Goal: Task Accomplishment & Management: Manage account settings

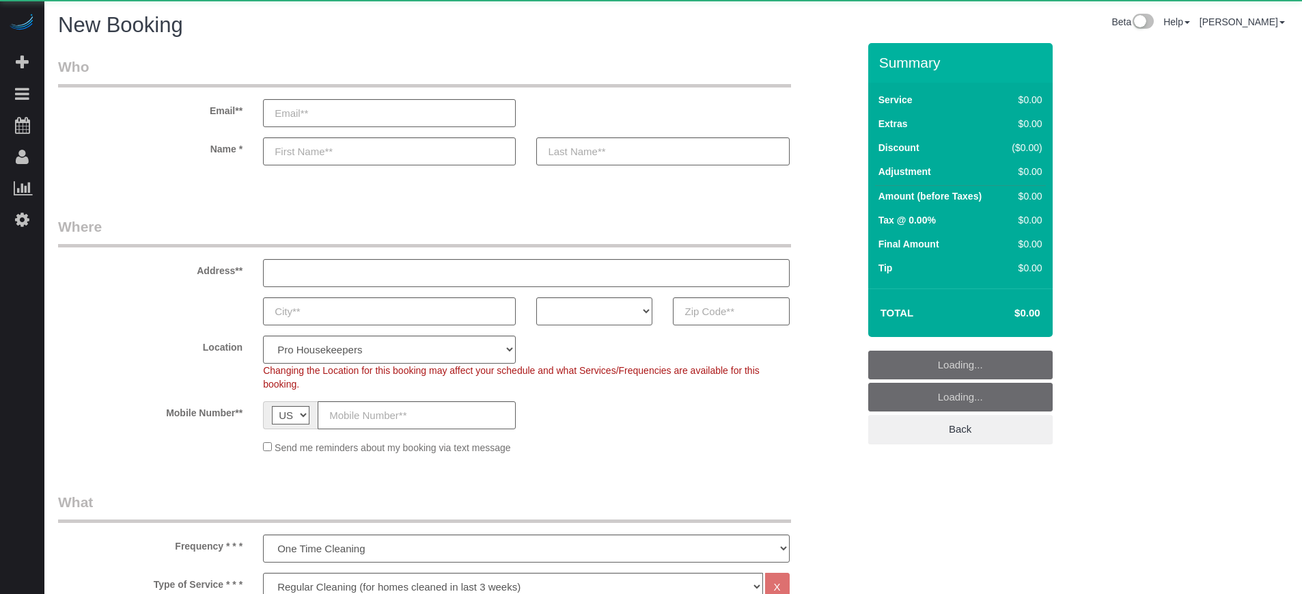
select select "4"
select select "number:9"
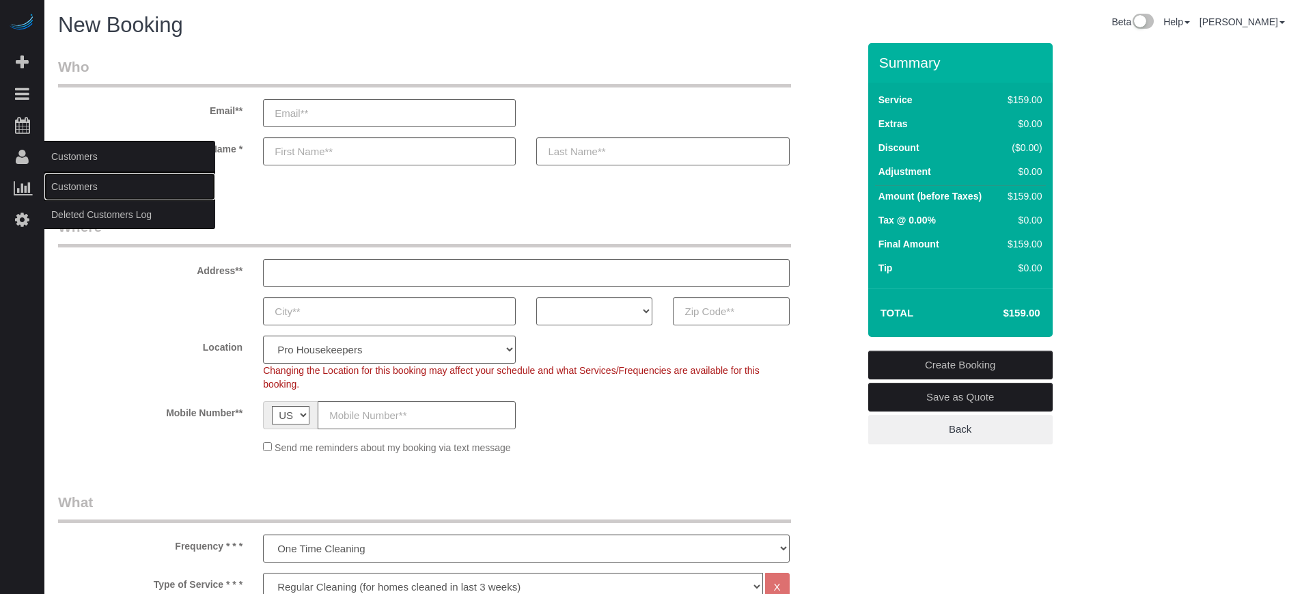
click at [70, 187] on link "Customers" at bounding box center [129, 186] width 171 height 27
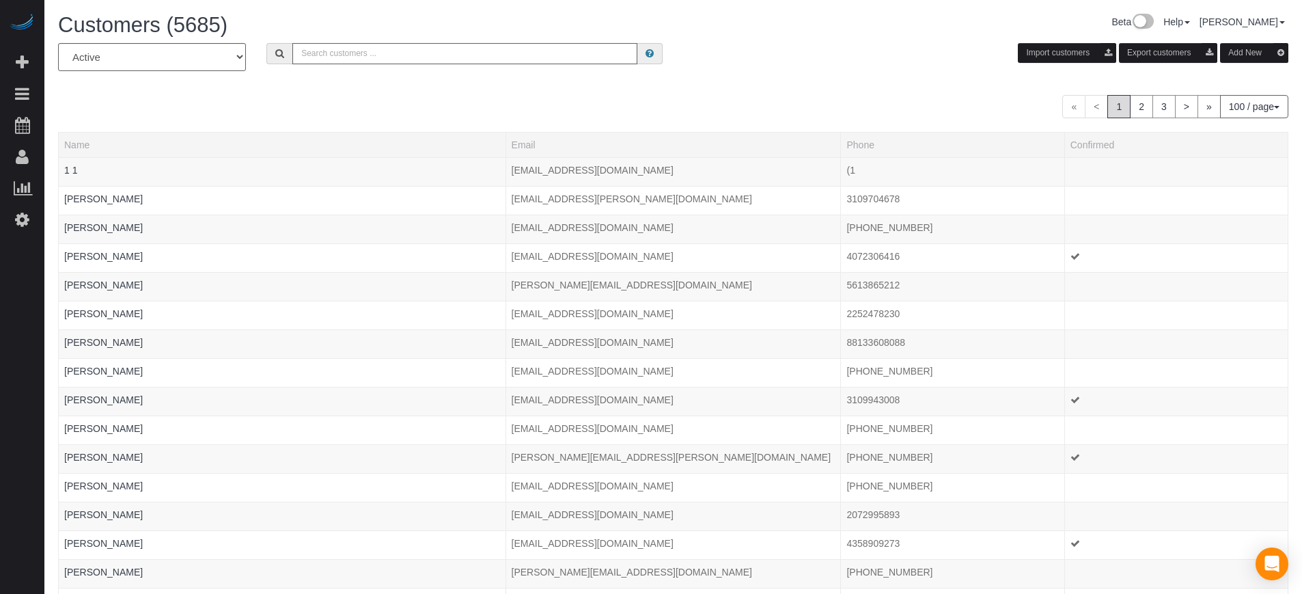
click at [415, 48] on input "text" at bounding box center [464, 53] width 345 height 21
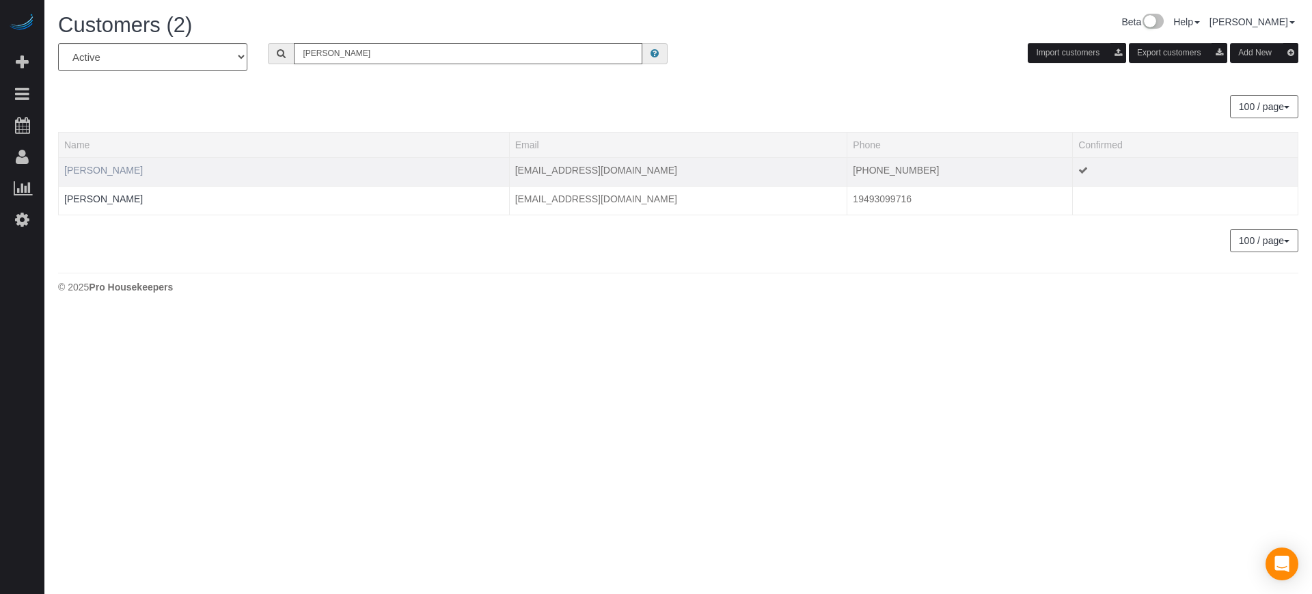
type input "william g"
click at [118, 167] on link "William Giesecke" at bounding box center [103, 170] width 79 height 11
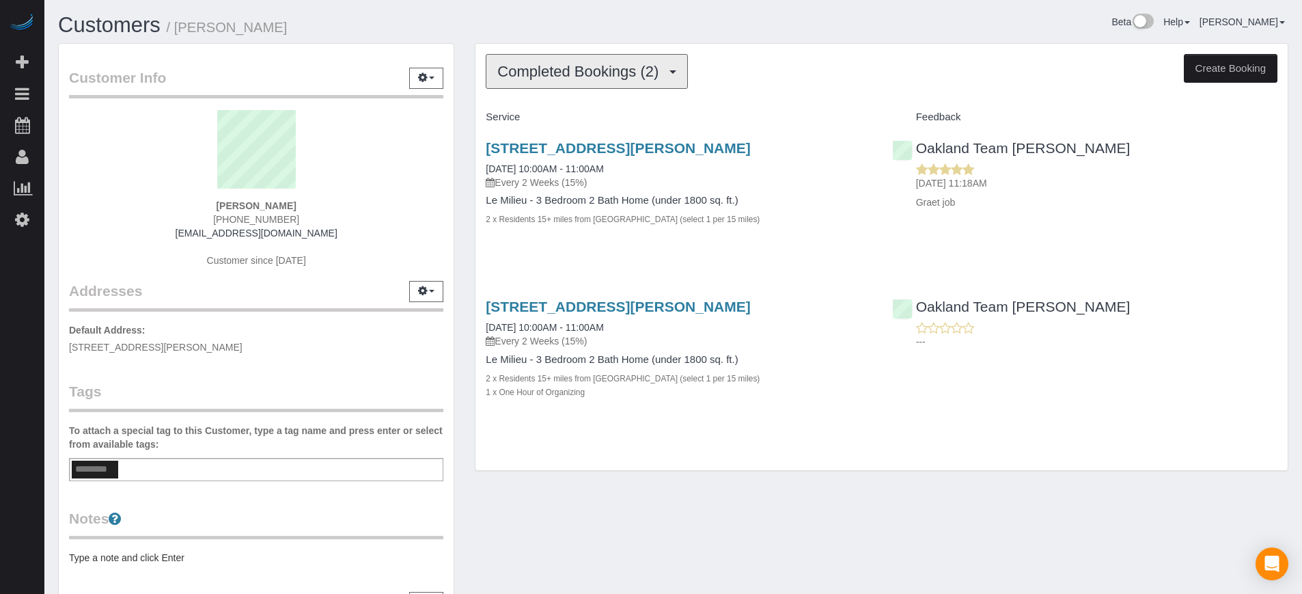
click at [534, 74] on span "Completed Bookings (2)" at bounding box center [581, 71] width 168 height 17
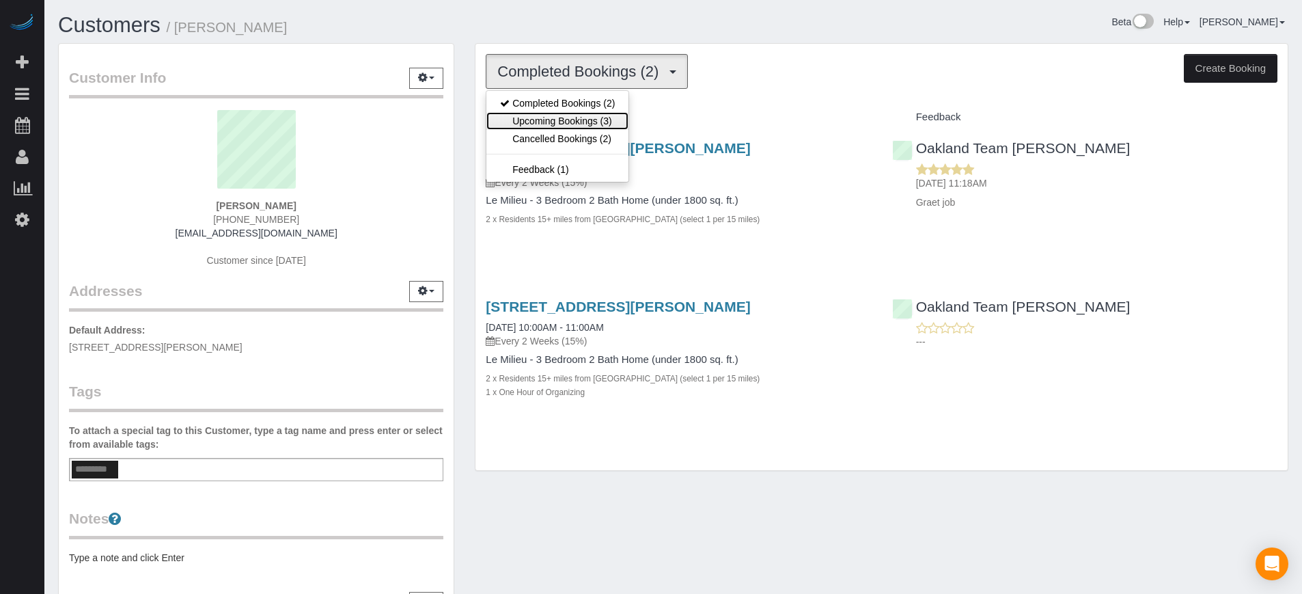
click at [535, 113] on link "Upcoming Bookings (3)" at bounding box center [557, 121] width 142 height 18
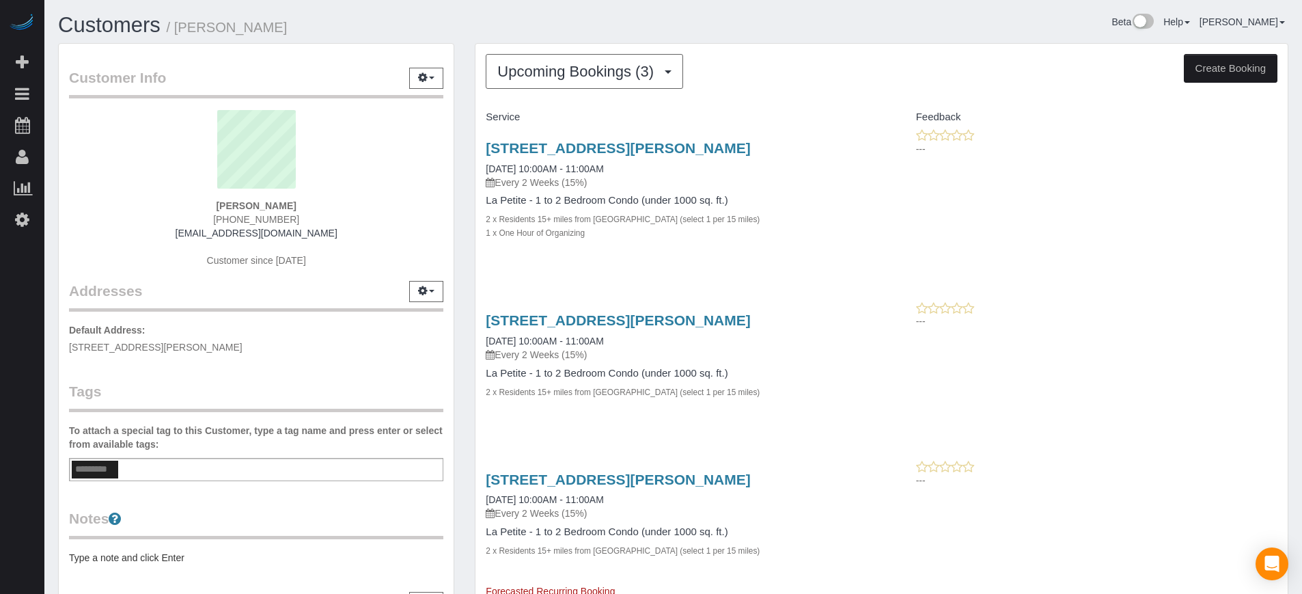
click at [460, 193] on div "Customer Info Edit Contact Info Send Message Email Preferences Special Sales Ta…" at bounding box center [256, 373] width 417 height 661
click at [459, 212] on div "Customer Info Edit Contact Info Send Message Email Preferences Special Sales Ta…" at bounding box center [256, 373] width 417 height 661
click at [460, 204] on div "Customer Info Edit Contact Info Send Message Email Preferences Special Sales Ta…" at bounding box center [256, 373] width 417 height 661
click at [509, 149] on link "[STREET_ADDRESS][PERSON_NAME]" at bounding box center [618, 148] width 264 height 16
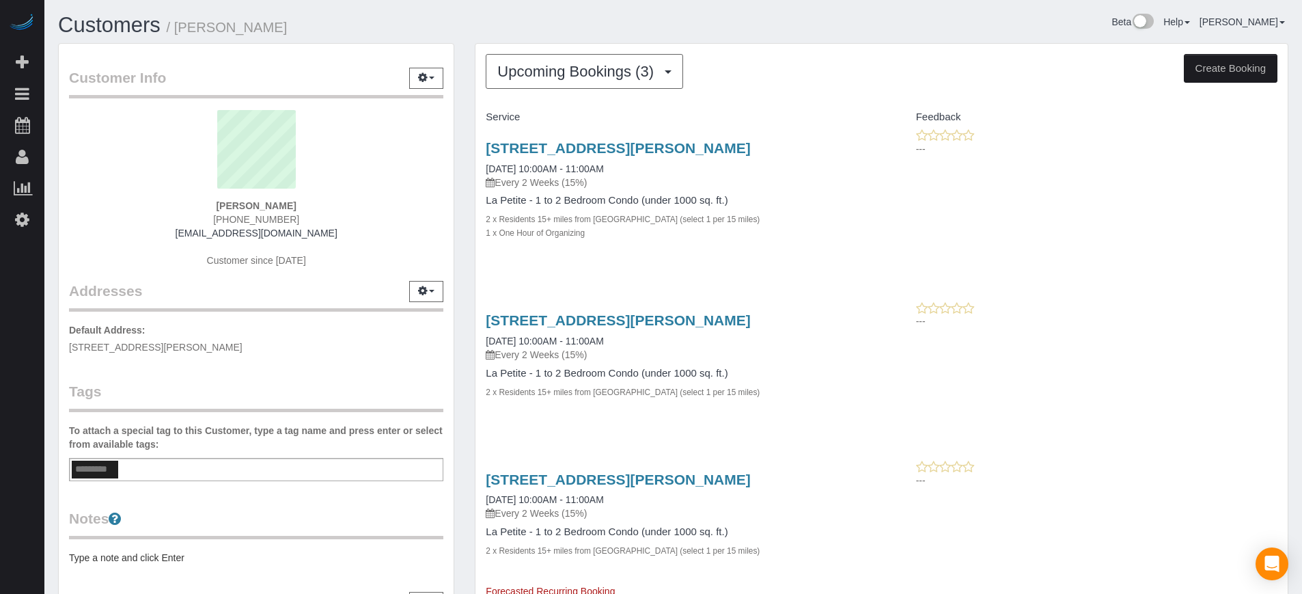
click at [1251, 223] on div "7204 Portofino Way At Championsgate, Davenport, FL 33896 08/25/2025 10:00AM - 1…" at bounding box center [881, 197] width 812 height 138
click at [1209, 369] on div "7204 Portofino Way At Championsgate, Davenport, FL 33896 09/08/2025 10:00AM - 1…" at bounding box center [881, 363] width 812 height 124
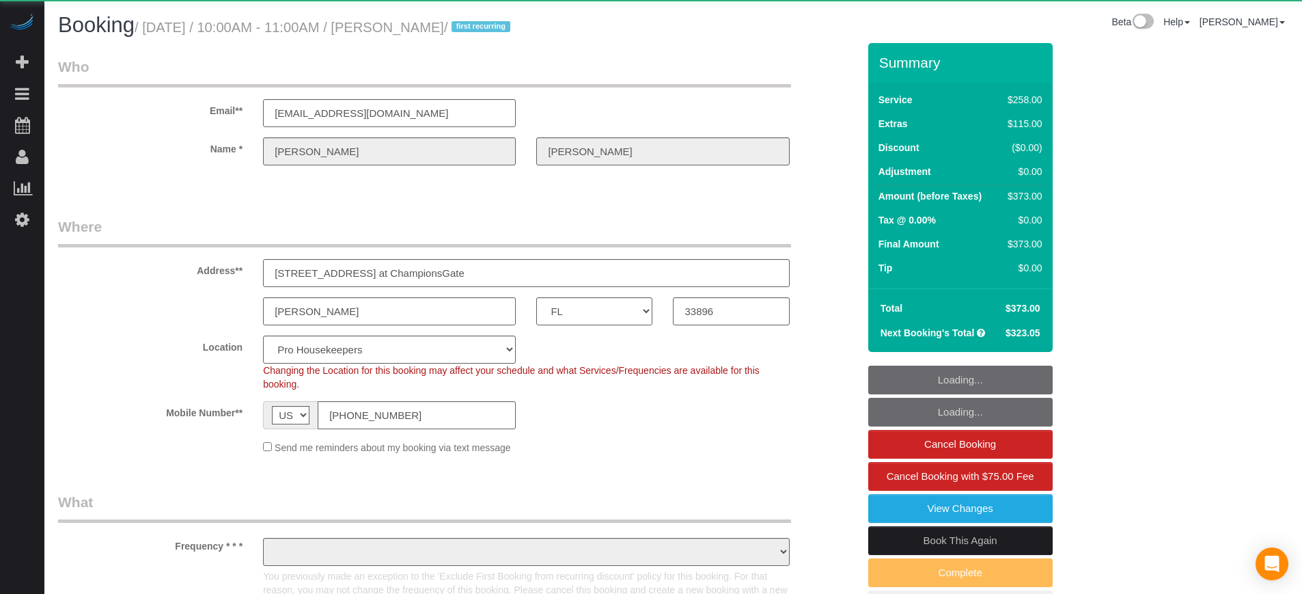
select select "FL"
select select "number:9"
select select "object:1267"
select select "5"
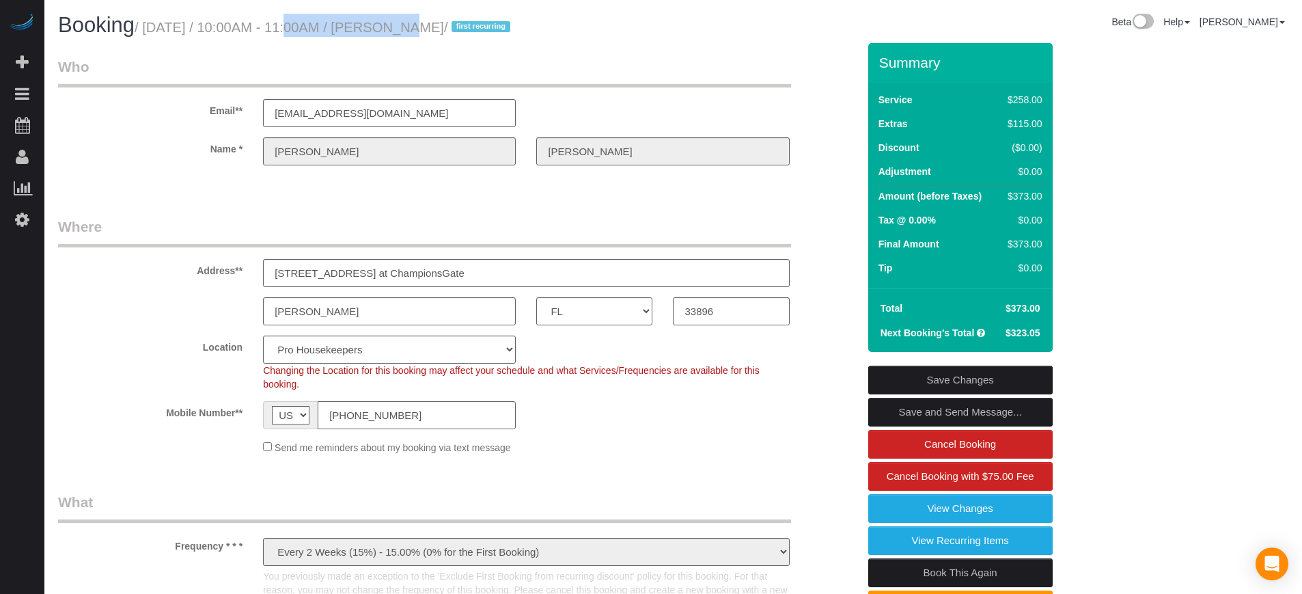
drag, startPoint x: 380, startPoint y: 28, endPoint x: 262, endPoint y: 35, distance: 118.4
click at [262, 35] on h1 "Booking / August 25, 2025 / 10:00AM - 11:00AM / William Giesecke / first recurr…" at bounding box center [360, 25] width 605 height 23
drag, startPoint x: 262, startPoint y: 30, endPoint x: 374, endPoint y: 36, distance: 112.9
click at [374, 36] on h1 "Booking / August 25, 2025 / 10:00AM - 11:00AM / William Giesecke / first recurr…" at bounding box center [360, 25] width 605 height 23
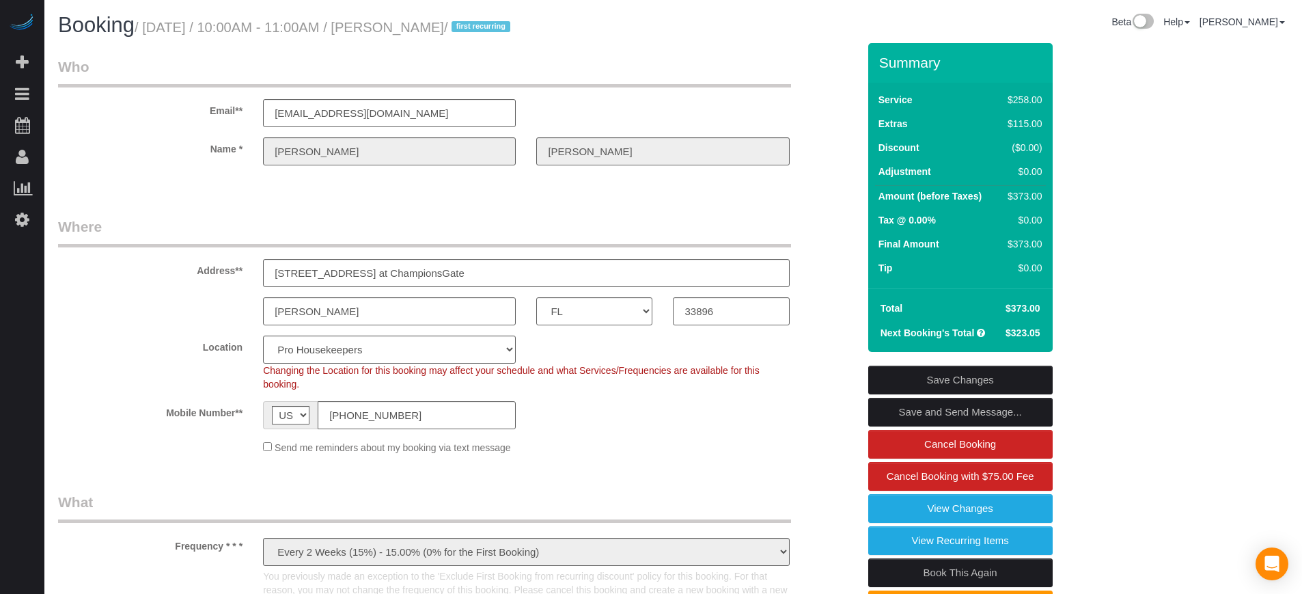
click at [832, 139] on div "Name * William Giesecke" at bounding box center [458, 151] width 820 height 28
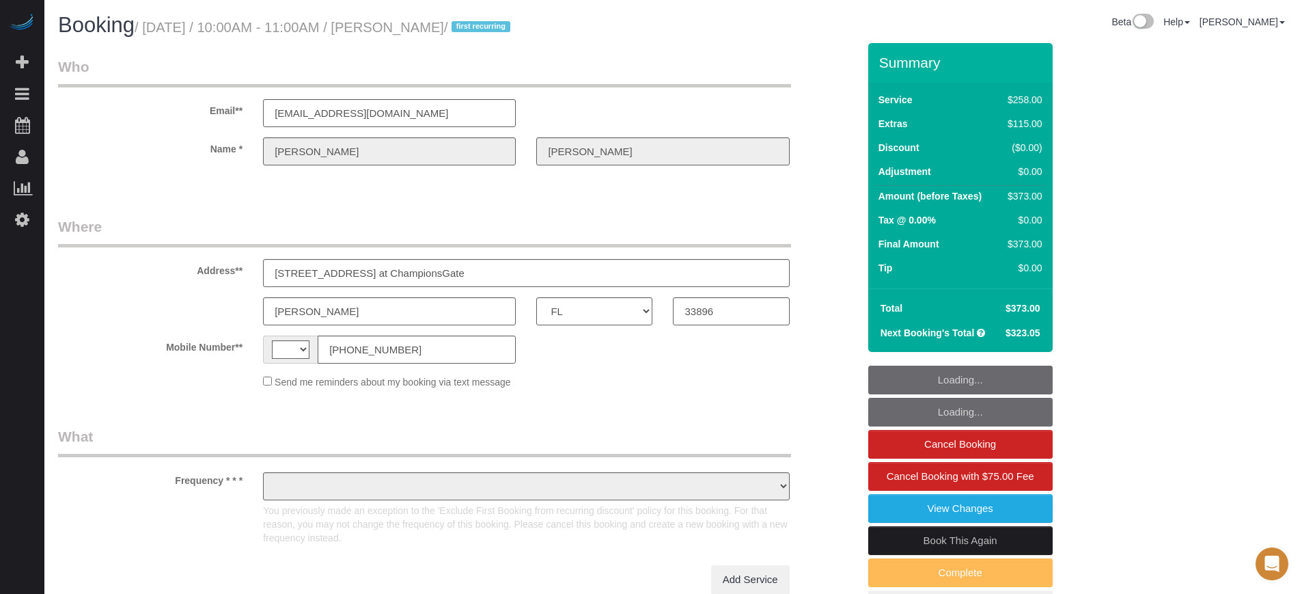
select select "FL"
select select "string:[GEOGRAPHIC_DATA]"
select select "object:1136"
select select "string:fspay-afea1c4f-2bc7-4d50-8fc9-0921bab4ab1e"
select select "5"
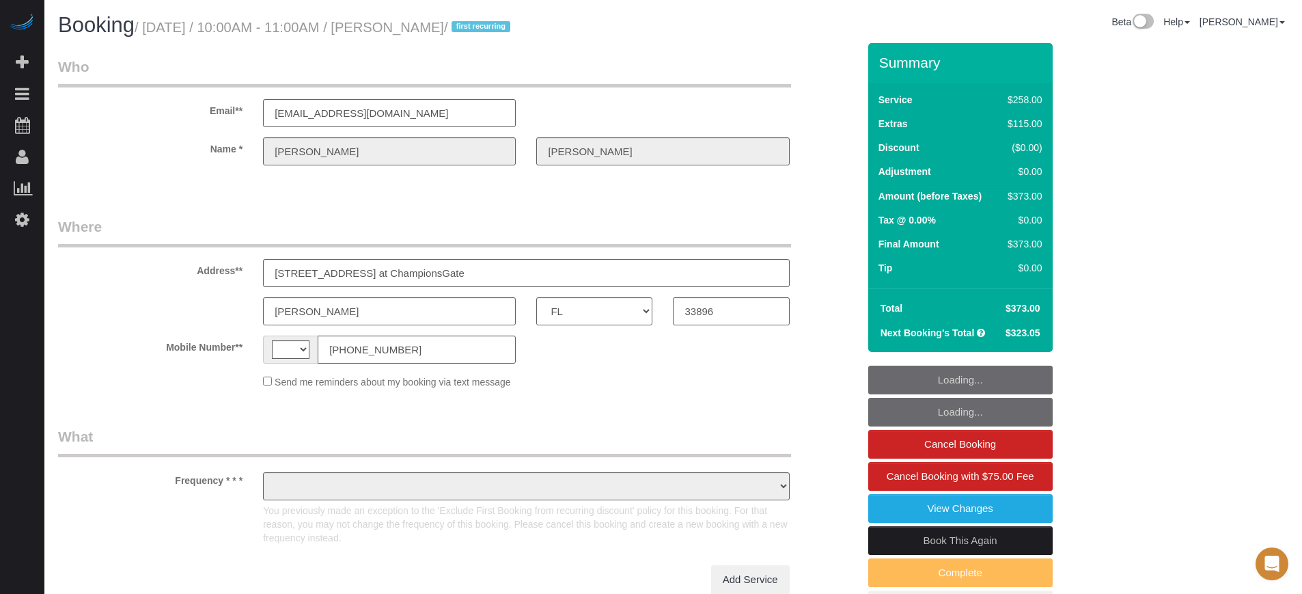
select select "number:9"
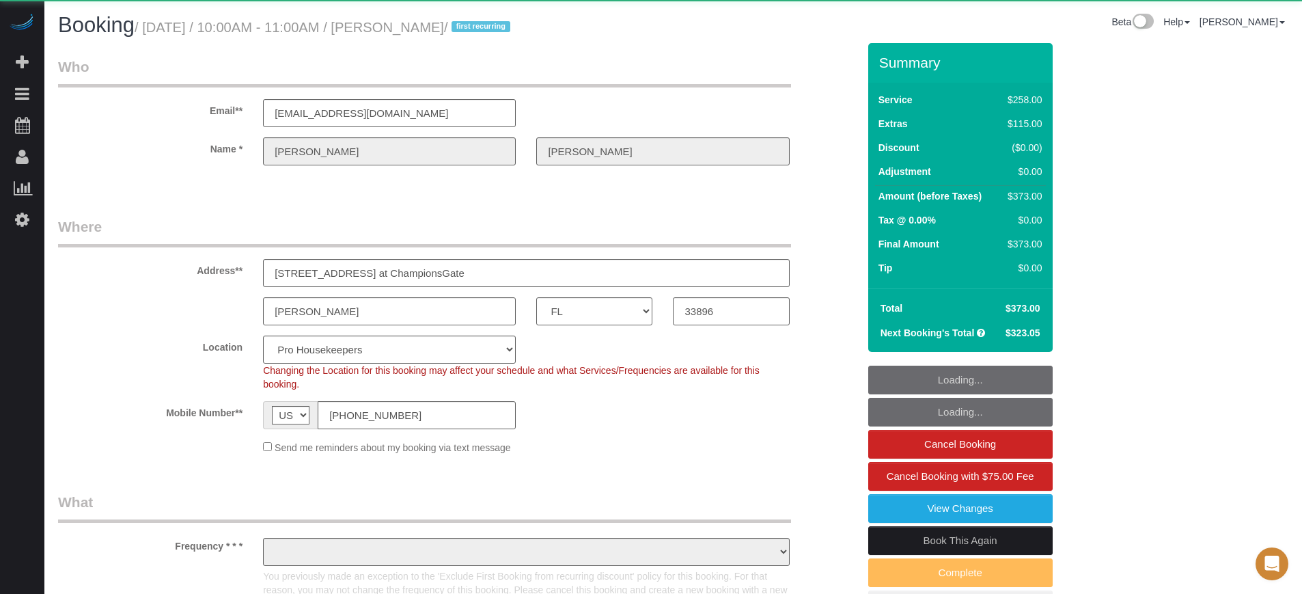
select select "FL"
select select "object:1267"
select select "string:fspay-afea1c4f-2bc7-4d50-8fc9-0921bab4ab1e"
select select "5"
select select "number:9"
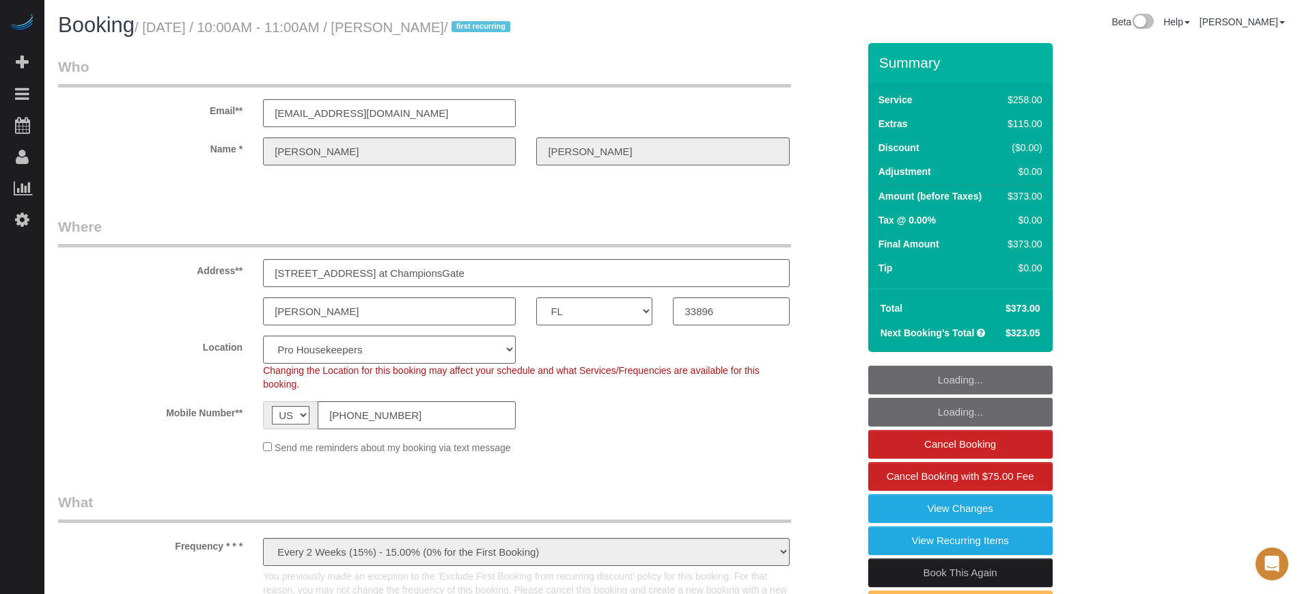
click at [842, 100] on div "Email** giesecke28@gmail.com" at bounding box center [458, 92] width 820 height 70
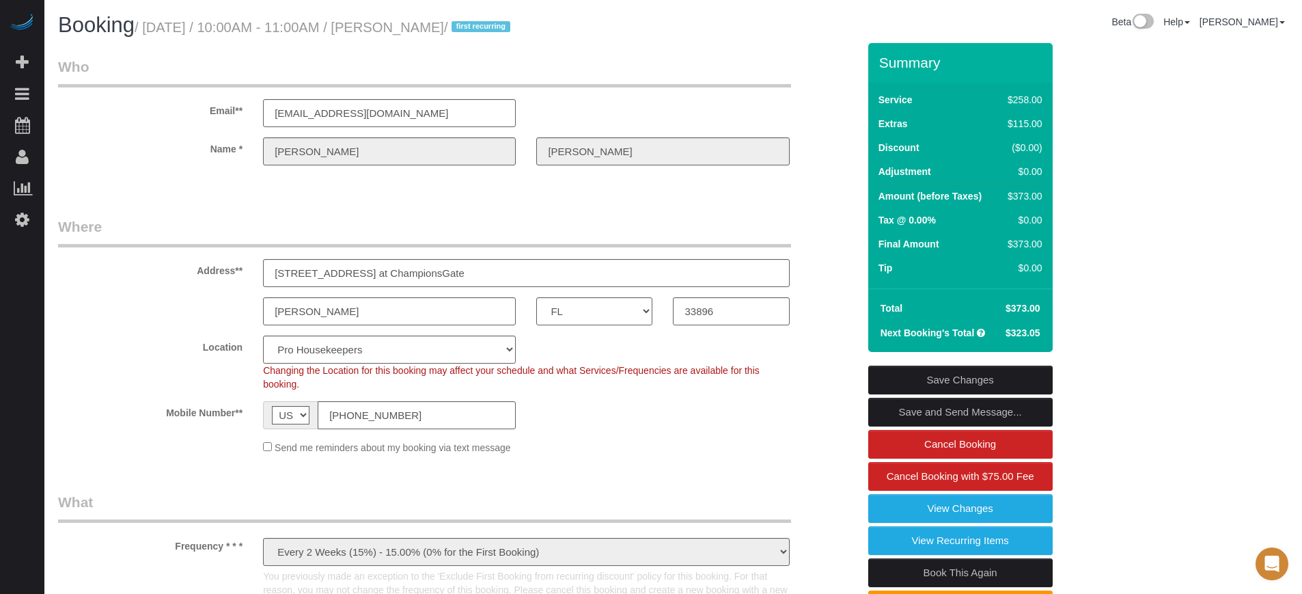
click at [823, 100] on div "Email** giesecke28@gmail.com" at bounding box center [458, 92] width 820 height 70
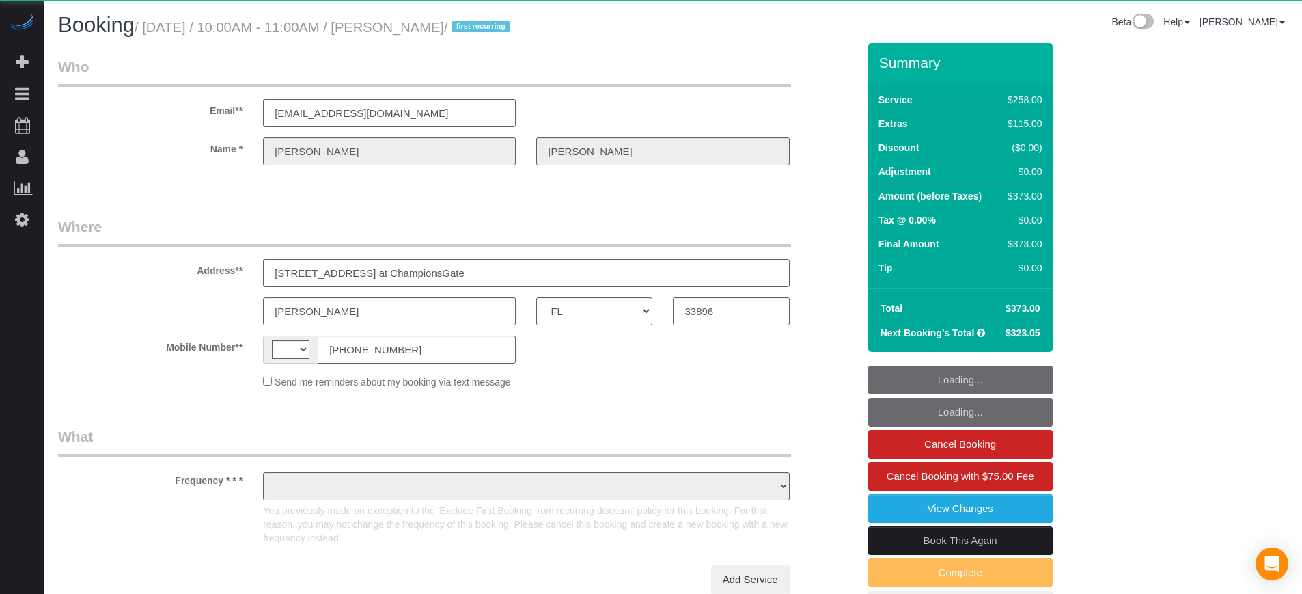
select select "FL"
select select "string:US"
select select "object:598"
select select "string:fspay-afea1c4f-2bc7-4d50-8fc9-0921bab4ab1e"
select select "5"
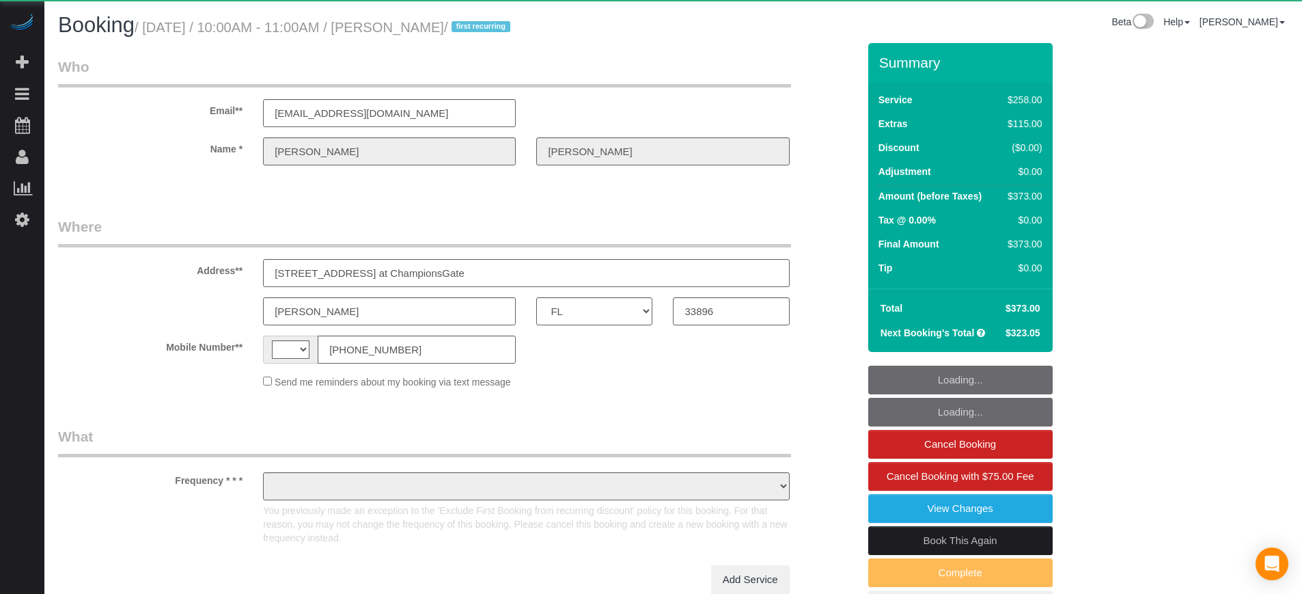
select select "number:9"
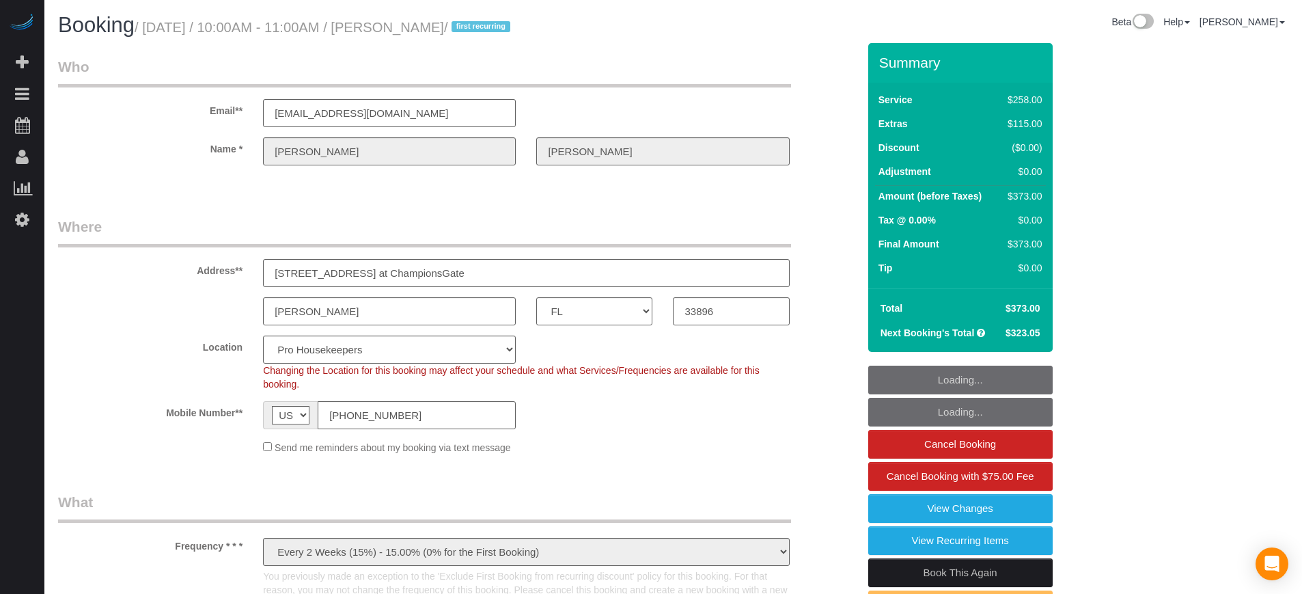
select select "object:1267"
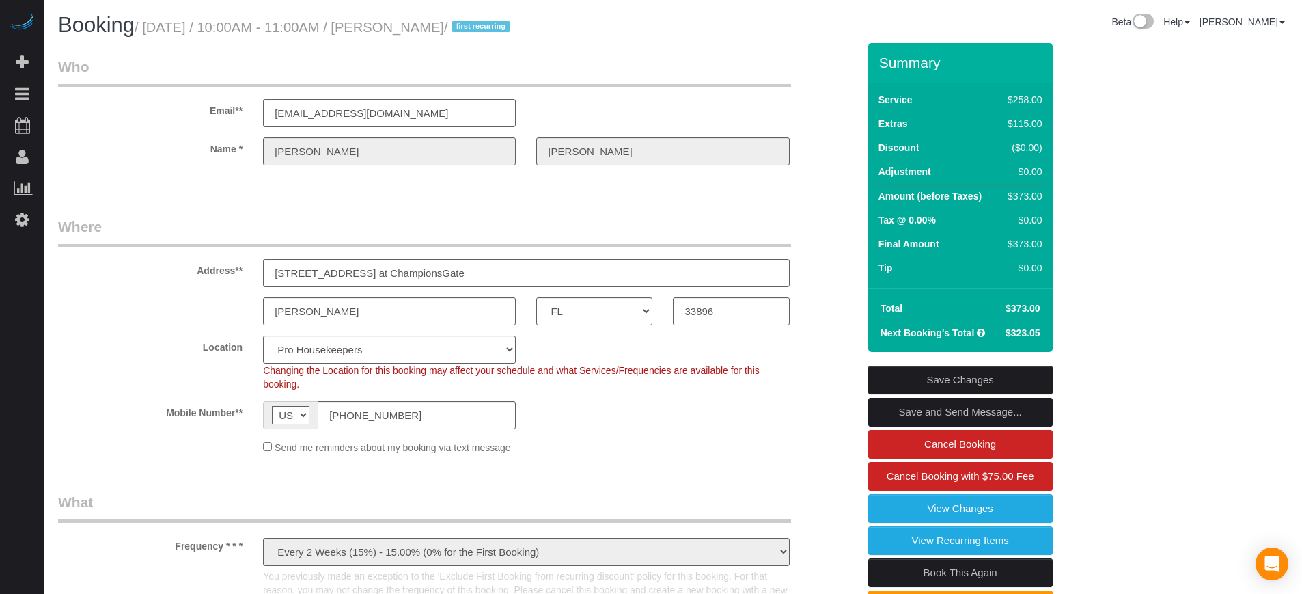
click at [402, 23] on small "/ [DATE] / 10:00AM - 11:00AM / [PERSON_NAME] / first recurring" at bounding box center [324, 27] width 379 height 15
click at [402, 23] on small "/ August 25, 2025 / 10:00AM - 11:00AM / William Giesecke / first recurring" at bounding box center [324, 27] width 379 height 15
copy small "[PERSON_NAME]"
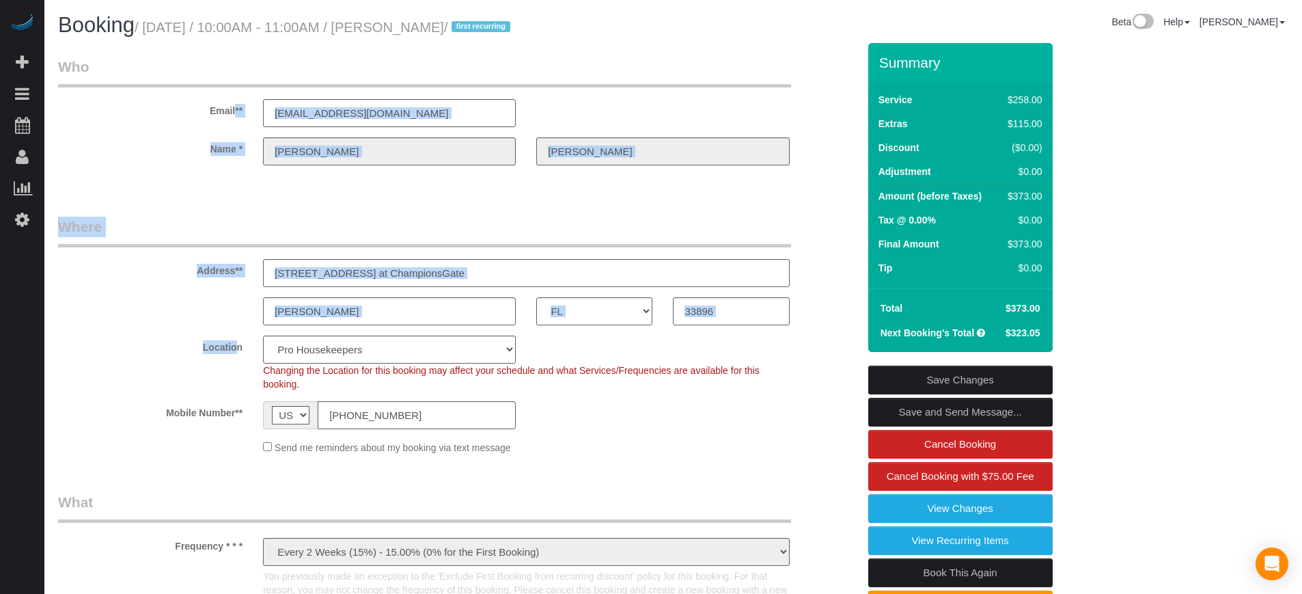
drag, startPoint x: 212, startPoint y: 105, endPoint x: 230, endPoint y: 342, distance: 237.8
click at [230, 342] on label "Location" at bounding box center [150, 344] width 205 height 18
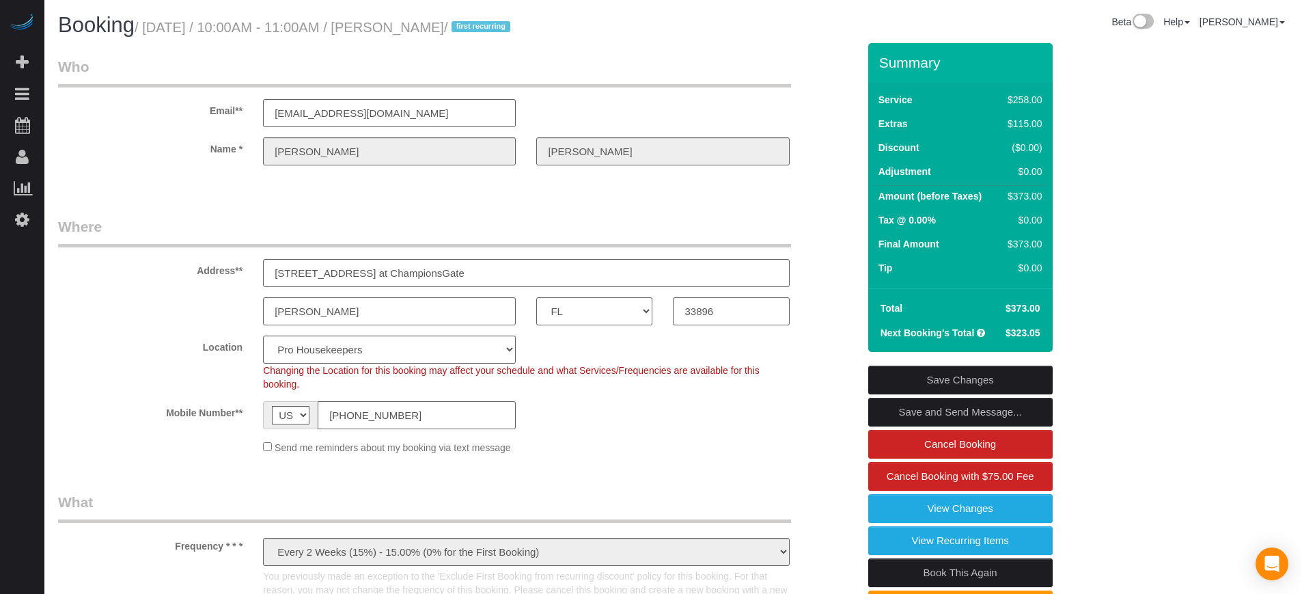
drag, startPoint x: 197, startPoint y: 266, endPoint x: 243, endPoint y: 413, distance: 153.2
click at [243, 413] on fieldset "Where Address** 7204 Portofino Way at ChampionsGate Davenport AK AL AR AZ CA CO…" at bounding box center [458, 341] width 800 height 248
click at [243, 413] on label "Mobile Number**" at bounding box center [150, 410] width 205 height 18
drag, startPoint x: 198, startPoint y: 271, endPoint x: 242, endPoint y: 424, distance: 158.5
click at [242, 424] on fieldset "Where Address** 7204 Portofino Way at ChampionsGate Davenport AK AL AR AZ CA CO…" at bounding box center [458, 341] width 800 height 248
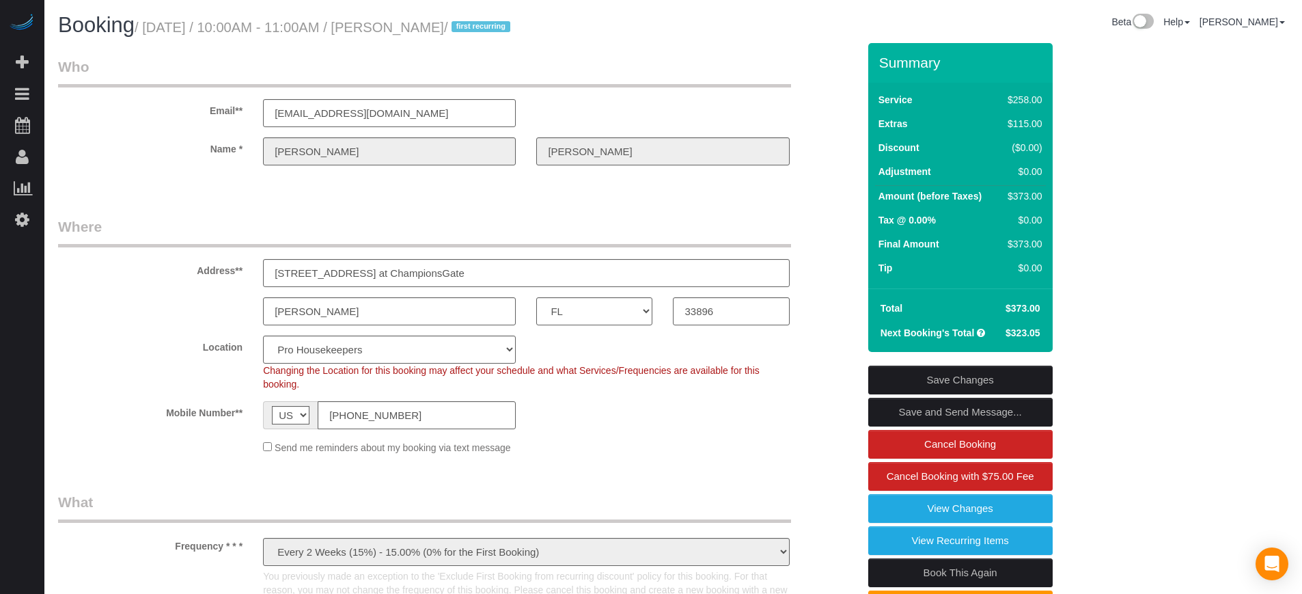
click at [242, 424] on div "Mobile Number** AF AL DZ AD AO AI AQ AG AR AM AW AU AT AZ BS BH BD BB BY BE BZ …" at bounding box center [458, 415] width 820 height 28
drag, startPoint x: 208, startPoint y: 107, endPoint x: 243, endPoint y: 423, distance: 317.6
click at [243, 423] on div "Mobile Number** AF AL DZ AD AO AI AQ AG AR AM AW AU AT AZ BS BH BD BB BY BE BZ …" at bounding box center [458, 415] width 820 height 28
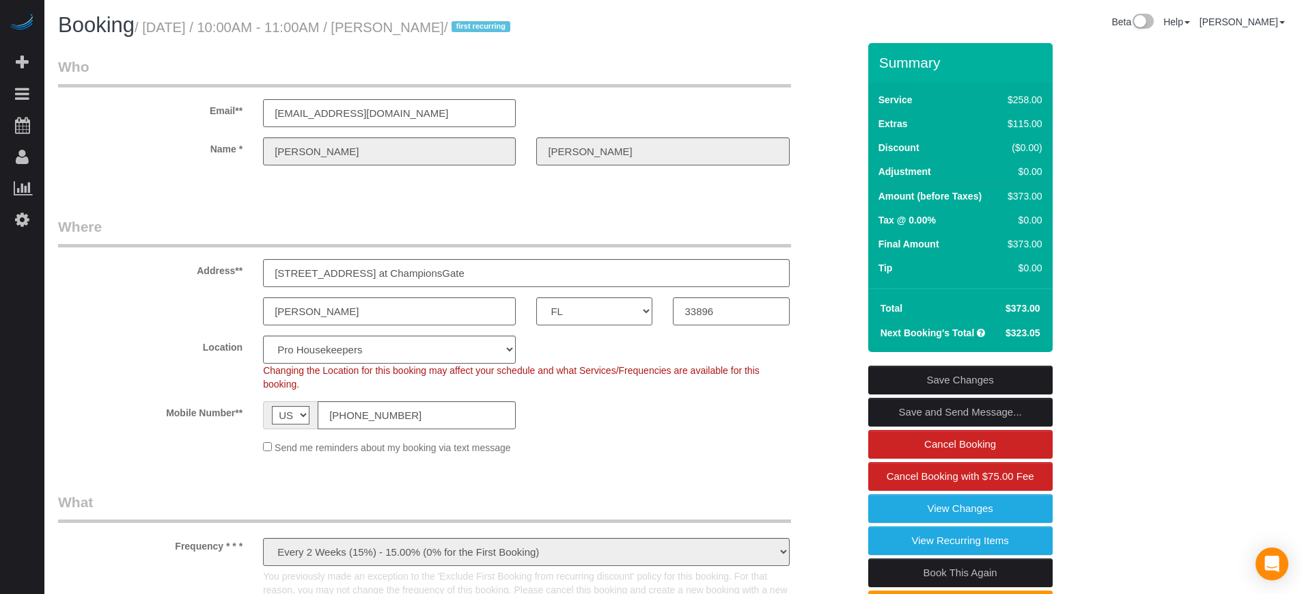
drag, startPoint x: 242, startPoint y: 417, endPoint x: 199, endPoint y: 276, distance: 147.2
click at [199, 276] on fieldset "Where Address** 7204 Portofino Way at ChampionsGate Davenport AK AL AR AZ CA CO…" at bounding box center [458, 341] width 800 height 248
click at [199, 276] on label "Address**" at bounding box center [150, 268] width 205 height 18
drag, startPoint x: 197, startPoint y: 271, endPoint x: 243, endPoint y: 416, distance: 152.3
click at [243, 416] on fieldset "Where Address** 7204 Portofino Way at ChampionsGate Davenport AK AL AR AZ CA CO…" at bounding box center [458, 341] width 800 height 248
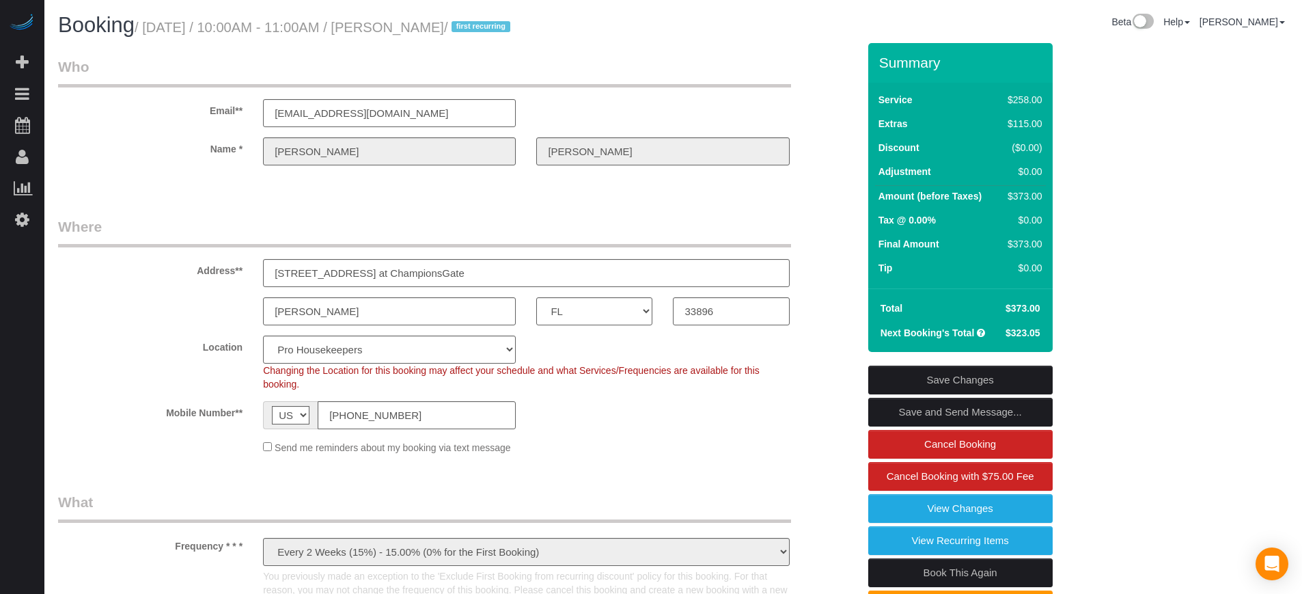
click at [243, 416] on label "Mobile Number**" at bounding box center [150, 410] width 205 height 18
drag, startPoint x: 195, startPoint y: 271, endPoint x: 242, endPoint y: 414, distance: 150.8
click at [242, 414] on fieldset "Where Address** 7204 Portofino Way at ChampionsGate Davenport AK AL AR AZ CA CO…" at bounding box center [458, 341] width 800 height 248
click at [242, 414] on label "Mobile Number**" at bounding box center [150, 410] width 205 height 18
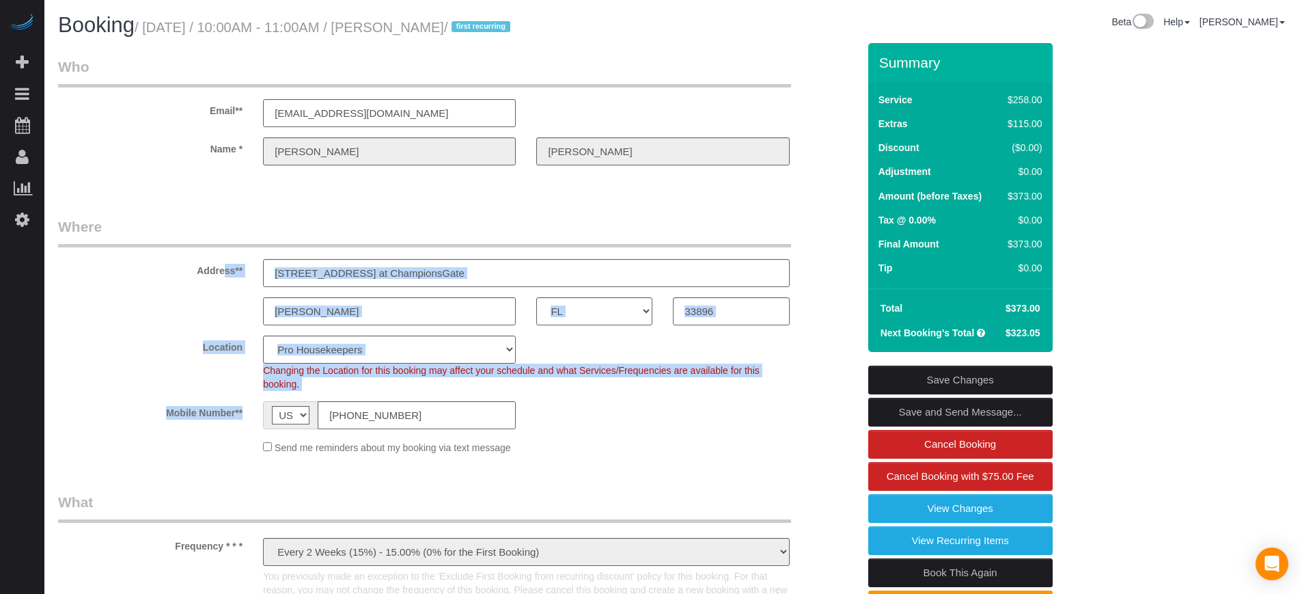
drag, startPoint x: 242, startPoint y: 414, endPoint x: 194, endPoint y: 280, distance: 142.2
click at [194, 280] on fieldset "Where Address** 7204 Portofino Way at ChampionsGate Davenport AK AL AR AZ CA CO…" at bounding box center [458, 341] width 800 height 248
click at [194, 280] on div "Address** 7204 Portofino Way at ChampionsGate" at bounding box center [458, 252] width 820 height 70
drag, startPoint x: 194, startPoint y: 273, endPoint x: 242, endPoint y: 413, distance: 147.3
click at [242, 413] on fieldset "Where Address** 7204 Portofino Way at ChampionsGate Davenport AK AL AR AZ CA CO…" at bounding box center [458, 341] width 800 height 248
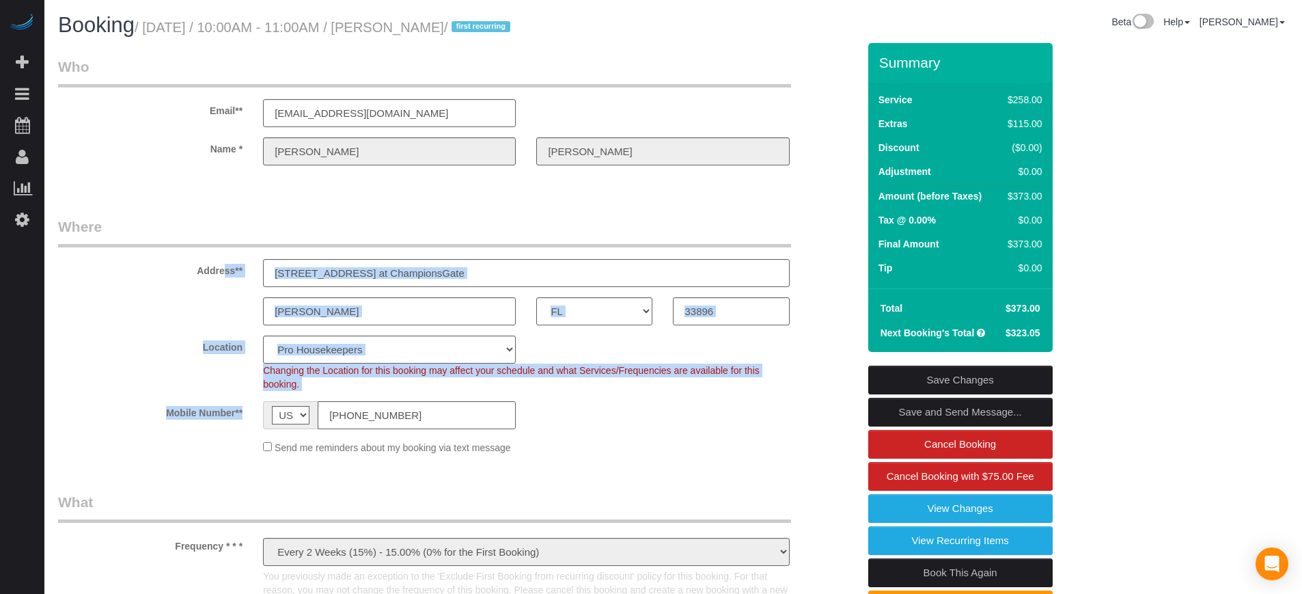
click at [225, 392] on sui-booking-location "Location Pro Housekeepers Atlanta Austin Boston Chicago Cincinnati Clearwater D…" at bounding box center [458, 394] width 800 height 119
drag, startPoint x: 198, startPoint y: 271, endPoint x: 237, endPoint y: 412, distance: 146.0
click at [237, 412] on fieldset "Where Address** 7204 Portofino Way at ChampionsGate Davenport AK AL AR AZ CA CO…" at bounding box center [458, 341] width 800 height 248
click at [203, 274] on label "Address**" at bounding box center [150, 268] width 205 height 18
drag, startPoint x: 197, startPoint y: 271, endPoint x: 241, endPoint y: 420, distance: 155.2
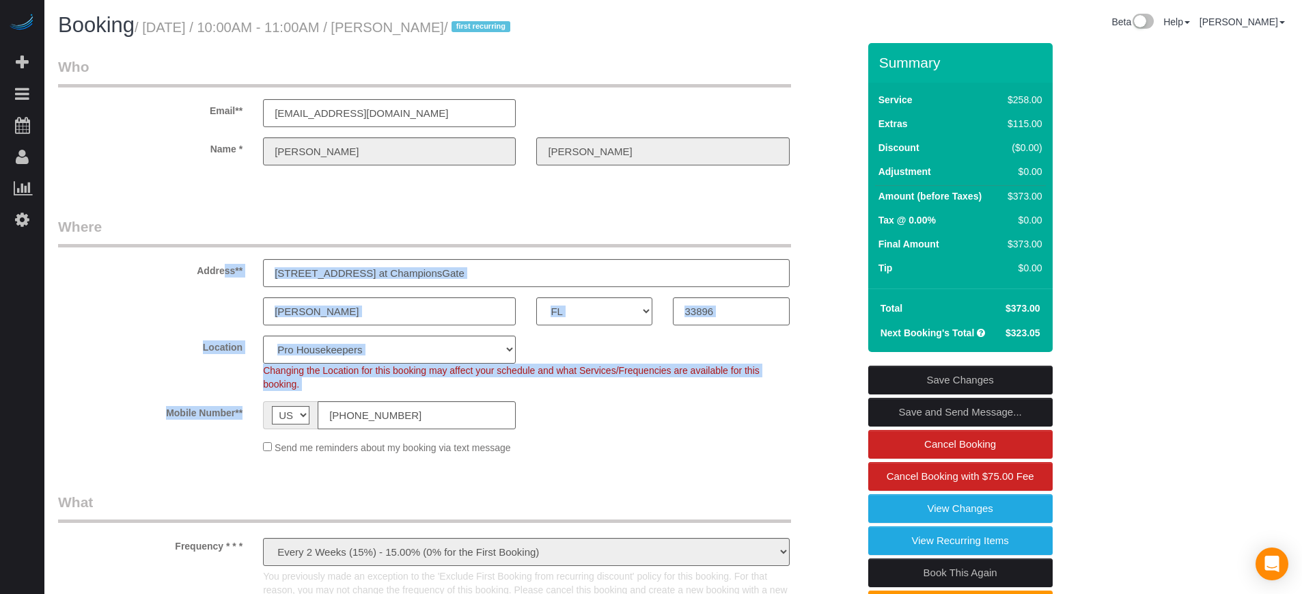
click at [241, 420] on fieldset "Where Address** 7204 Portofino Way at ChampionsGate Davenport AK AL AR AZ CA CO…" at bounding box center [458, 341] width 800 height 248
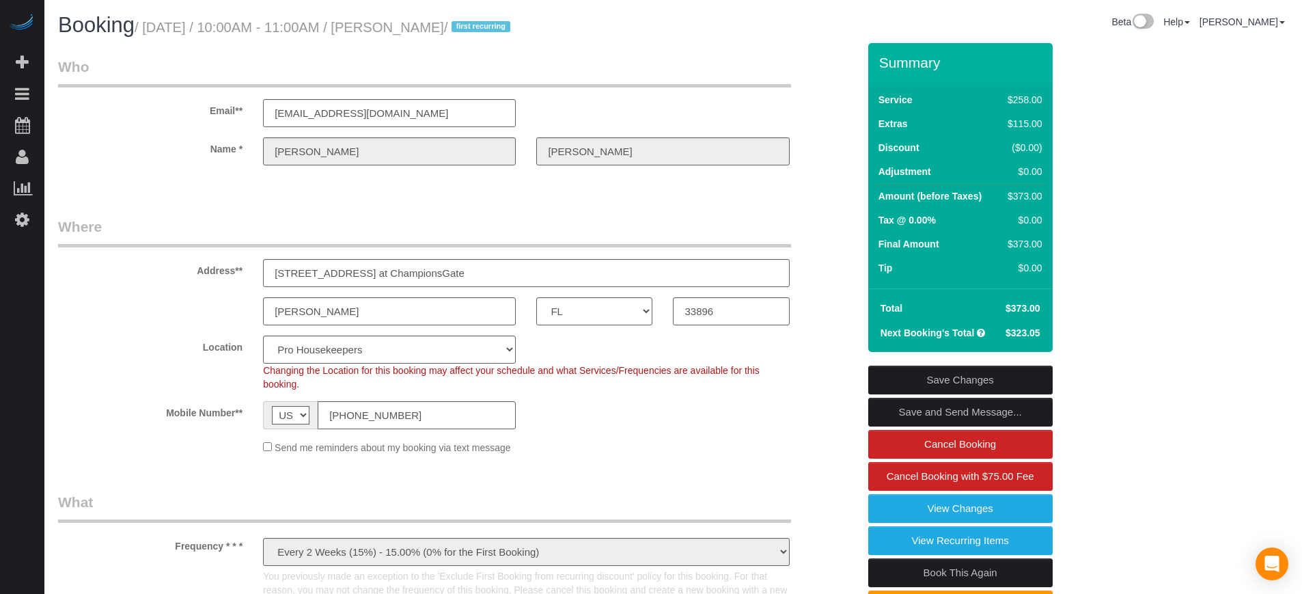
click at [829, 251] on div "Address** 7204 Portofino Way at ChampionsGate" at bounding box center [458, 252] width 820 height 70
drag, startPoint x: 1280, startPoint y: 444, endPoint x: 1150, endPoint y: 437, distance: 129.3
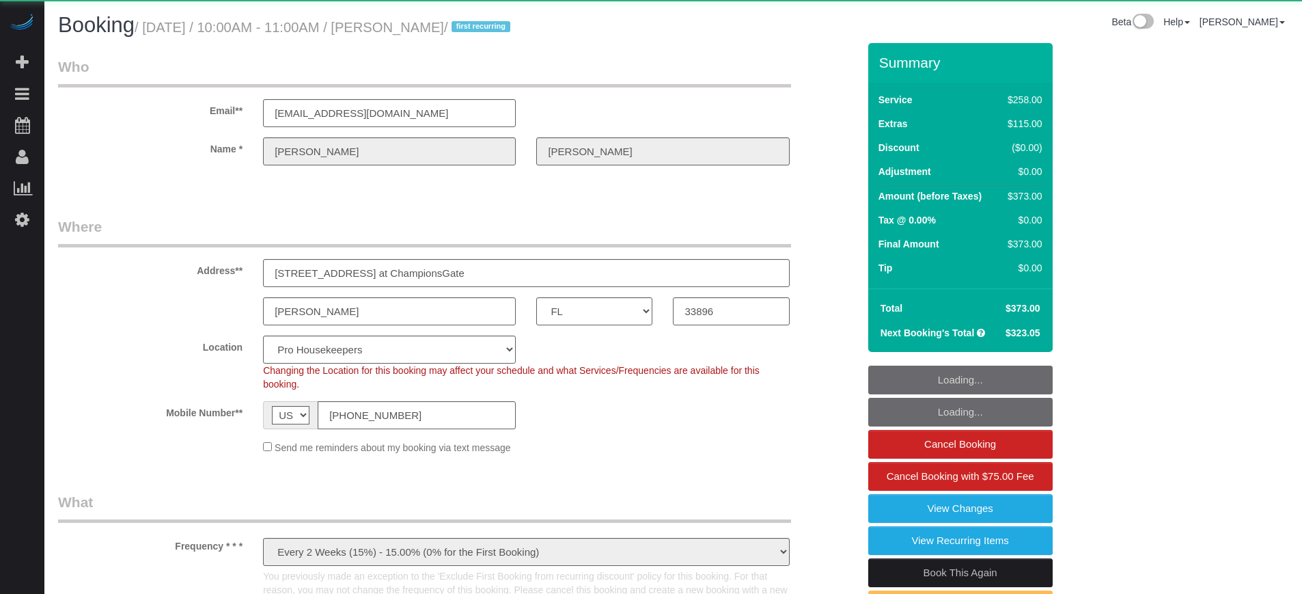
select select "FL"
select select "5"
select select "number:9"
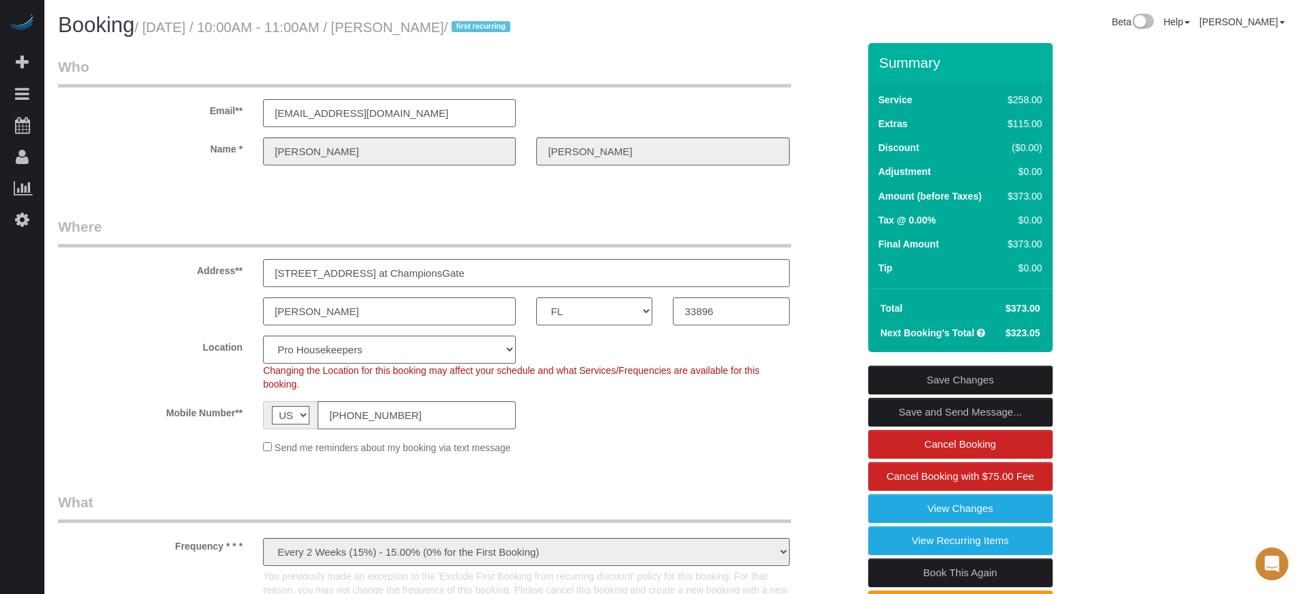
drag, startPoint x: 392, startPoint y: 30, endPoint x: 498, endPoint y: 33, distance: 105.9
click at [498, 33] on small "/ August 25, 2025 / 10:00AM - 11:00AM / William Giesecke / first recurring" at bounding box center [324, 27] width 379 height 15
copy small "[PERSON_NAME]"
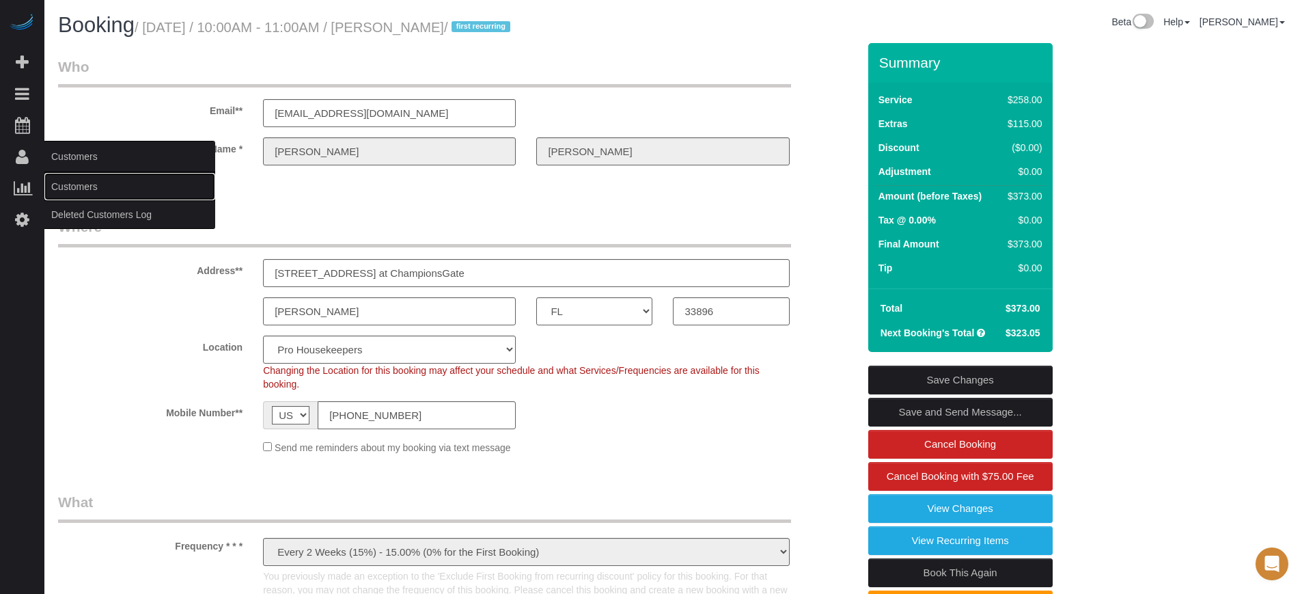
drag, startPoint x: 84, startPoint y: 188, endPoint x: 111, endPoint y: 178, distance: 29.0
click at [84, 188] on link "Customers" at bounding box center [129, 186] width 171 height 27
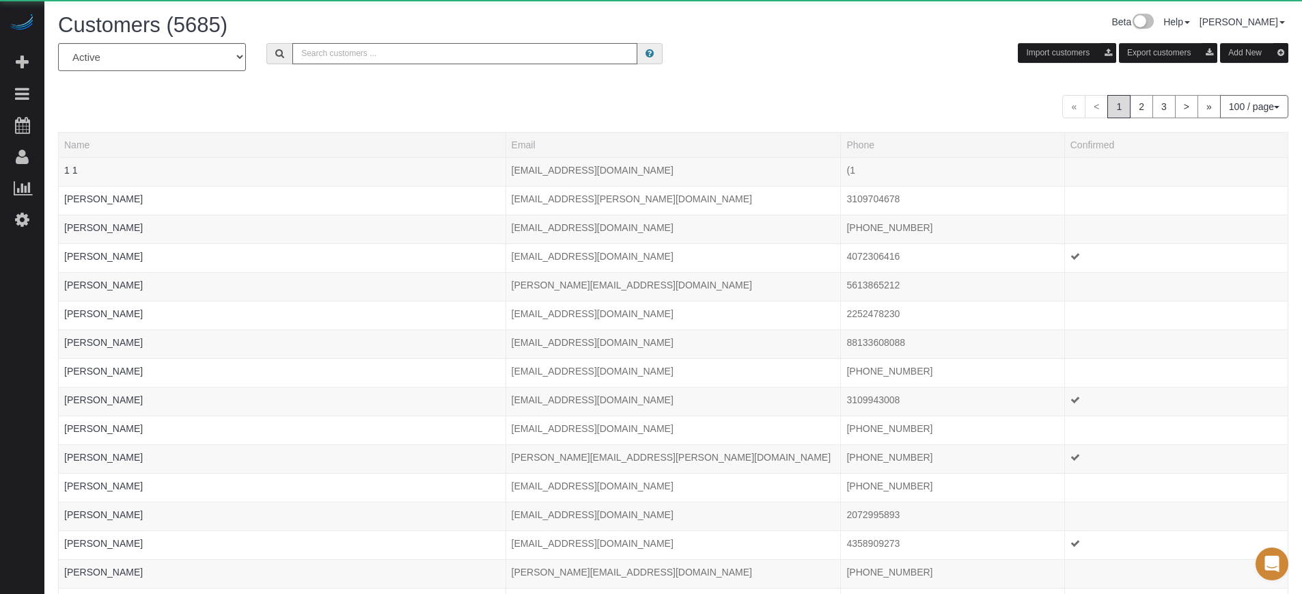
click at [389, 54] on input "text" at bounding box center [464, 53] width 345 height 21
paste input "William Giesecke"
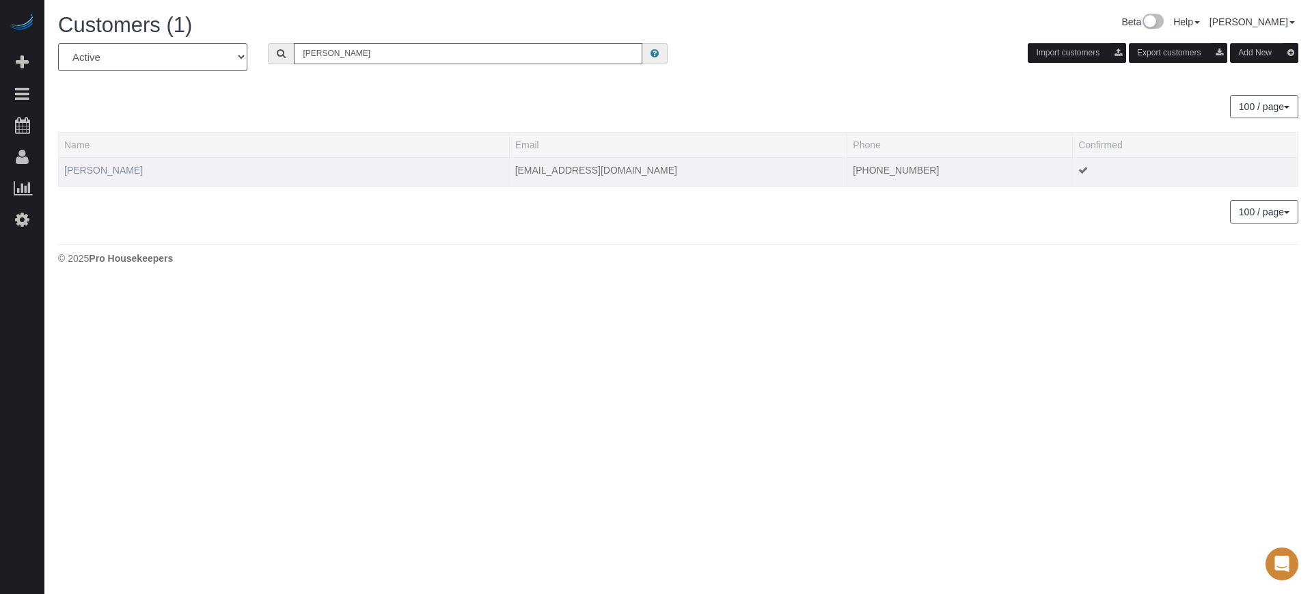
type input "William Giesecke"
click at [116, 173] on link "William Giesecke" at bounding box center [103, 170] width 79 height 11
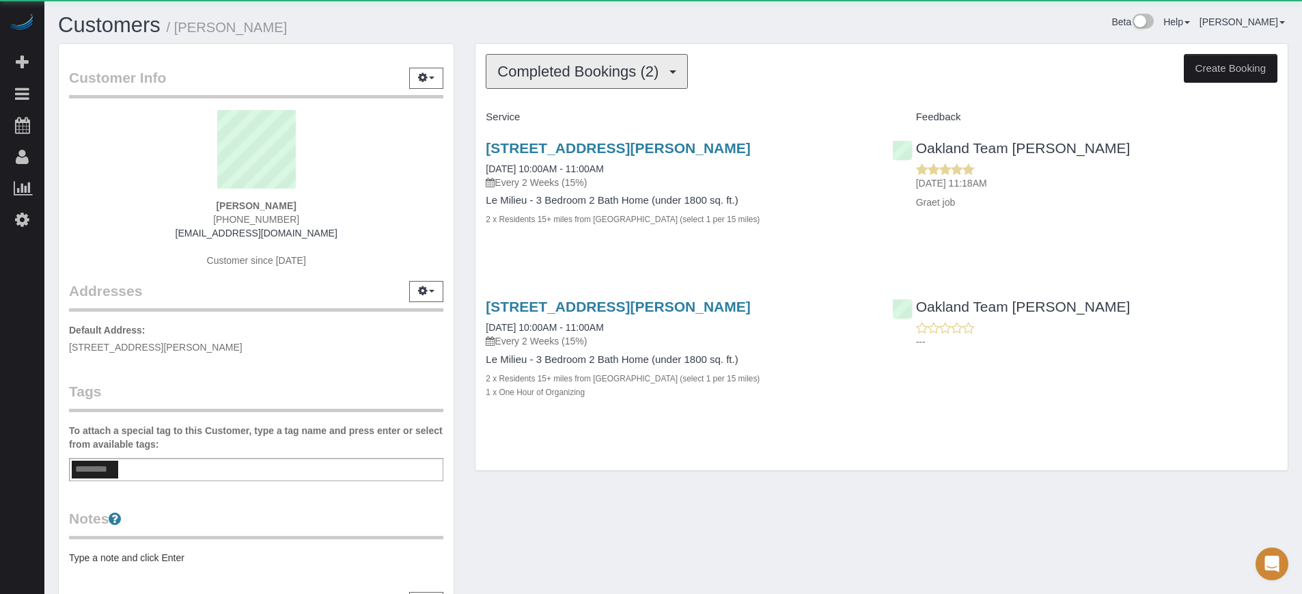
click at [553, 77] on span "Completed Bookings (2)" at bounding box center [581, 71] width 168 height 17
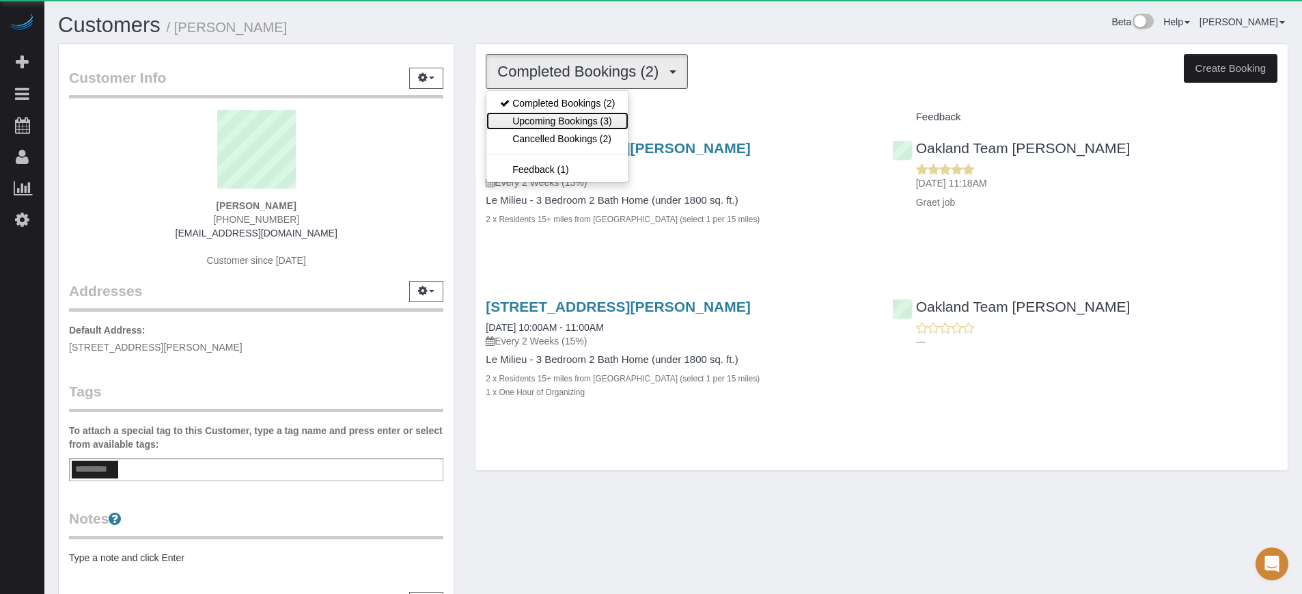
click at [568, 119] on link "Upcoming Bookings (3)" at bounding box center [557, 121] width 142 height 18
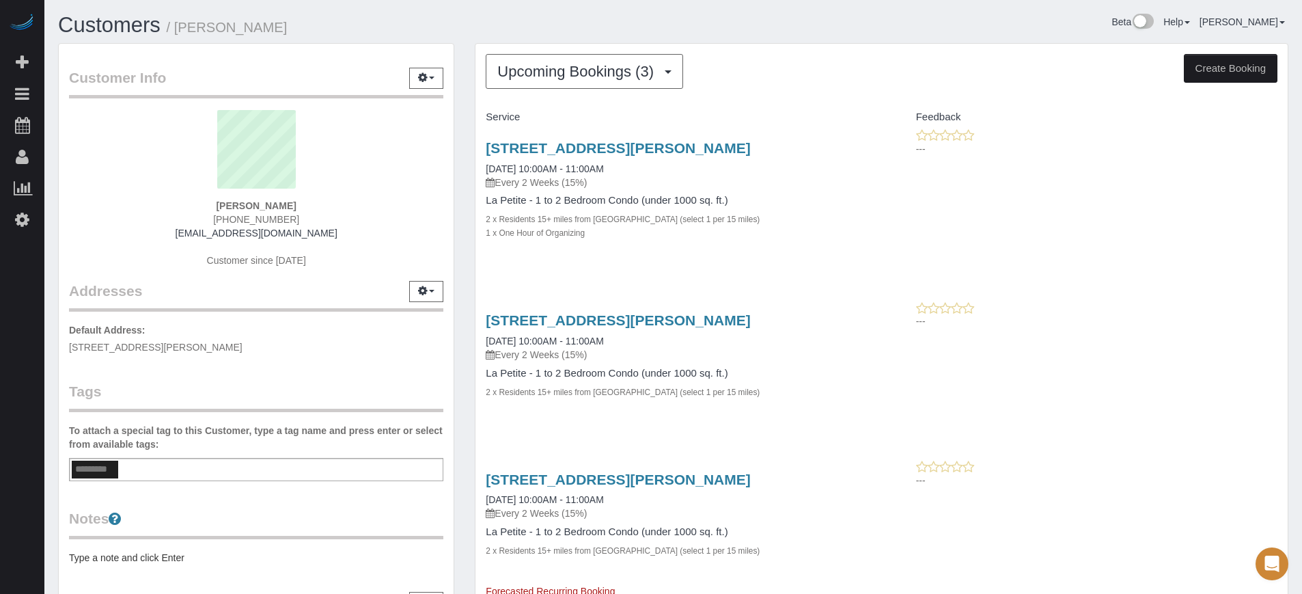
click at [1301, 445] on div "Customers / William Giesecke Beta Help Help Docs Take a Tour Contact Support Ed…" at bounding box center [673, 375] width 1258 height 751
click at [612, 143] on link "7204 Portofino Way At Championsgate, Davenport, FL 33896" at bounding box center [618, 148] width 264 height 16
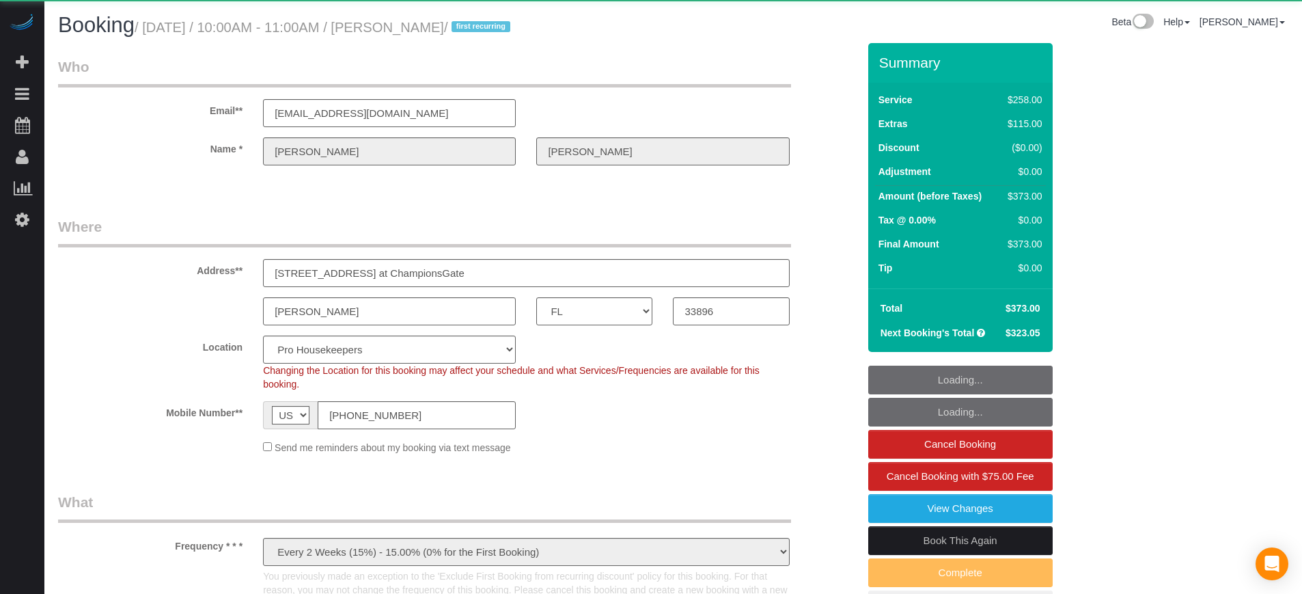
select select "FL"
select select "number:9"
select select "object:1267"
select select "5"
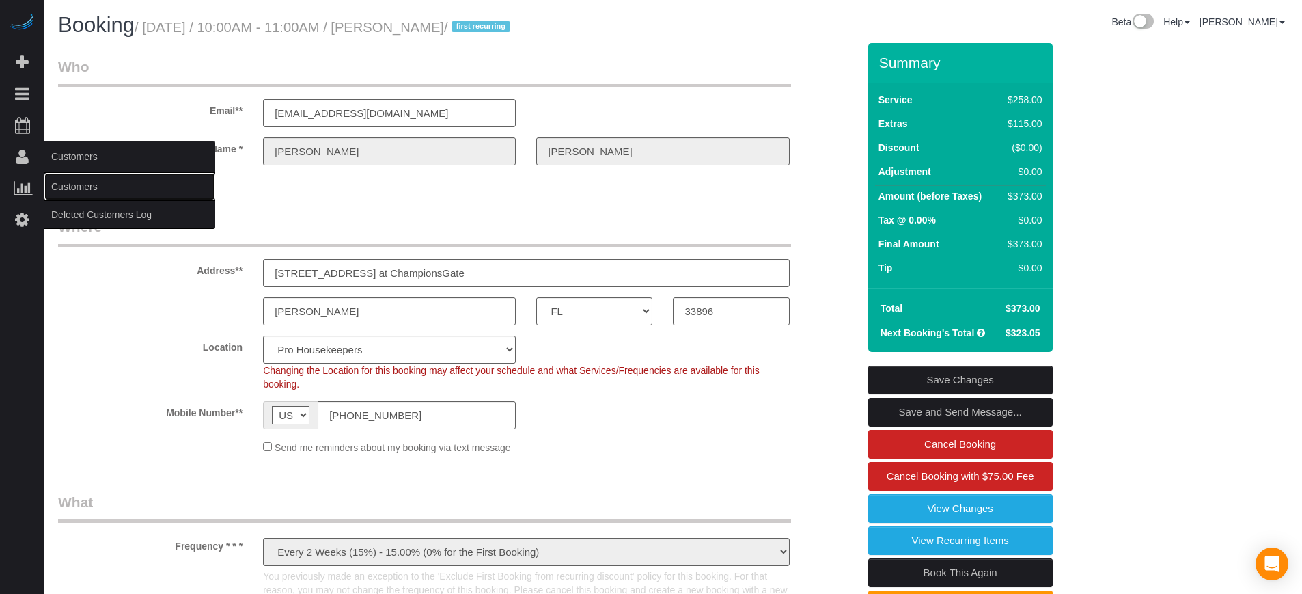
click at [78, 189] on link "Customers" at bounding box center [129, 186] width 171 height 27
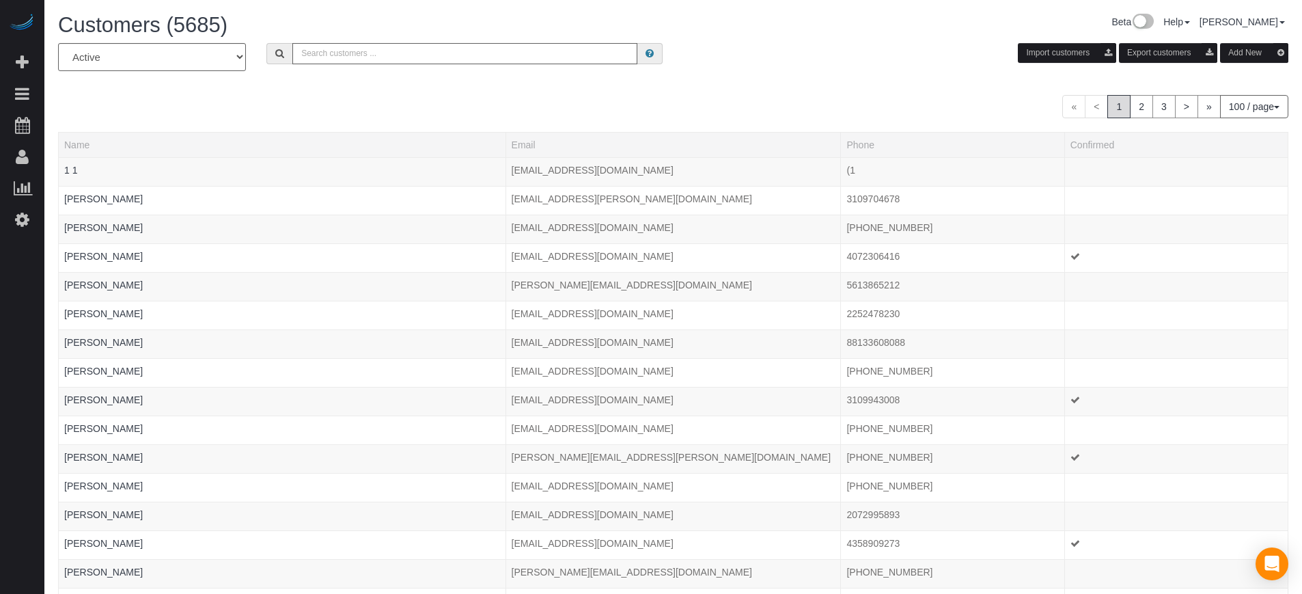
click at [365, 49] on input "text" at bounding box center [464, 53] width 345 height 21
paste input "William Giesecke"
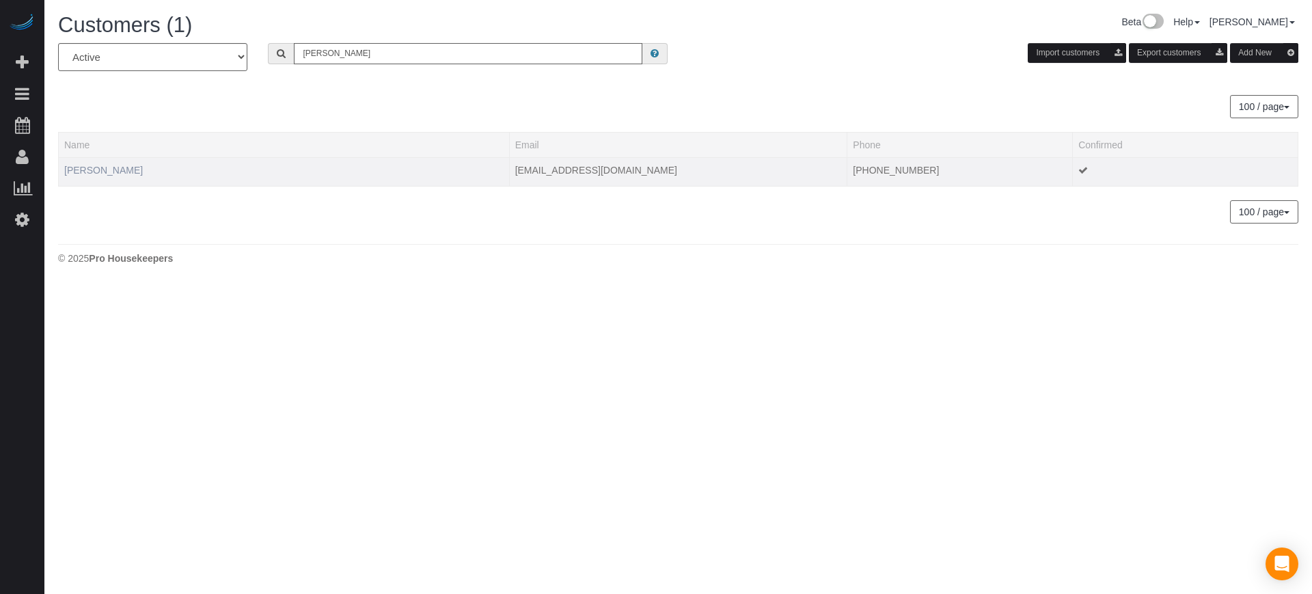
type input "William Giesecke"
click at [120, 170] on link "William Giesecke" at bounding box center [103, 170] width 79 height 11
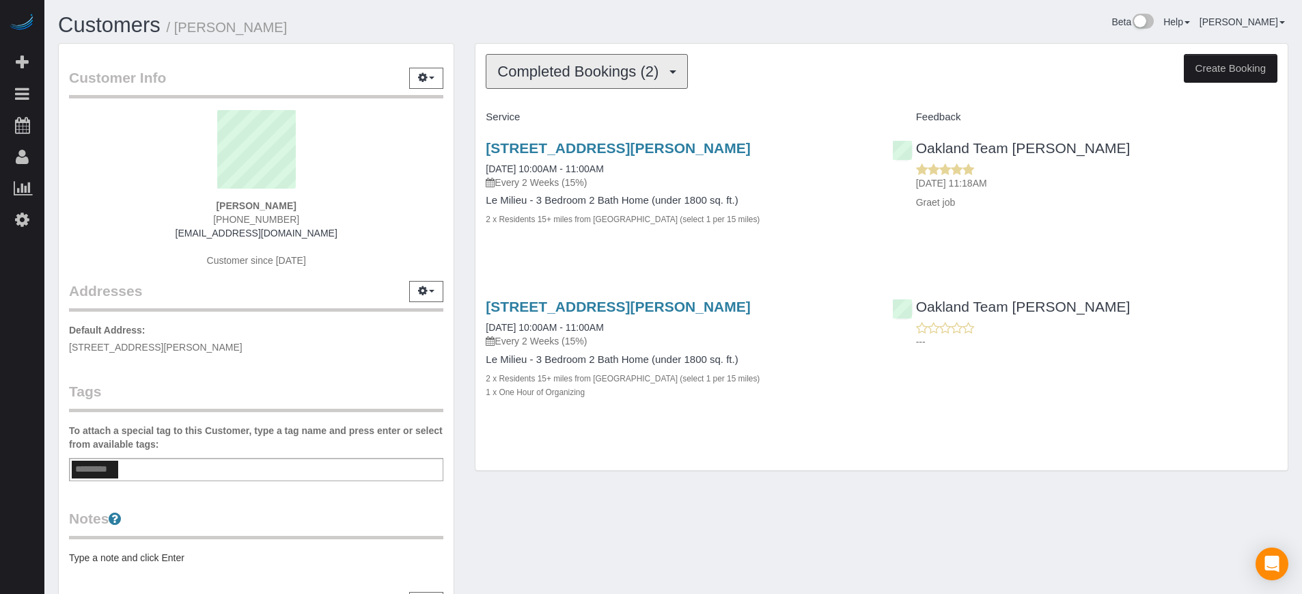
click at [587, 76] on span "Completed Bookings (2)" at bounding box center [581, 71] width 168 height 17
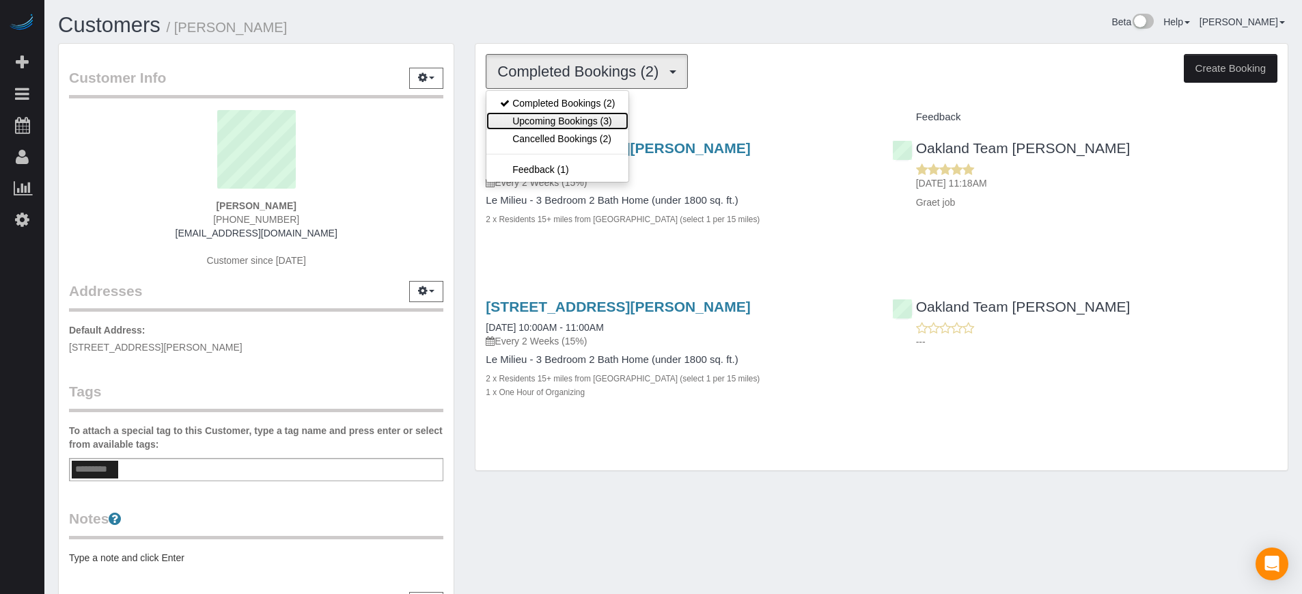
click at [583, 116] on link "Upcoming Bookings (3)" at bounding box center [557, 121] width 142 height 18
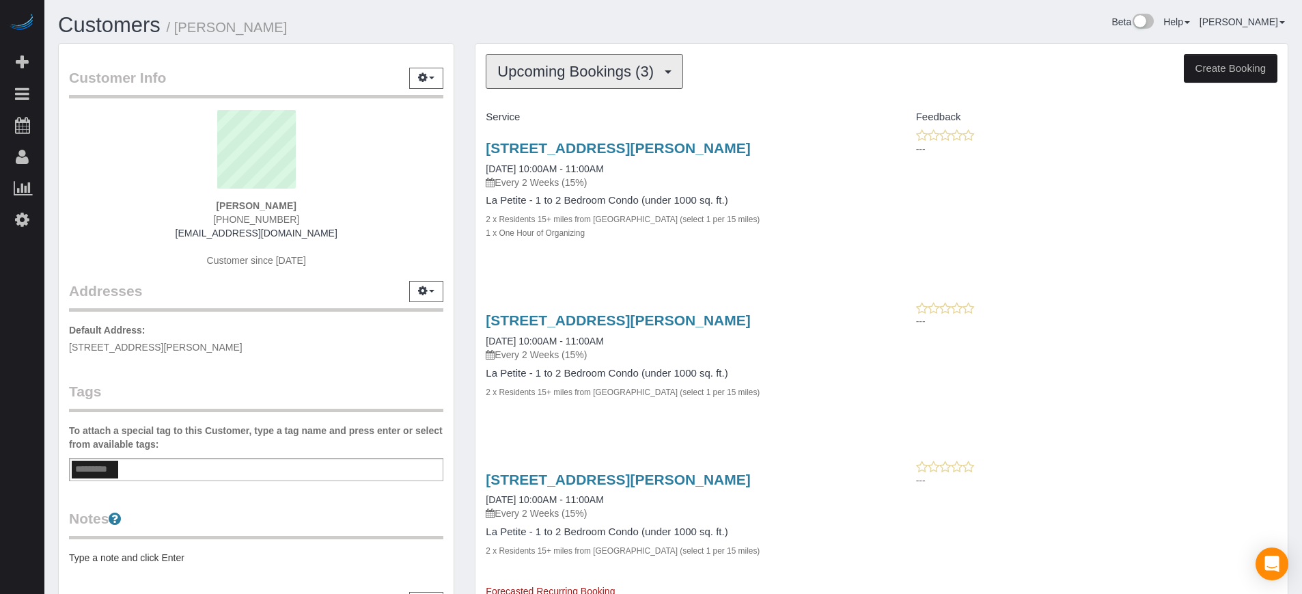
click at [598, 72] on span "Upcoming Bookings (3)" at bounding box center [578, 71] width 163 height 17
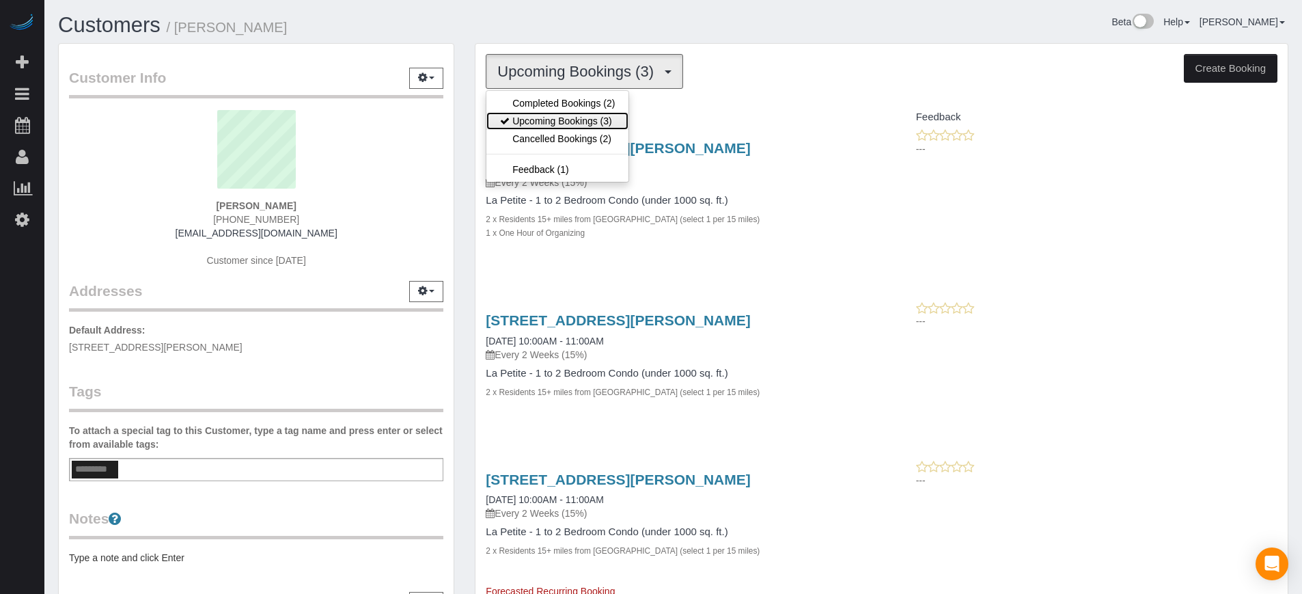
click at [594, 122] on link "Upcoming Bookings (3)" at bounding box center [557, 121] width 142 height 18
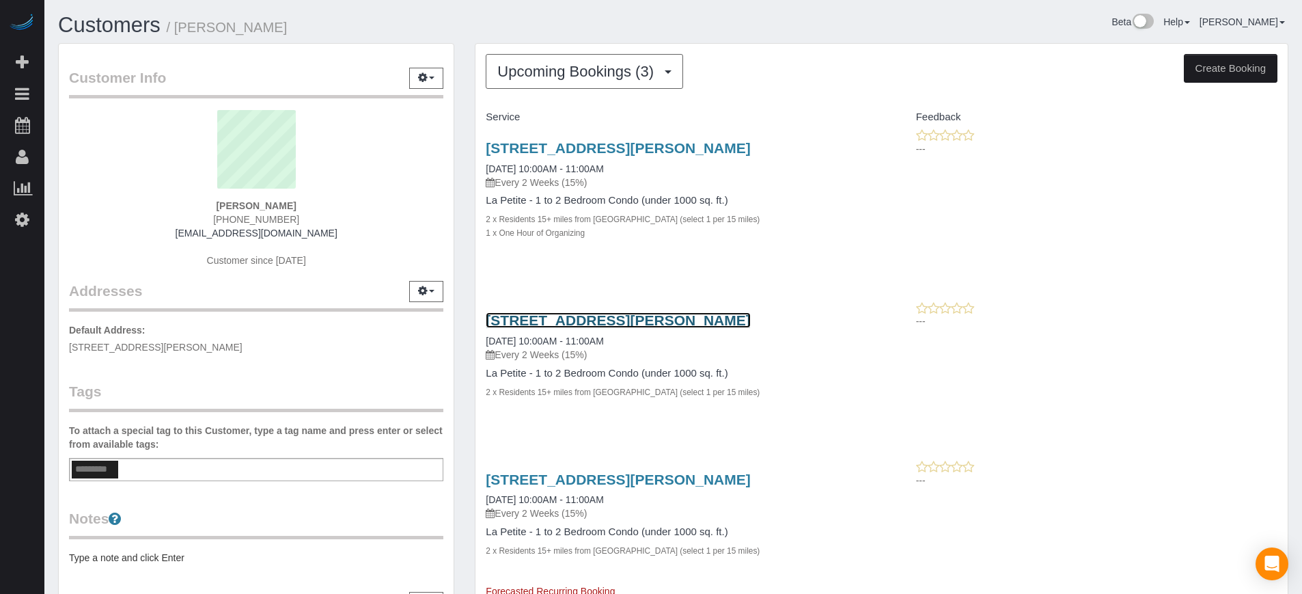
click at [582, 328] on link "[STREET_ADDRESS][PERSON_NAME]" at bounding box center [618, 320] width 264 height 16
click at [465, 143] on div "Upcoming Bookings (3) Completed Bookings (2) Upcoming Bookings (3) Cancelled Bo…" at bounding box center [882, 349] width 834 height 613
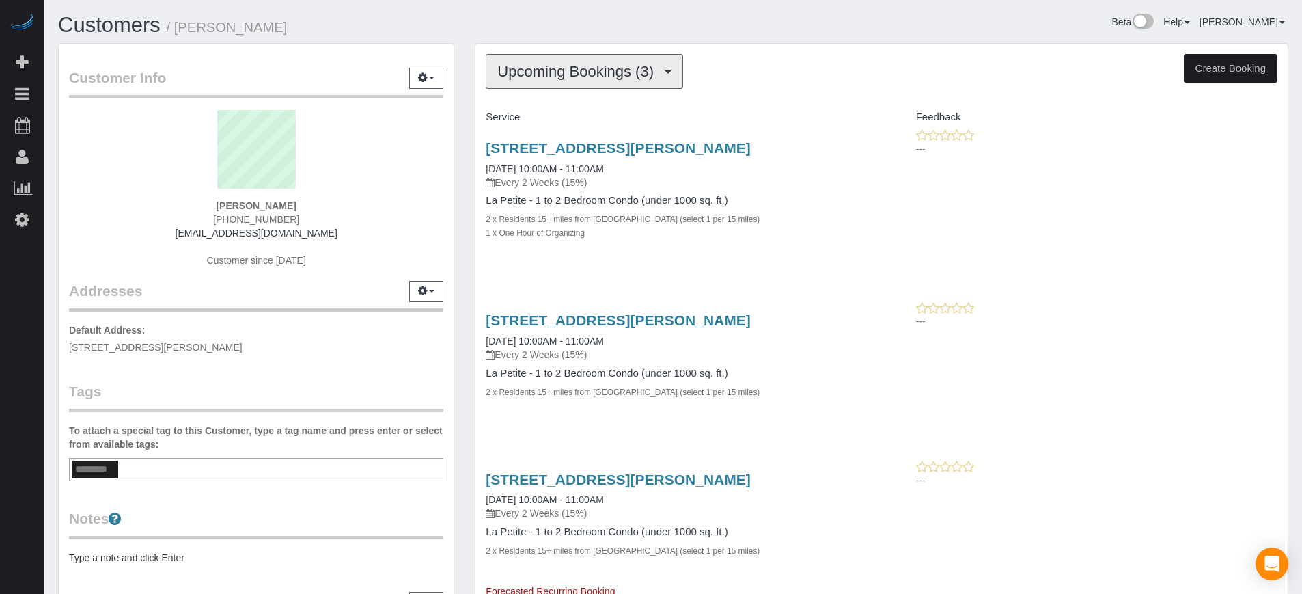
click at [592, 80] on button "Upcoming Bookings (3)" at bounding box center [584, 71] width 197 height 35
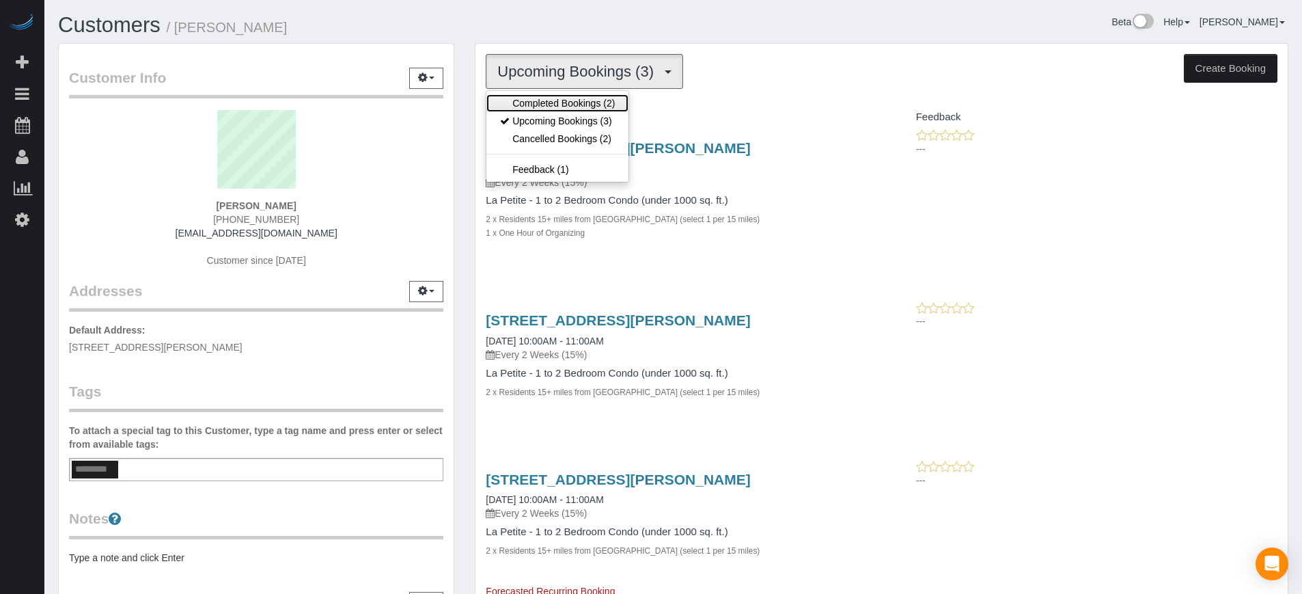
click at [535, 99] on link "Completed Bookings (2)" at bounding box center [557, 103] width 142 height 18
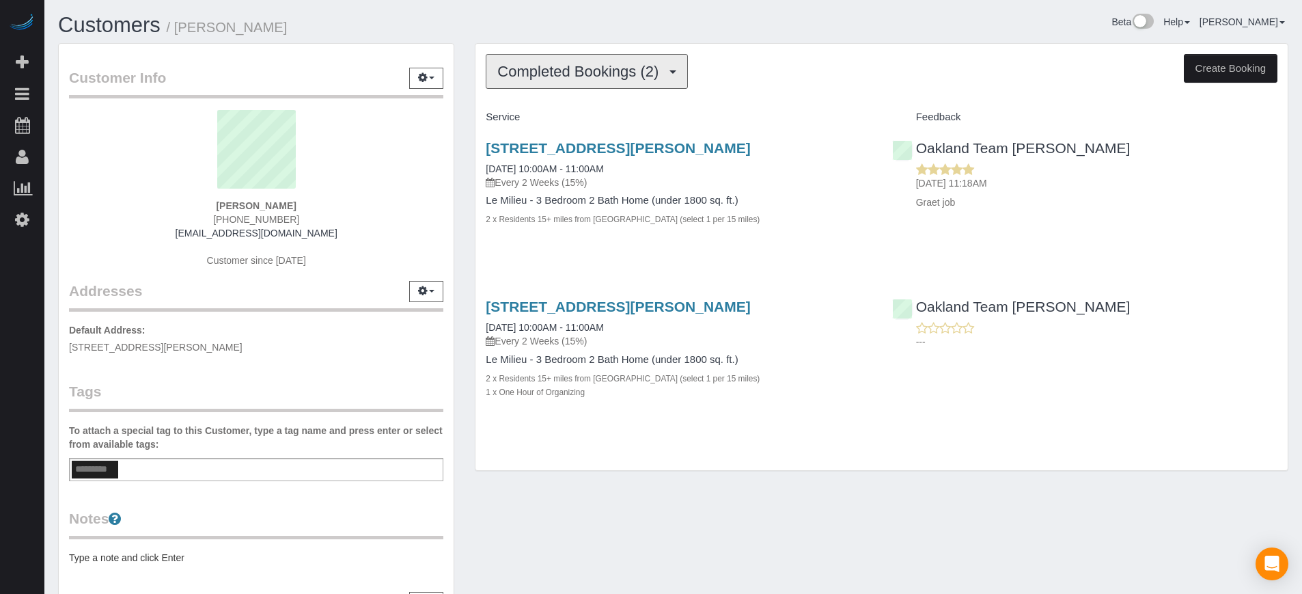
click at [644, 82] on button "Completed Bookings (2)" at bounding box center [587, 71] width 202 height 35
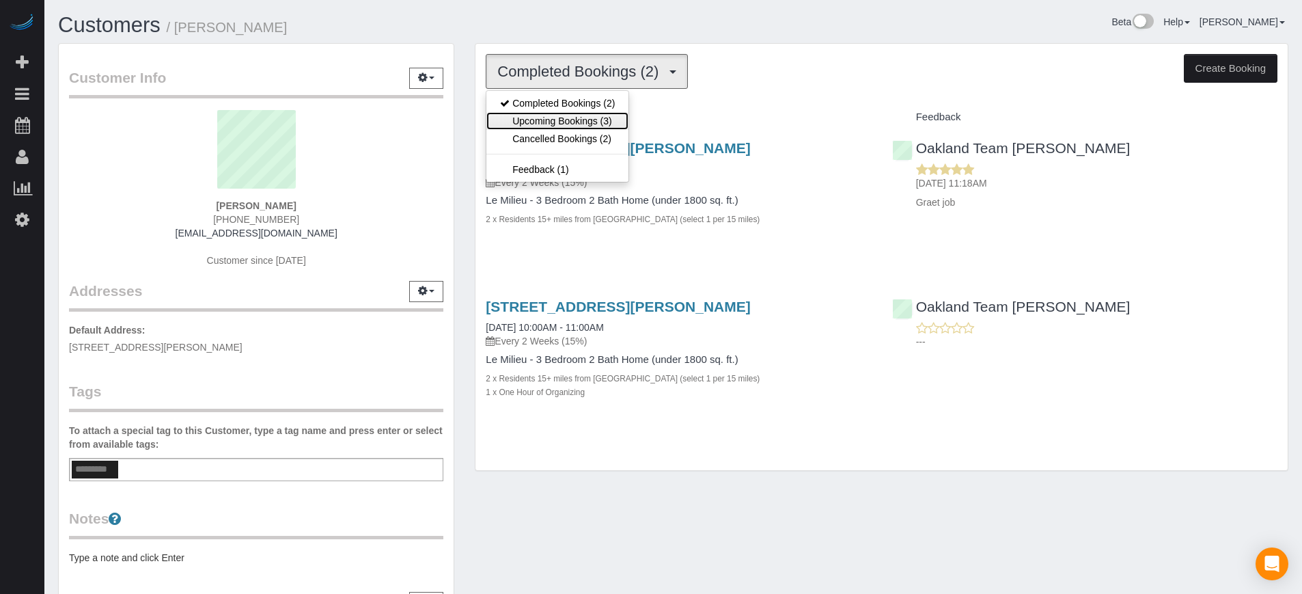
click at [555, 118] on link "Upcoming Bookings (3)" at bounding box center [557, 121] width 142 height 18
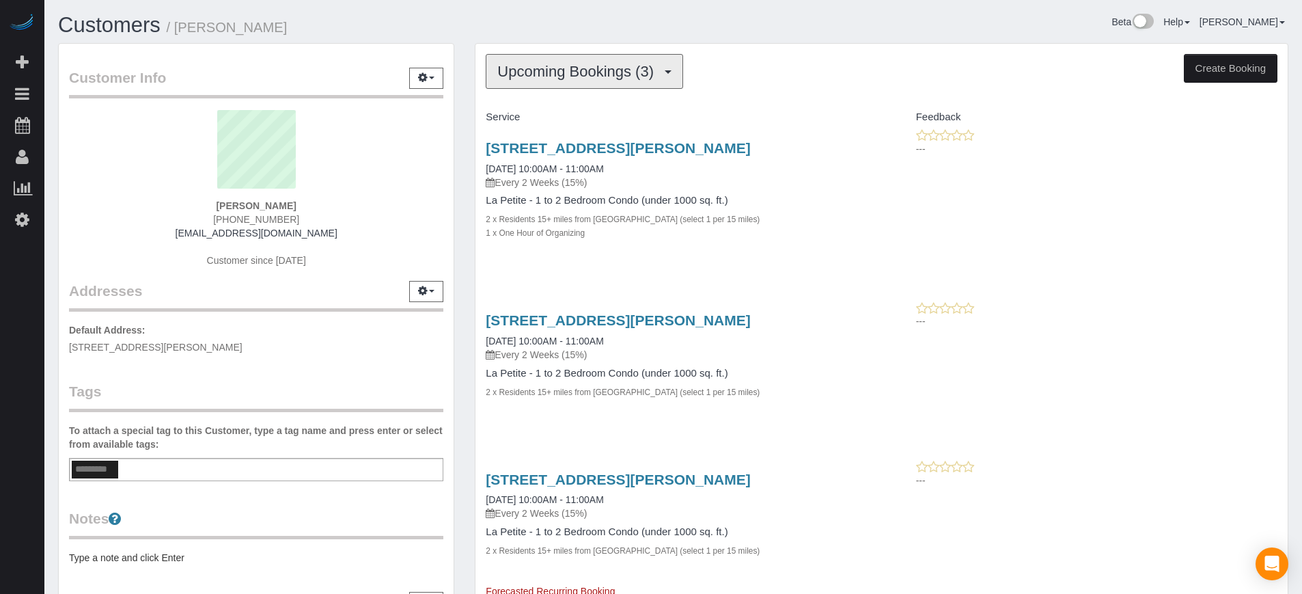
click at [569, 78] on span "Upcoming Bookings (3)" at bounding box center [578, 71] width 163 height 17
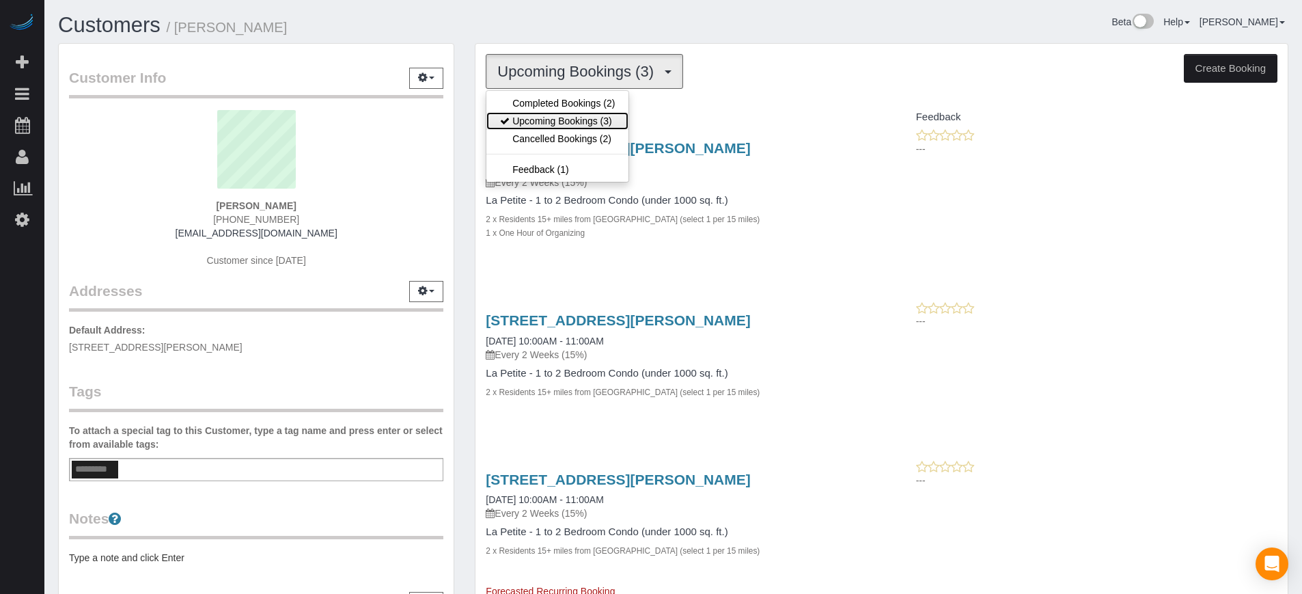
click at [557, 122] on link "Upcoming Bookings (3)" at bounding box center [557, 121] width 142 height 18
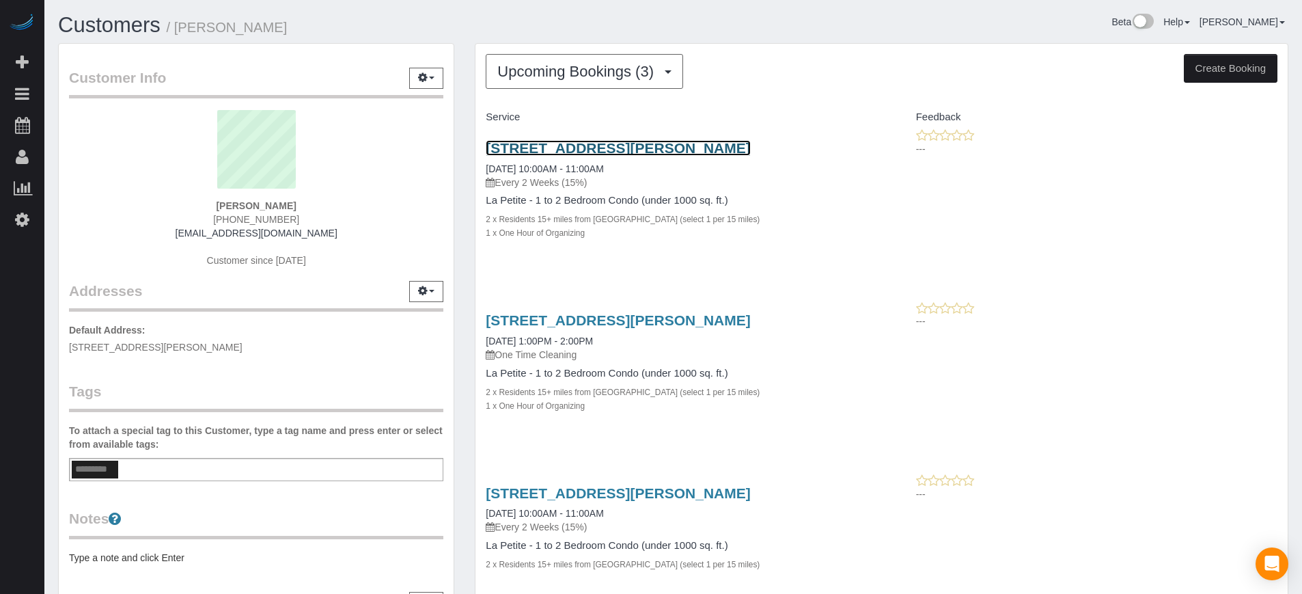
click at [509, 156] on link "[STREET_ADDRESS][PERSON_NAME]" at bounding box center [618, 148] width 264 height 16
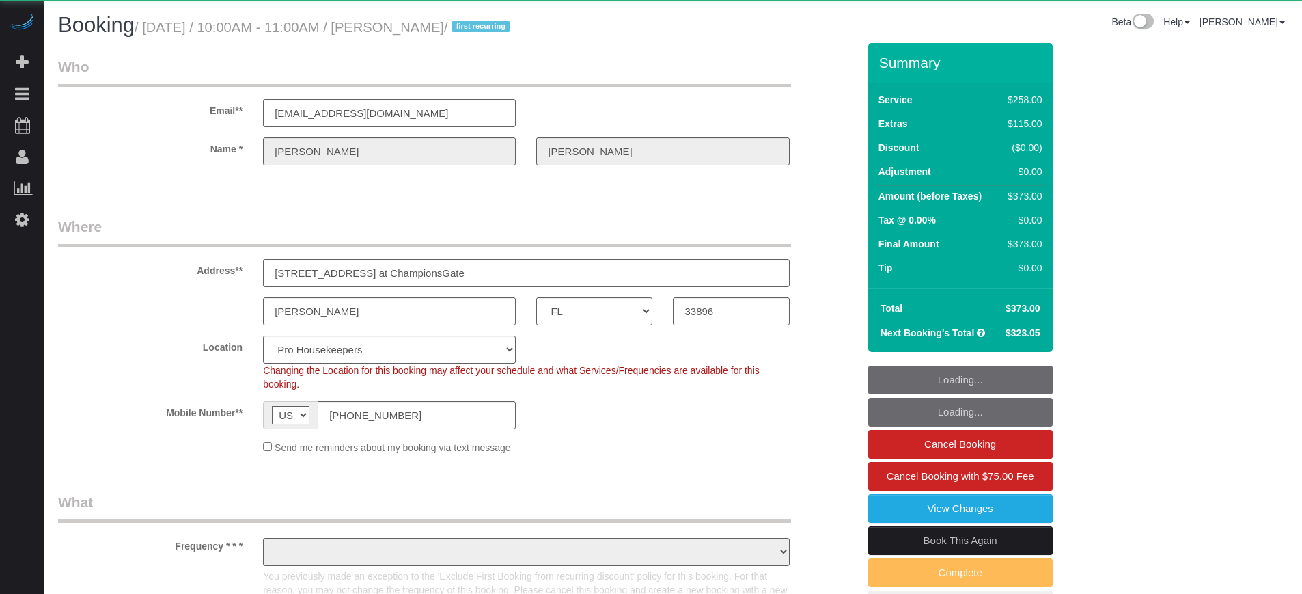
select select "FL"
select select "object:1267"
select select "5"
select select "number:9"
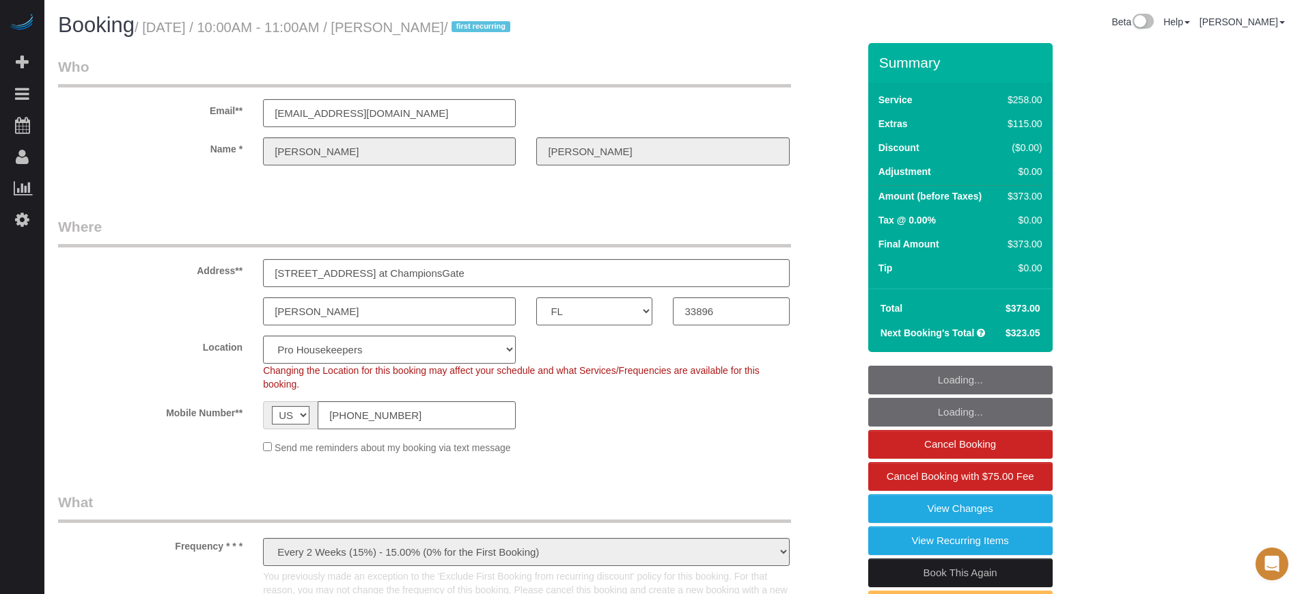
click at [1153, 308] on div "Summary Service $258.00 Extras $115.00 Discount ($0.00) Adjustment $0.00 Amount…" at bounding box center [1011, 360] width 307 height 635
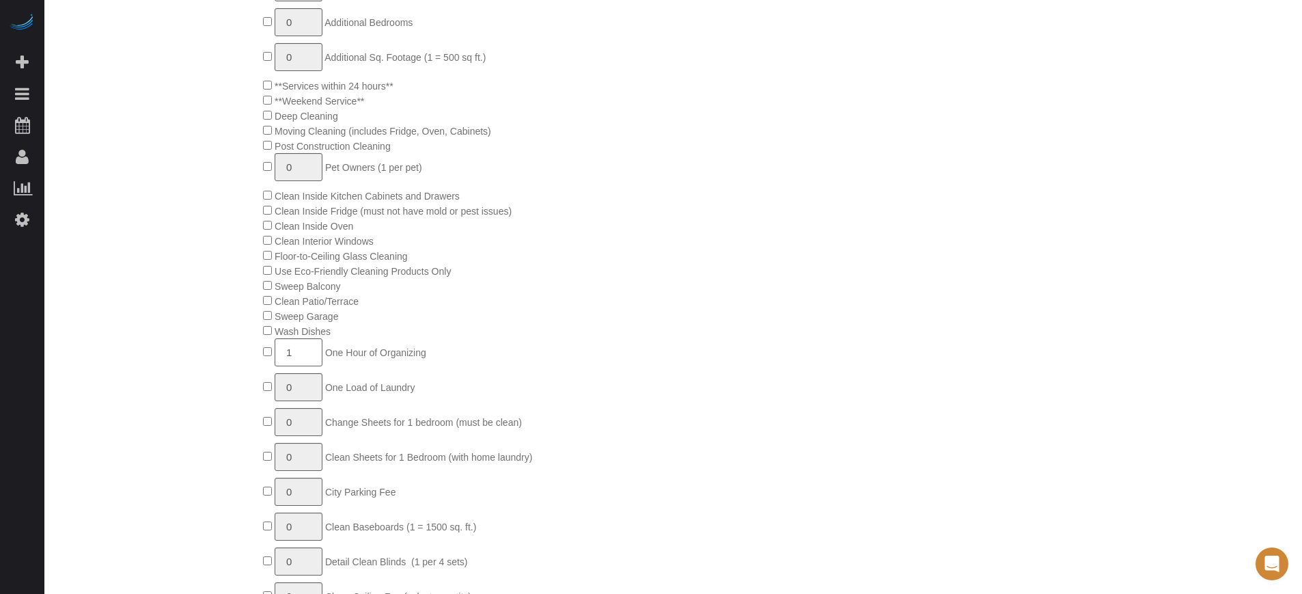
scroll to position [1110, 0]
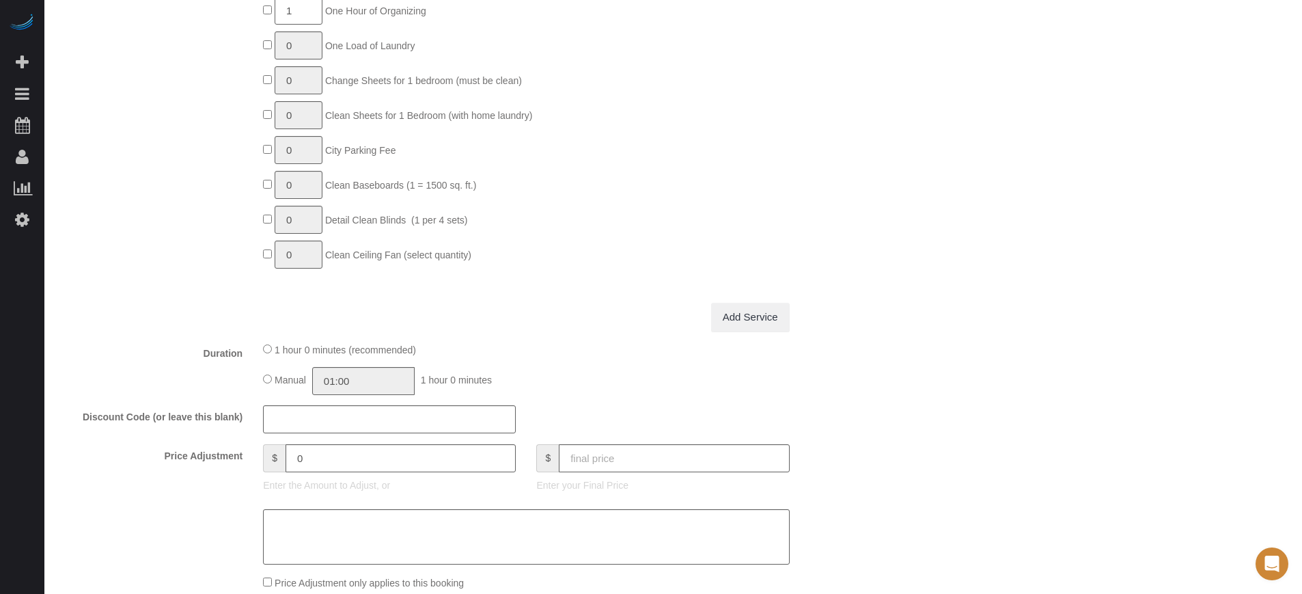
click at [1205, 73] on div "Who Email** [EMAIL_ADDRESS][DOMAIN_NAME] Name * [PERSON_NAME] Where Address** […" at bounding box center [673, 365] width 1230 height 2864
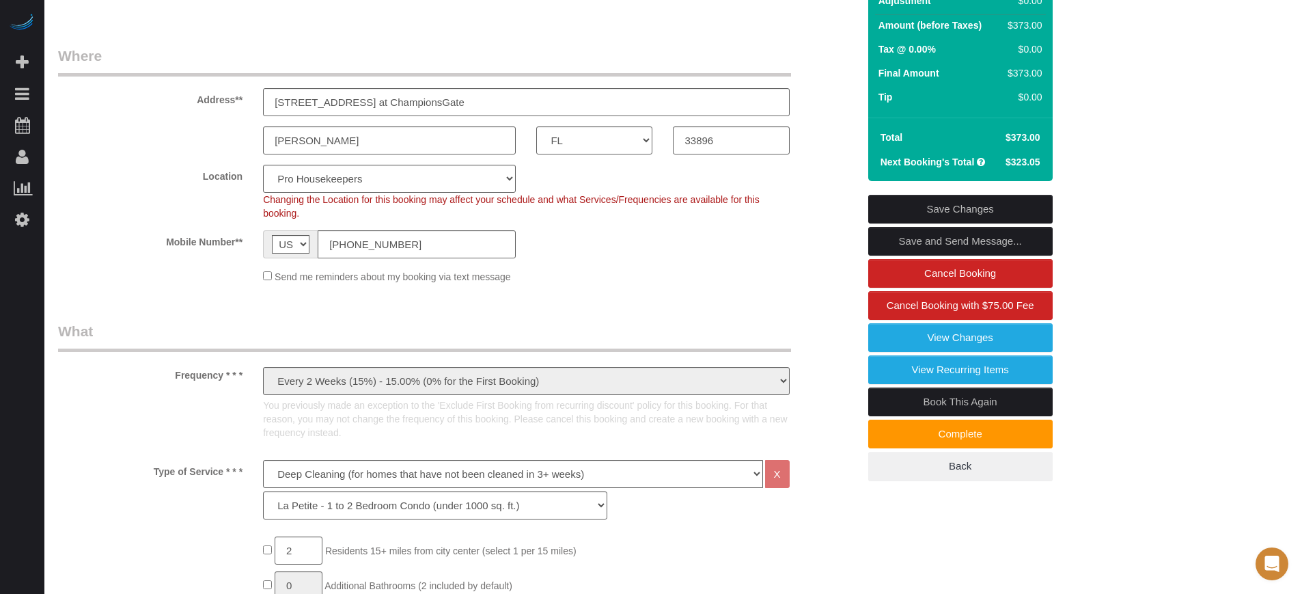
scroll to position [0, 0]
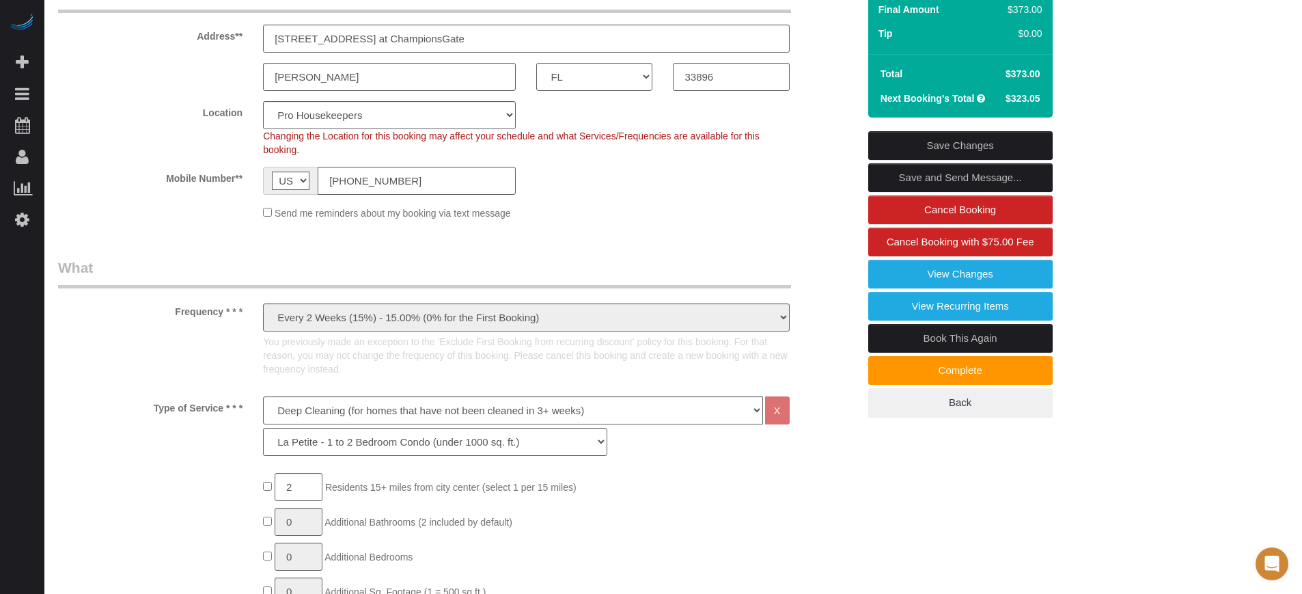
scroll to position [342, 0]
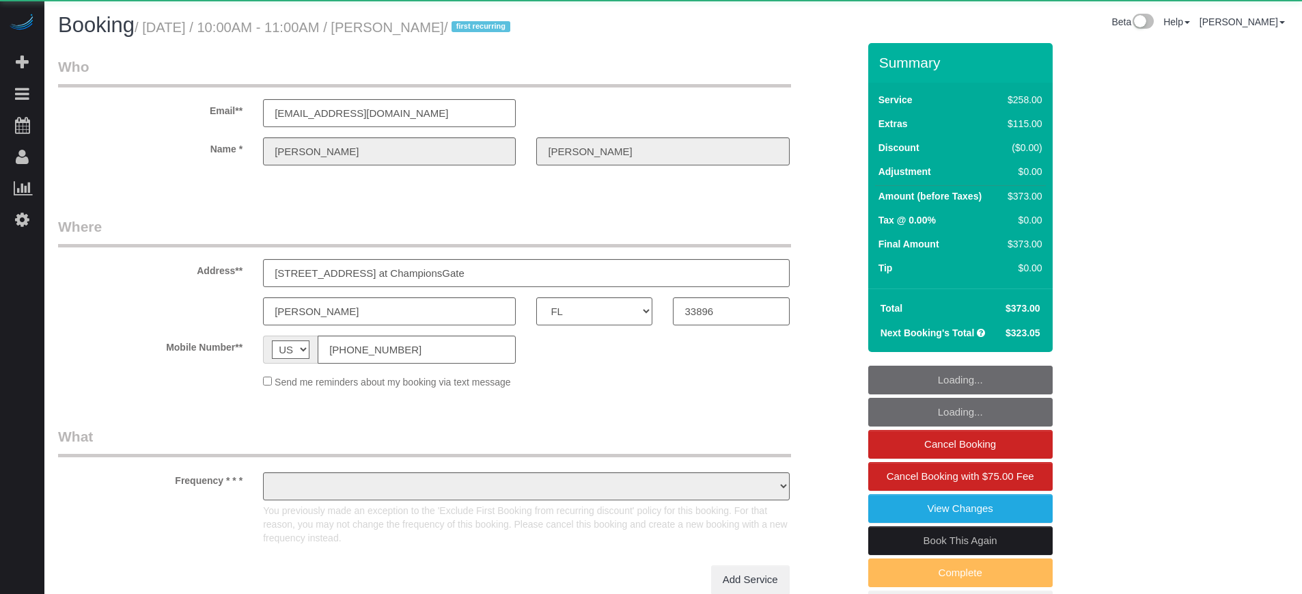
select select "FL"
select select "object:1136"
select select "5"
select select "number:9"
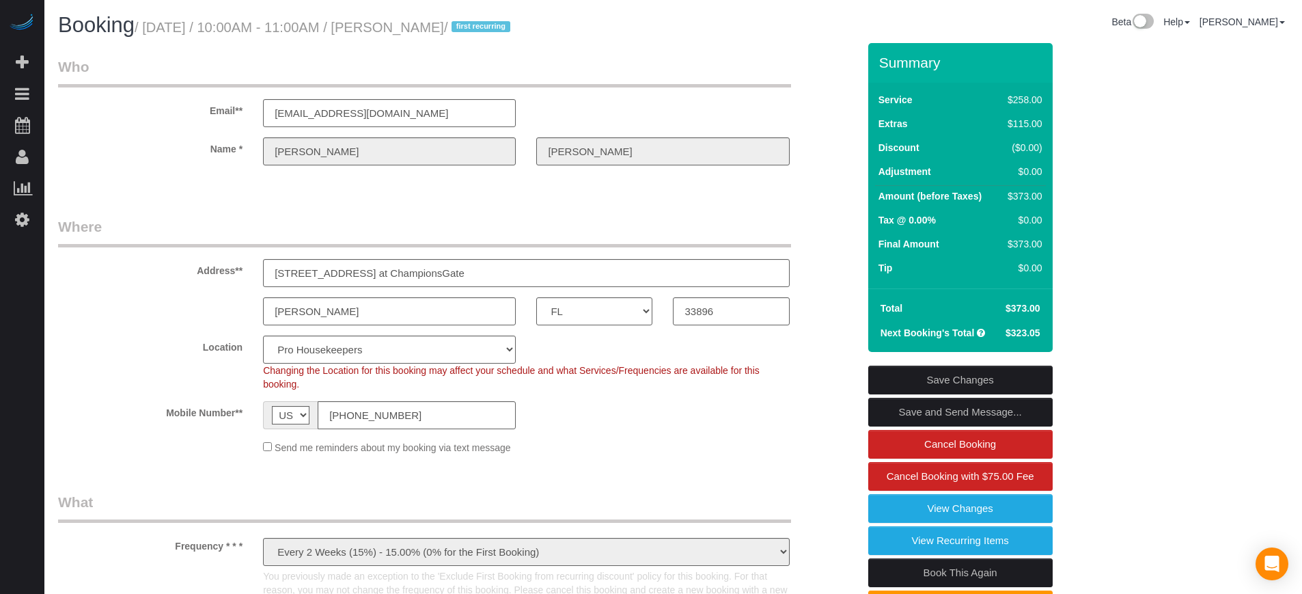
click at [1159, 322] on div "Summary Service $258.00 Extras $115.00 Discount ($0.00) Adjustment $0.00 Amount…" at bounding box center [1011, 360] width 307 height 635
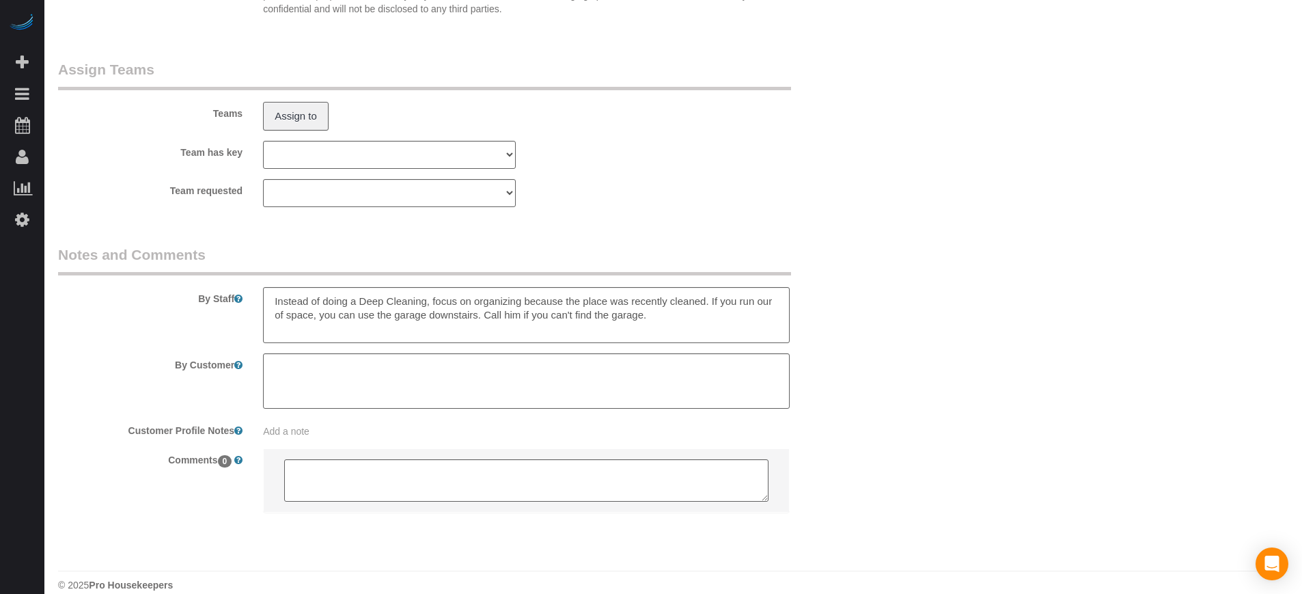
scroll to position [2347, 0]
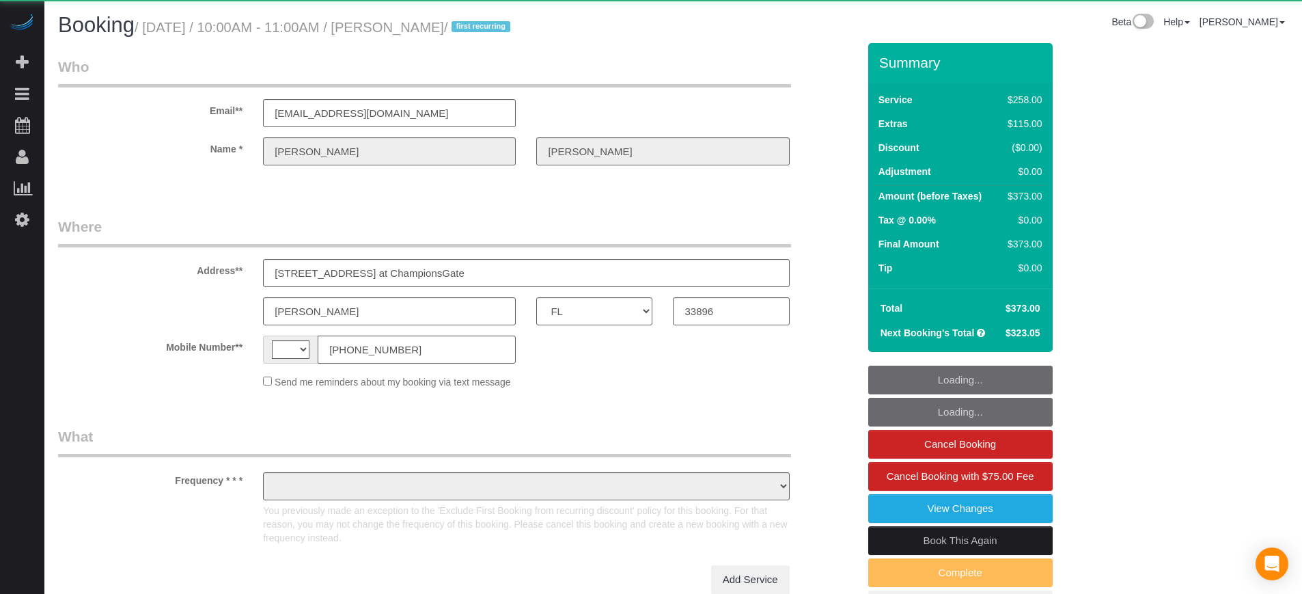
select select "FL"
select select "string:[GEOGRAPHIC_DATA]"
select select "object:1267"
select select "string:fspay-afea1c4f-2bc7-4d50-8fc9-0921bab4ab1e"
select select "5"
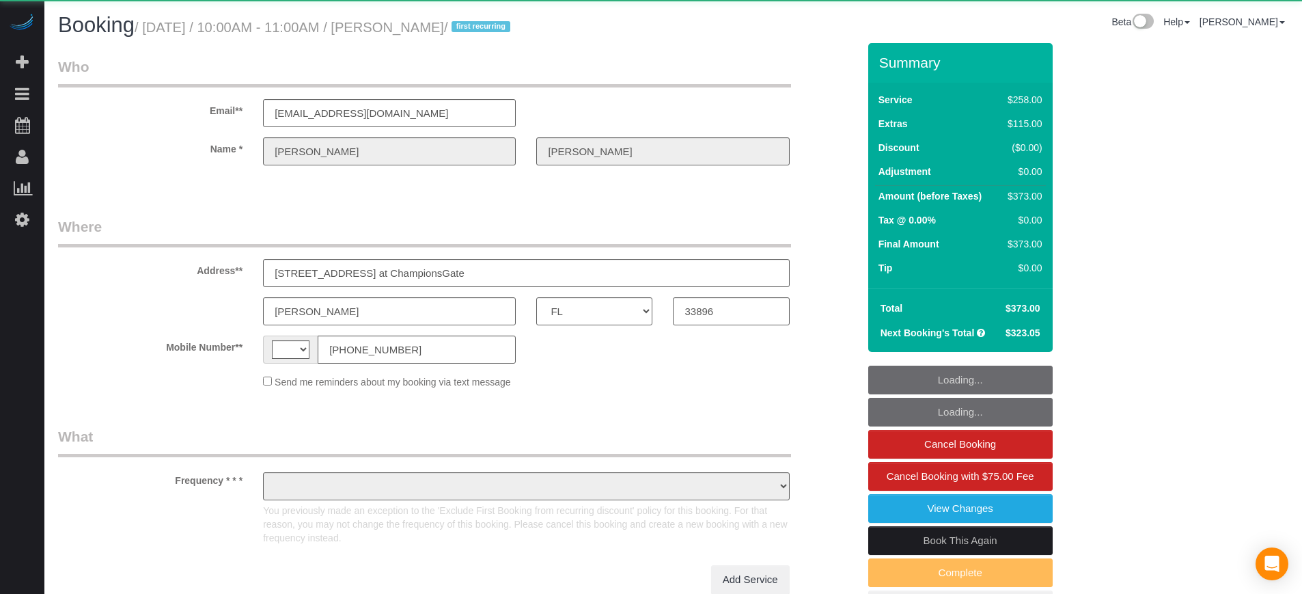
select select "number:9"
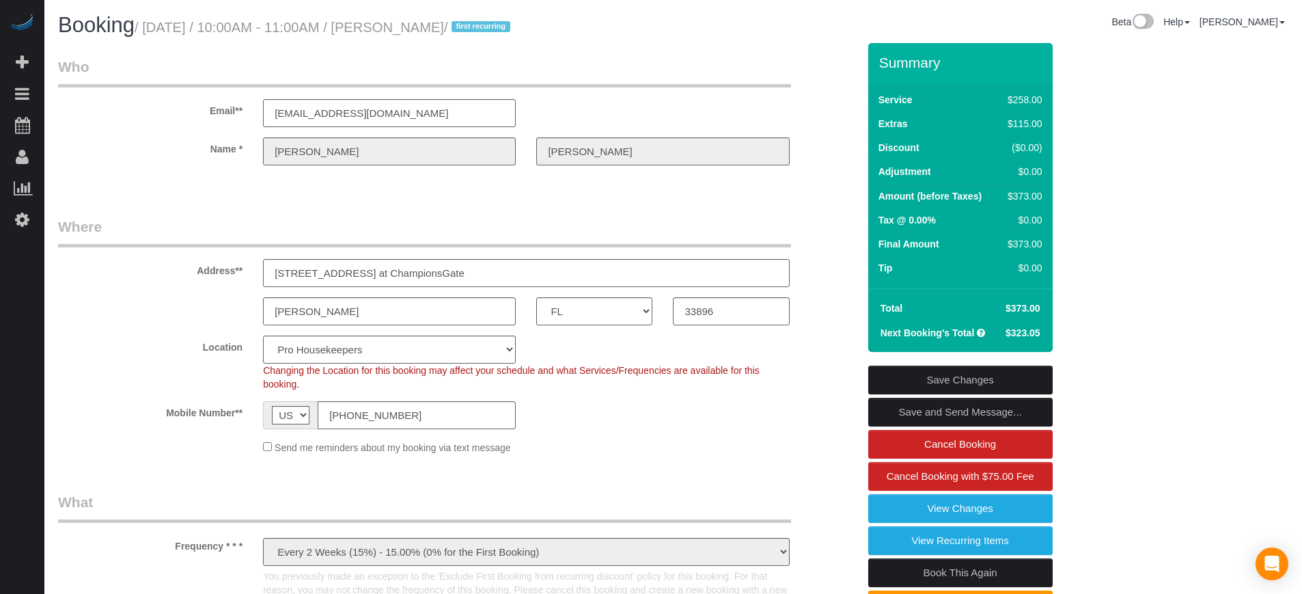
drag, startPoint x: 393, startPoint y: 28, endPoint x: 497, endPoint y: 27, distance: 103.8
click at [497, 27] on small "/ August 25, 2025 / 10:00AM - 11:00AM / William Giesecke / first recurring" at bounding box center [324, 27] width 379 height 15
copy small "William Giesecke"
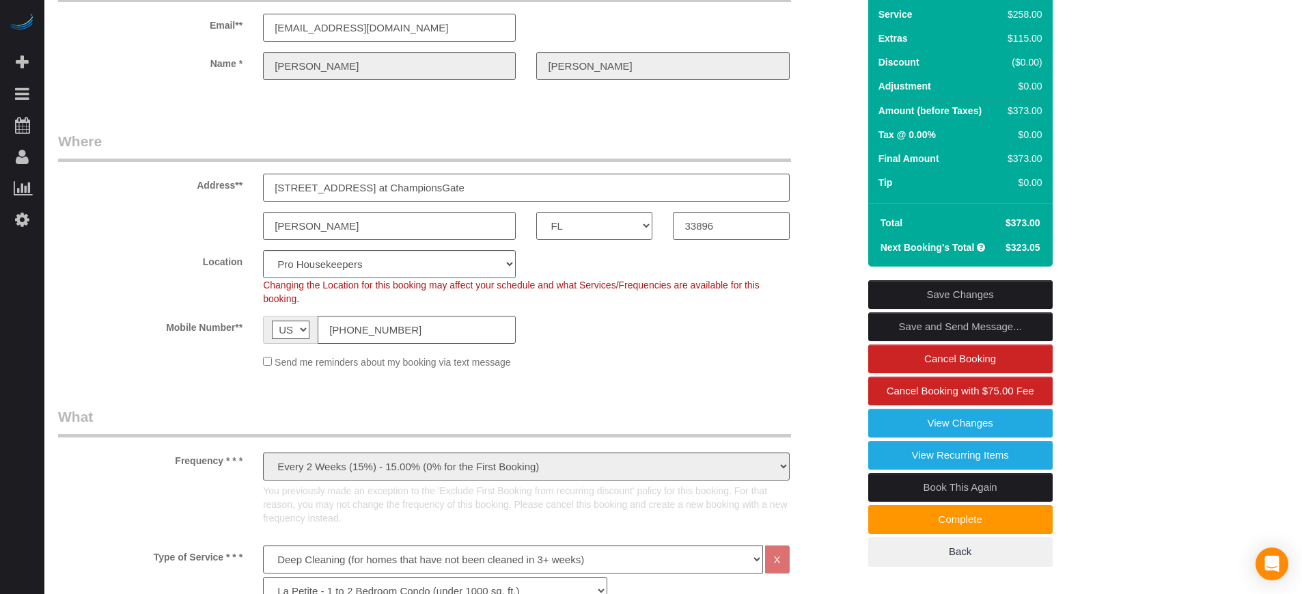
click at [934, 492] on link "Book This Again" at bounding box center [960, 487] width 184 height 29
select select "FL"
select select "number:9"
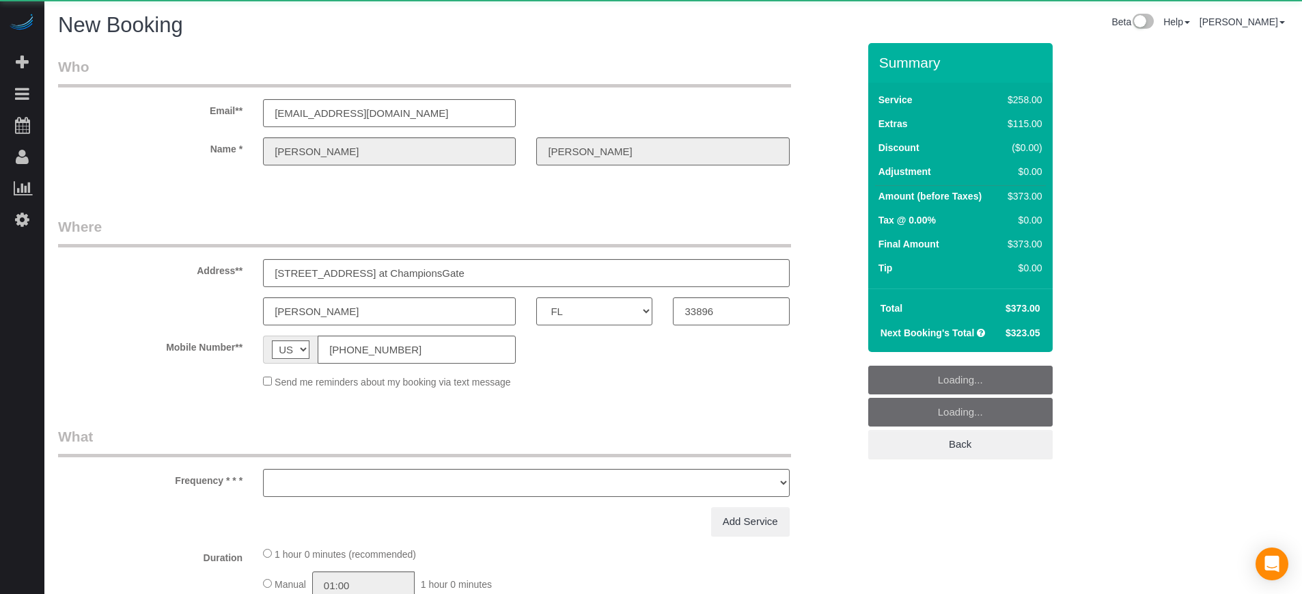
select select "object:2210"
select select "5"
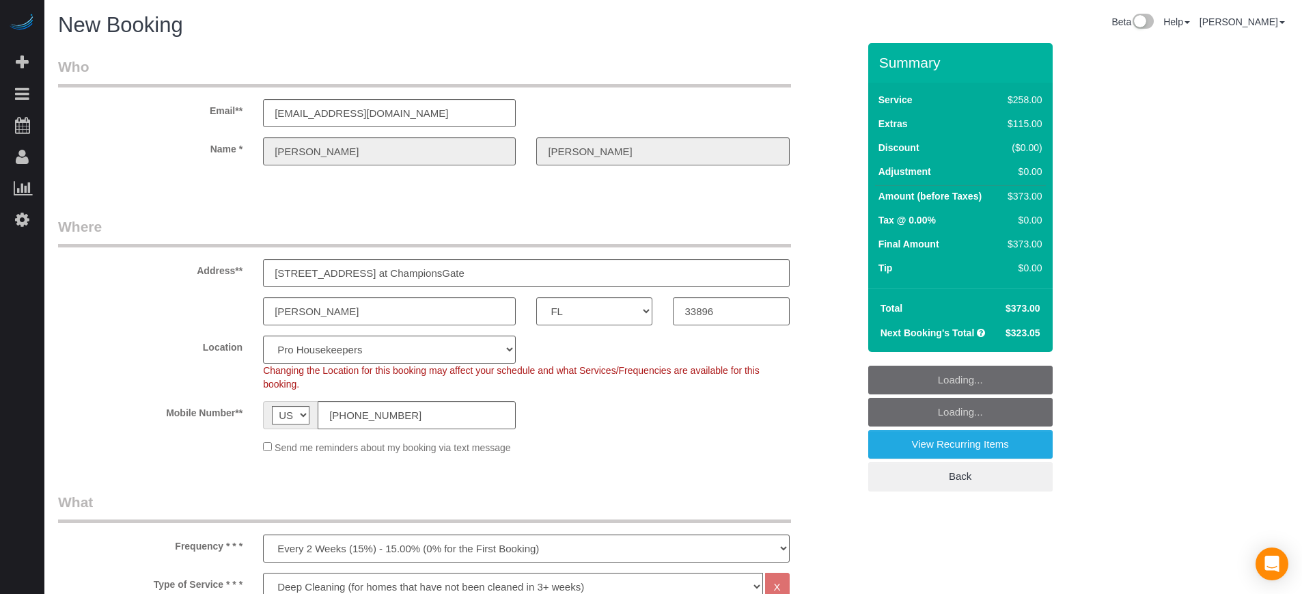
select select "object:2217"
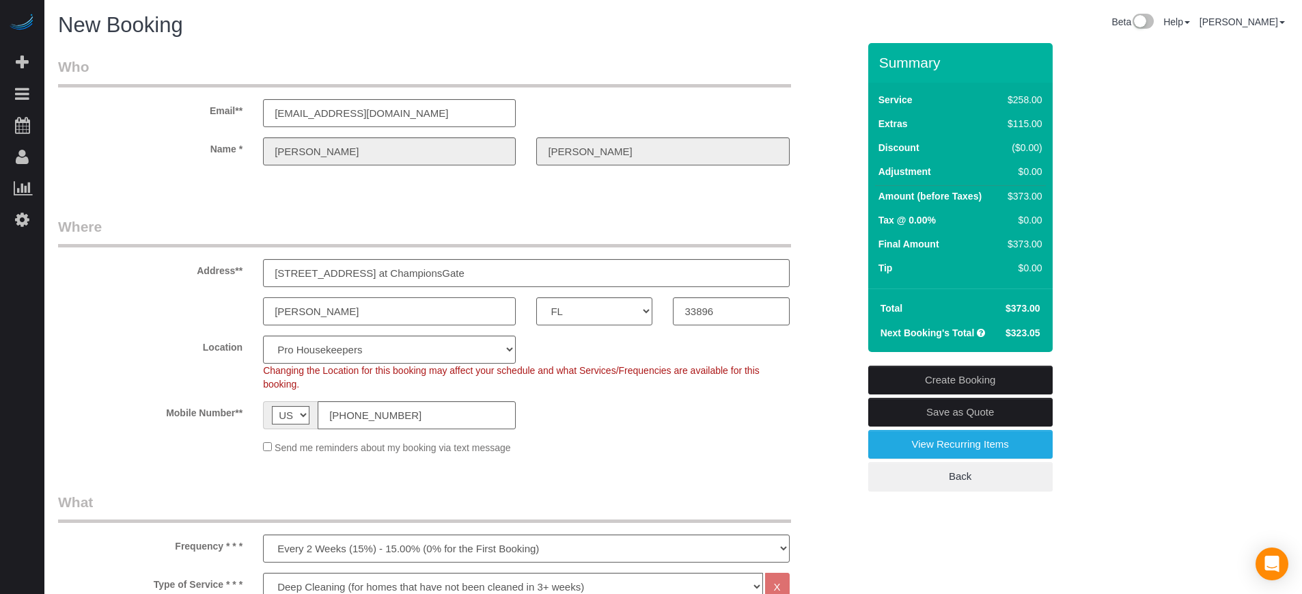
click at [331, 311] on input "[PERSON_NAME]" at bounding box center [389, 311] width 253 height 28
click at [347, 357] on select "Pro Housekeepers Atlanta Austin Boston Chicago Cincinnati Clearwater Denver Ft …" at bounding box center [389, 349] width 253 height 28
select select "20"
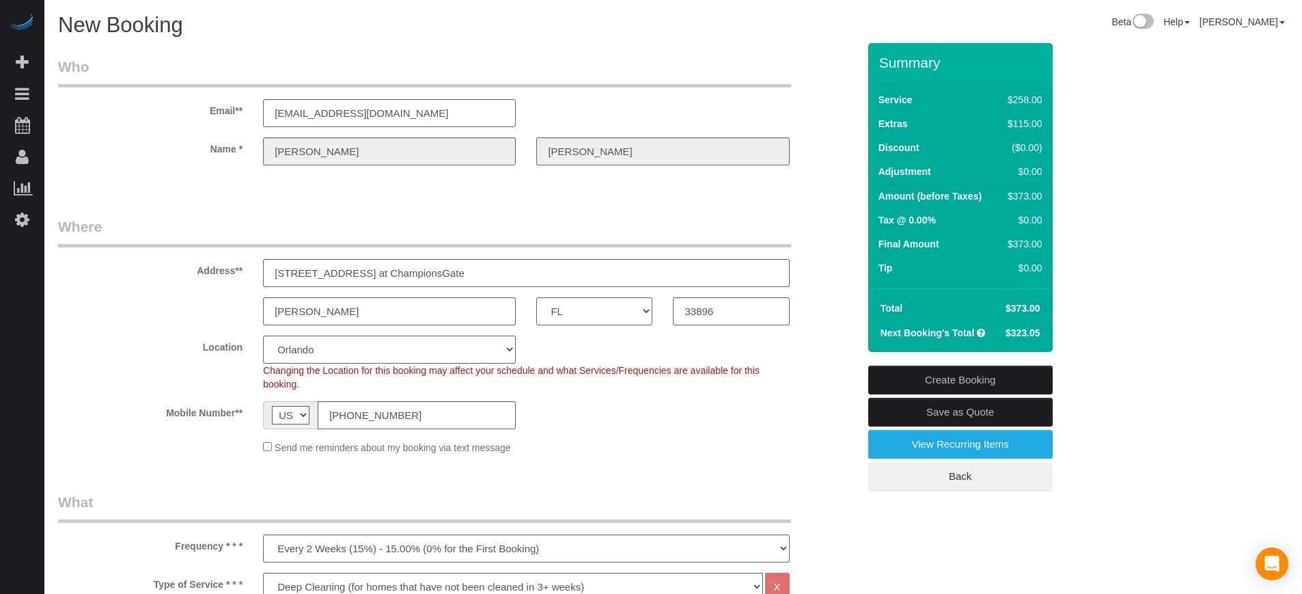
click at [263, 335] on select "Pro Housekeepers Atlanta Austin Boston Chicago Cincinnati Clearwater Denver Ft …" at bounding box center [389, 349] width 253 height 28
select select "object:2226"
click at [800, 355] on div "Location Pro Housekeepers Atlanta Austin Boston Chicago Cincinnati Clearwater D…" at bounding box center [458, 362] width 820 height 55
click at [157, 359] on div "Location Pro Housekeepers Atlanta Austin Boston Chicago Cincinnati Clearwater D…" at bounding box center [458, 362] width 820 height 55
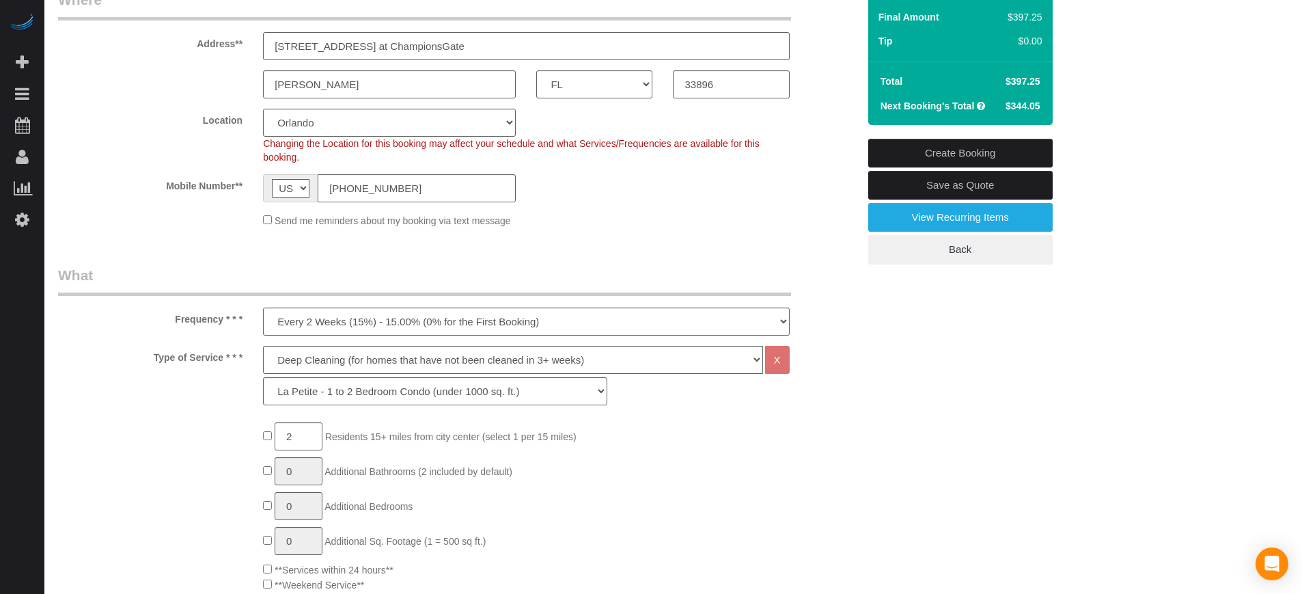
scroll to position [256, 0]
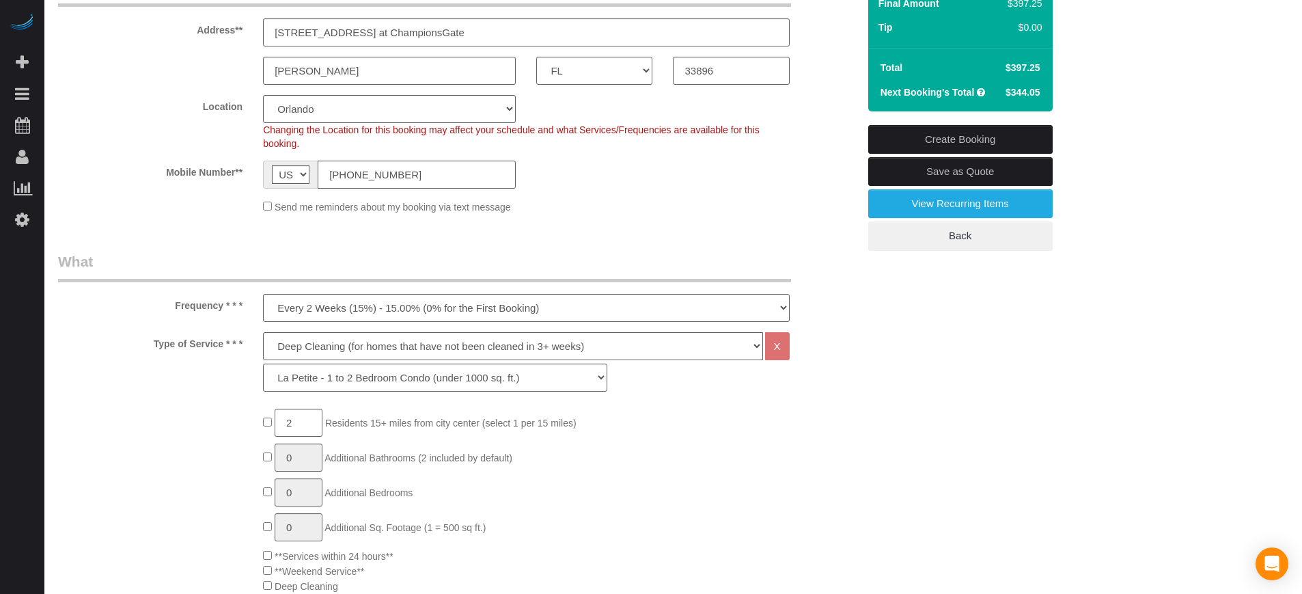
scroll to position [85, 0]
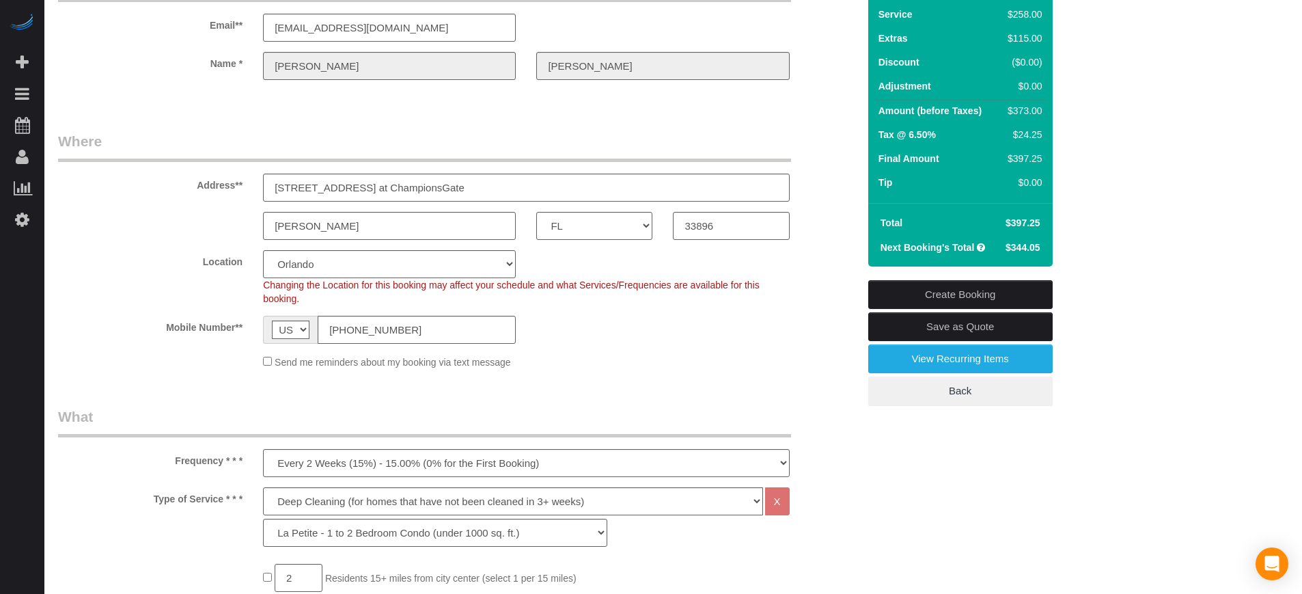
click at [171, 245] on fieldset "Where Address** 7204 Portofino Way at ChampionsGate Davenport AK AL AR AZ CA CO…" at bounding box center [458, 255] width 800 height 248
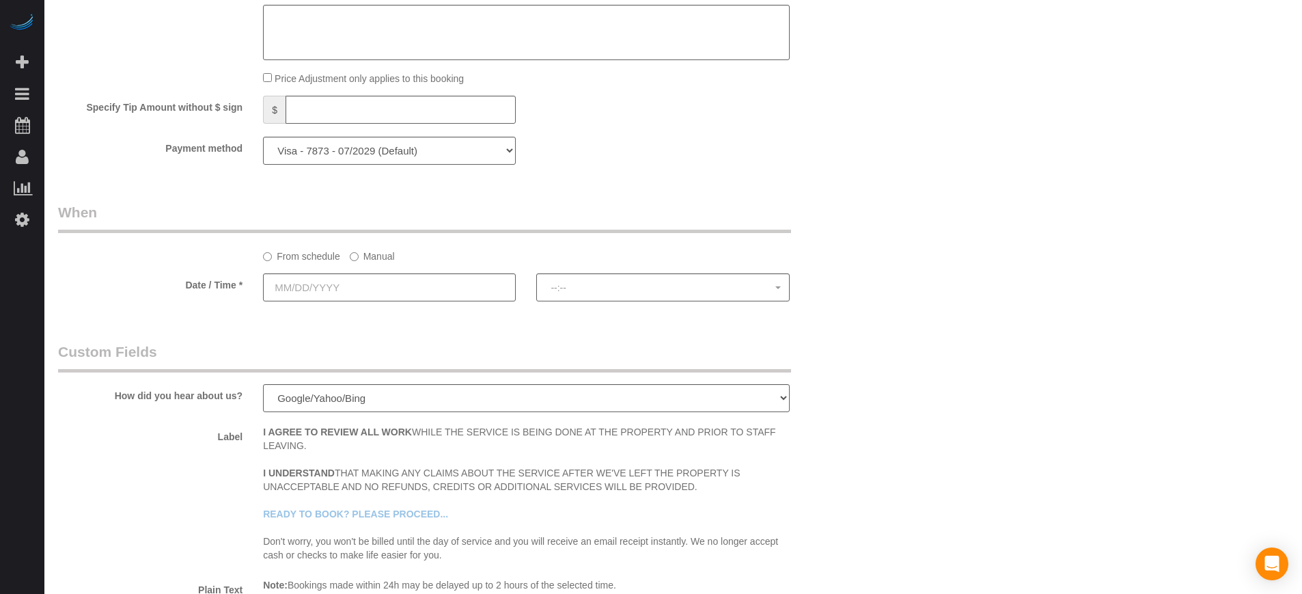
scroll to position [1537, 0]
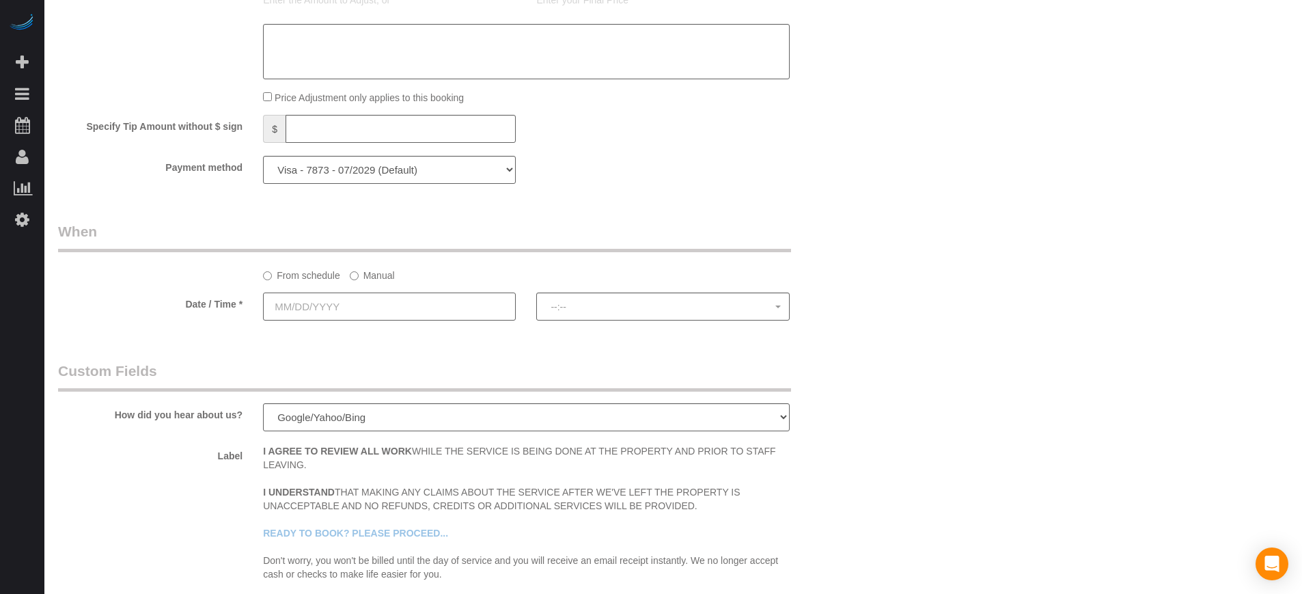
click at [359, 307] on input "text" at bounding box center [389, 306] width 253 height 28
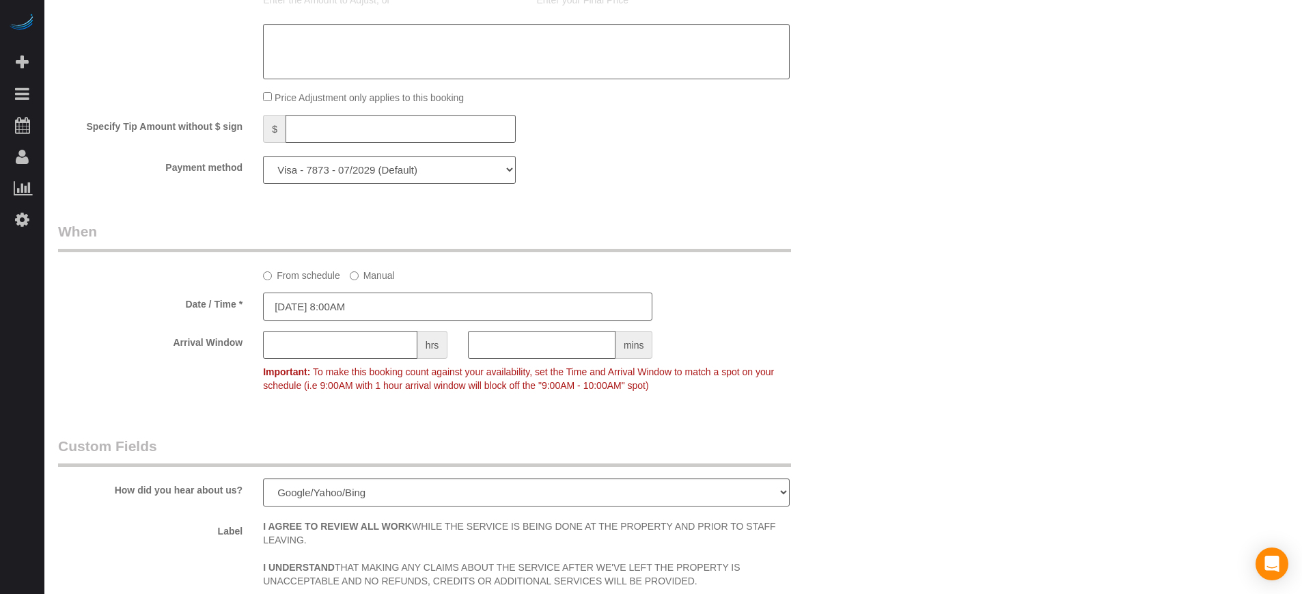
click at [321, 305] on input "08/25/2025 8:00AM" at bounding box center [457, 306] width 389 height 28
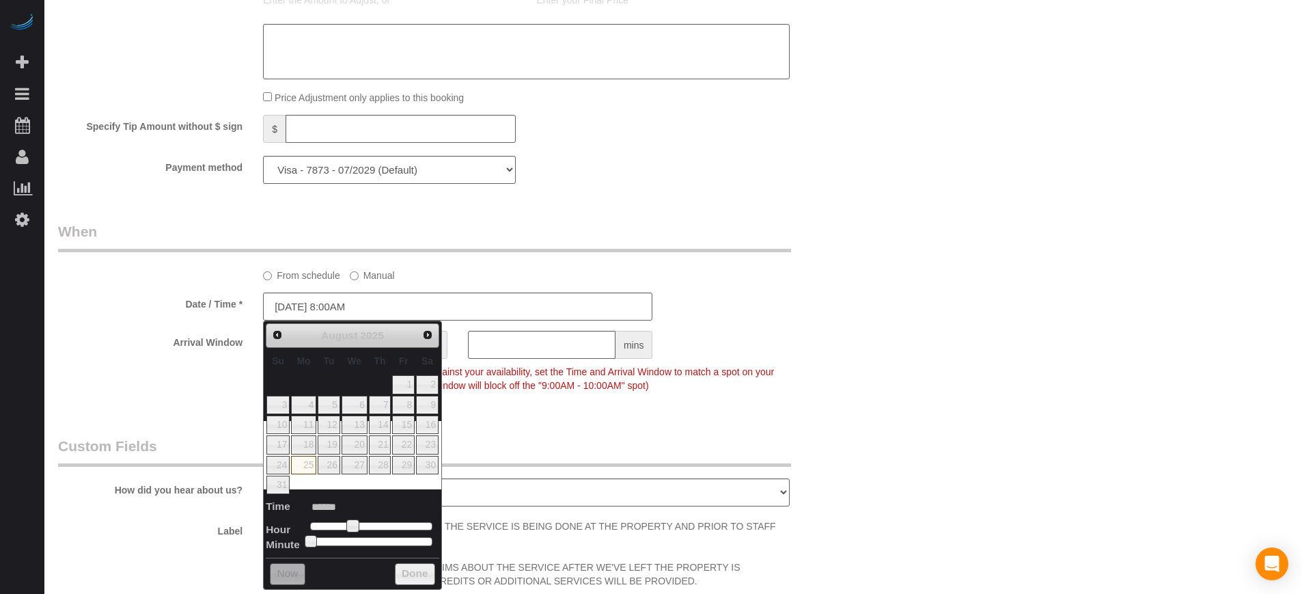
click at [207, 392] on div "Arrival Window hrs mins Important: To make this booking count against your avai…" at bounding box center [458, 365] width 820 height 68
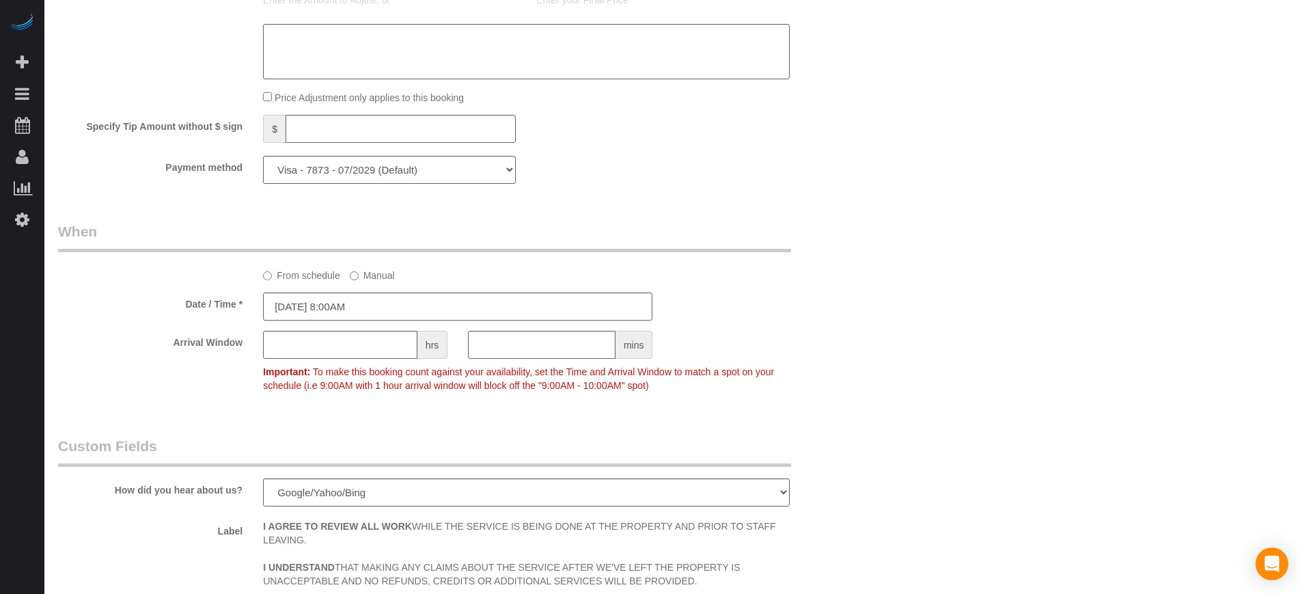
click at [383, 291] on sui-booking-spot "From schedule Manual Date / Time * 08/25/2025 8:00AM Arrival Window hrs mins Im…" at bounding box center [458, 309] width 800 height 177
click at [383, 296] on input "08/25/2025 8:00AM" at bounding box center [457, 306] width 389 height 28
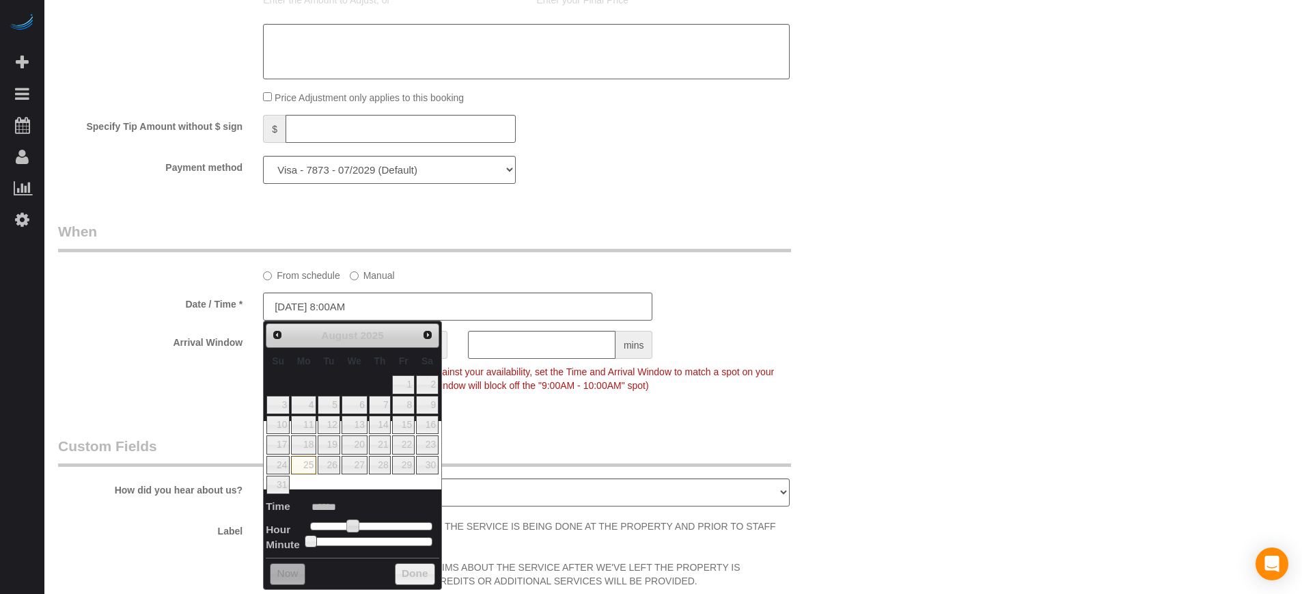
type input "08/25/2025 9:00AM"
type input "******"
type input "08/25/2025 10:00AM"
type input "*******"
type input "08/25/2025 11:00AM"
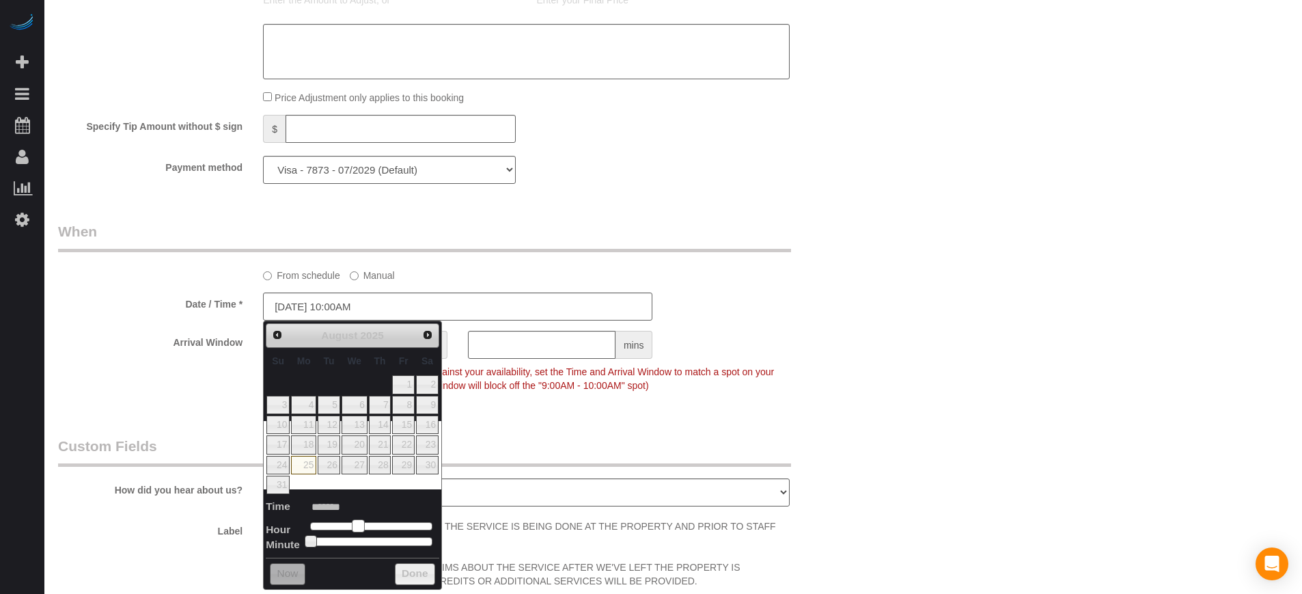
type input "*******"
type input "08/25/2025 12:00PM"
type input "*******"
type input "08/25/2025 1:00PM"
type input "******"
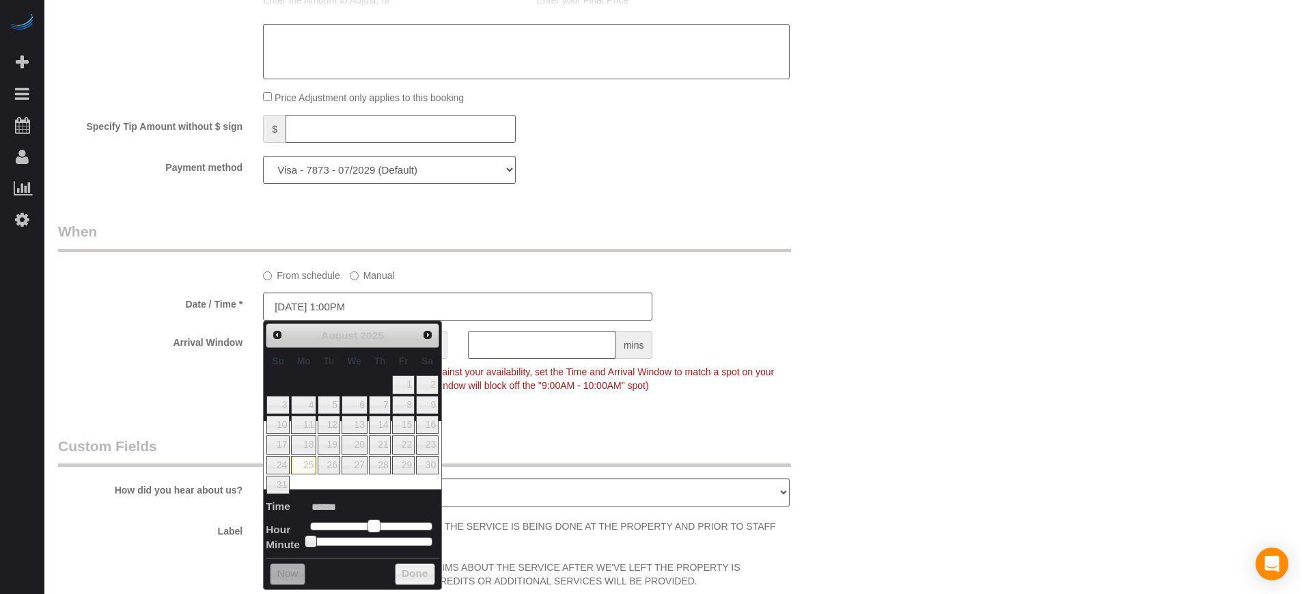
type input "08/25/2025 2:00PM"
type input "******"
type input "08/25/2025 1:00PM"
type input "******"
drag, startPoint x: 354, startPoint y: 531, endPoint x: 383, endPoint y: 533, distance: 29.4
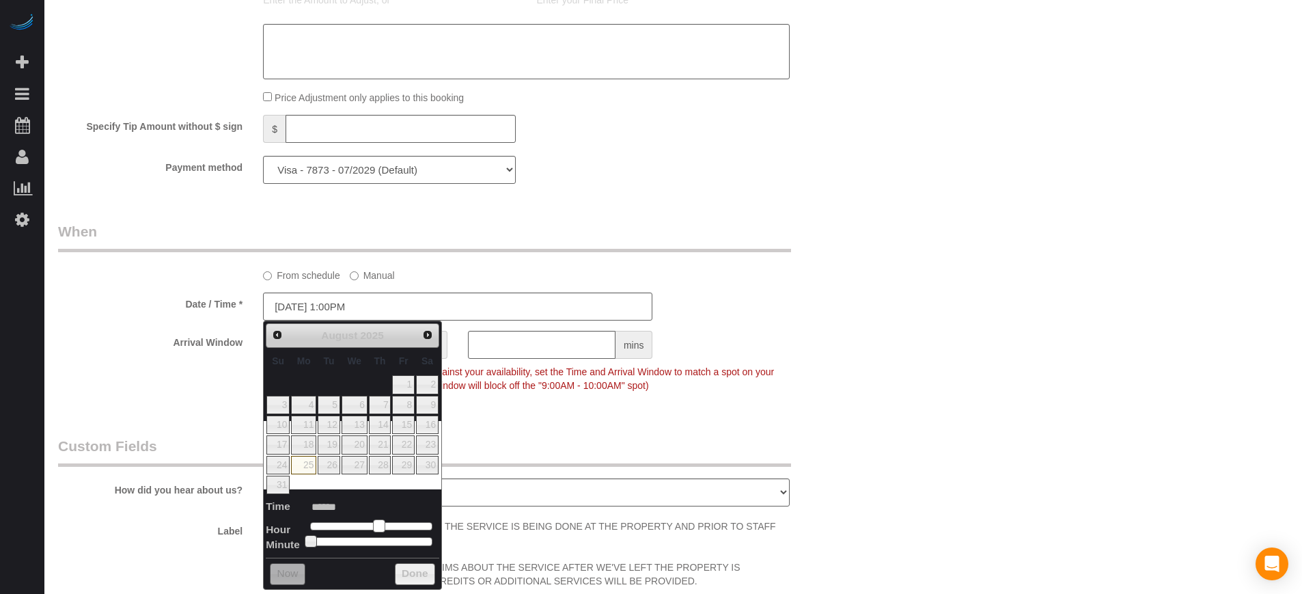
click at [383, 533] on dl "Time ****** Hour Minute Second Millisecond Microsecond Time Zone ***** ***** **…" at bounding box center [353, 522] width 174 height 47
type input "08/25/2025 12:00PM"
type input "*******"
type input "08/25/2025 1:00PM"
type input "******"
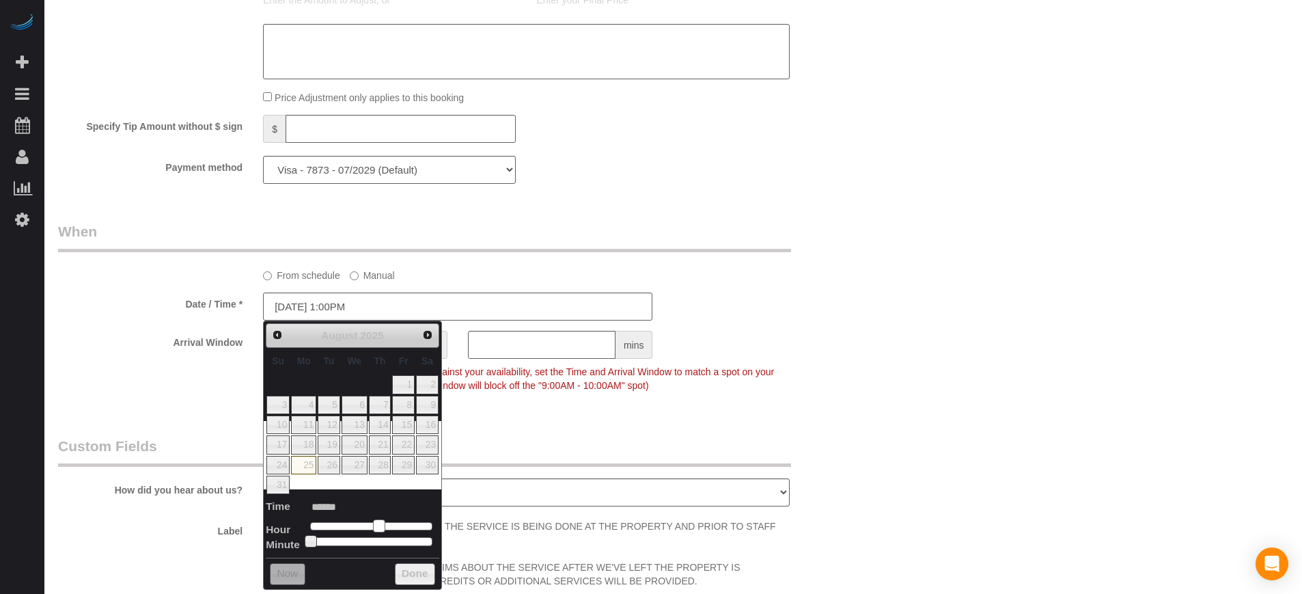
click at [378, 529] on span at bounding box center [379, 525] width 12 height 12
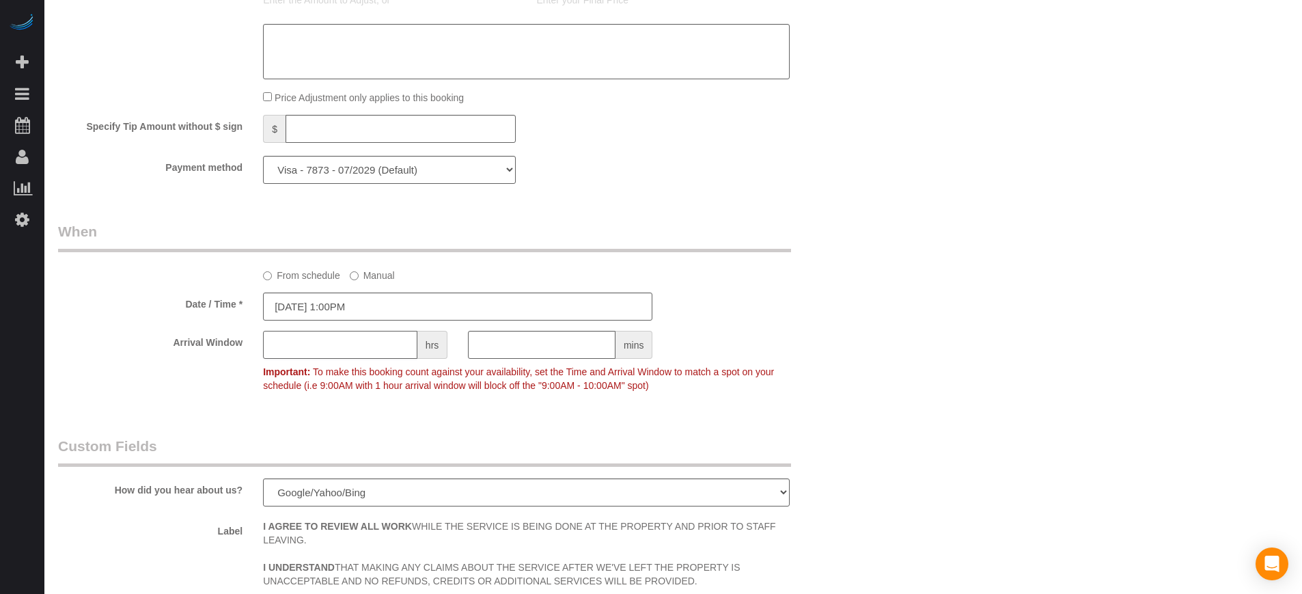
click at [351, 335] on input "text" at bounding box center [340, 345] width 154 height 28
type input "1"
click at [215, 390] on div "Arrival Window 1 hrs mins 1:00PM - 2:00PM Important: To make this booking count…" at bounding box center [458, 365] width 820 height 68
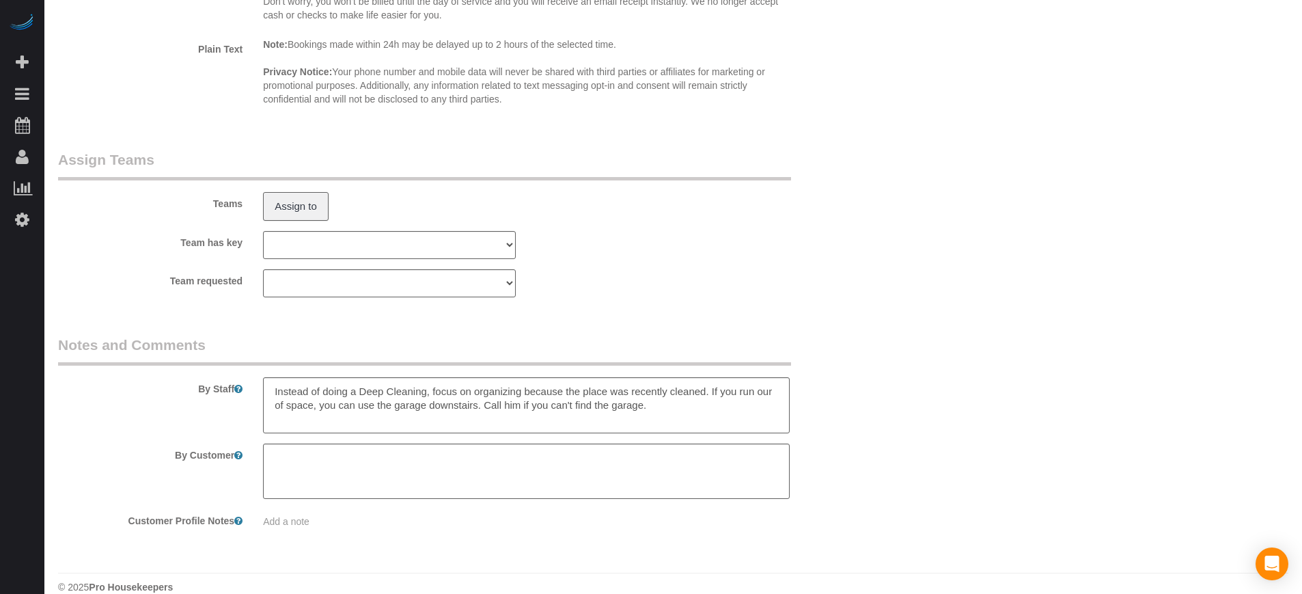
scroll to position [2191, 0]
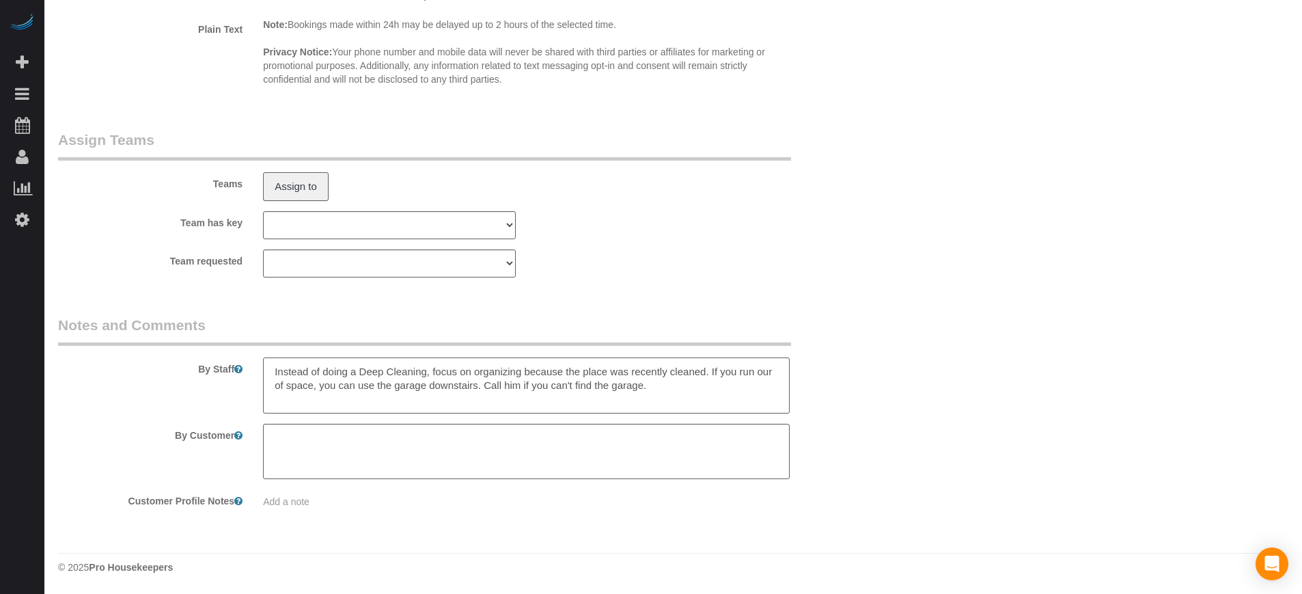
click at [682, 387] on textarea at bounding box center [526, 385] width 526 height 56
type textarea "Instead of doing a Deep Cleaning, focus on organizing because the place was rec…"
click at [629, 404] on textarea at bounding box center [526, 385] width 526 height 56
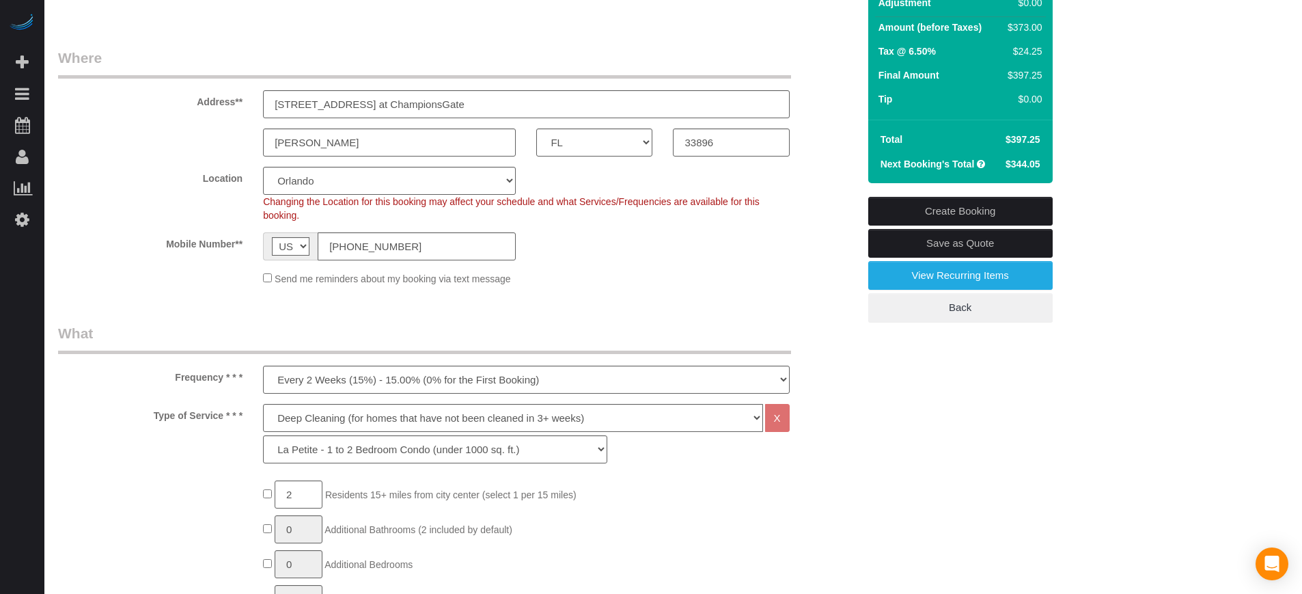
scroll to position [171, 0]
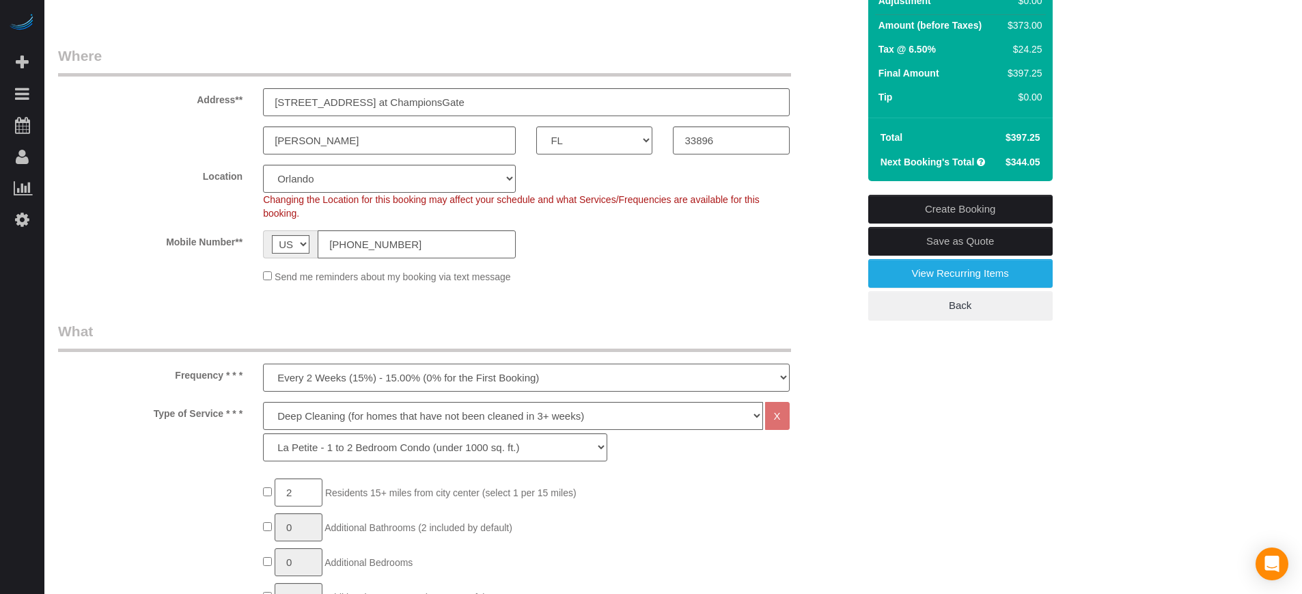
click at [281, 381] on select "One Time Cleaning Weekly Cleaning (20%) - 20.00% (0% for the First Booking) Eve…" at bounding box center [526, 377] width 526 height 28
select select "object:2227"
click at [263, 363] on select "One Time Cleaning Weekly Cleaning (20%) - 20.00% (0% for the First Booking) Eve…" at bounding box center [526, 377] width 526 height 28
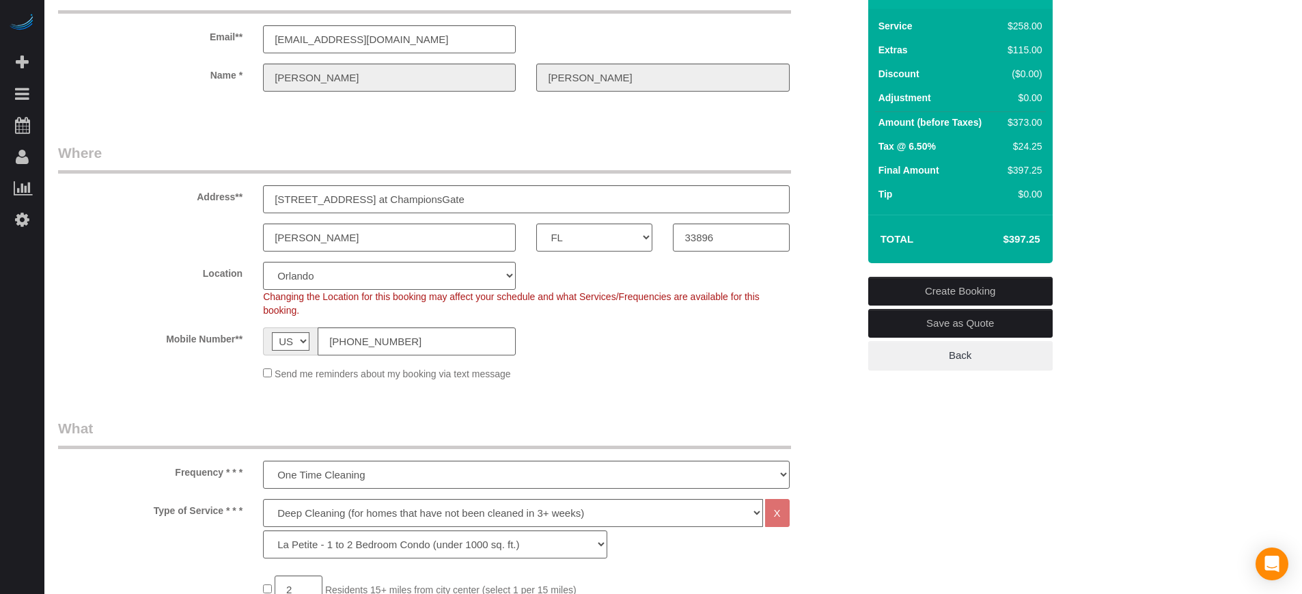
scroll to position [0, 0]
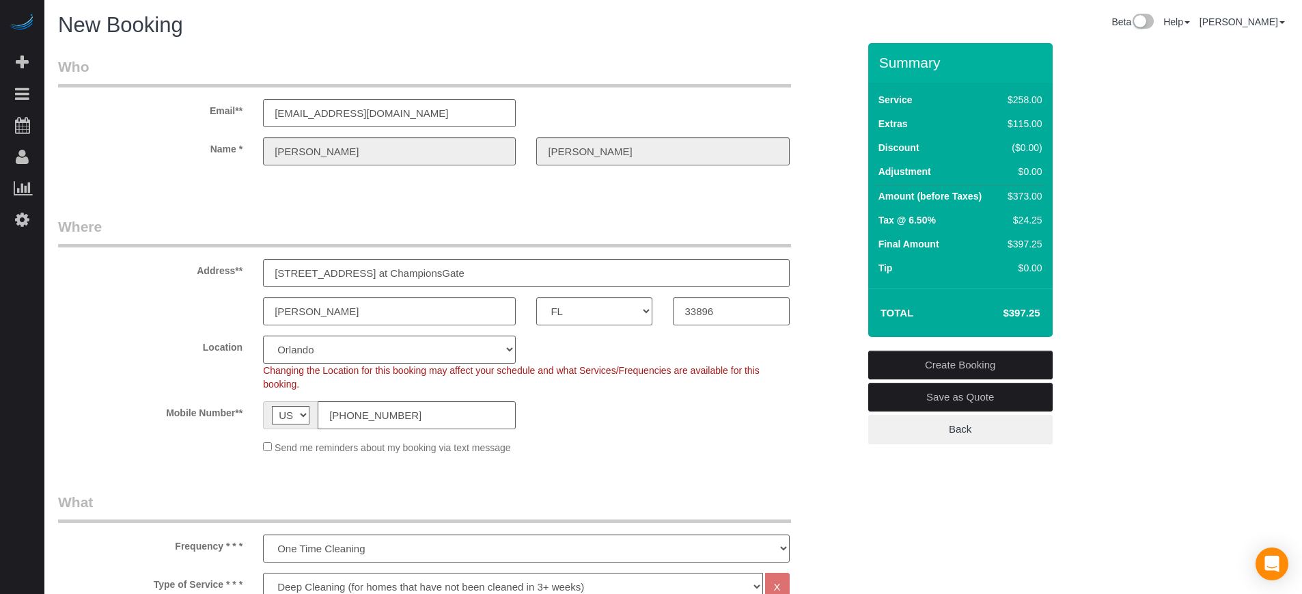
click at [834, 322] on div "Davenport AK AL AR AZ CA CO CT DC DE FL GA HI IA ID IL IN KS KY LA MA MD ME MI …" at bounding box center [458, 311] width 820 height 28
click at [853, 240] on div "Address** 7204 Portofino Way at ChampionsGate" at bounding box center [458, 252] width 820 height 70
drag, startPoint x: 879, startPoint y: 57, endPoint x: 1036, endPoint y: 317, distance: 304.0
click at [1036, 317] on div "Summary Service $258.00 Extras $115.00 Discount ($0.00) Adjustment $0.00 Amount…" at bounding box center [960, 190] width 184 height 294
click at [1036, 317] on h4 "$397.25" at bounding box center [1001, 313] width 78 height 12
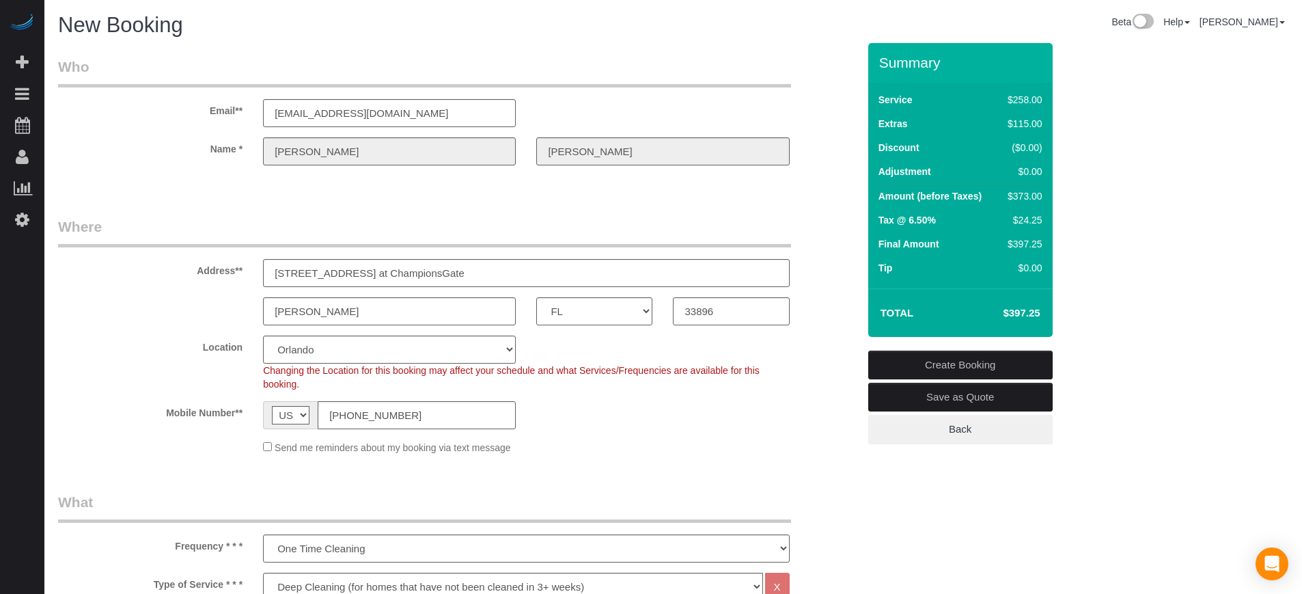
drag, startPoint x: 1042, startPoint y: 317, endPoint x: 894, endPoint y: 128, distance: 239.4
click at [894, 128] on div "Summary Service $258.00 Extras $115.00 Discount ($0.00) Adjustment $0.00 Amount…" at bounding box center [960, 190] width 184 height 294
click at [894, 128] on label "Extras" at bounding box center [893, 124] width 29 height 14
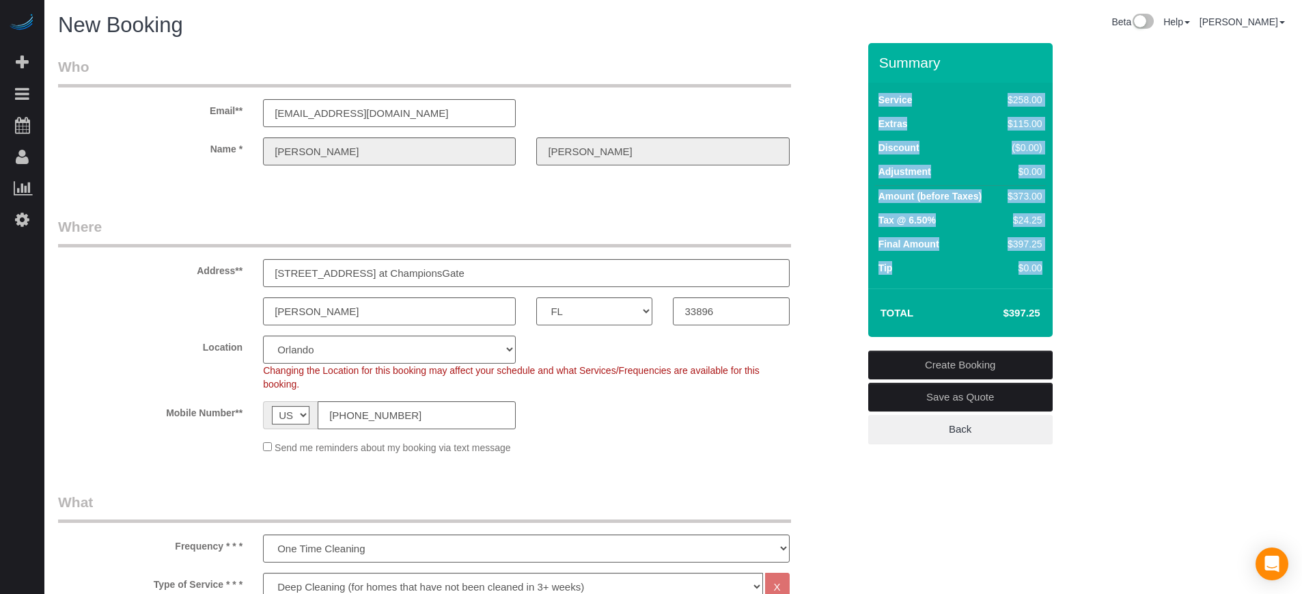
drag, startPoint x: 889, startPoint y: 71, endPoint x: 1050, endPoint y: 325, distance: 300.6
click at [1050, 325] on div "Summary Service $258.00 Extras $115.00 Discount ($0.00) Adjustment $0.00 Amount…" at bounding box center [960, 190] width 184 height 294
click at [893, 272] on td "Tip" at bounding box center [937, 270] width 124 height 24
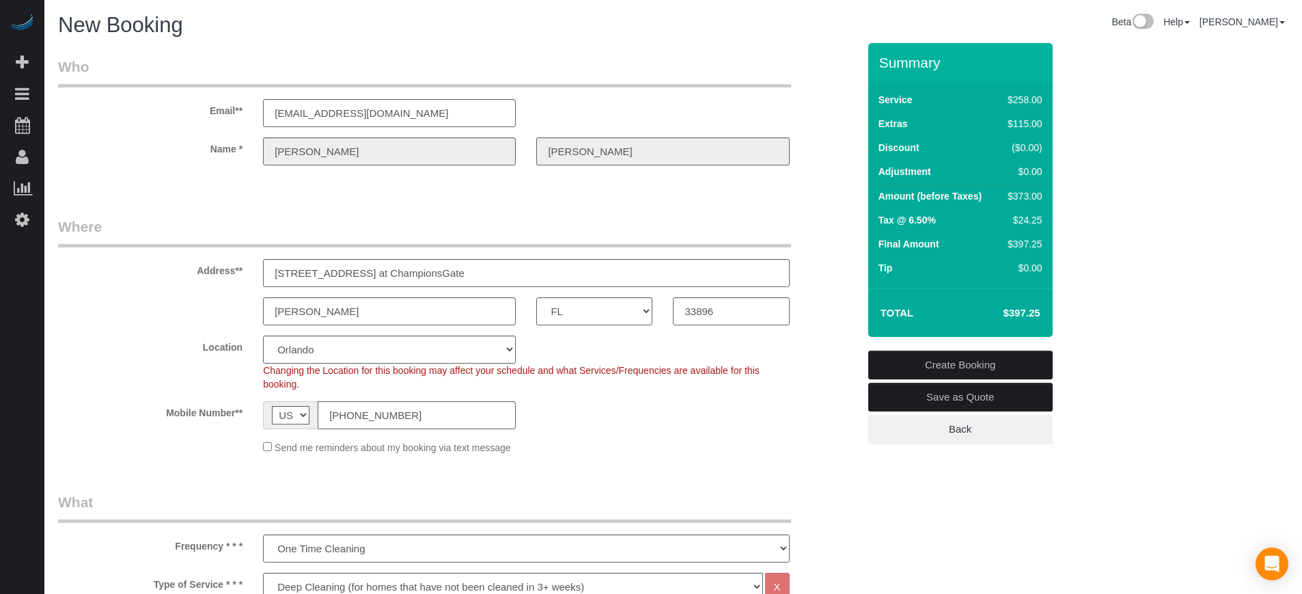
drag, startPoint x: 879, startPoint y: 62, endPoint x: 1038, endPoint y: 302, distance: 288.2
click at [1038, 302] on div "Summary Service $258.00 Extras $115.00 Discount ($0.00) Adjustment $0.00 Amount…" at bounding box center [960, 190] width 184 height 294
click at [1038, 307] on h4 "$397.25" at bounding box center [1001, 313] width 78 height 12
drag, startPoint x: 1040, startPoint y: 309, endPoint x: 873, endPoint y: 65, distance: 296.0
click at [873, 65] on div "Summary Service $258.00 Extras $115.00 Discount ($0.00) Adjustment $0.00 Amount…" at bounding box center [960, 190] width 184 height 294
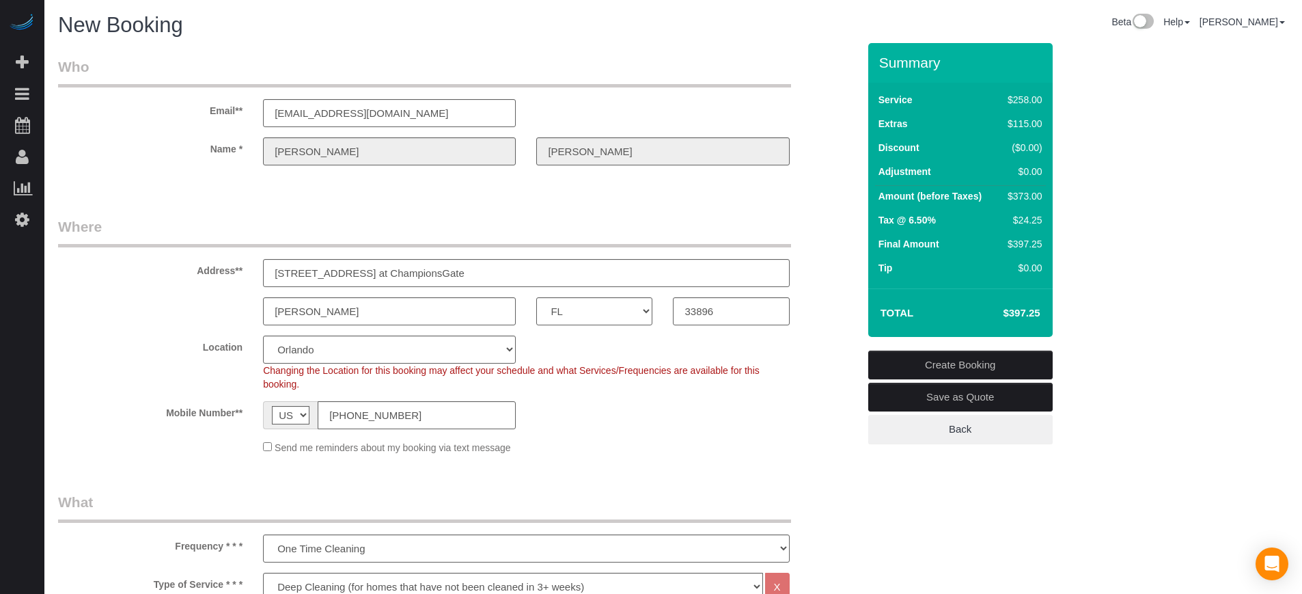
click at [873, 65] on div "Summary" at bounding box center [960, 69] width 184 height 29
click at [968, 361] on link "Create Booking" at bounding box center [960, 364] width 184 height 29
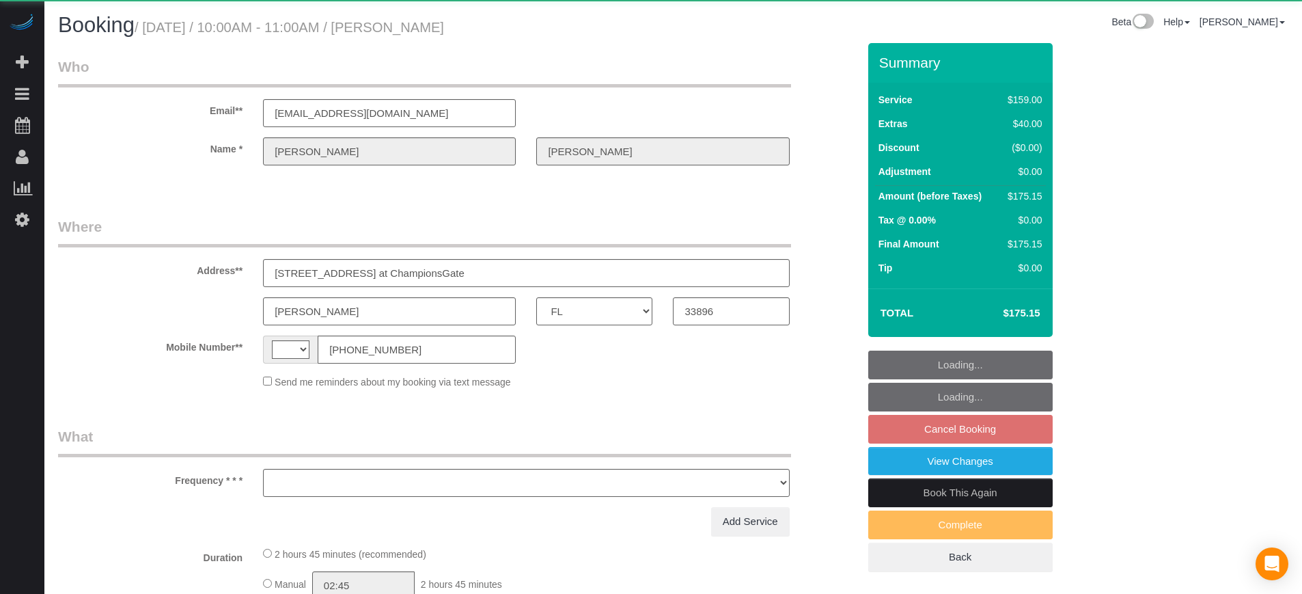
select select "FL"
select select "string:[GEOGRAPHIC_DATA]"
select select "object:1248"
select select "4"
select select "number:9"
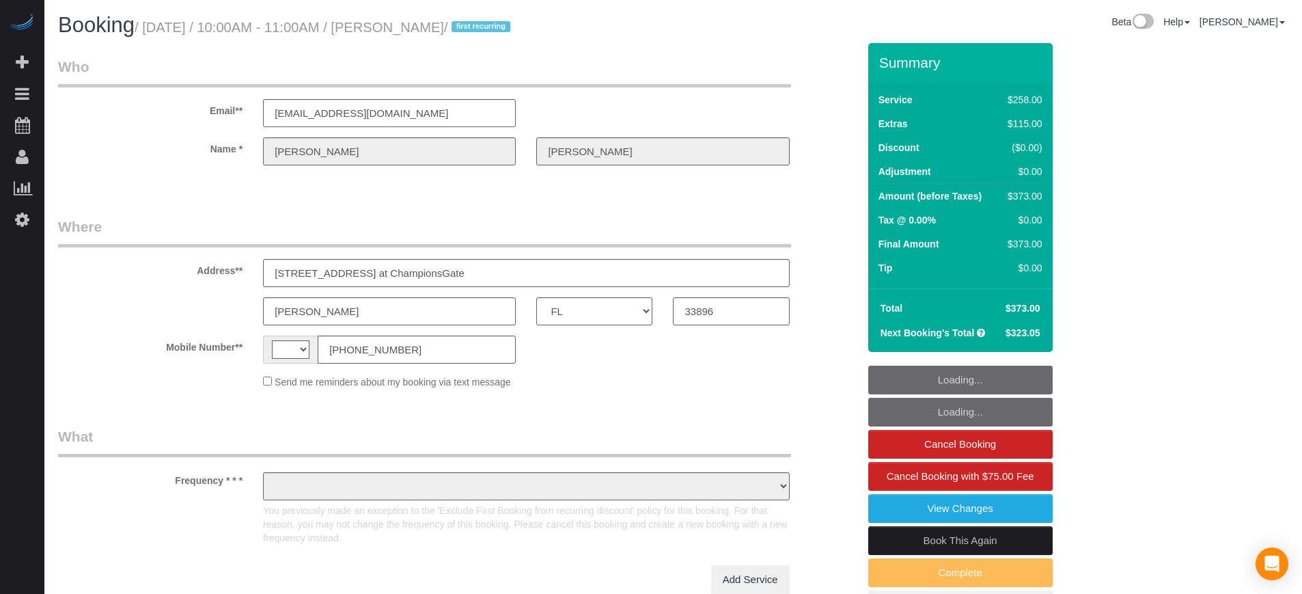
select select "FL"
select select "string:[GEOGRAPHIC_DATA]"
select select "object:1267"
select select "5"
select select "number:9"
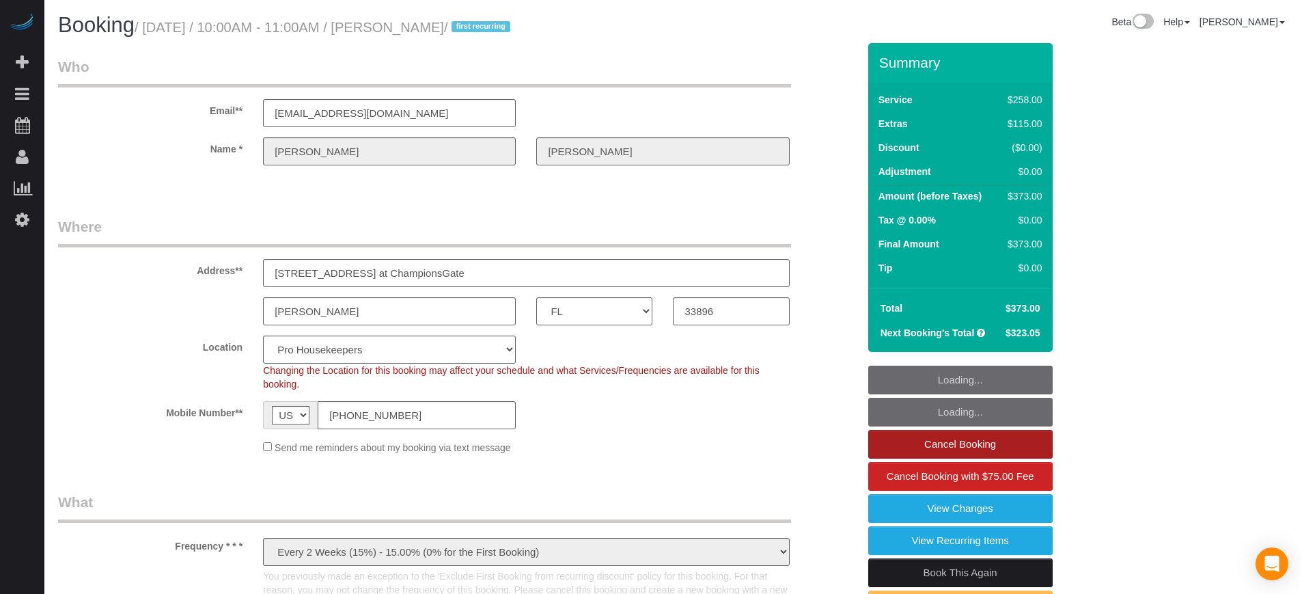
click at [937, 450] on link "Cancel Booking" at bounding box center [960, 444] width 184 height 29
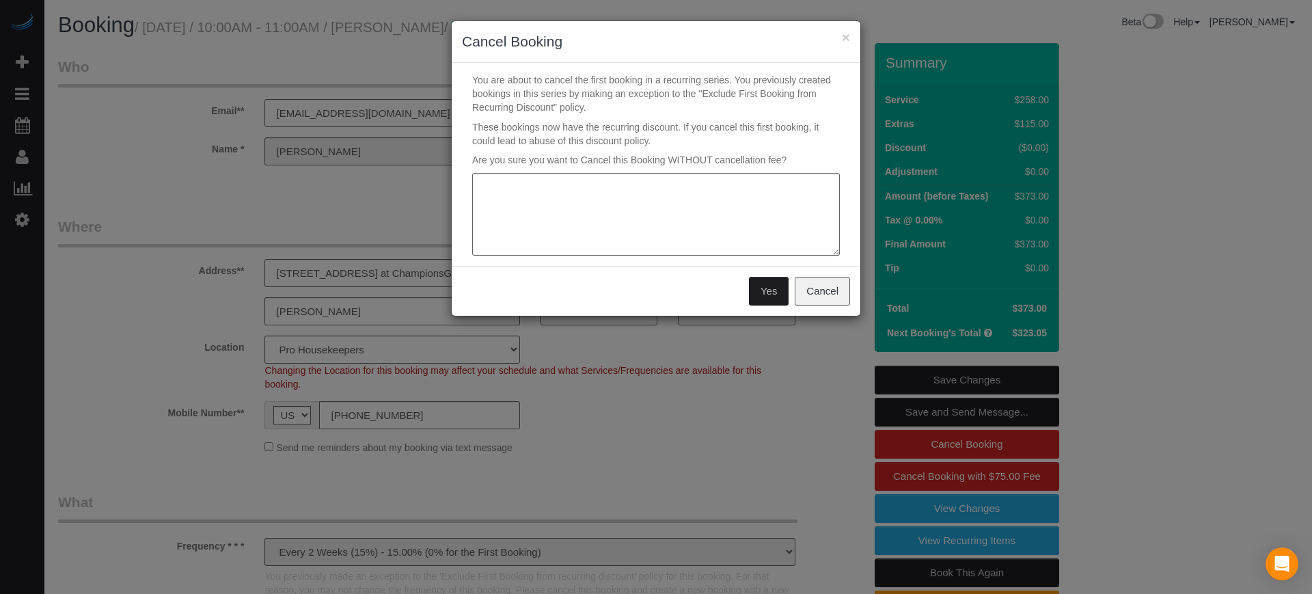
click at [611, 193] on textarea at bounding box center [656, 214] width 368 height 83
click at [557, 189] on textarea at bounding box center [656, 214] width 368 height 83
click at [641, 189] on textarea at bounding box center [656, 214] width 368 height 83
click at [556, 186] on textarea at bounding box center [656, 214] width 368 height 83
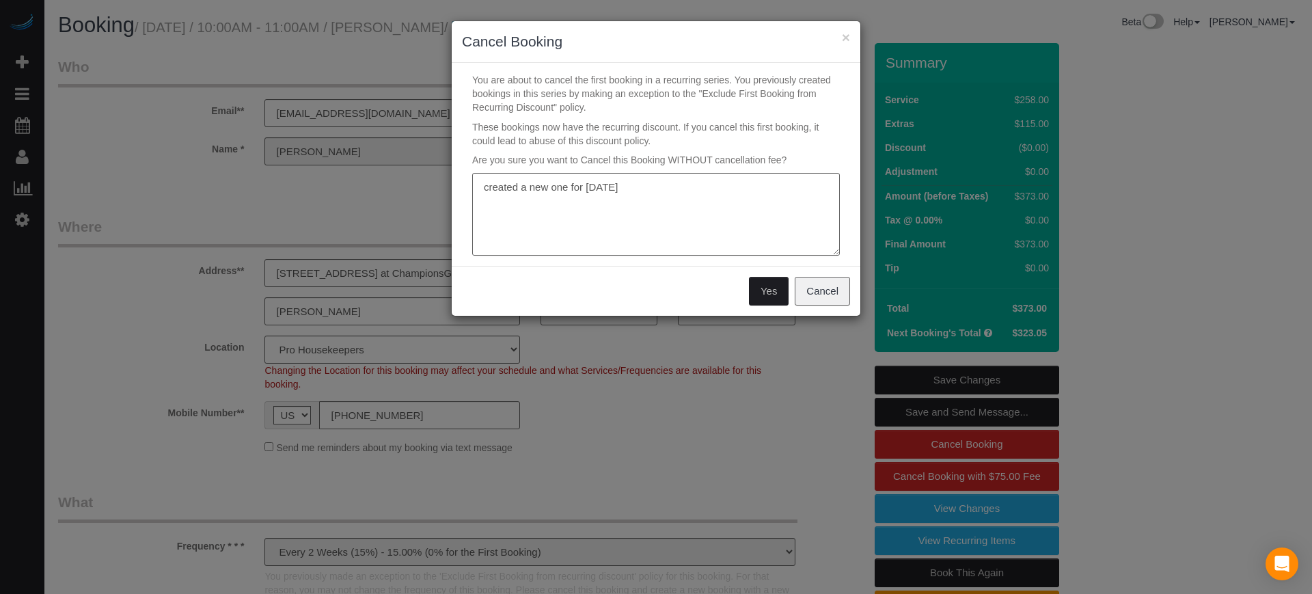
click at [556, 186] on textarea at bounding box center [656, 214] width 368 height 83
click at [482, 186] on textarea at bounding box center [656, 214] width 368 height 83
click at [574, 187] on textarea at bounding box center [656, 214] width 368 height 83
type textarea "We created a new booking for today"
click at [769, 290] on button "Yes" at bounding box center [769, 291] width 40 height 29
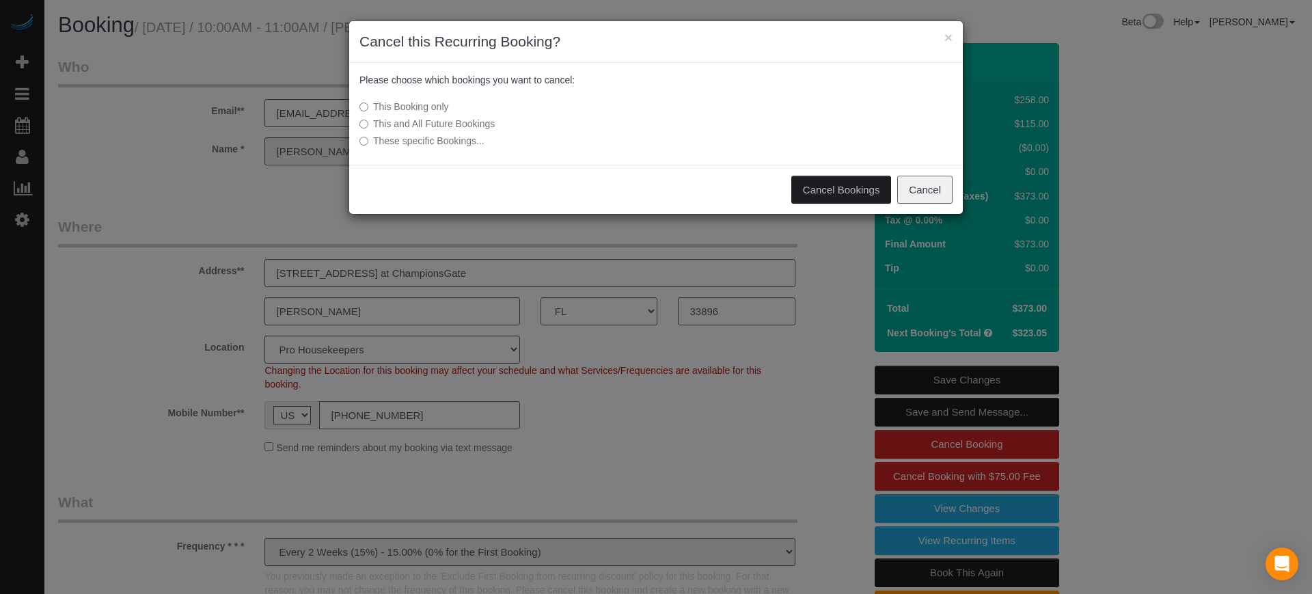
click at [846, 191] on button "Cancel Bookings" at bounding box center [841, 190] width 100 height 29
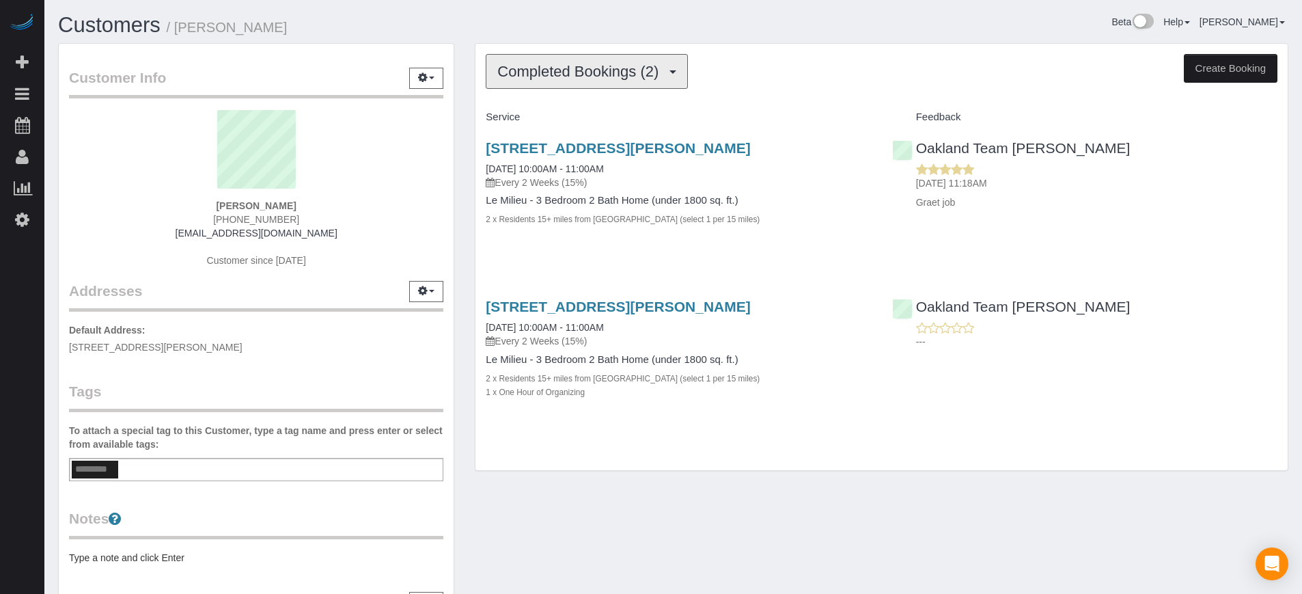
drag, startPoint x: 547, startPoint y: 85, endPoint x: 547, endPoint y: 94, distance: 8.9
click at [547, 84] on button "Completed Bookings (2)" at bounding box center [587, 71] width 202 height 35
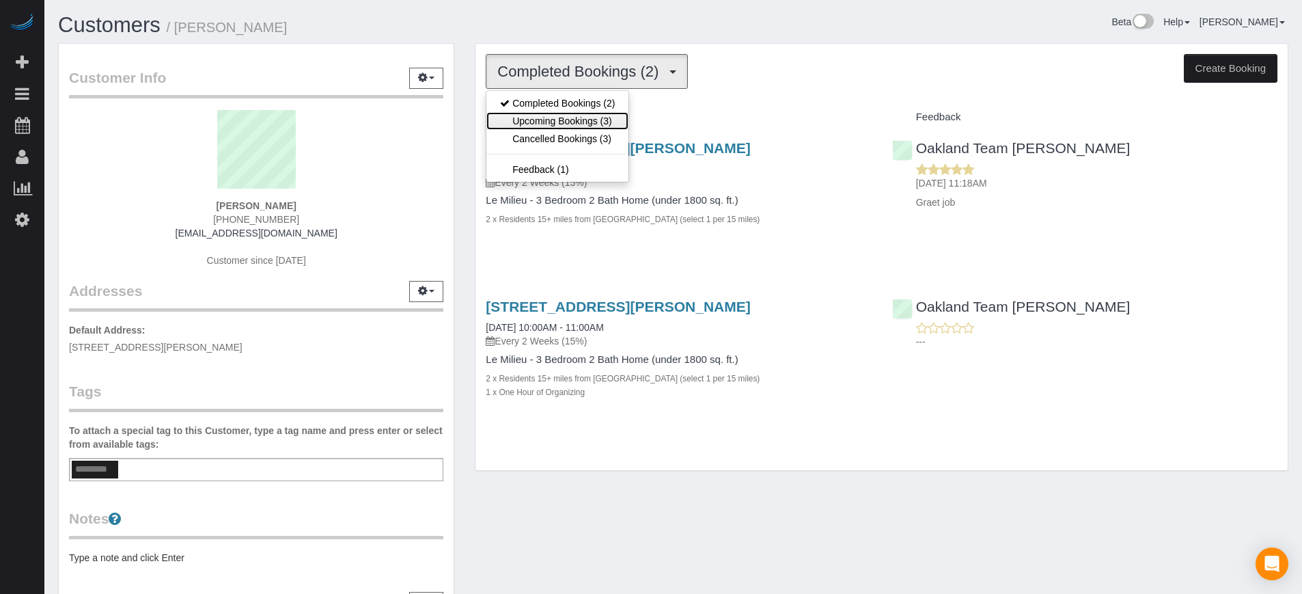
click at [549, 115] on link "Upcoming Bookings (3)" at bounding box center [557, 121] width 142 height 18
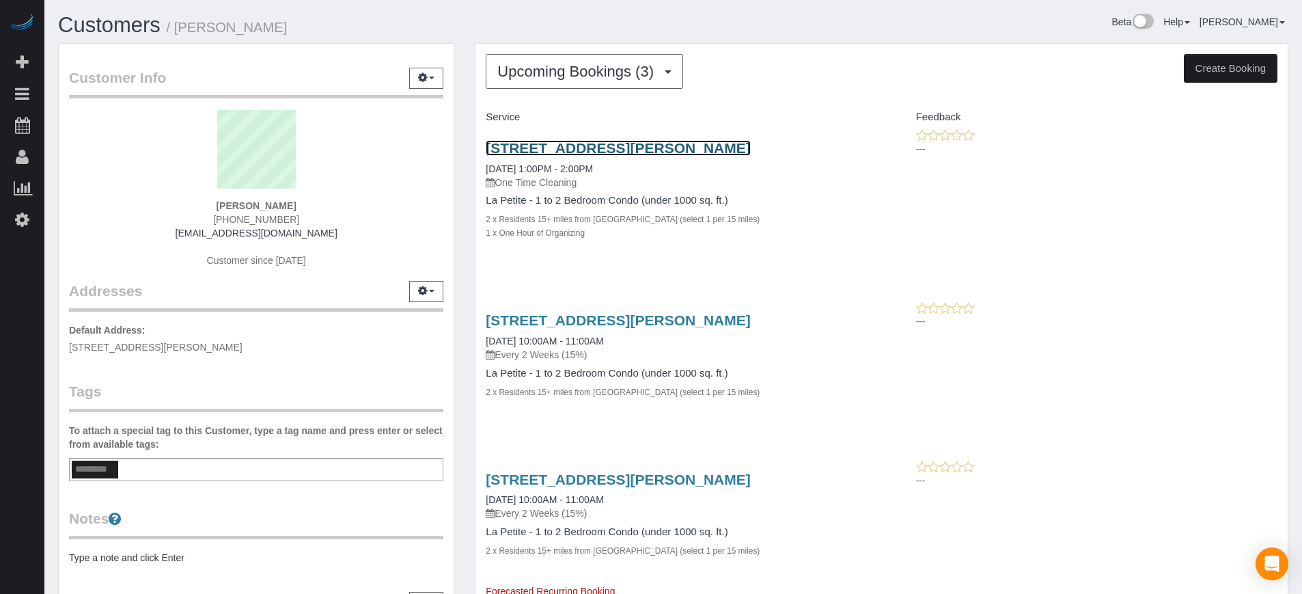
click at [516, 149] on link "[STREET_ADDRESS][PERSON_NAME]" at bounding box center [618, 148] width 264 height 16
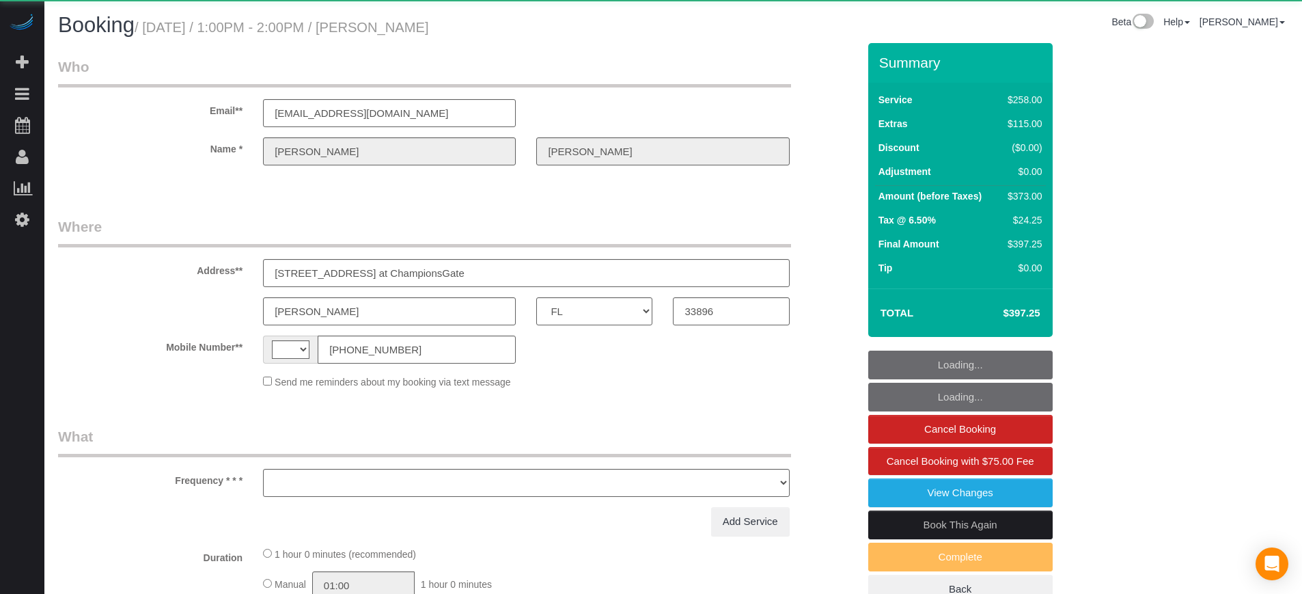
select select "FL"
select select "string:[GEOGRAPHIC_DATA]"
select select "object:586"
select select "number:9"
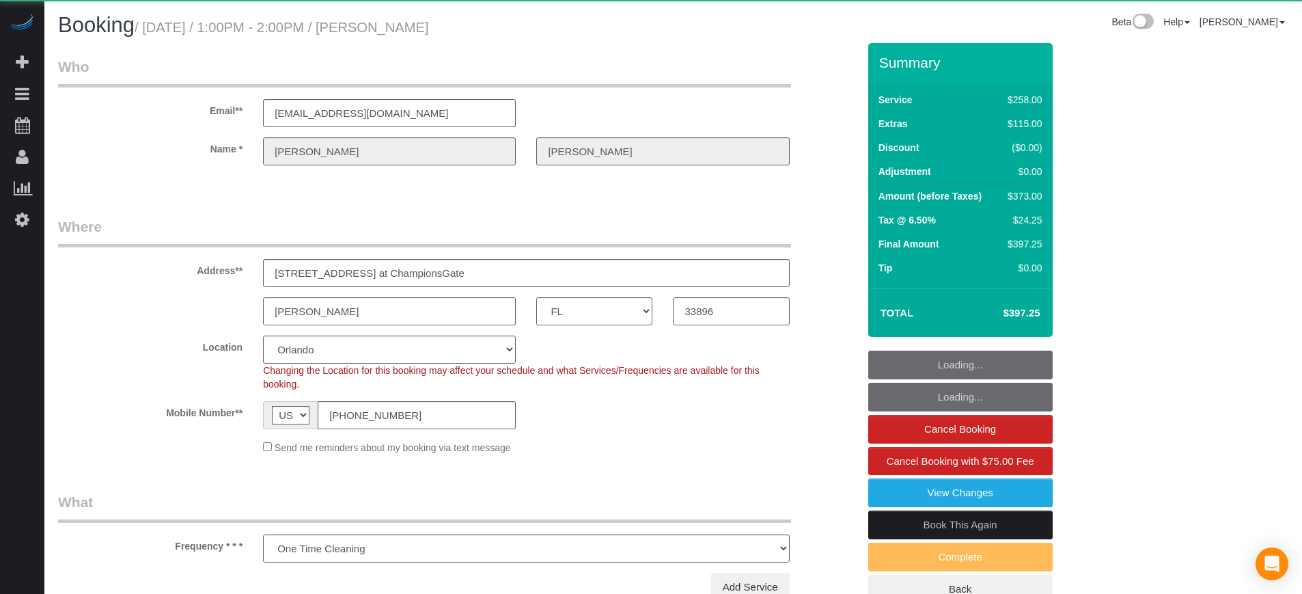
select select "object:691"
select select "5"
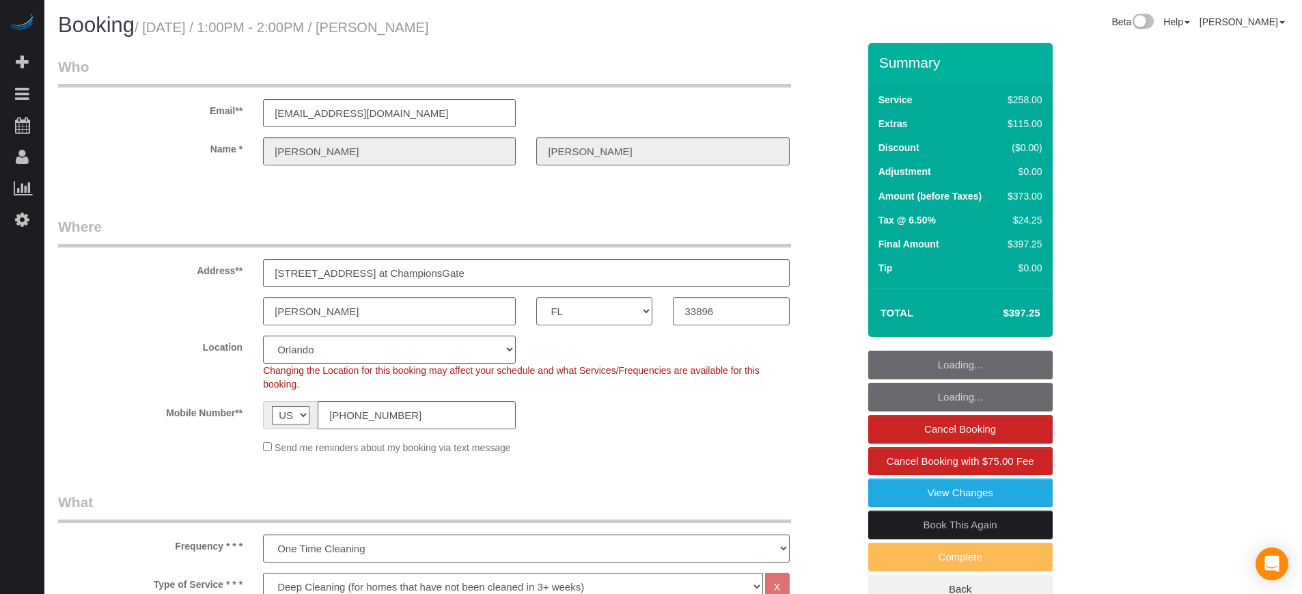
click at [820, 401] on div "Mobile Number** AF AL DZ AD AO AI AQ AG AR AM AW AU AT AZ BS BH BD BB BY BE BZ …" at bounding box center [458, 415] width 820 height 28
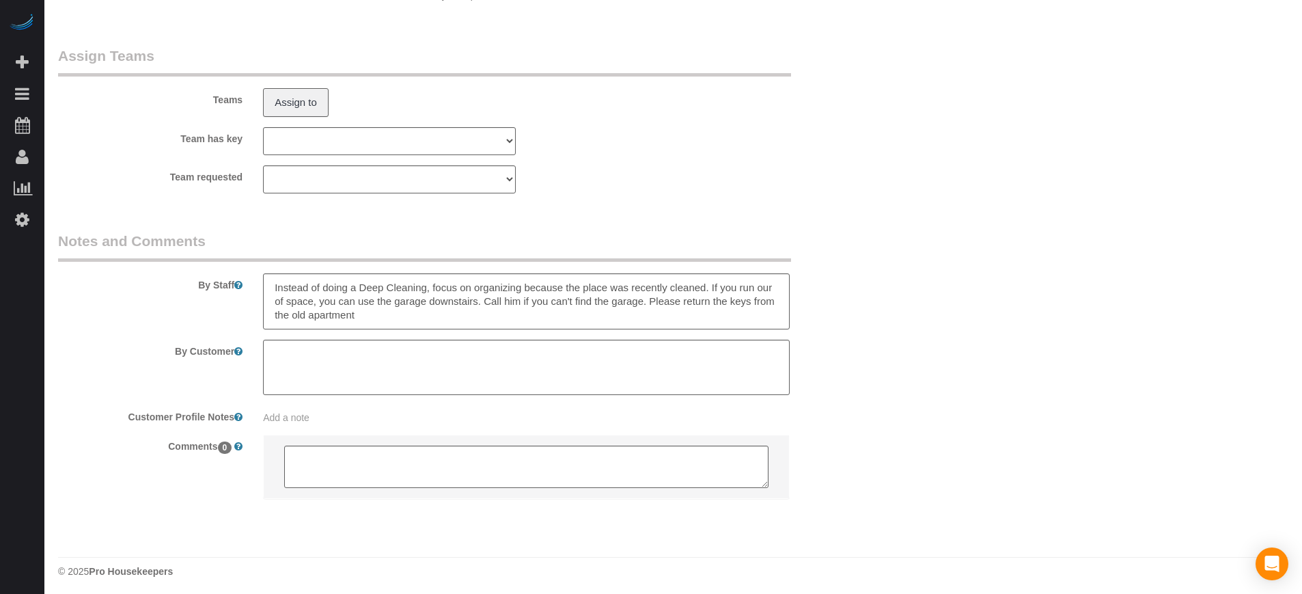
scroll to position [2279, 0]
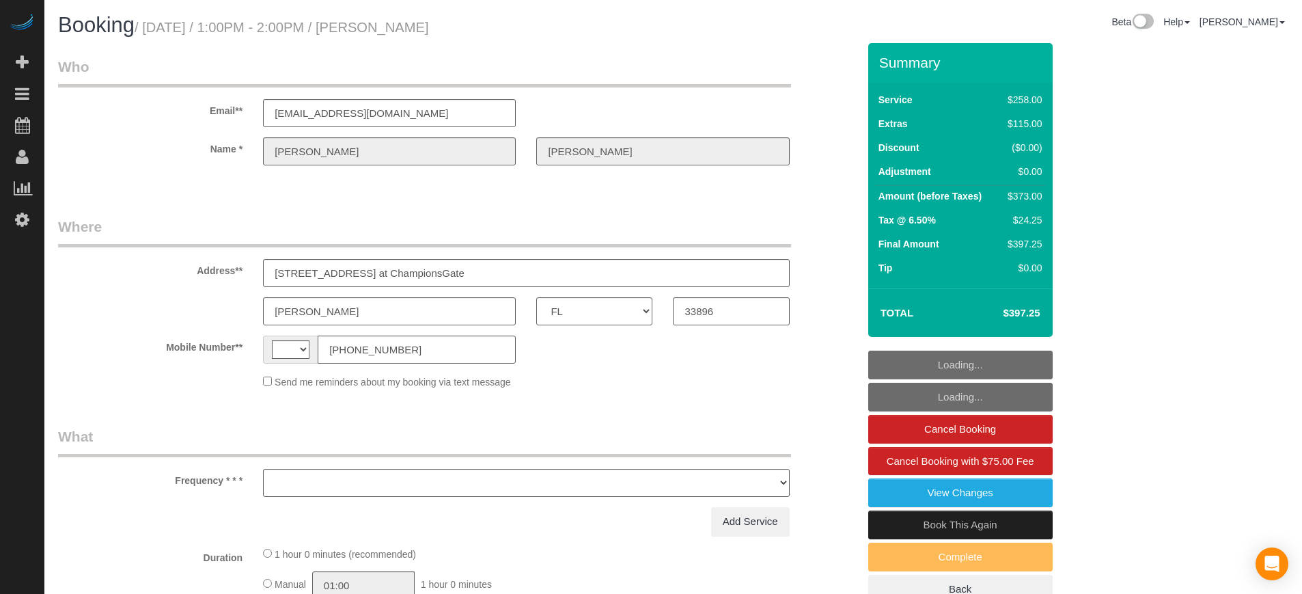
select select "FL"
select select "object:399"
select select "string:fspay-afea1c4f-2bc7-4d50-8fc9-0921bab4ab1e"
select select "5"
select select "number:9"
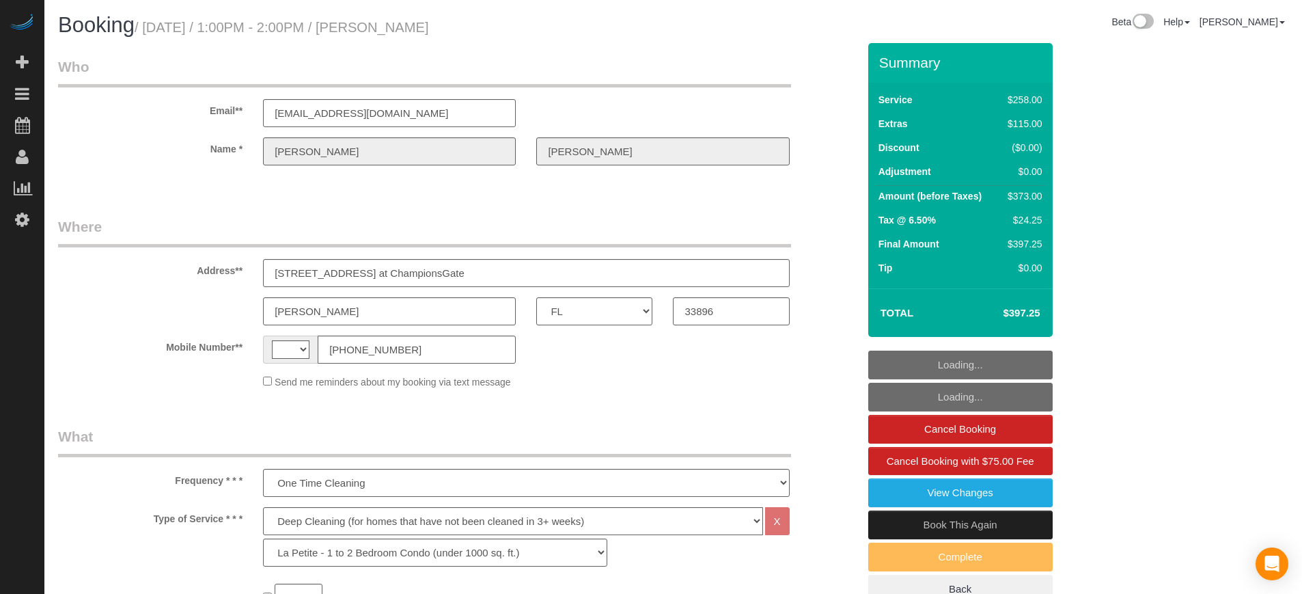
select select "object:820"
select select "string:US"
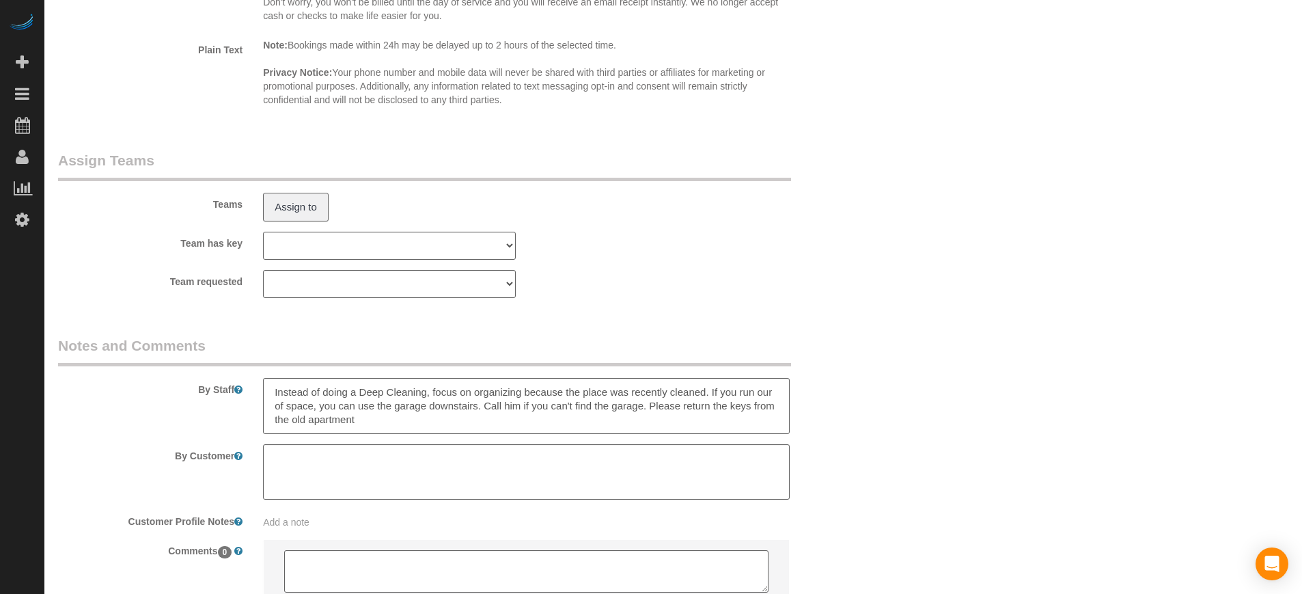
scroll to position [2279, 0]
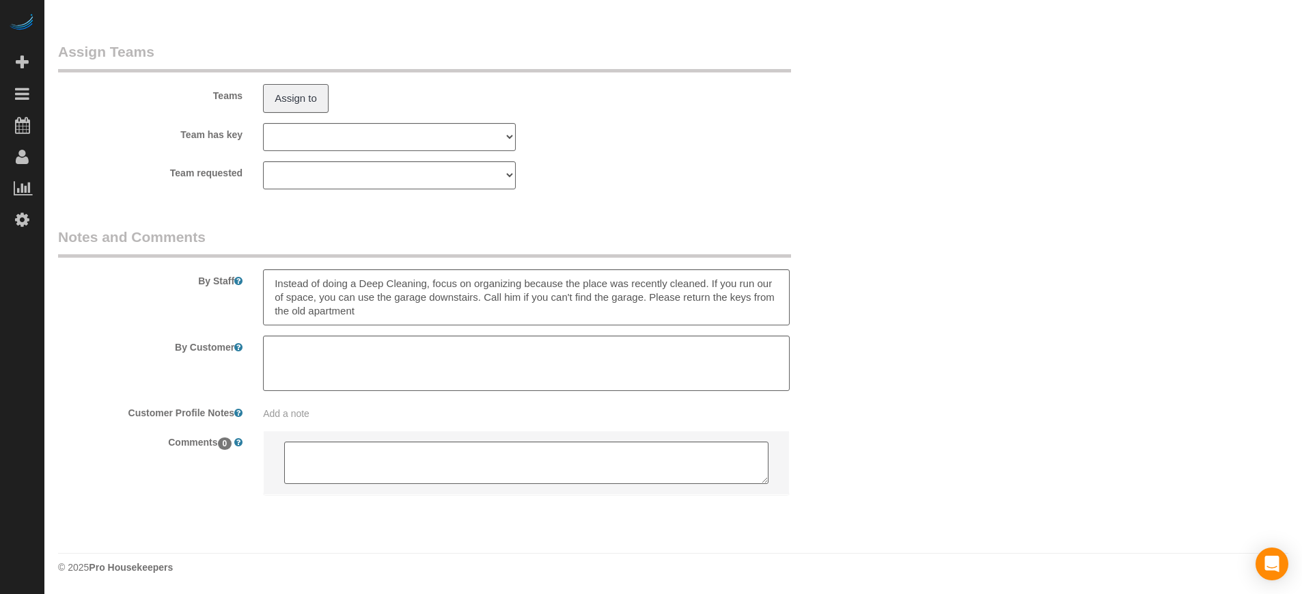
click at [432, 245] on legend "Notes and Comments" at bounding box center [424, 242] width 733 height 31
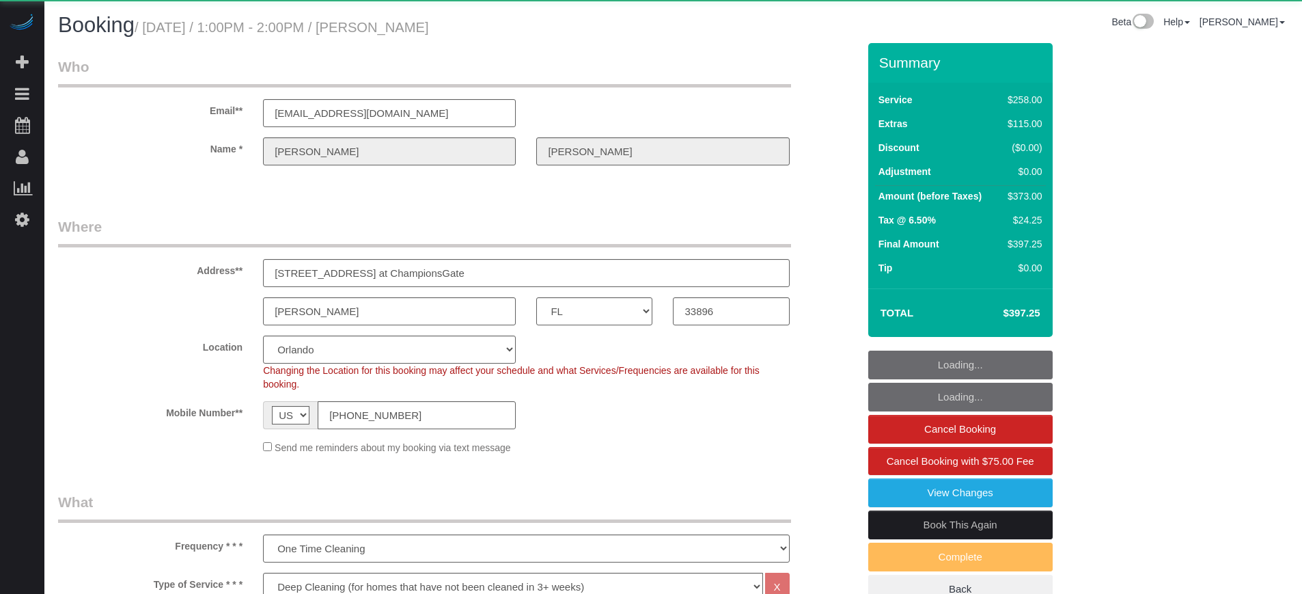
select select "FL"
select select "5"
select select "number:9"
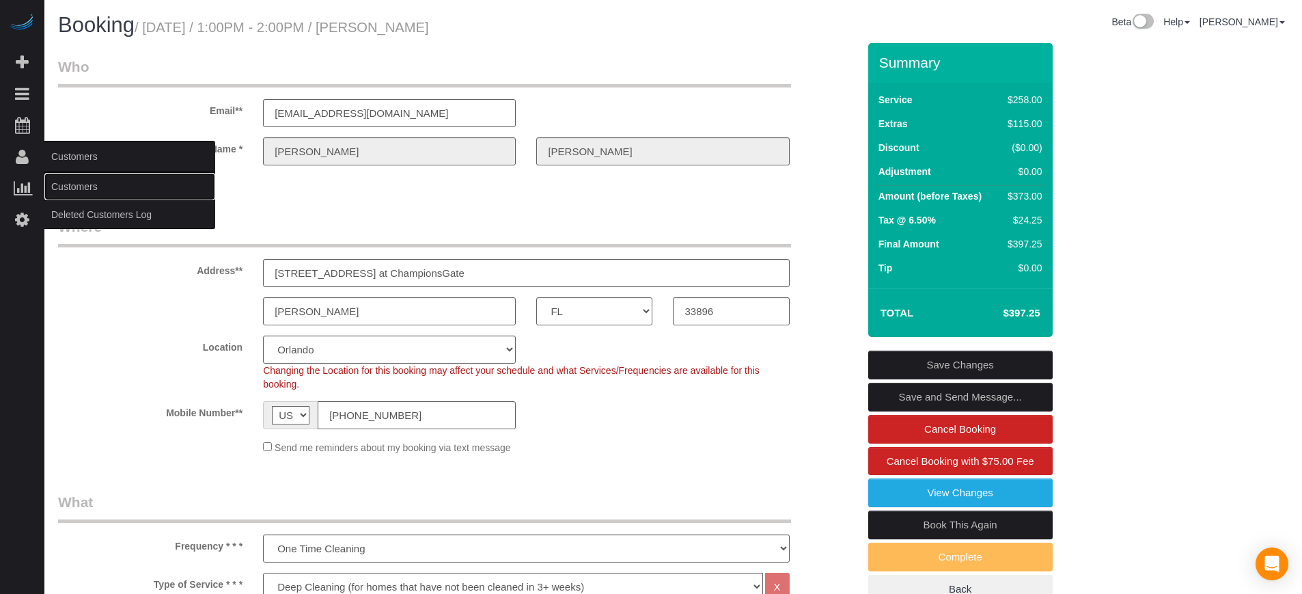
click at [59, 183] on link "Customers" at bounding box center [129, 186] width 171 height 27
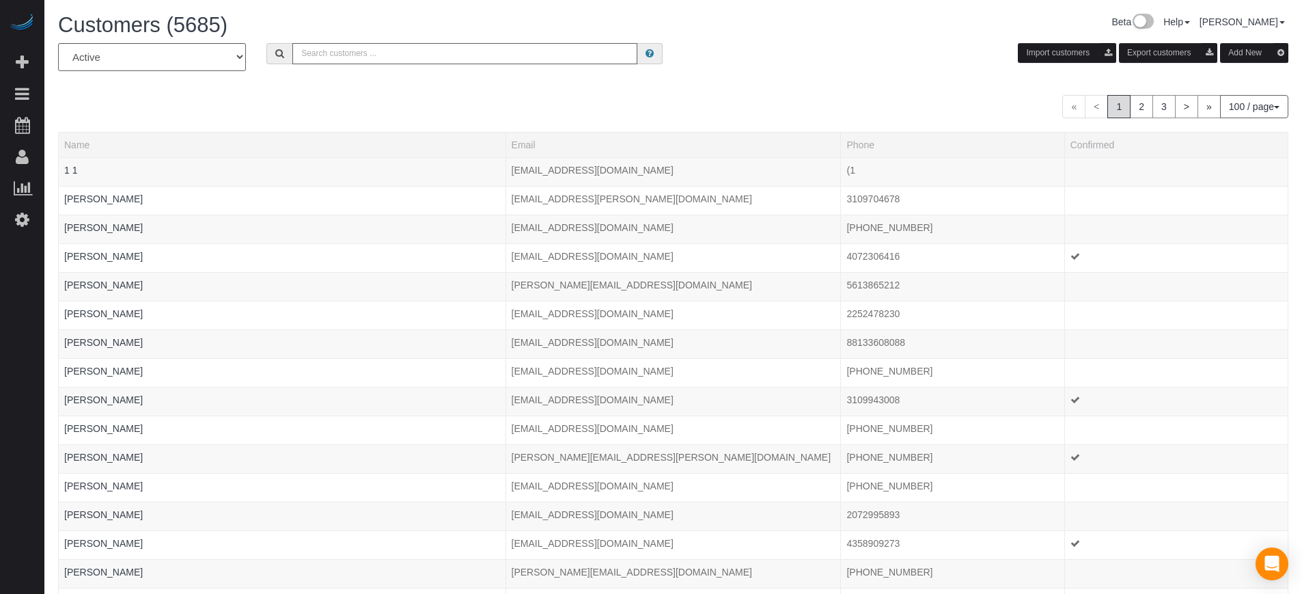
click at [324, 55] on input "text" at bounding box center [464, 53] width 345 height 21
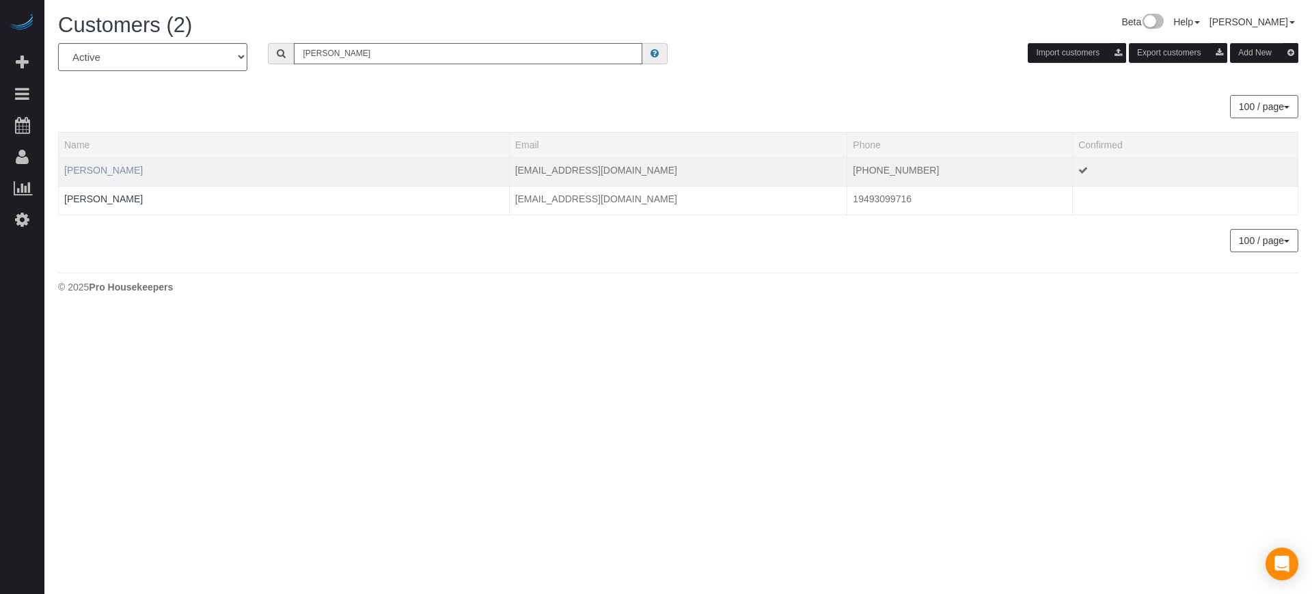
type input "william g"
click at [104, 172] on link "William Giesecke" at bounding box center [103, 170] width 79 height 11
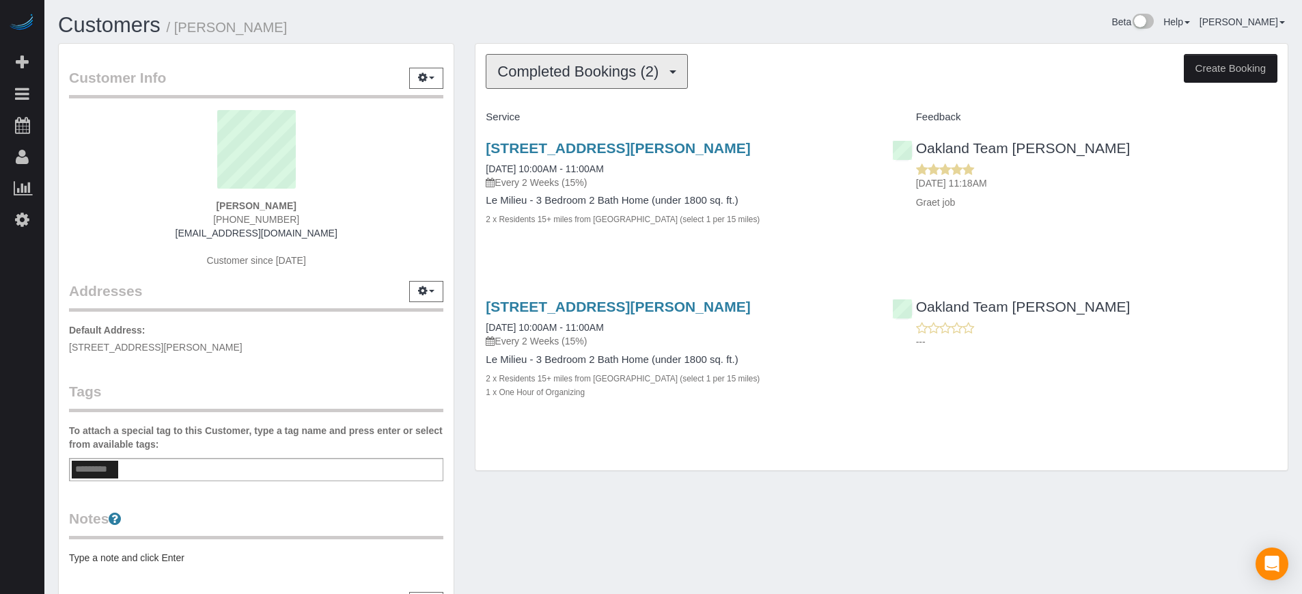
click at [549, 75] on span "Completed Bookings (2)" at bounding box center [581, 71] width 168 height 17
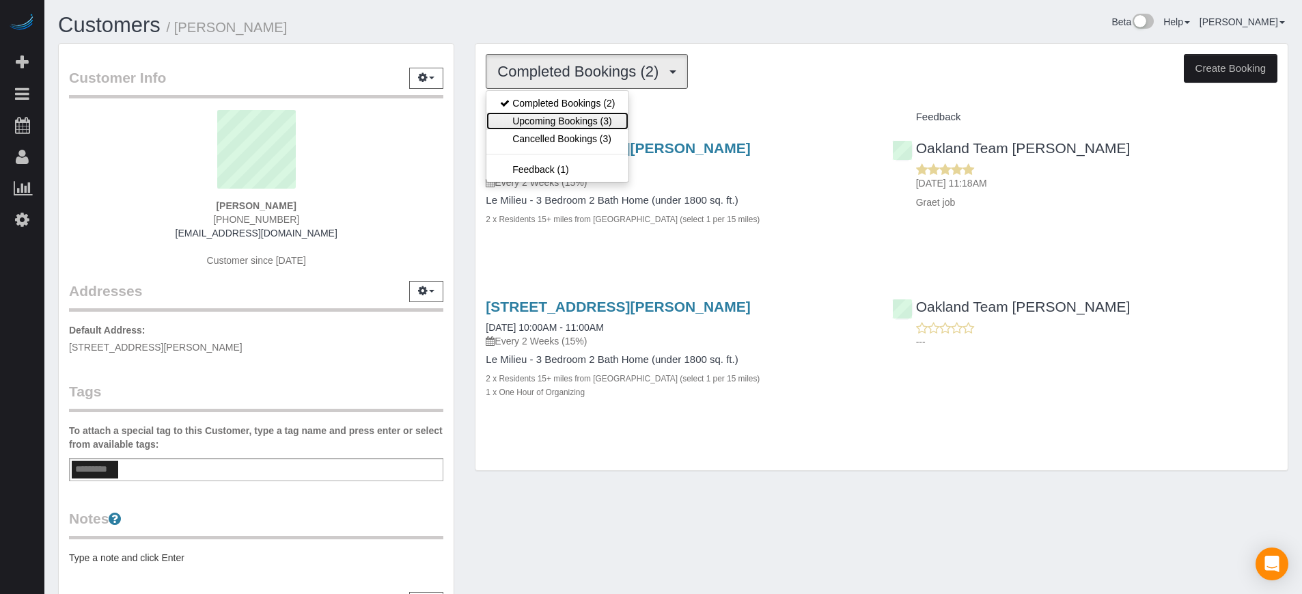
click at [548, 115] on link "Upcoming Bookings (3)" at bounding box center [557, 121] width 142 height 18
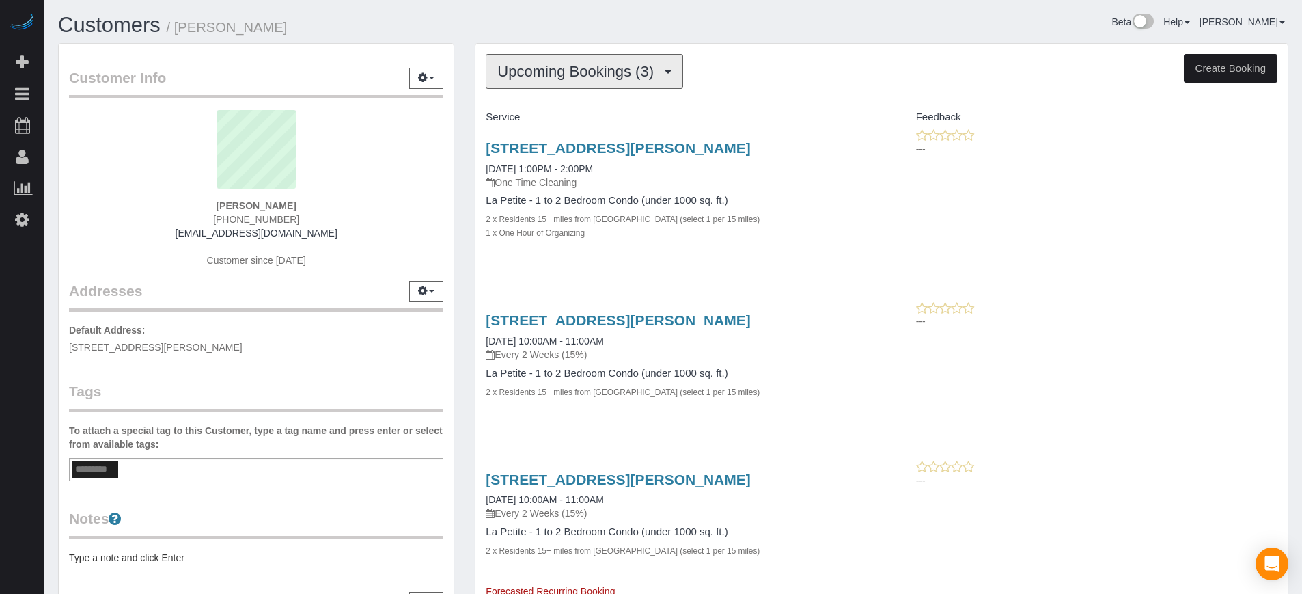
click at [533, 72] on span "Upcoming Bookings (3)" at bounding box center [578, 71] width 163 height 17
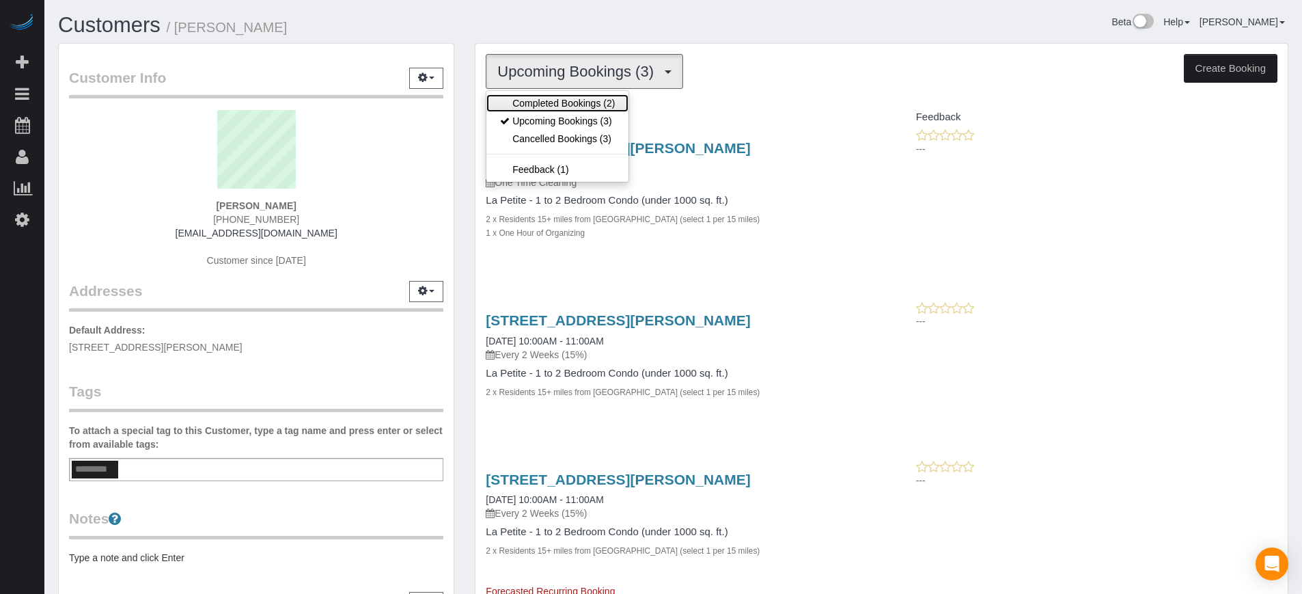
click at [536, 100] on link "Completed Bookings (2)" at bounding box center [557, 103] width 142 height 18
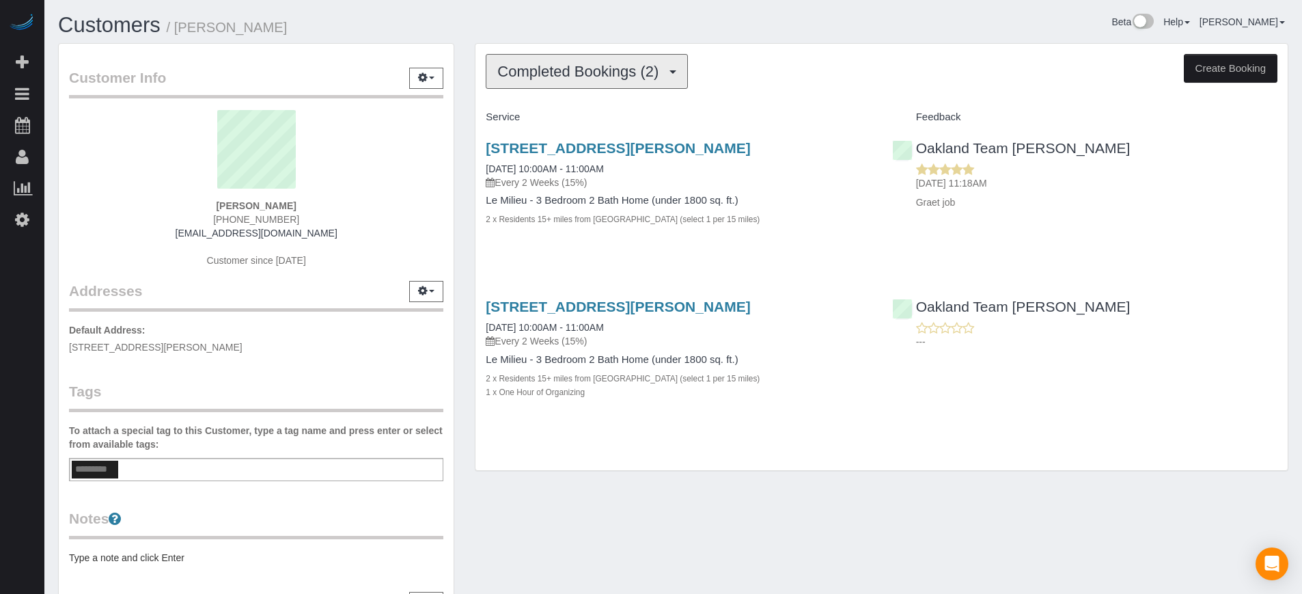
click at [537, 83] on button "Completed Bookings (2)" at bounding box center [587, 71] width 202 height 35
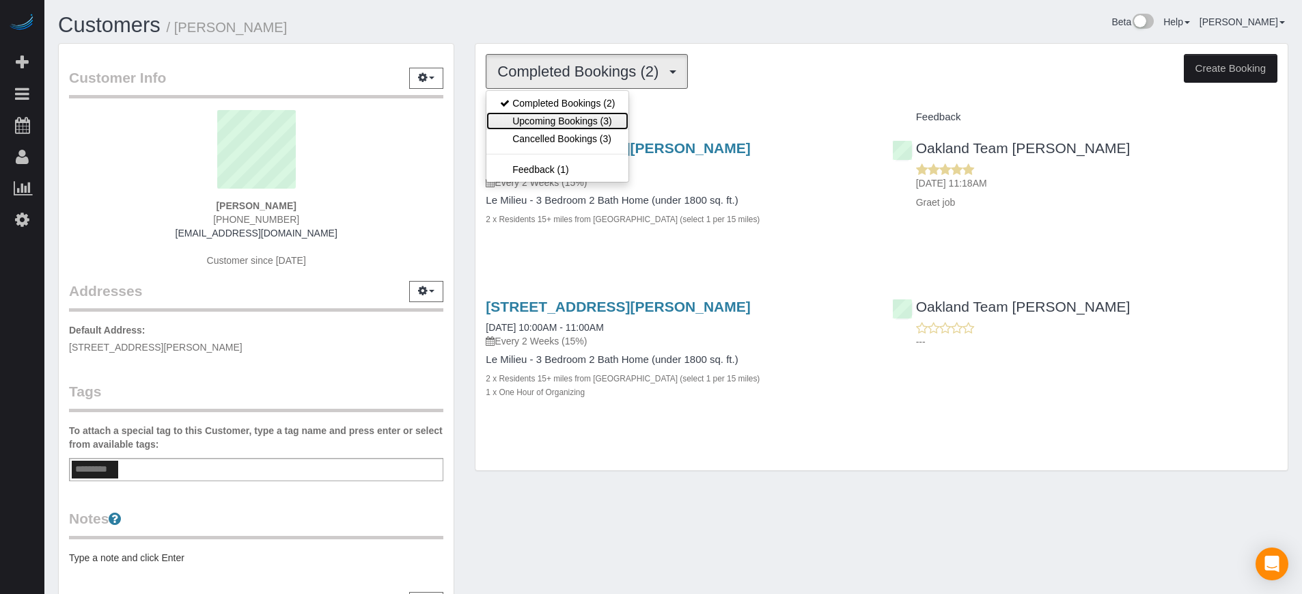
click at [544, 120] on link "Upcoming Bookings (3)" at bounding box center [557, 121] width 142 height 18
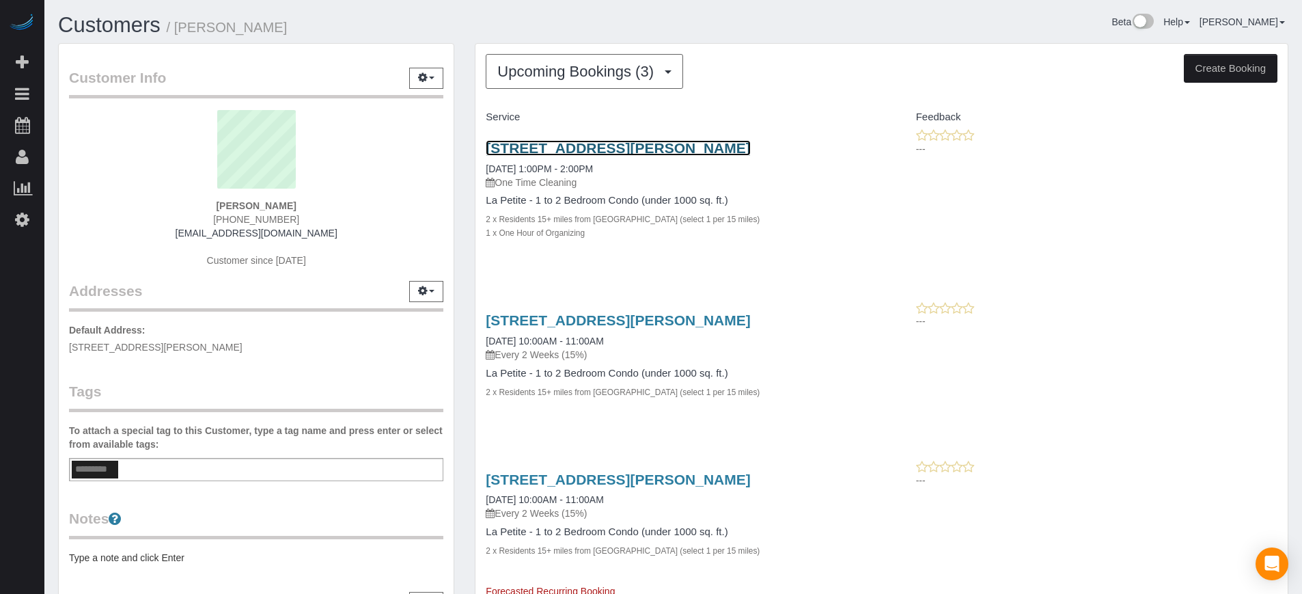
click at [519, 152] on link "7204 Portofino Way At Championsgate, Davenport, FL 33896" at bounding box center [618, 148] width 264 height 16
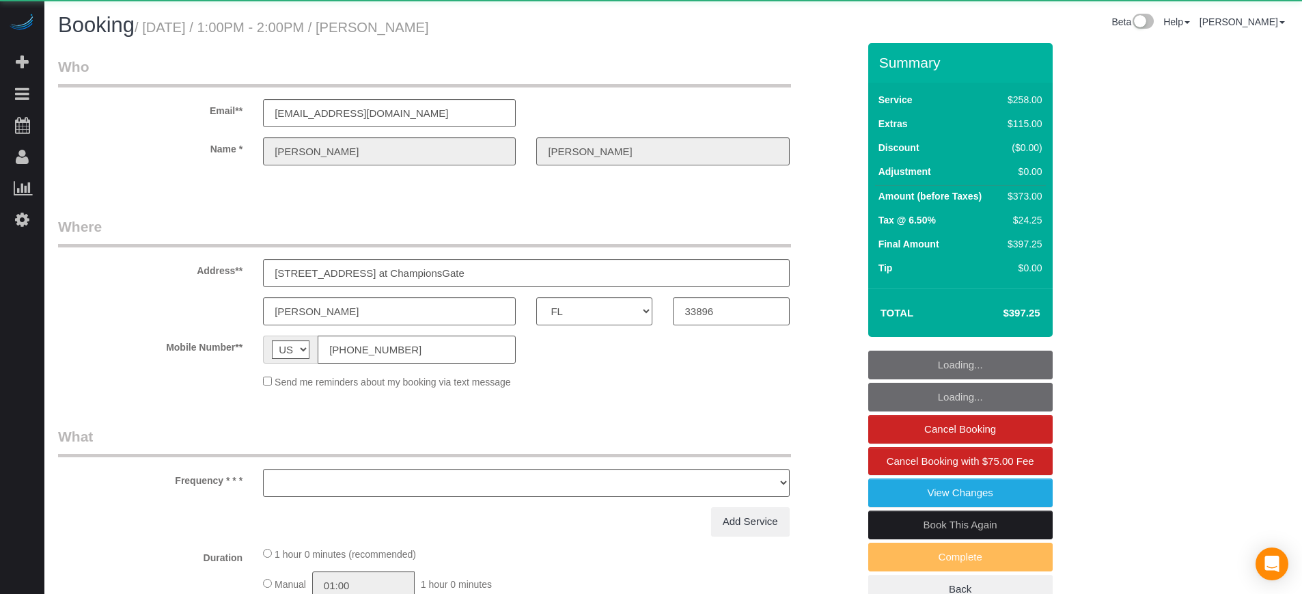
select select "FL"
select select "number:9"
select select "object:820"
select select "string:fspay-afea1c4f-2bc7-4d50-8fc9-0921bab4ab1e"
select select "5"
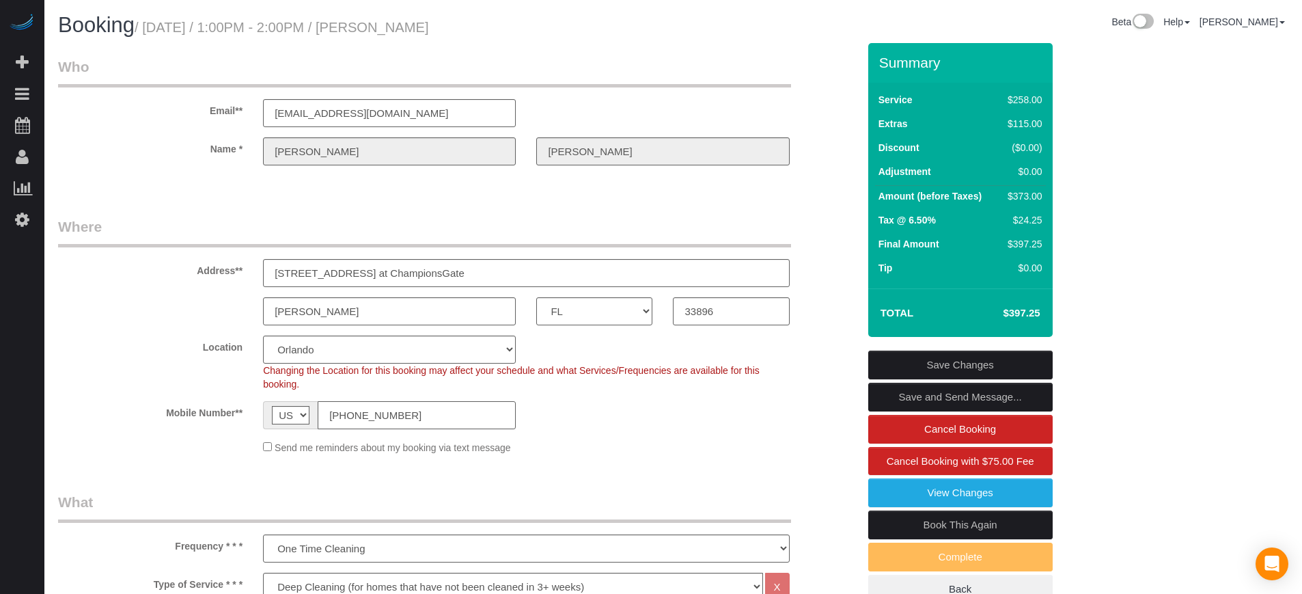
click at [391, 416] on input "[PHONE_NUMBER]" at bounding box center [417, 415] width 198 height 28
click at [391, 416] on input "(689) 299-1323" at bounding box center [417, 415] width 198 height 28
click at [419, 267] on input "7204 Portofino Way at ChampionsGate" at bounding box center [526, 273] width 526 height 28
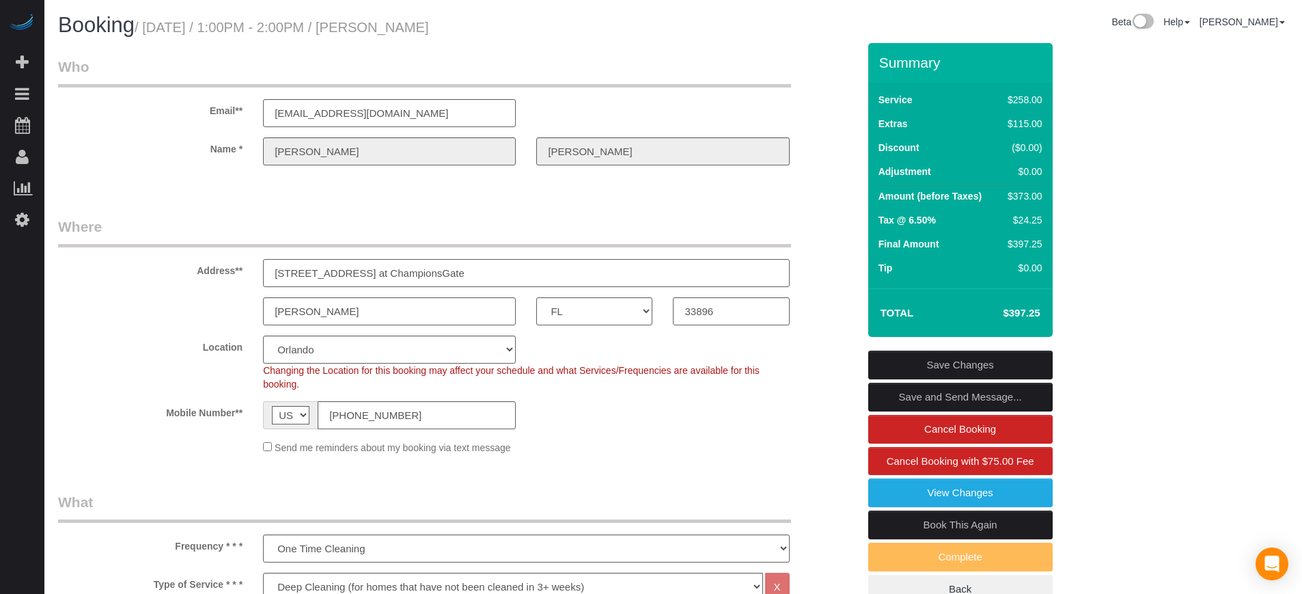
click at [419, 267] on input "7204 Portofino Way at ChampionsGate" at bounding box center [526, 273] width 526 height 28
click at [87, 381] on div "Location Pro Housekeepers Atlanta Austin Boston Chicago Cincinnati Clearwater D…" at bounding box center [458, 362] width 820 height 55
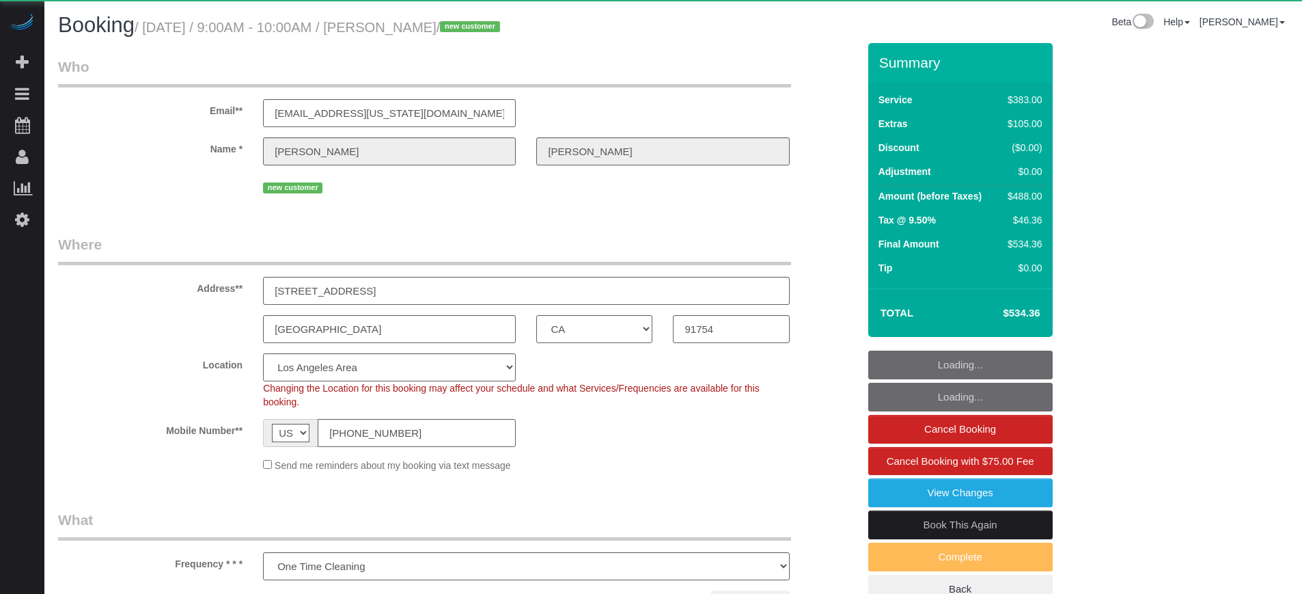
select select "CA"
select select "object:810"
select select "6"
select select "spot1"
select select "number:9"
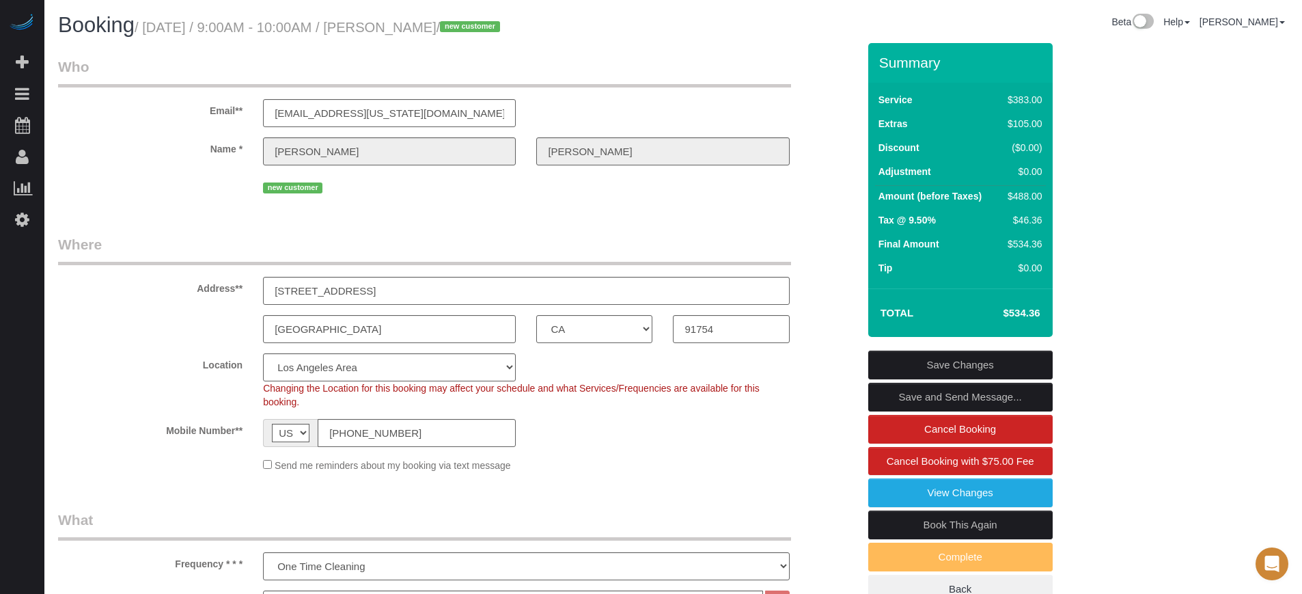
click at [174, 150] on label "Name *" at bounding box center [150, 146] width 205 height 18
click at [398, 428] on input "[PHONE_NUMBER]" at bounding box center [417, 433] width 198 height 28
drag, startPoint x: 1175, startPoint y: 267, endPoint x: 1102, endPoint y: 279, distance: 74.1
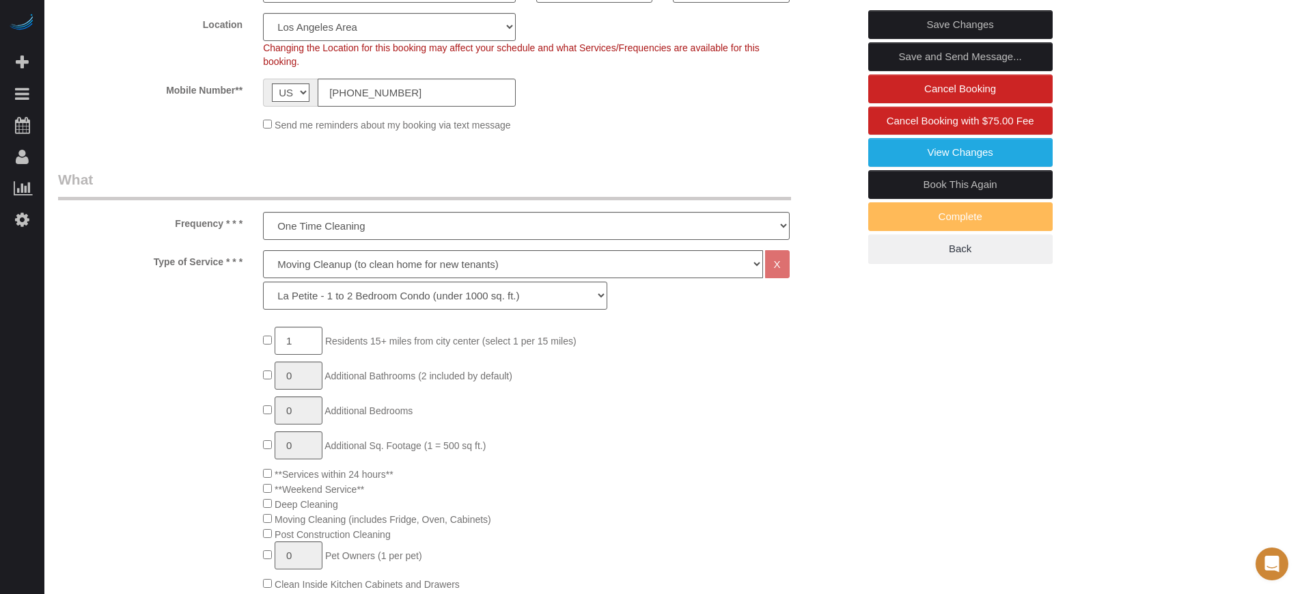
scroll to position [342, 0]
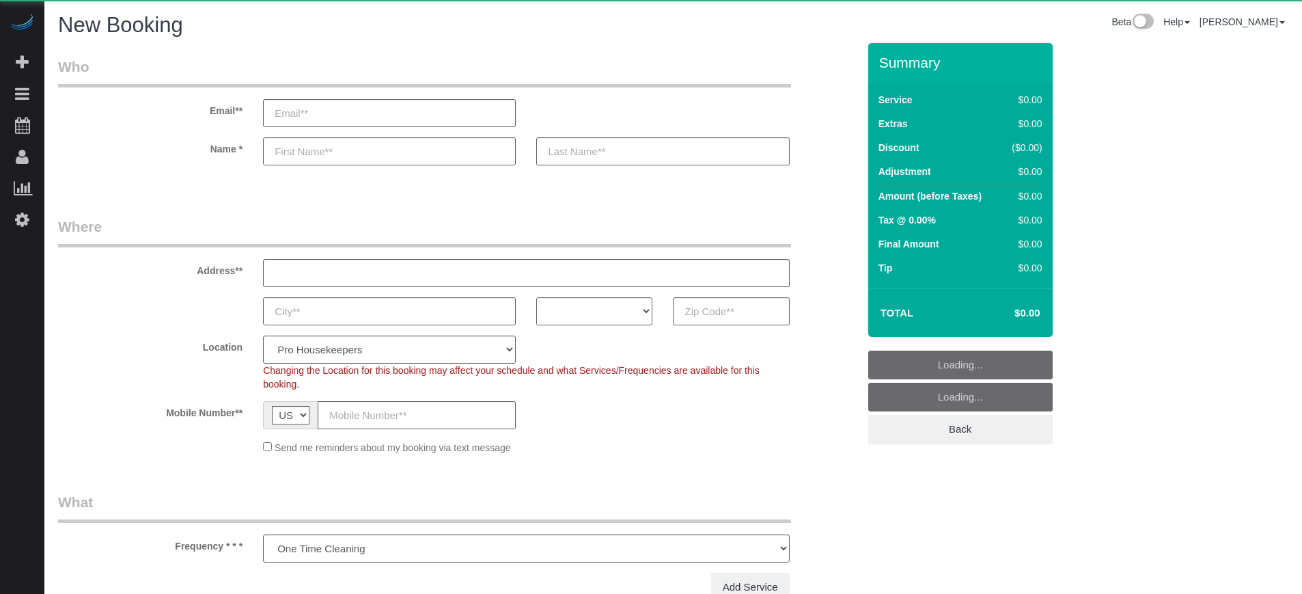
select select "number:9"
select select "object:611"
select select "4"
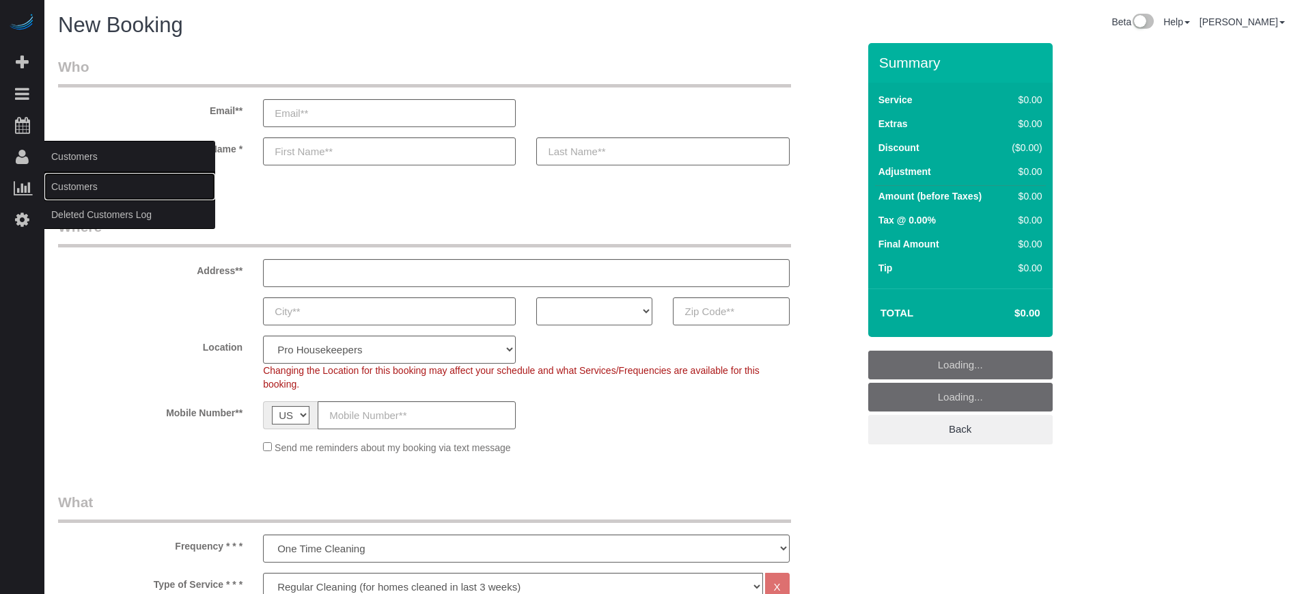
click at [66, 192] on link "Customers" at bounding box center [129, 186] width 171 height 27
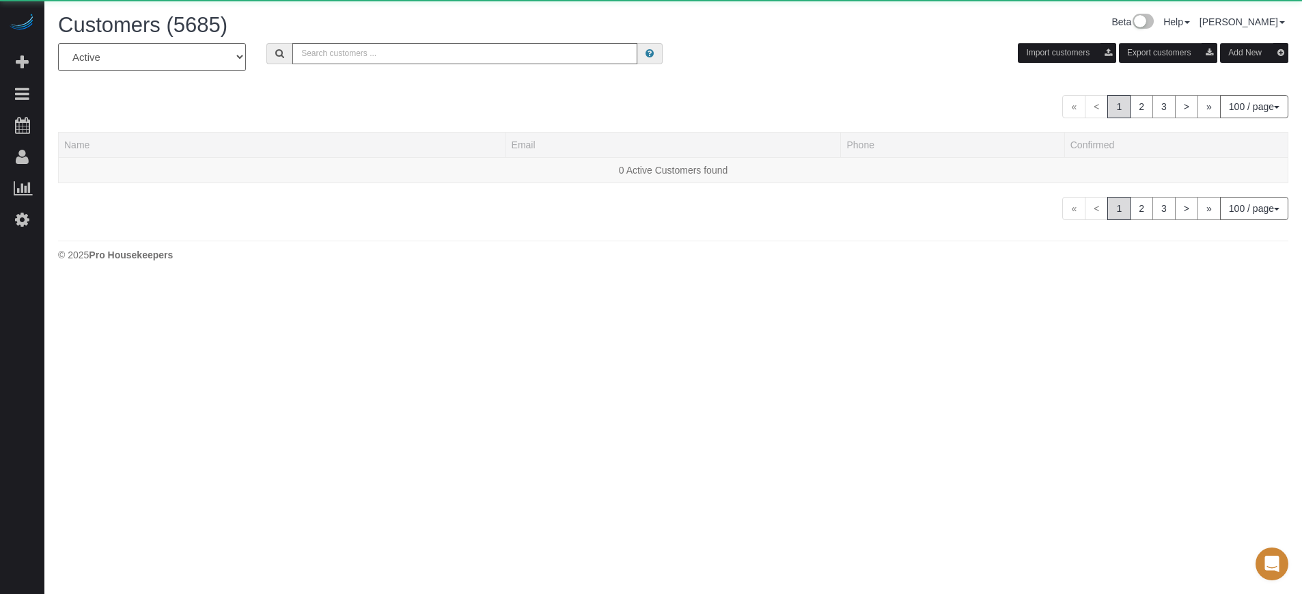
click at [332, 70] on div "All Active Archived Import customers Export customers Add New" at bounding box center [673, 62] width 1251 height 38
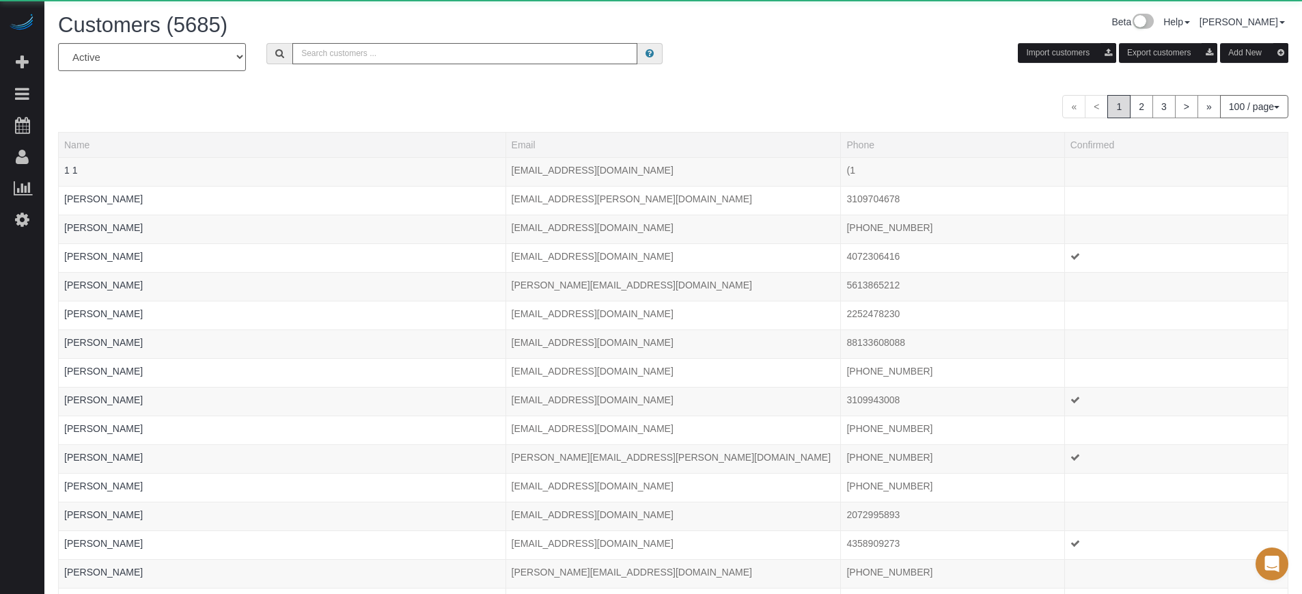
click at [332, 63] on div "All Active Archived Import customers Export customers Add New" at bounding box center [673, 62] width 1251 height 38
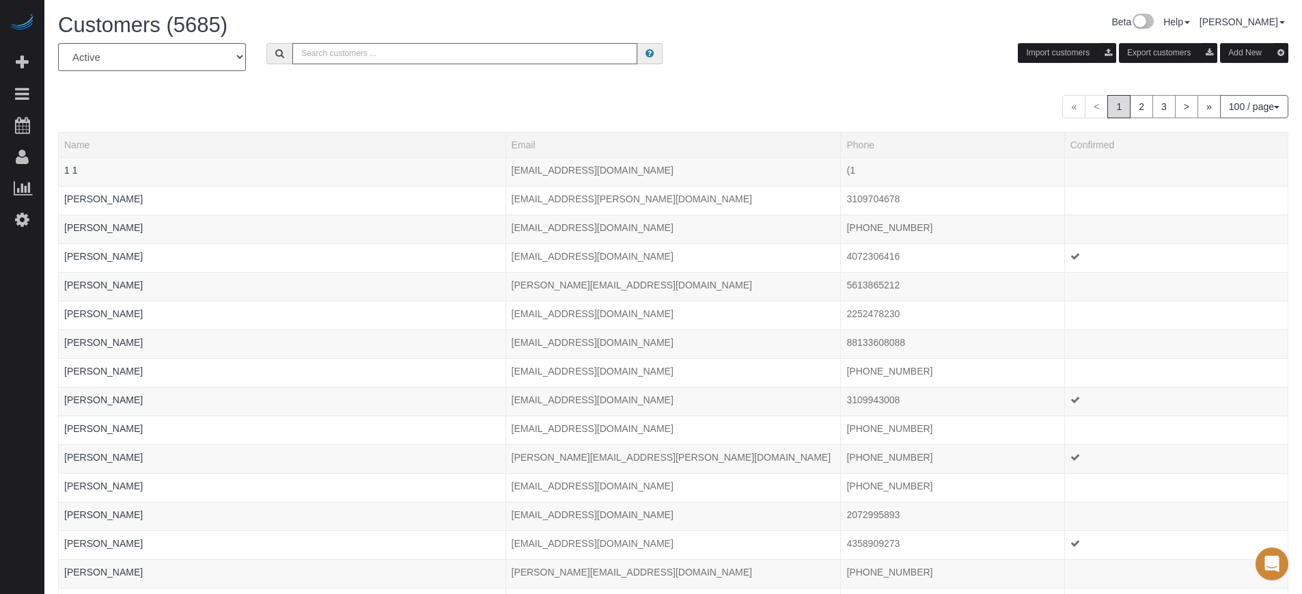
paste input "gdh0x7@gmail.com"
type input "gdh0x7@gmail.com"
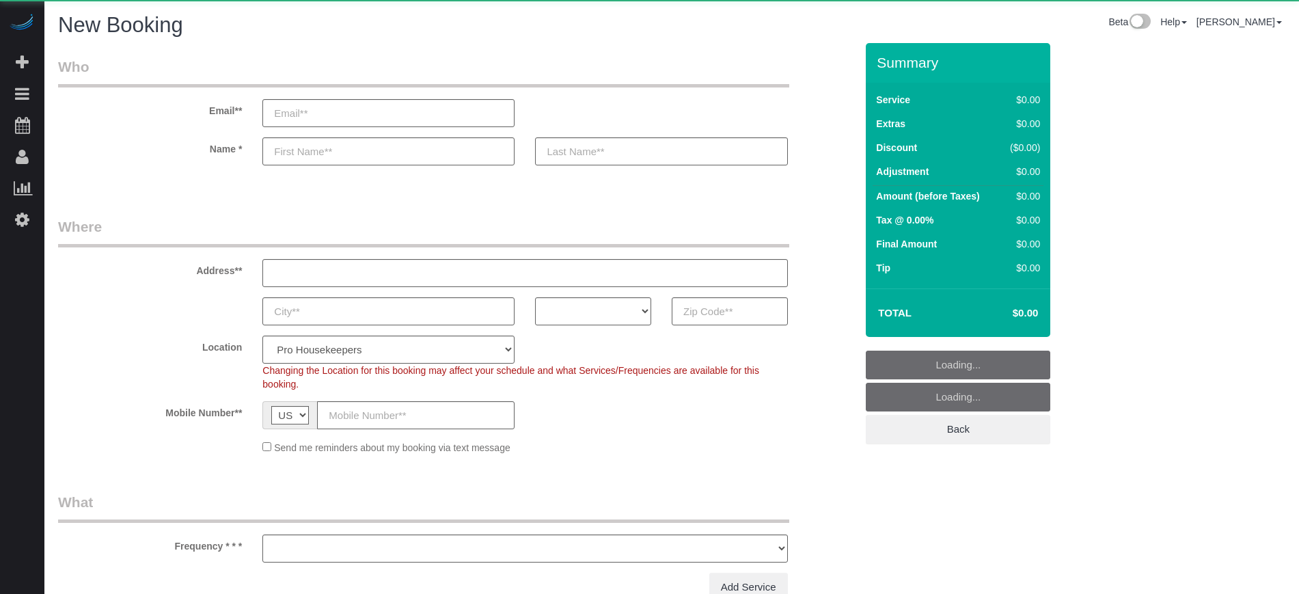
select select "number:9"
select select "object:1077"
select select "4"
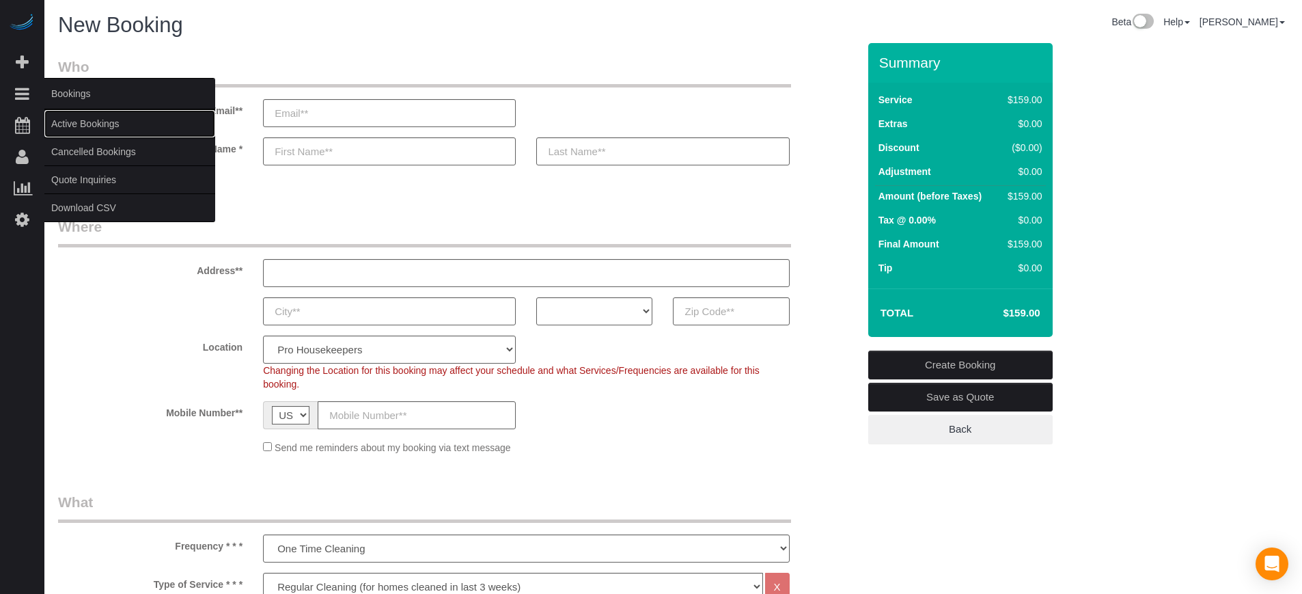
click at [93, 120] on link "Active Bookings" at bounding box center [129, 123] width 171 height 27
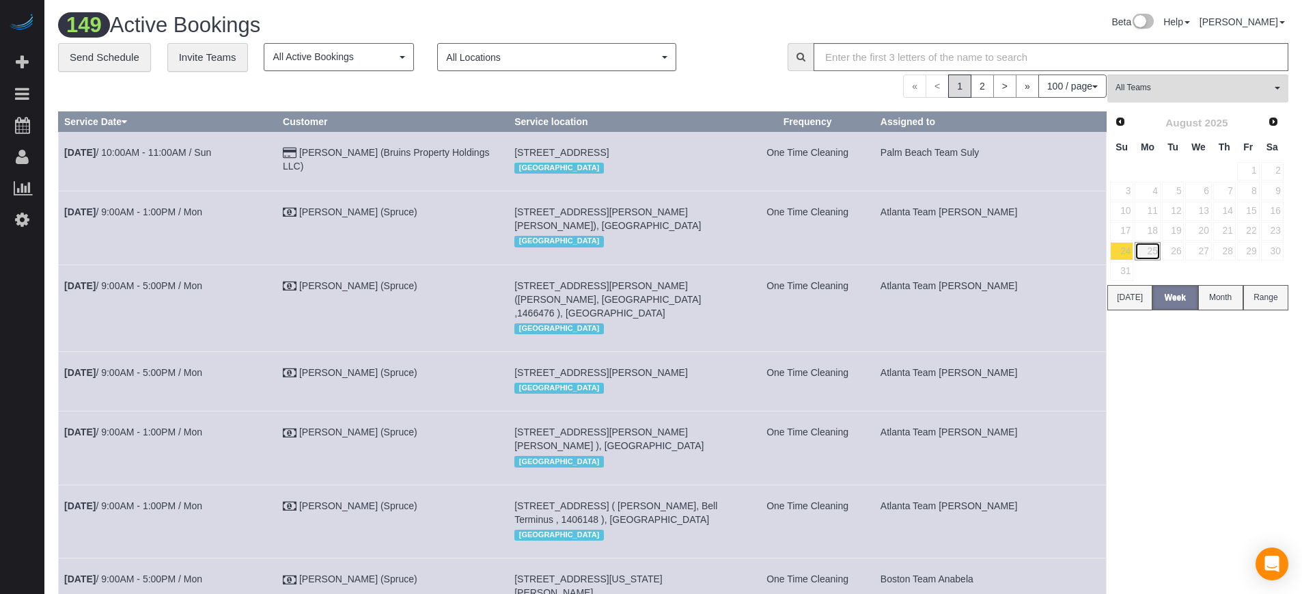
click at [1150, 254] on link "25" at bounding box center [1147, 251] width 25 height 18
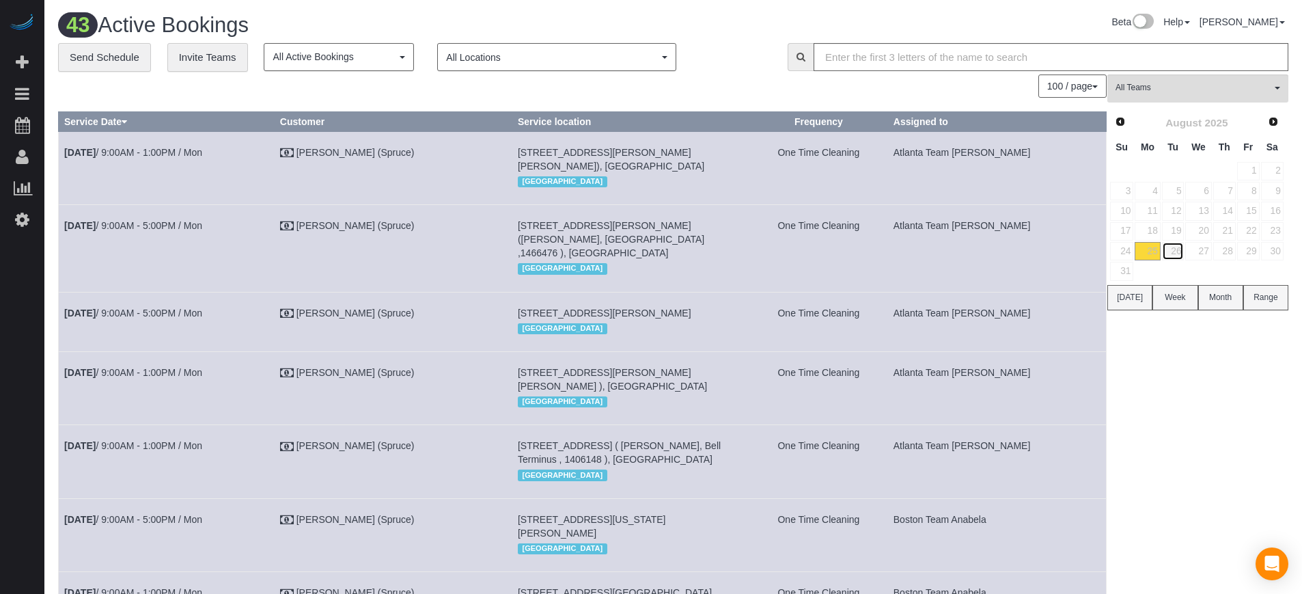
click at [1174, 249] on link "26" at bounding box center [1173, 251] width 23 height 18
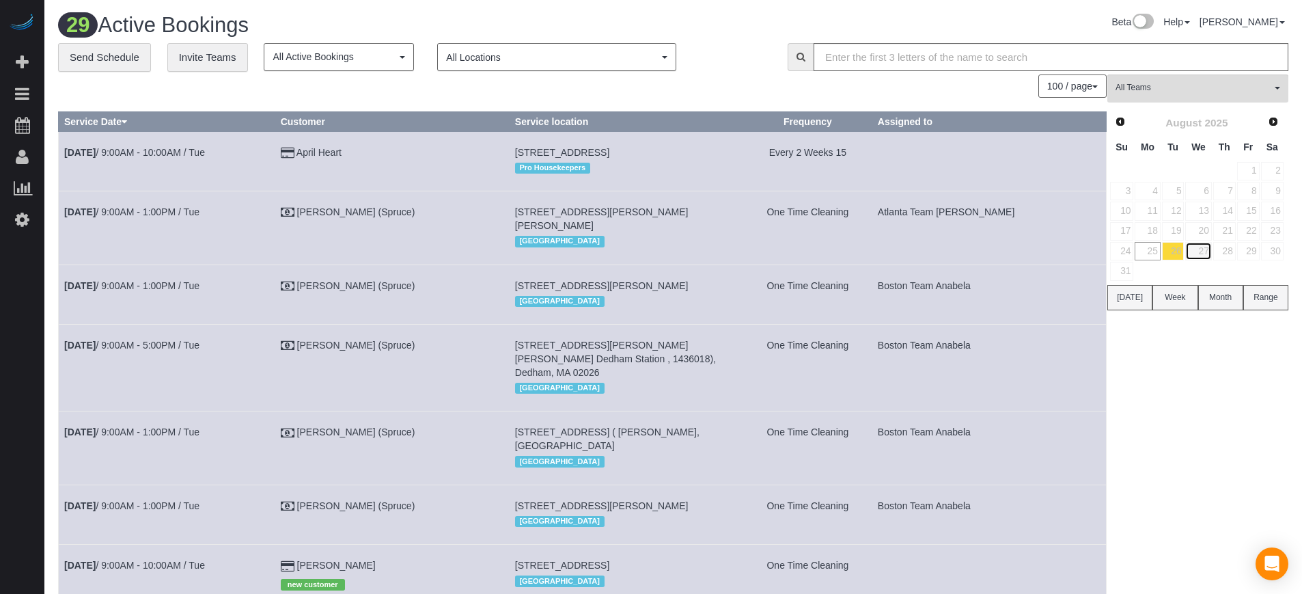
click at [1204, 247] on link "27" at bounding box center [1198, 251] width 26 height 18
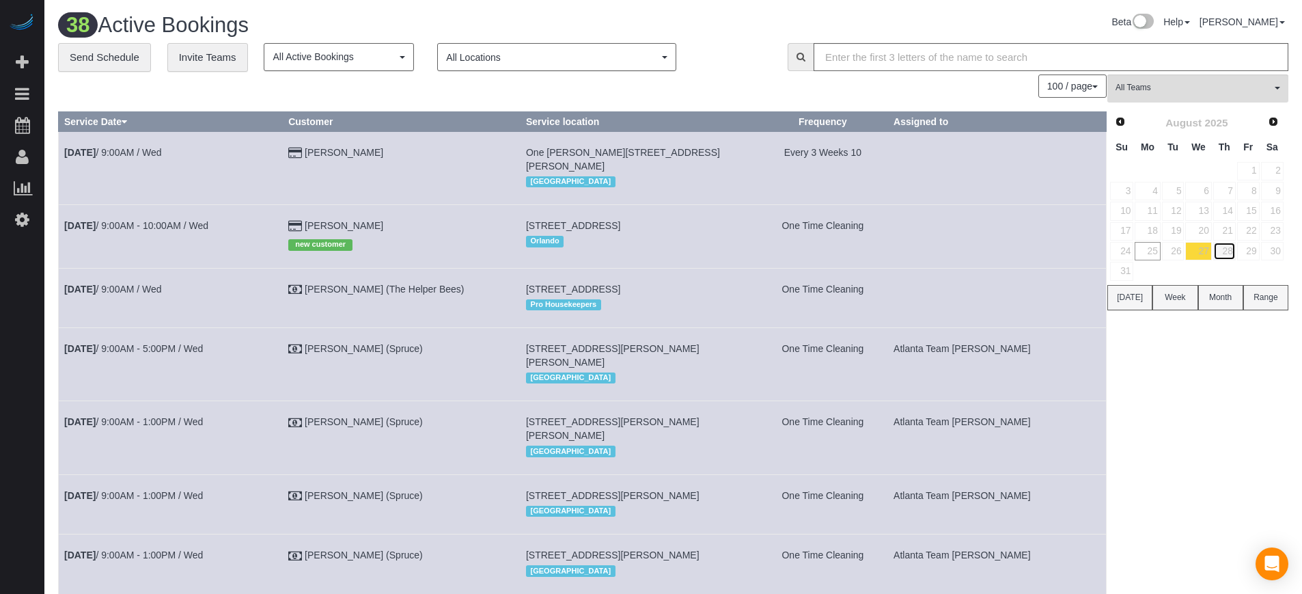
click at [1231, 246] on link "28" at bounding box center [1224, 251] width 23 height 18
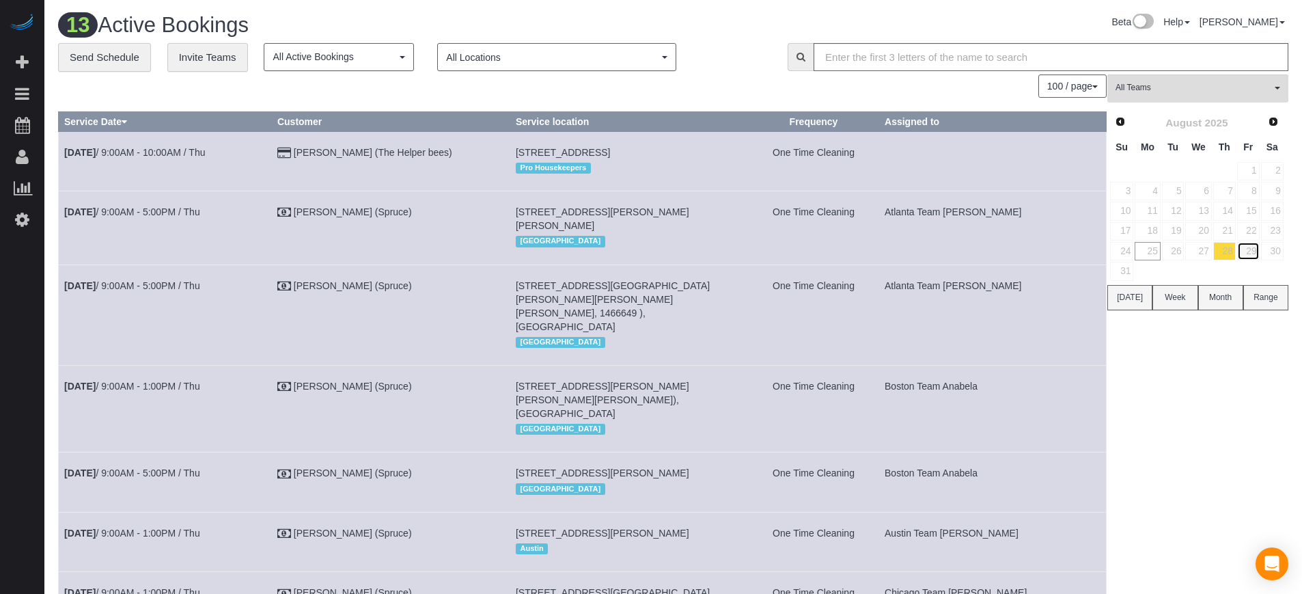
click at [1249, 252] on link "29" at bounding box center [1248, 251] width 23 height 18
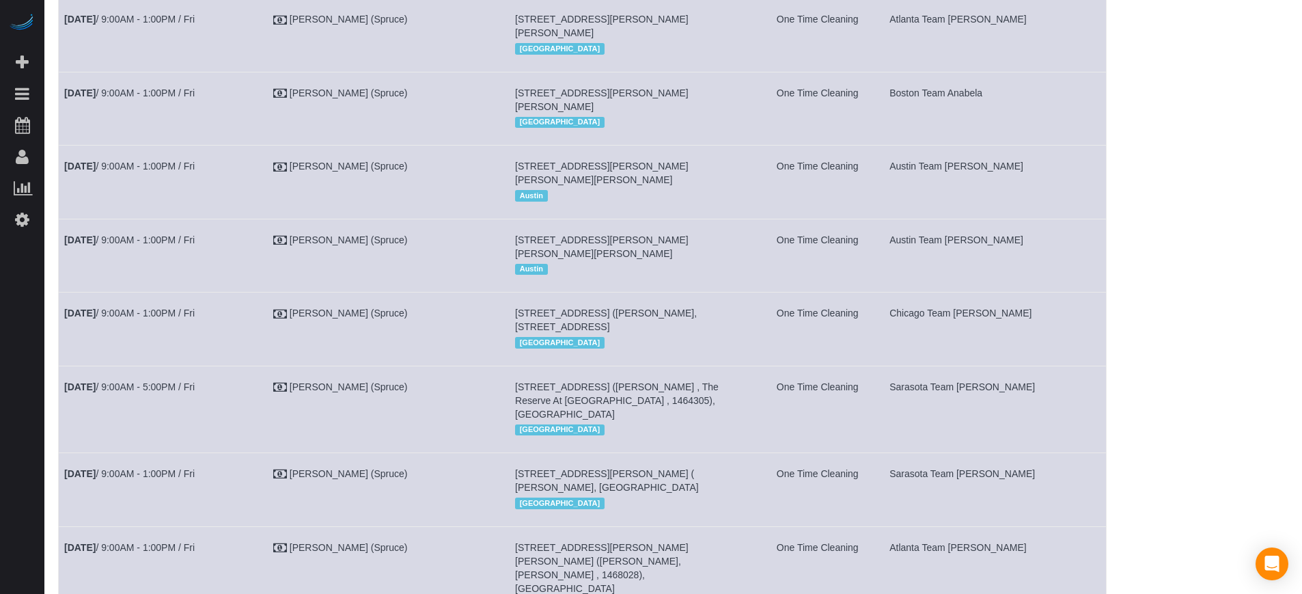
scroll to position [105, 0]
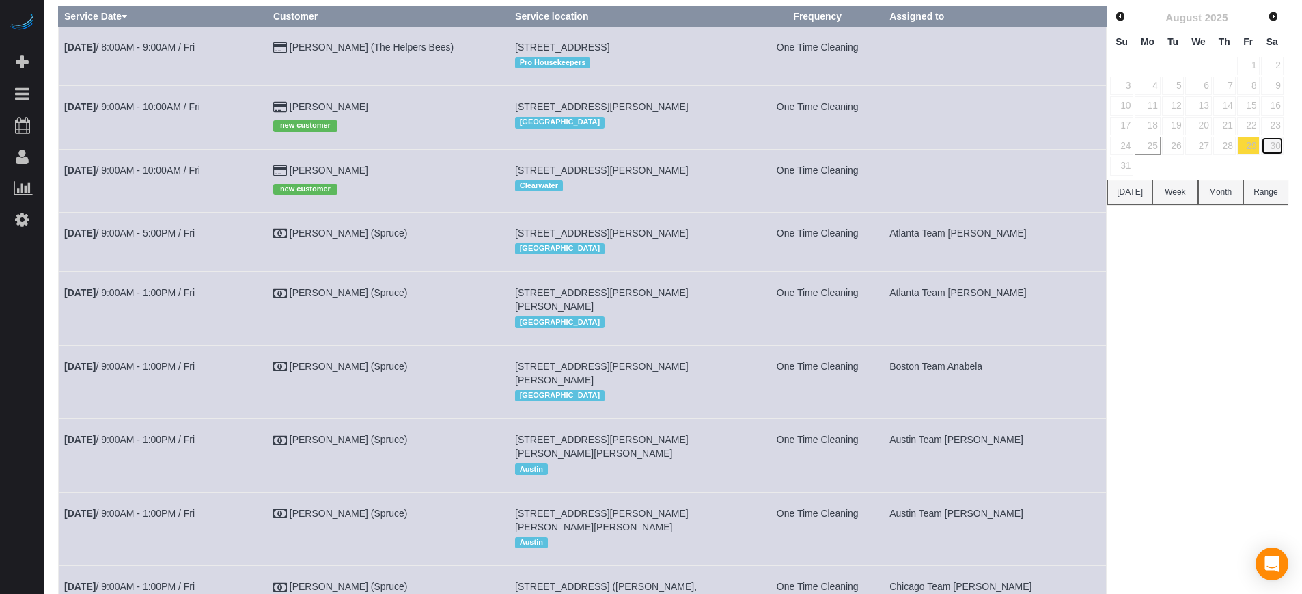
click at [1273, 144] on link "30" at bounding box center [1272, 146] width 23 height 18
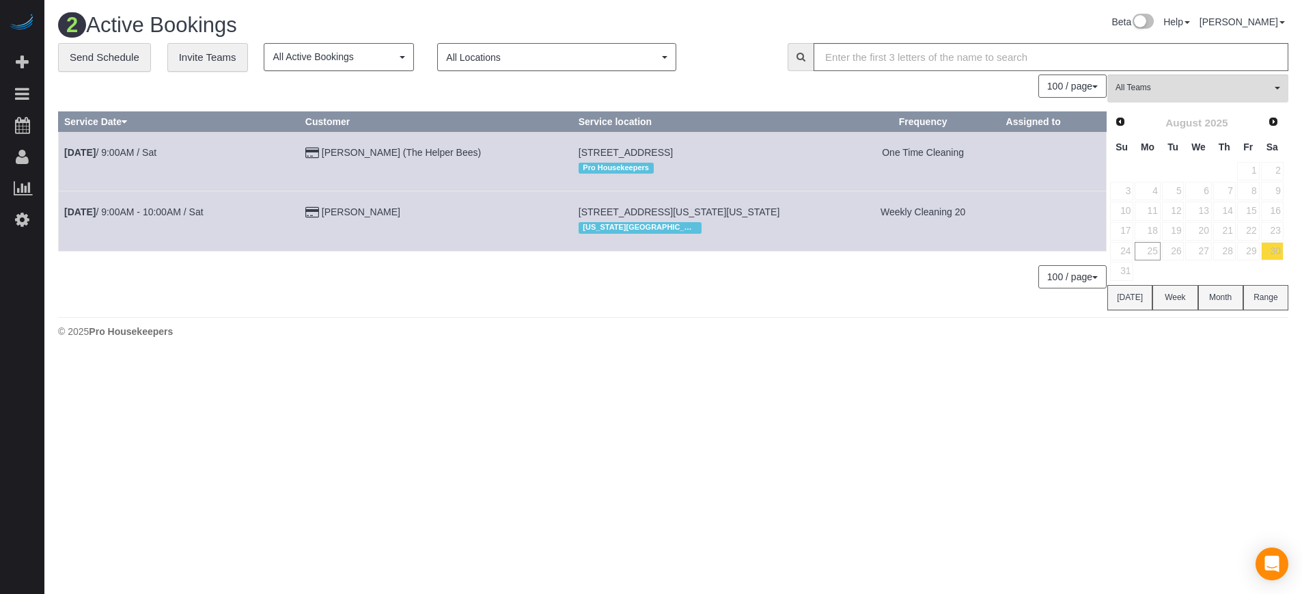
scroll to position [0, 0]
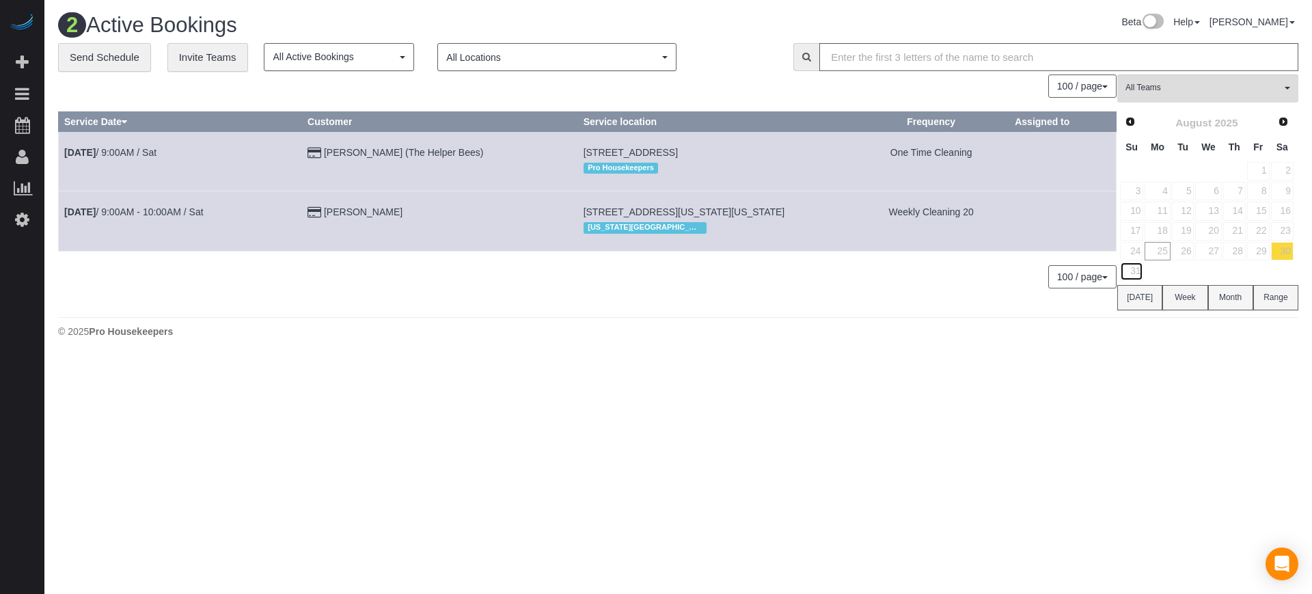
click at [1138, 270] on link "31" at bounding box center [1131, 271] width 23 height 18
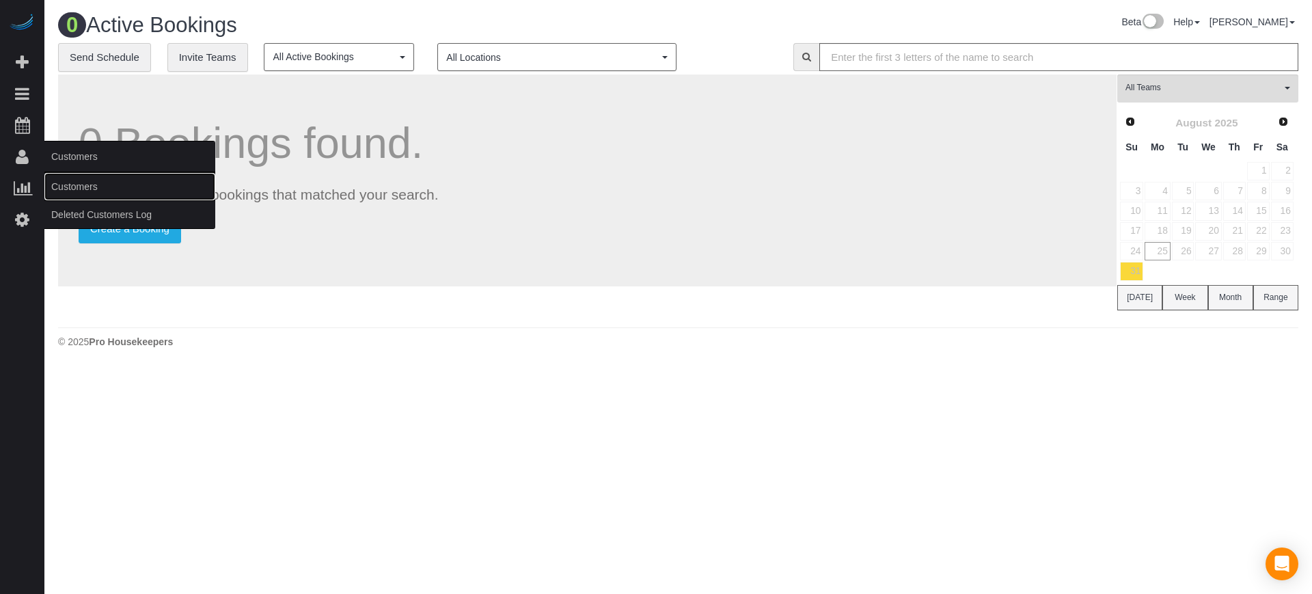
click at [85, 182] on link "Customers" at bounding box center [129, 186] width 171 height 27
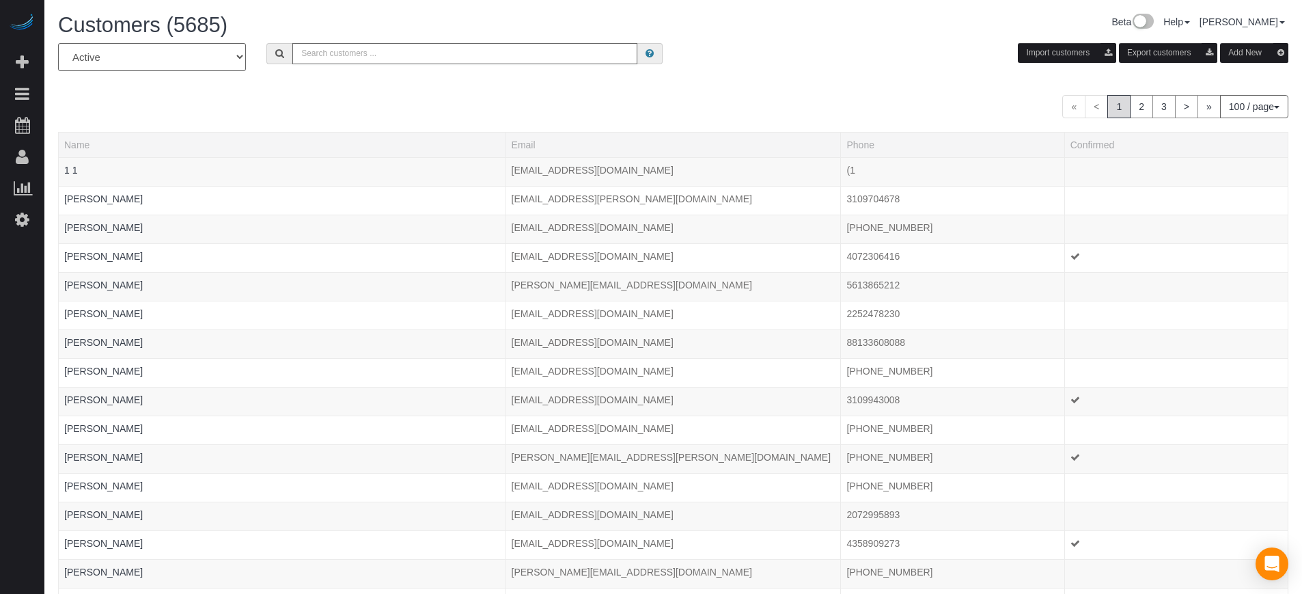
click at [309, 61] on input "text" at bounding box center [464, 53] width 345 height 21
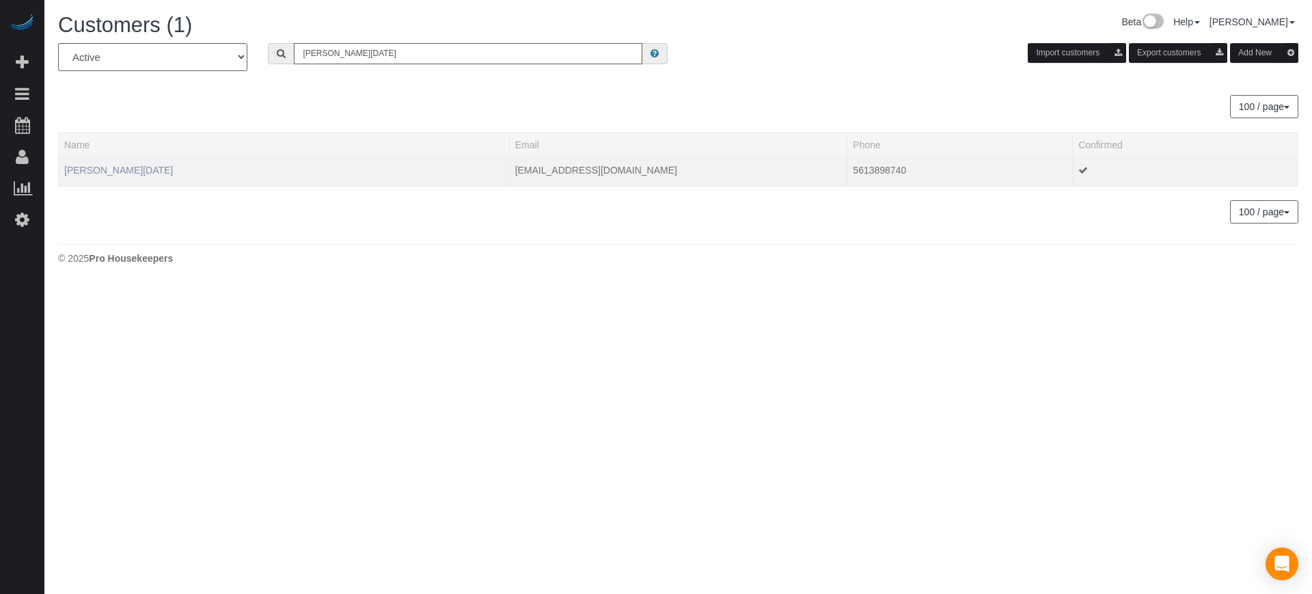
type input "pamela noel"
click at [98, 170] on link "[PERSON_NAME][DATE]" at bounding box center [118, 170] width 109 height 11
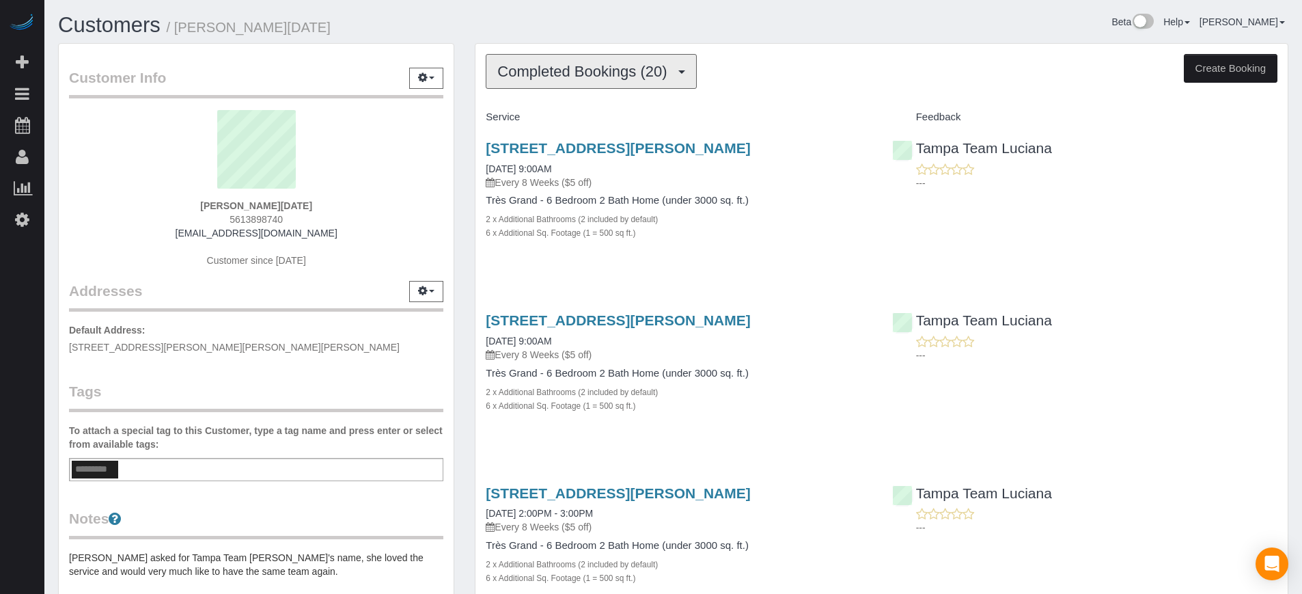
click at [566, 74] on span "Completed Bookings (20)" at bounding box center [585, 71] width 176 height 17
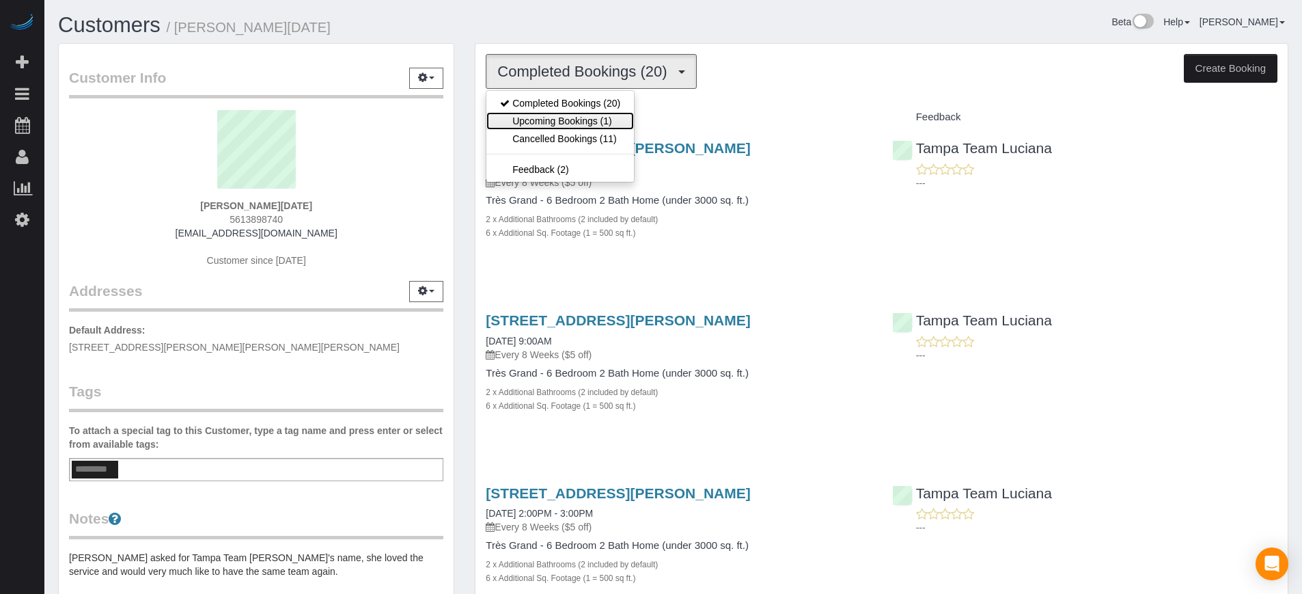
click at [574, 120] on link "Upcoming Bookings (1)" at bounding box center [560, 121] width 148 height 18
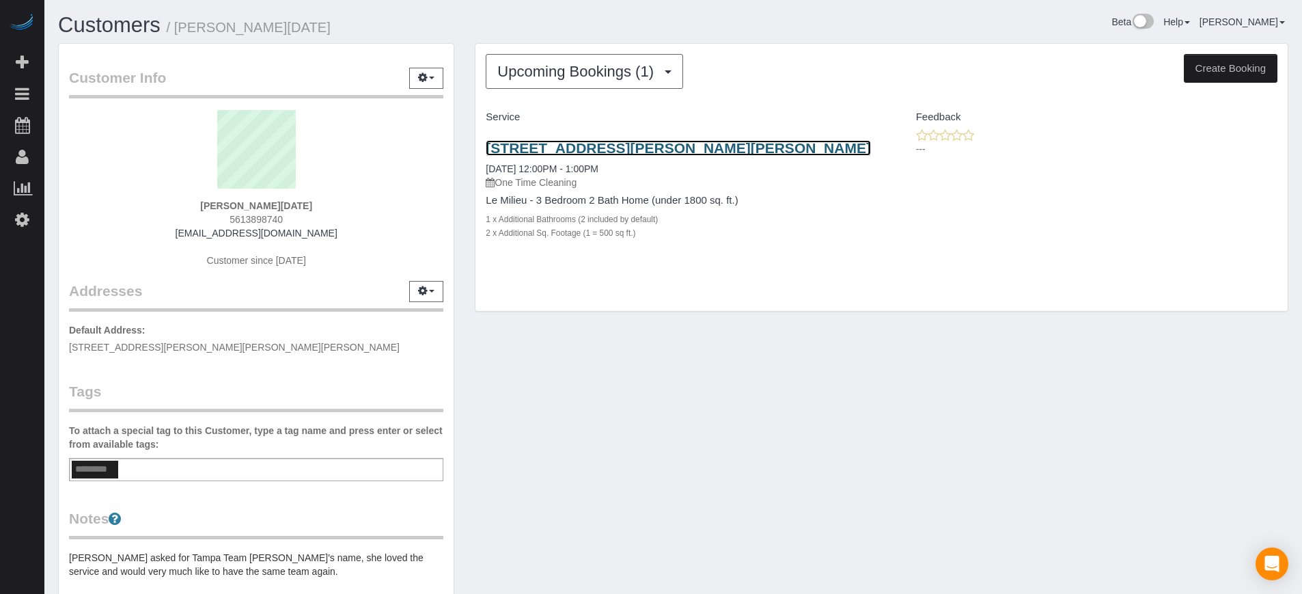
click at [528, 150] on link "17015 Midas Lane, Or 317 Whitaker Rd, Lot 7, Lutz, FL 33549" at bounding box center [678, 148] width 385 height 16
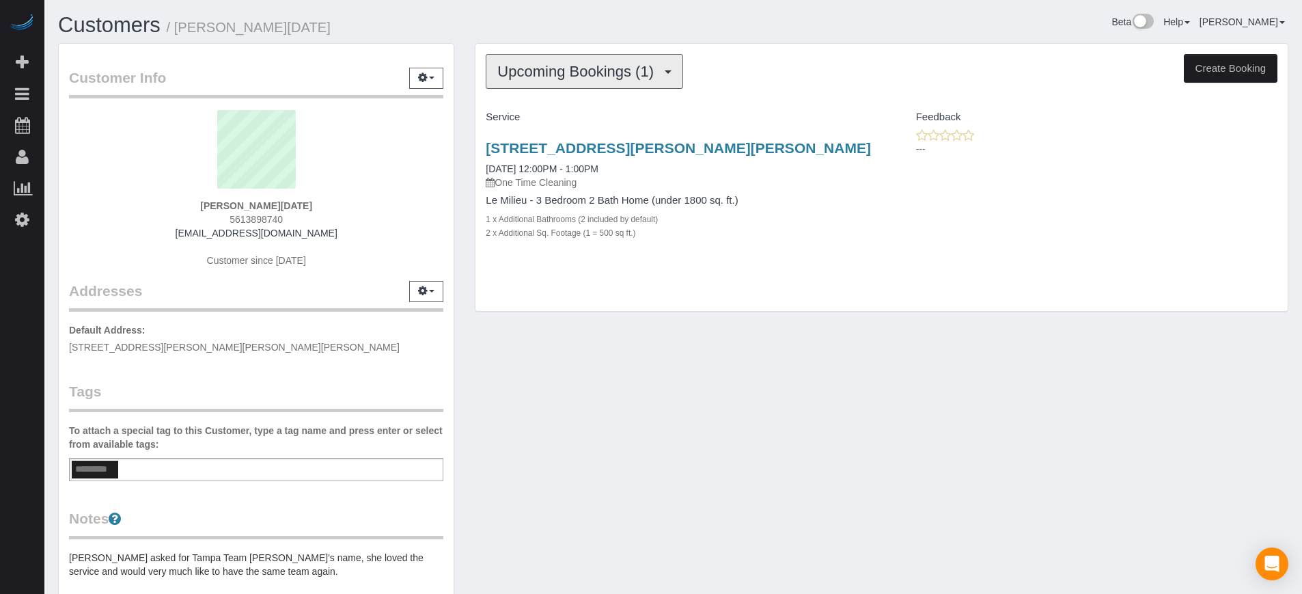
click at [600, 72] on span "Upcoming Bookings (1)" at bounding box center [578, 71] width 163 height 17
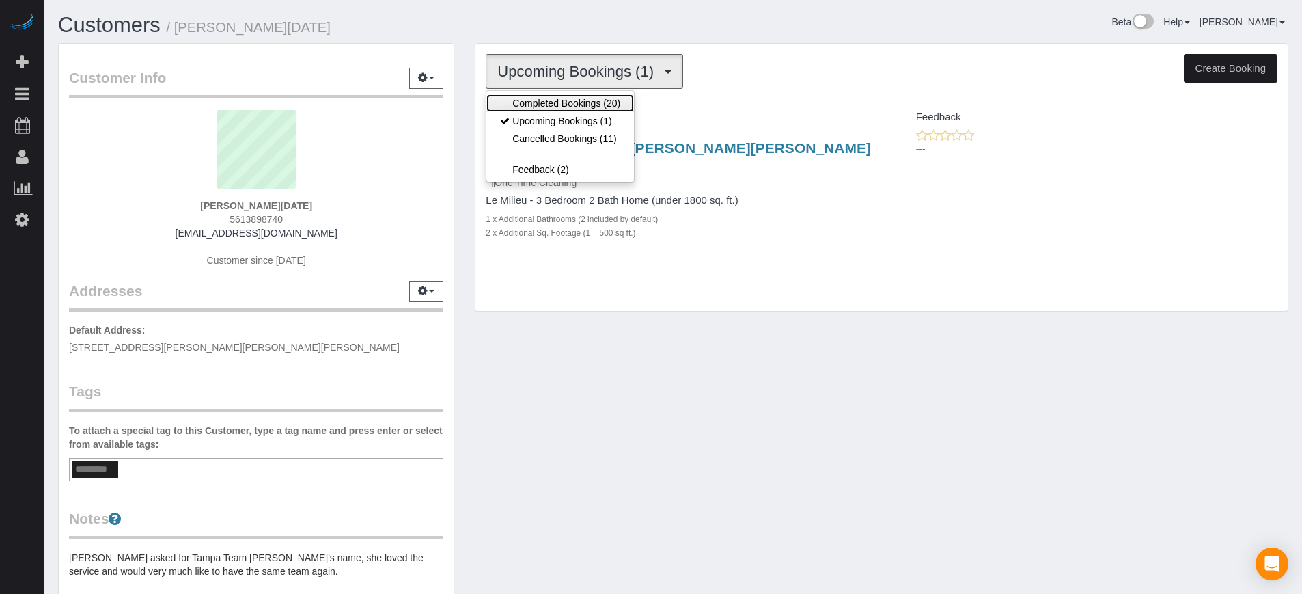
click at [544, 98] on link "Completed Bookings (20)" at bounding box center [560, 103] width 148 height 18
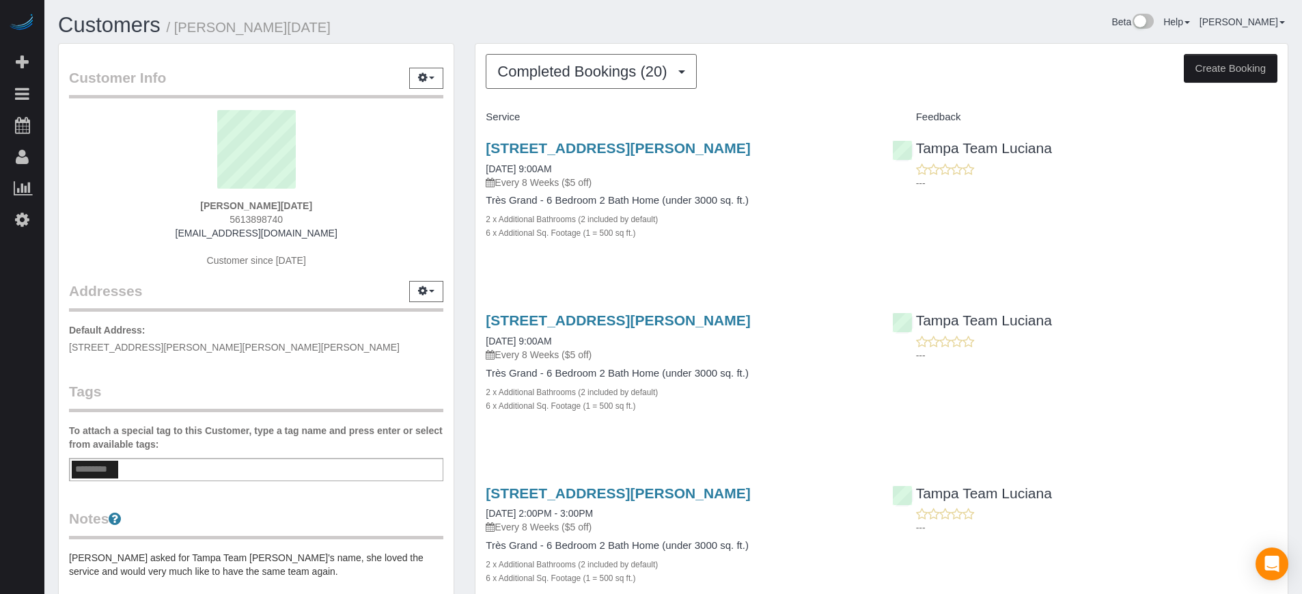
click at [1267, 336] on div "---" at bounding box center [1084, 348] width 385 height 27
click at [260, 217] on span "5613898740" at bounding box center [256, 219] width 53 height 11
copy div "5613898740"
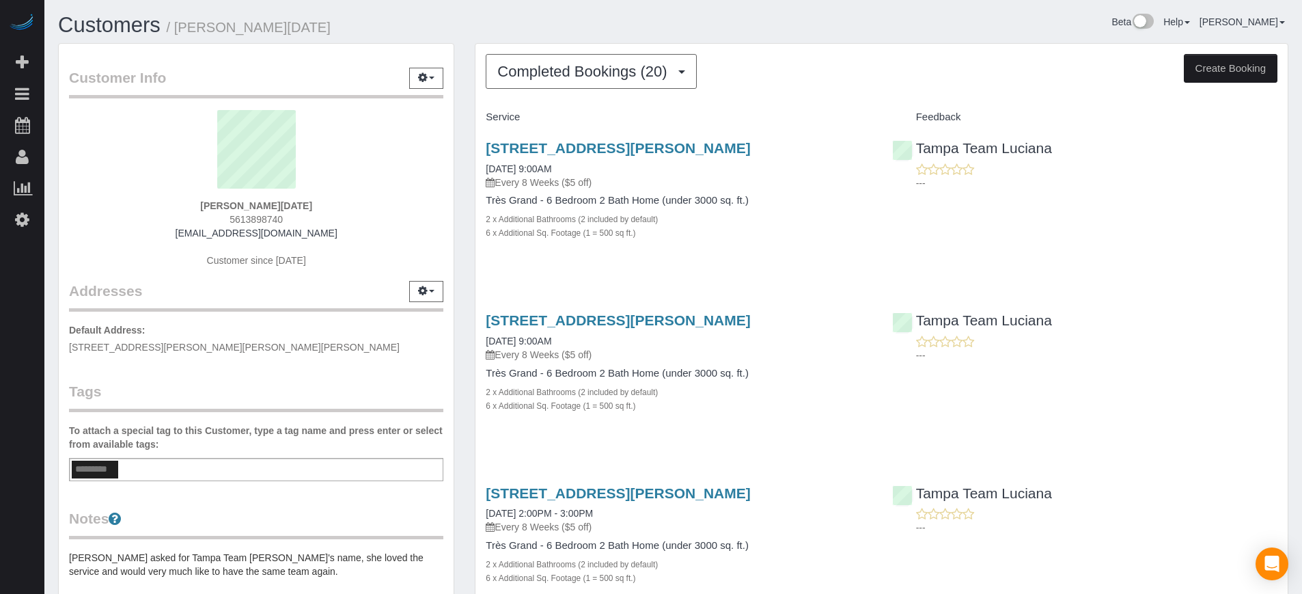
click at [1264, 194] on div "Tampa Team Luciana ---" at bounding box center [1085, 161] width 406 height 67
click at [538, 71] on span "Completed Bookings (20)" at bounding box center [585, 71] width 176 height 17
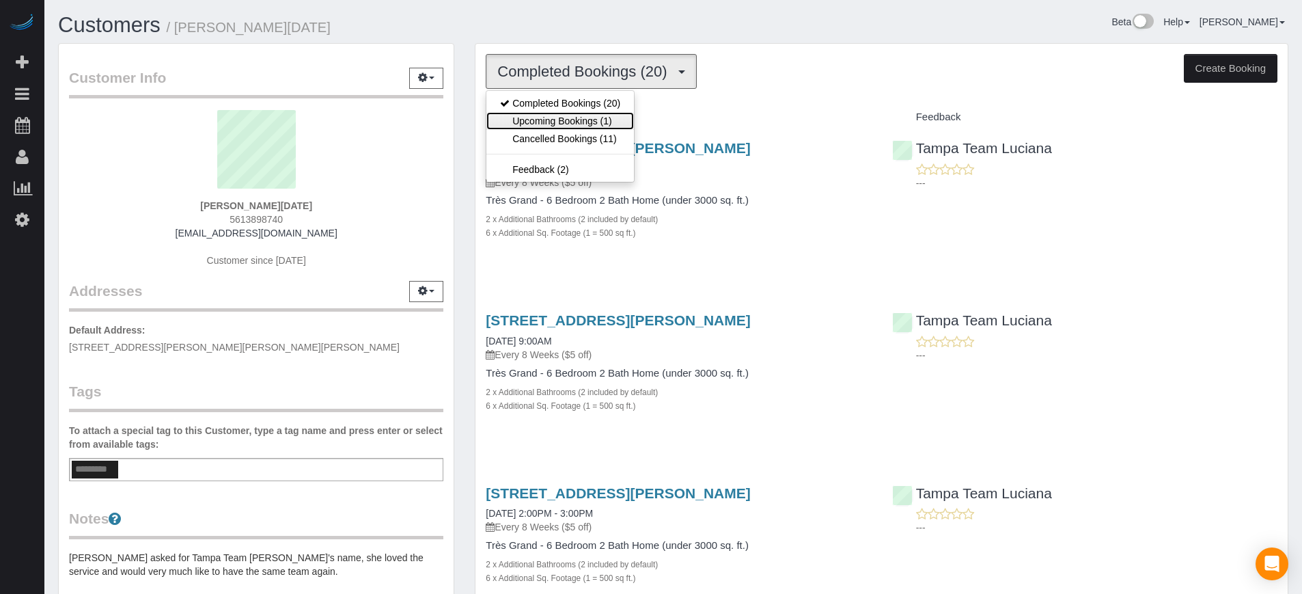
click at [569, 122] on link "Upcoming Bookings (1)" at bounding box center [560, 121] width 148 height 18
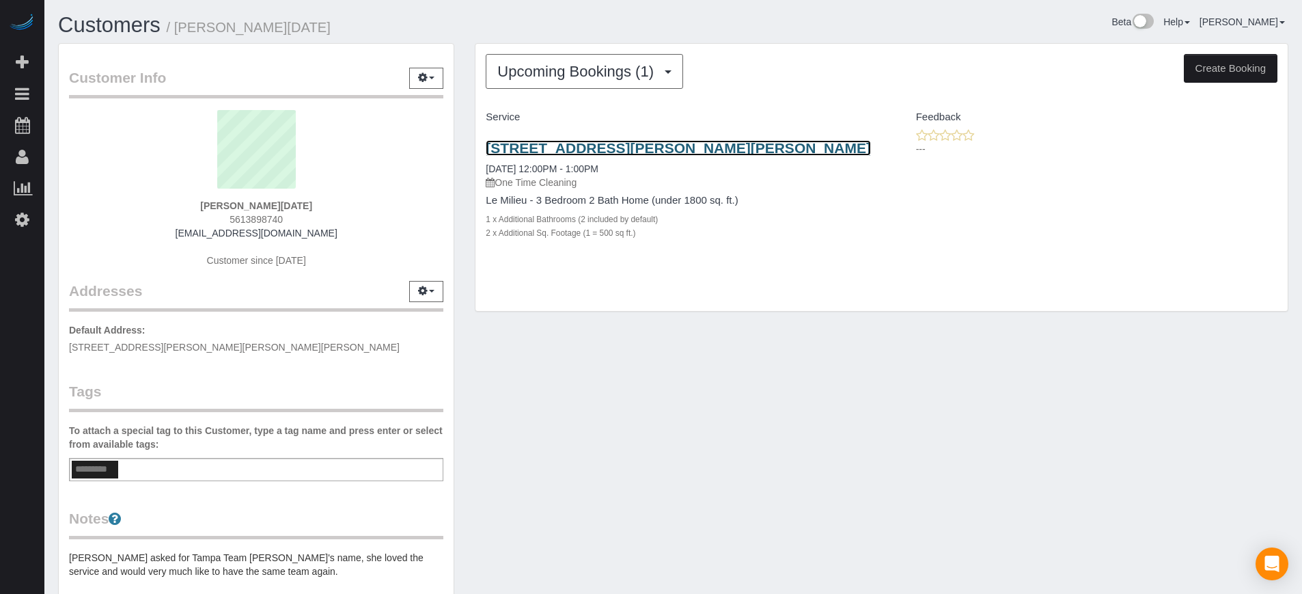
click at [543, 143] on link "17015 Midas Lane, Or 317 Whitaker Rd, Lot 7, Lutz, FL 33549" at bounding box center [678, 148] width 385 height 16
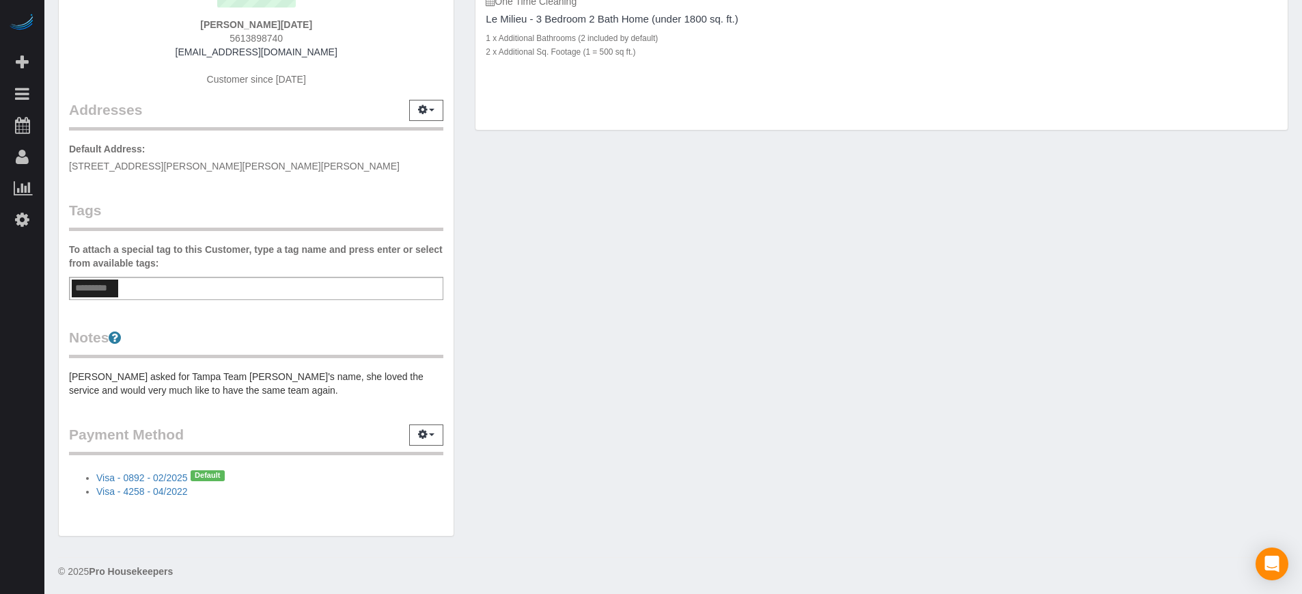
scroll to position [185, 0]
click at [425, 429] on icon "button" at bounding box center [423, 430] width 10 height 8
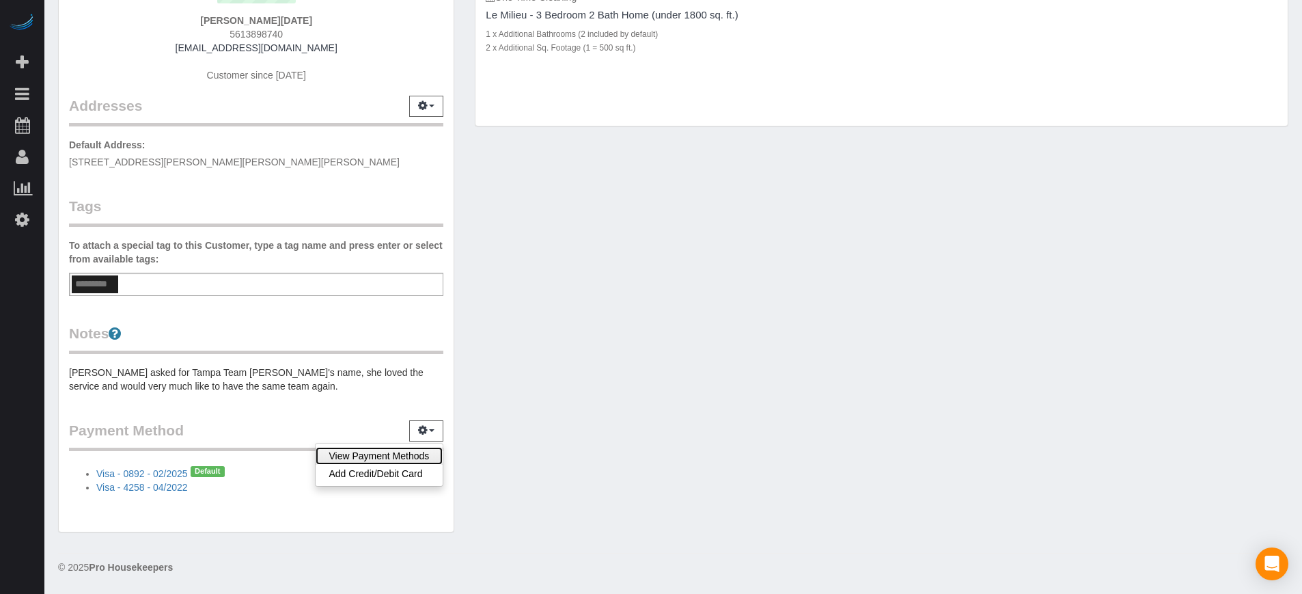
click at [415, 458] on link "View Payment Methods" at bounding box center [380, 456] width 128 height 18
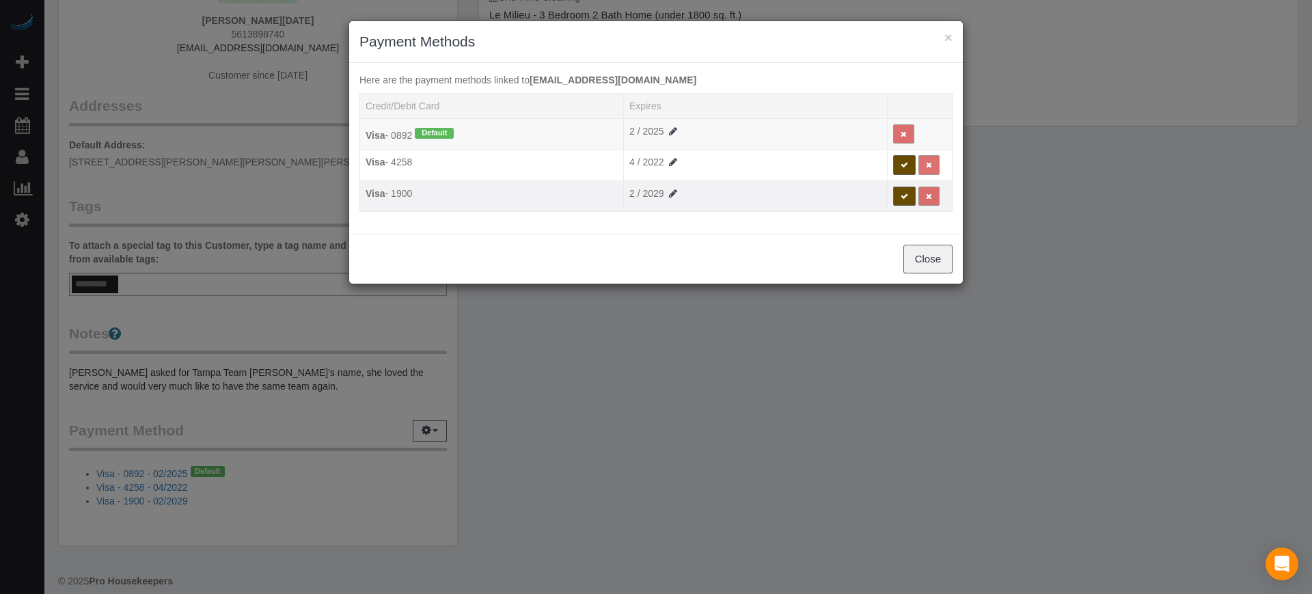
click at [519, 199] on td "Visa - 1900" at bounding box center [492, 195] width 264 height 31
click at [669, 194] on icon at bounding box center [673, 194] width 12 height 10
click at [790, 243] on div "Close" at bounding box center [655, 261] width 613 height 50
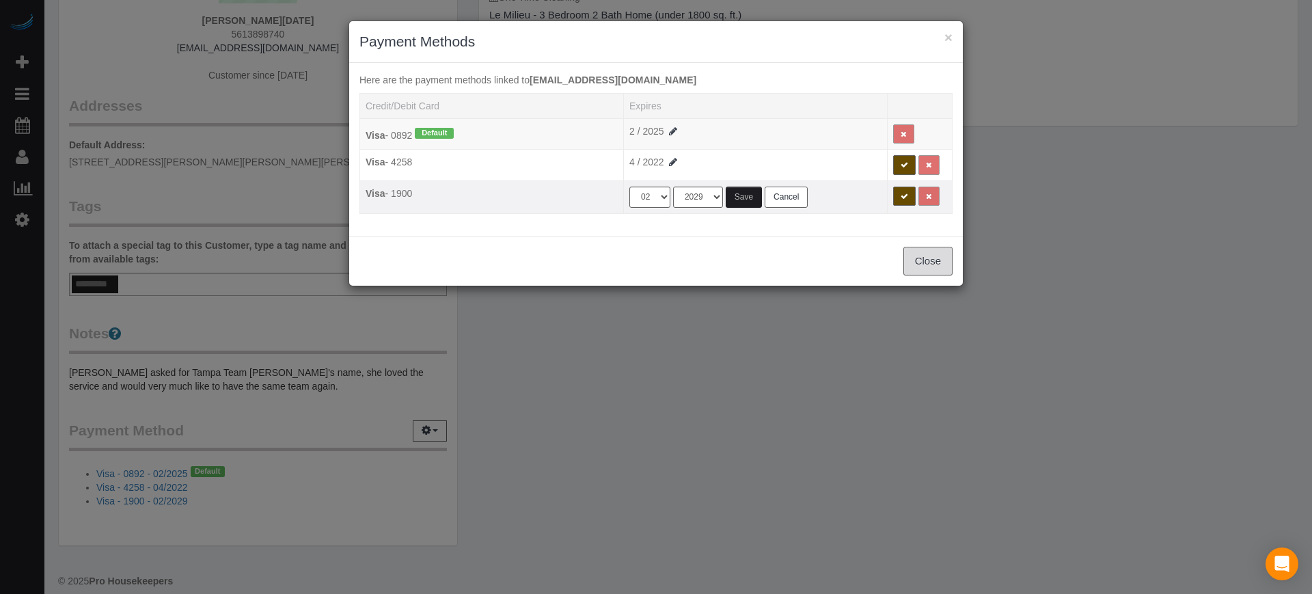
click at [912, 266] on button "Close" at bounding box center [927, 261] width 49 height 29
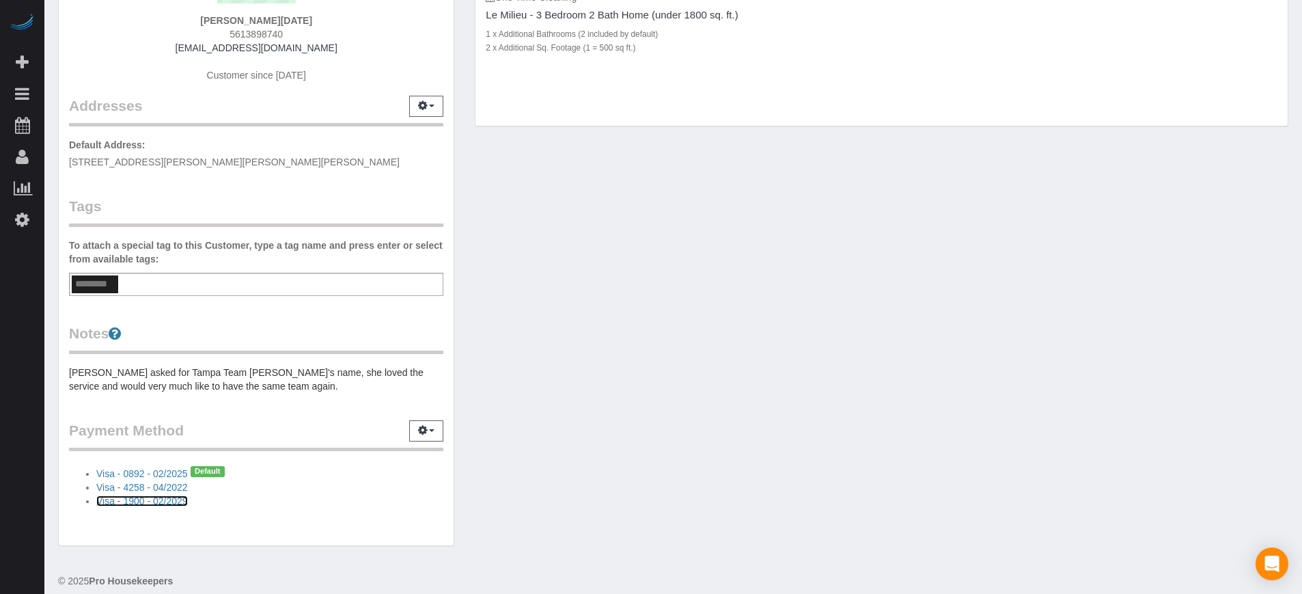
click at [164, 502] on link "Visa - 1900 - 02/2029" at bounding box center [142, 500] width 92 height 11
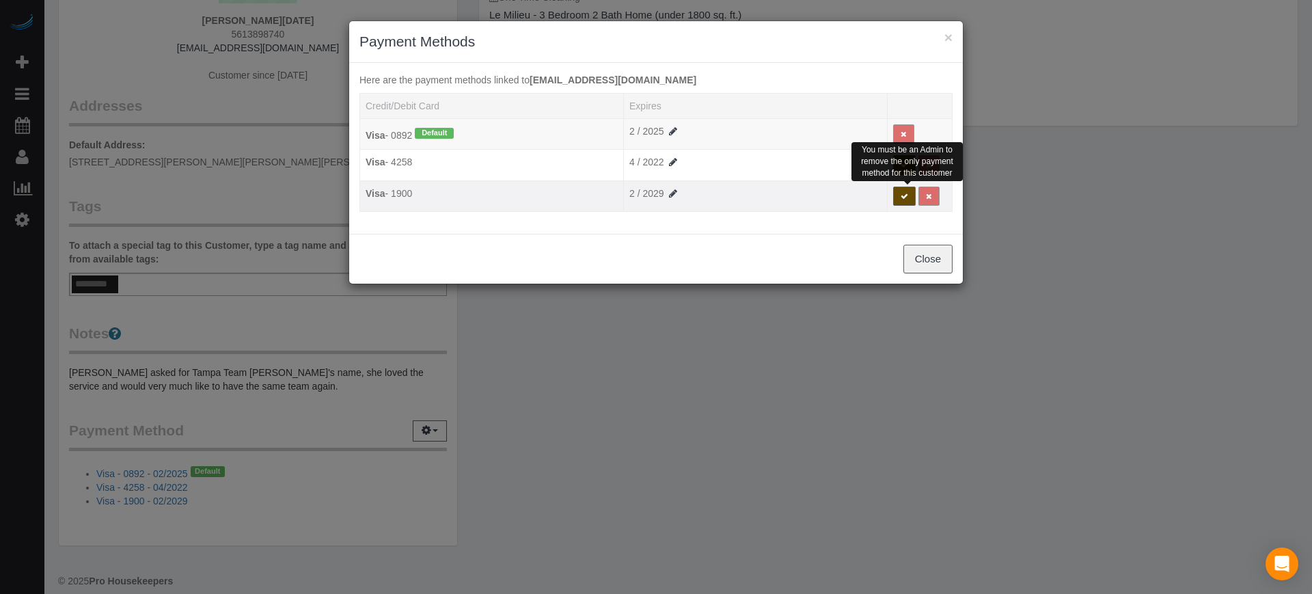
click at [903, 197] on icon at bounding box center [904, 197] width 8 height 8
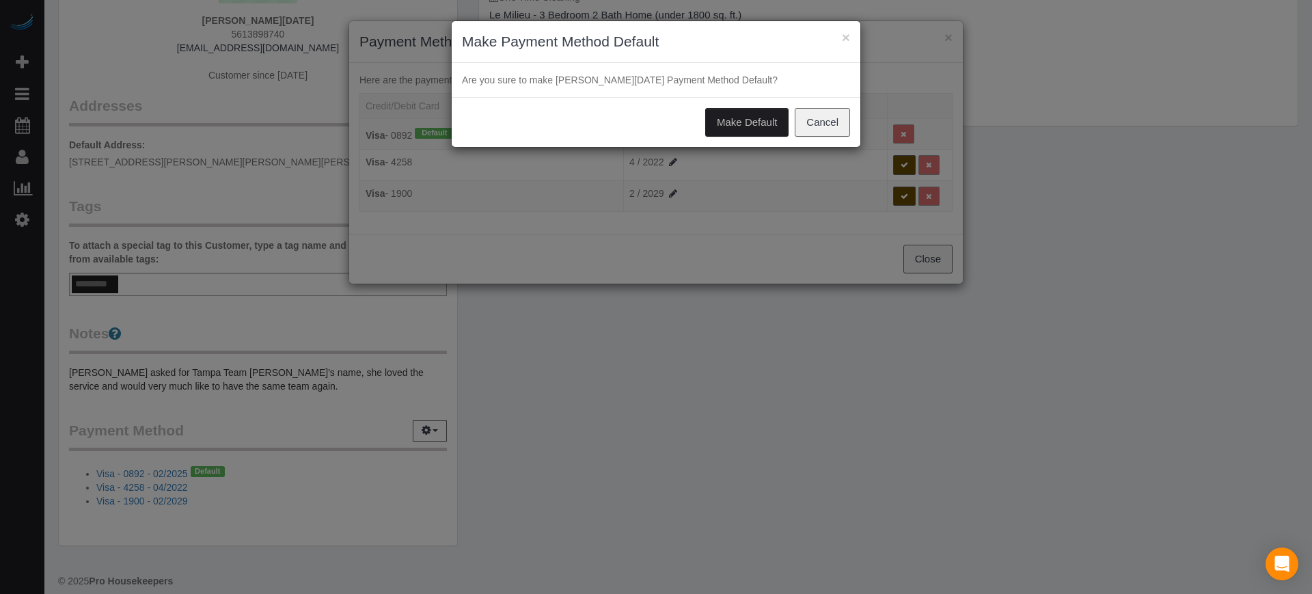
click at [734, 120] on button "Make Default" at bounding box center [746, 122] width 83 height 29
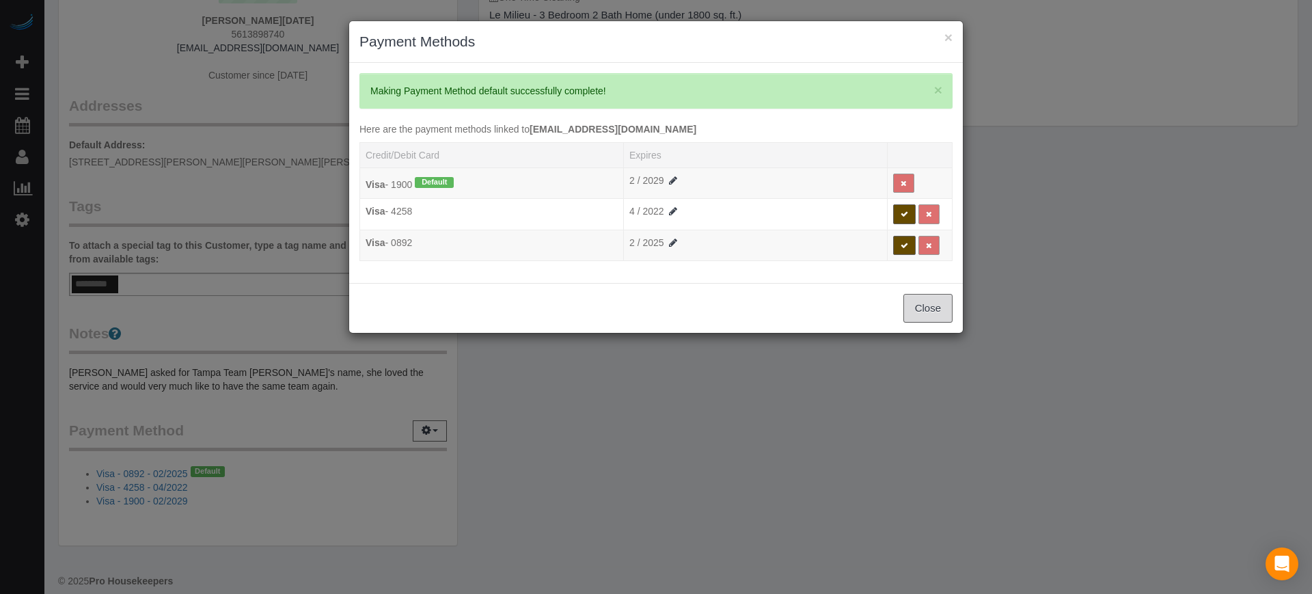
click at [933, 313] on button "Close" at bounding box center [927, 308] width 49 height 29
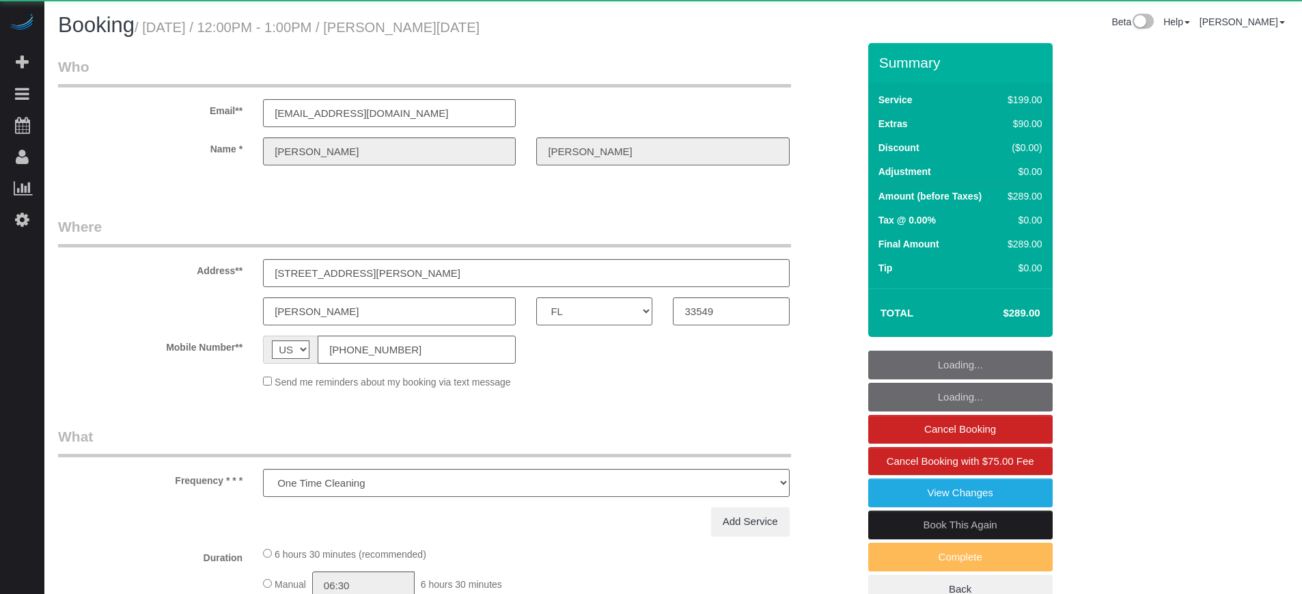
select select "FL"
select select "string:fspay-c46b2947-029e-46f2-b65d-c0f5b7d921f9"
select select "number:9"
select select "object:821"
select select "4"
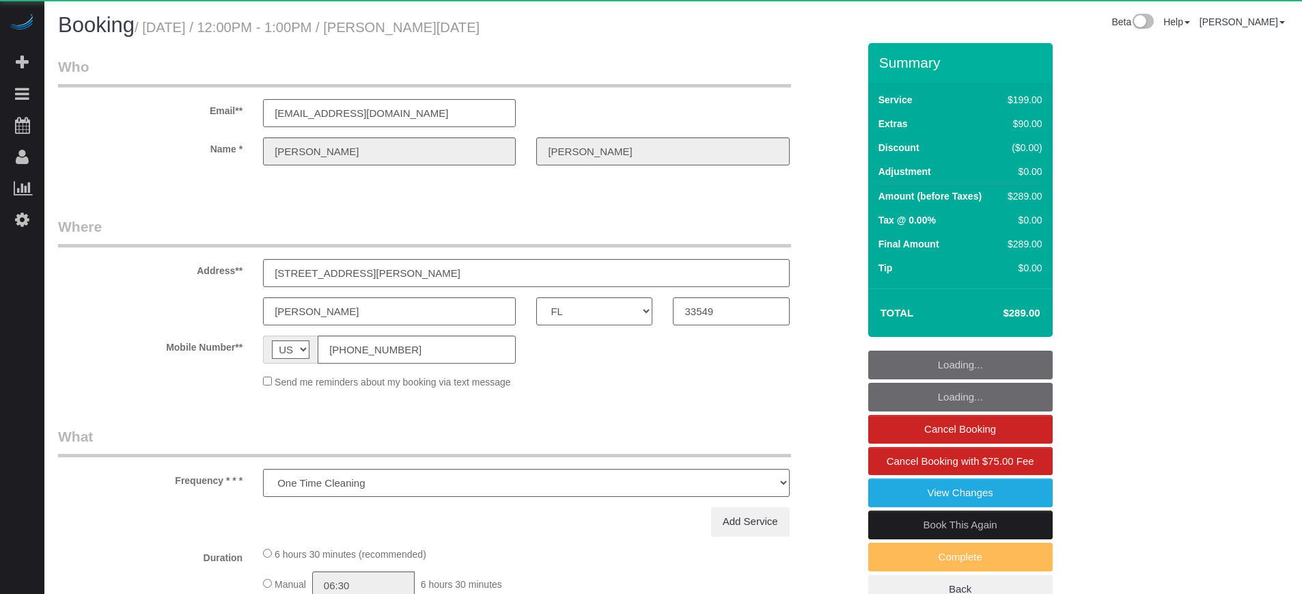
select select "spot1"
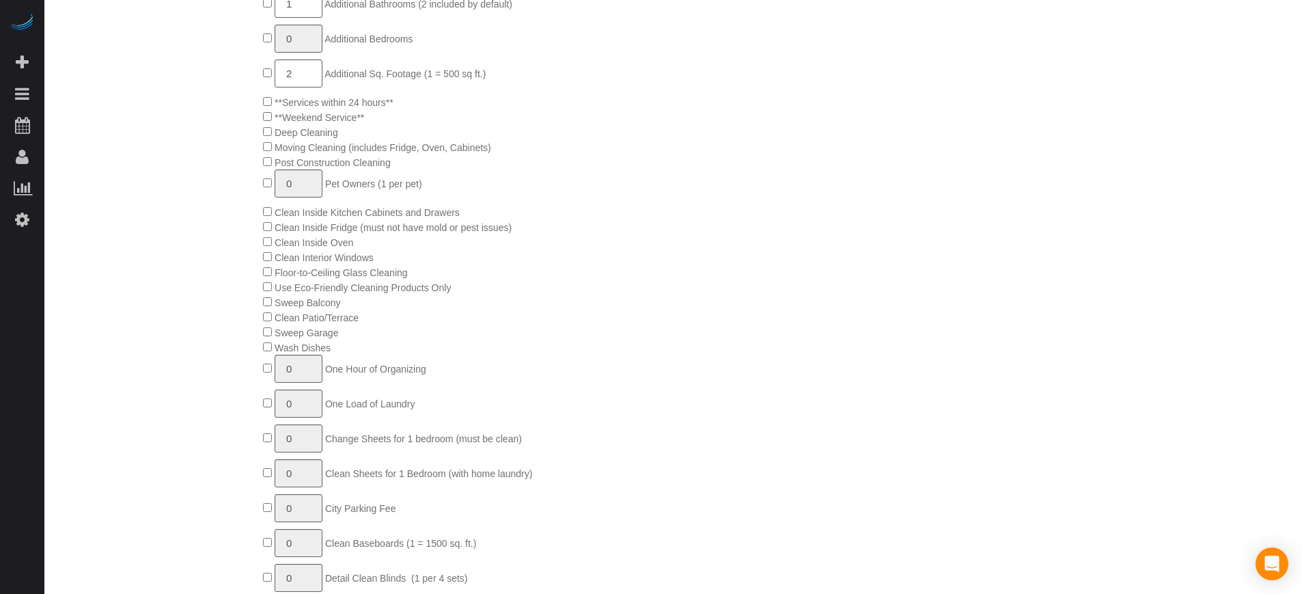
scroll to position [432, 0]
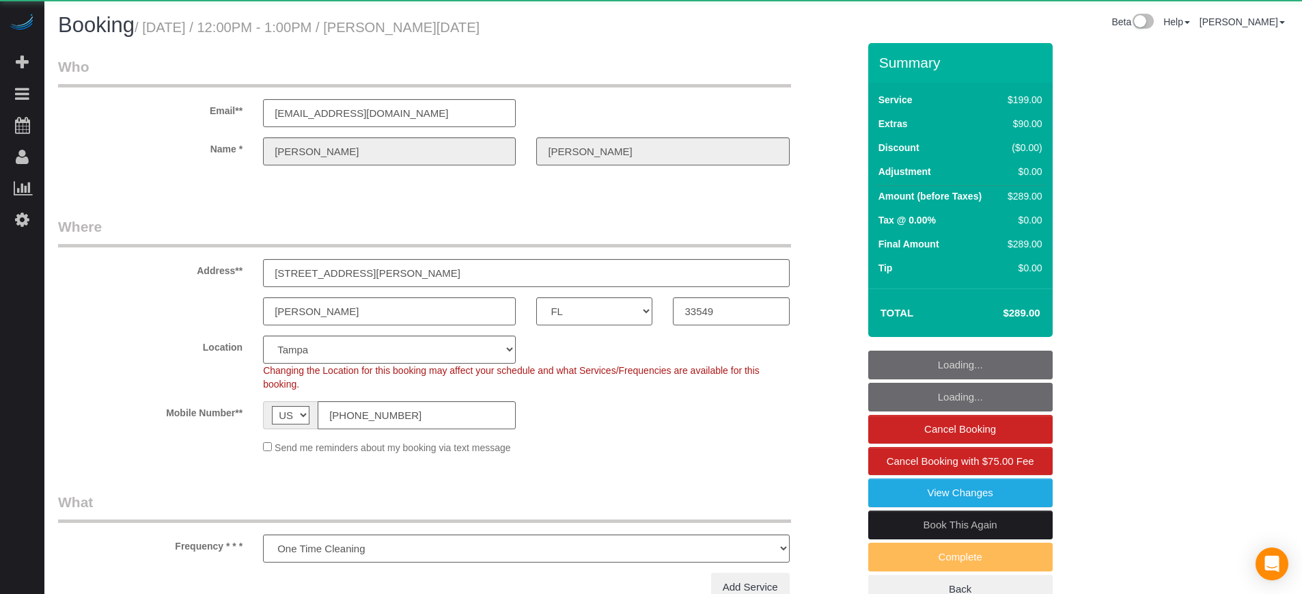
select select "FL"
select select "string:fspay-c46b2947-029e-46f2-b65d-c0f5b7d921f9"
select select "number:9"
select select "object:821"
select select "spot1"
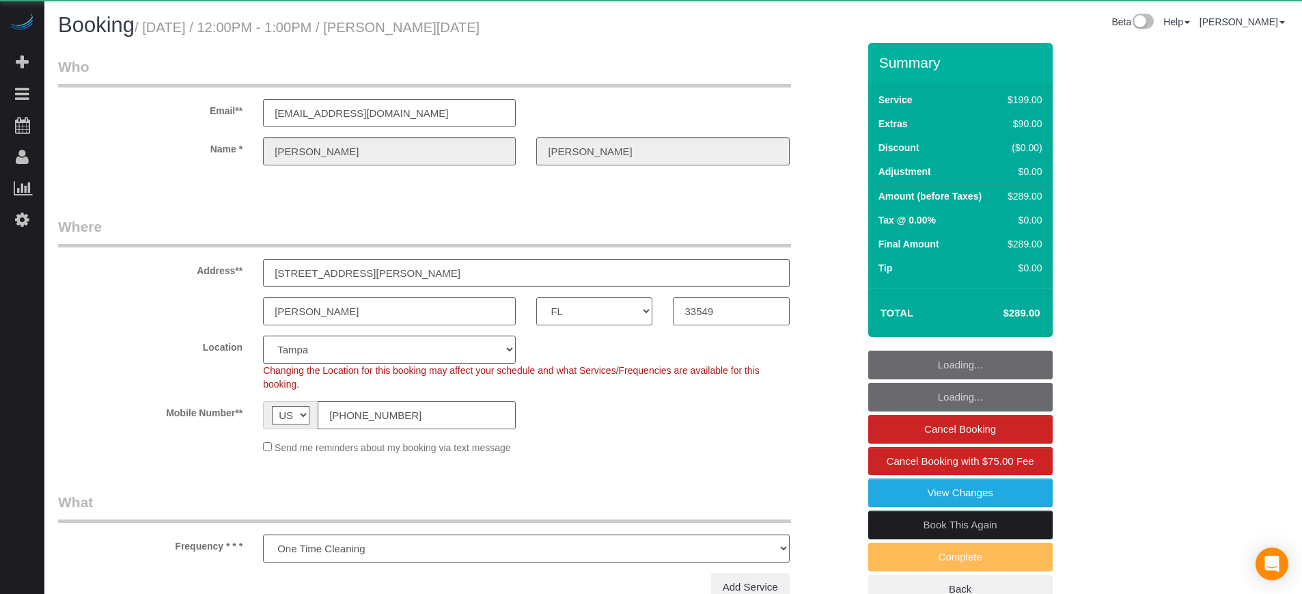
select select "4"
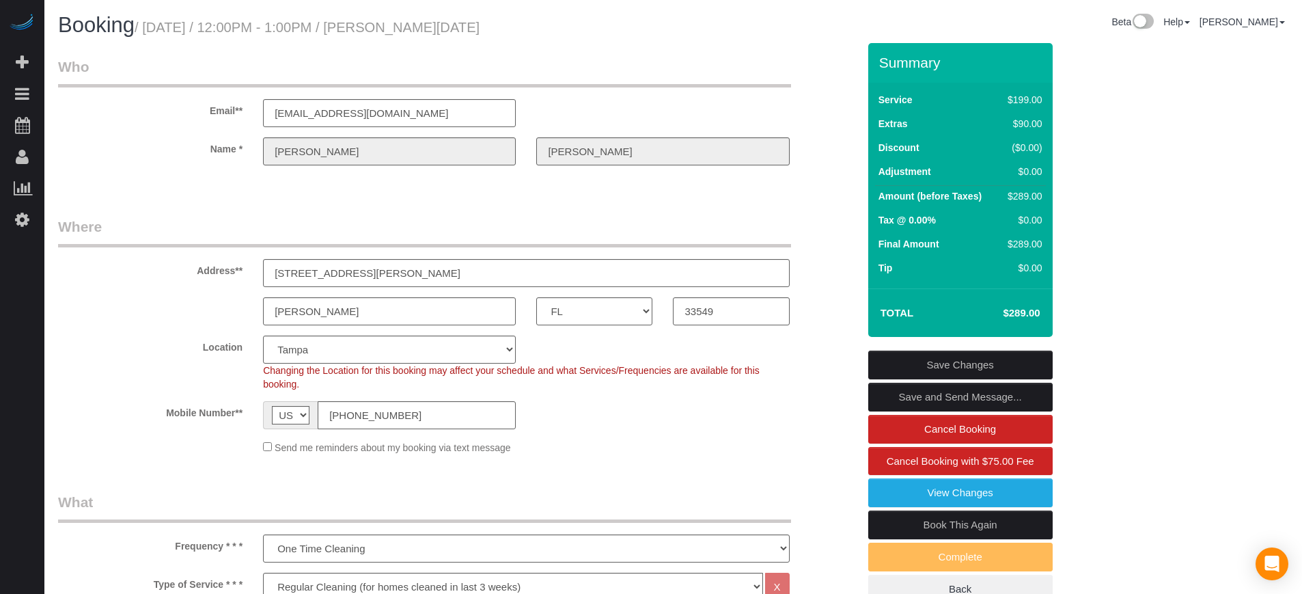
click at [337, 269] on input "[STREET_ADDRESS][PERSON_NAME]" at bounding box center [526, 273] width 526 height 28
click at [146, 278] on div "Address** 17015 Midas Lane, OR 317 Whitaker Rd, LOT 7" at bounding box center [458, 252] width 820 height 70
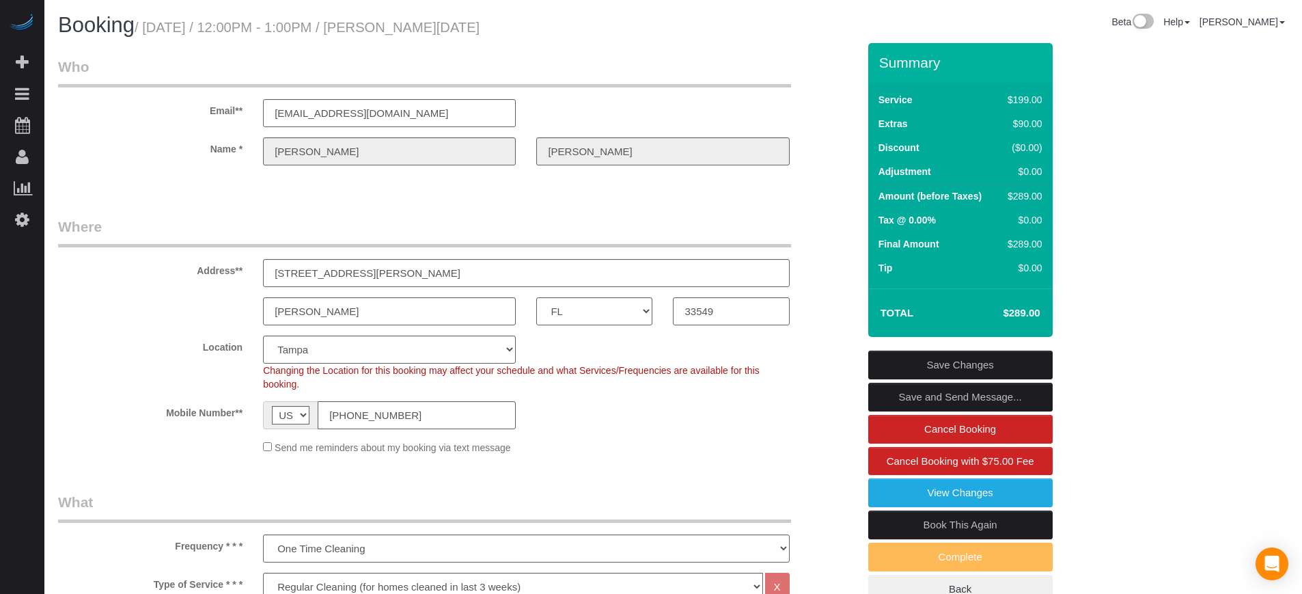
drag, startPoint x: 387, startPoint y: 27, endPoint x: 471, endPoint y: 30, distance: 83.4
click at [471, 30] on h1 "Booking / August 26, 2025 / 12:00PM - 1:00PM / Pamela Noel" at bounding box center [360, 25] width 605 height 23
click at [436, 17] on h1 "Booking / August 26, 2025 / 12:00PM - 1:00PM / Pamela Noel" at bounding box center [360, 25] width 605 height 23
click at [404, 23] on small "/ August 26, 2025 / 12:00PM - 1:00PM / Pamela Noel" at bounding box center [307, 27] width 345 height 15
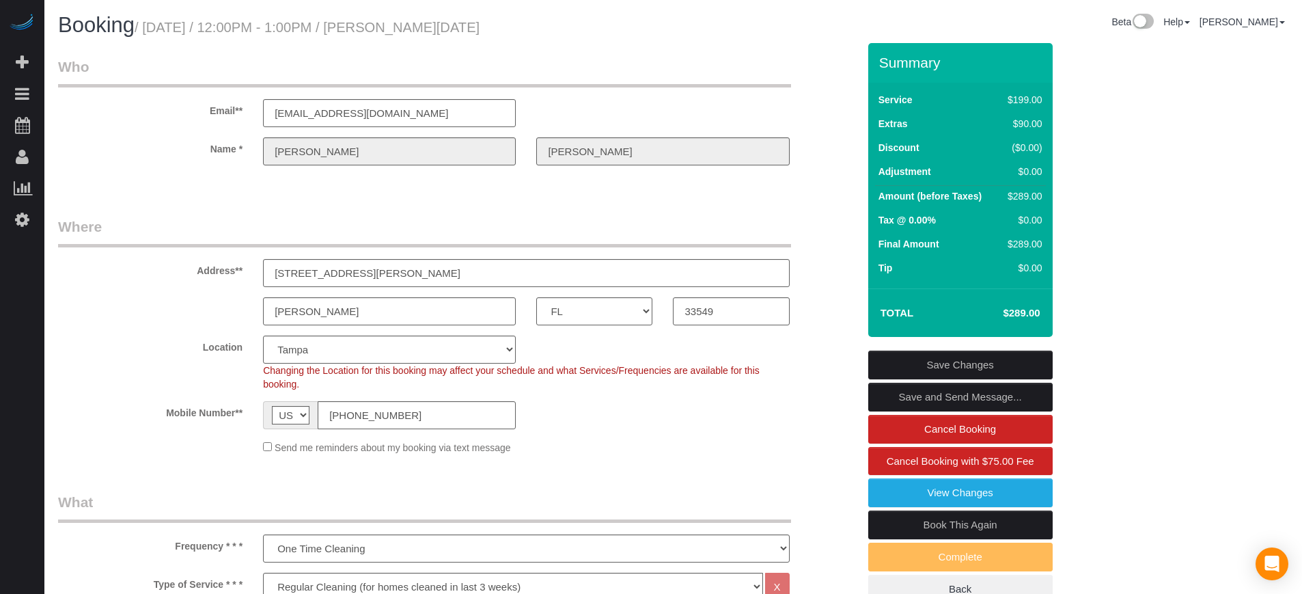
copy small "Pamela"
click at [508, 273] on input "17015 Midas Lane, OR 317 Whitaker Rd, LOT 7" at bounding box center [526, 273] width 526 height 28
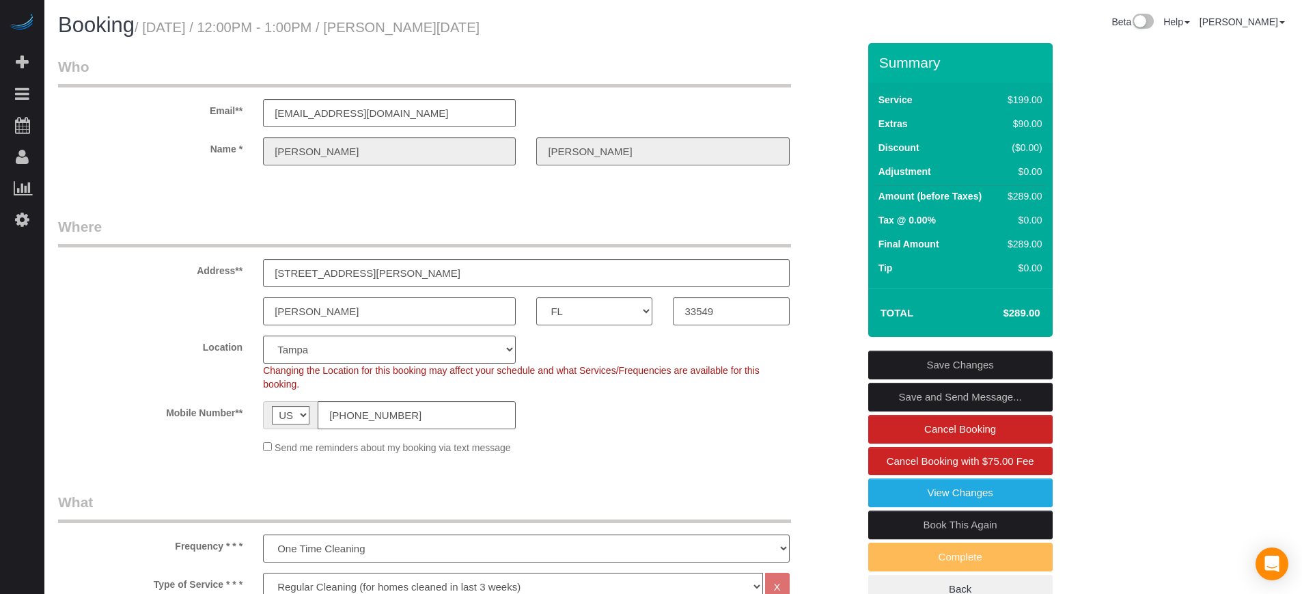
click at [340, 311] on input "Lutz" at bounding box center [389, 311] width 253 height 28
click at [757, 314] on input "33549" at bounding box center [731, 311] width 116 height 28
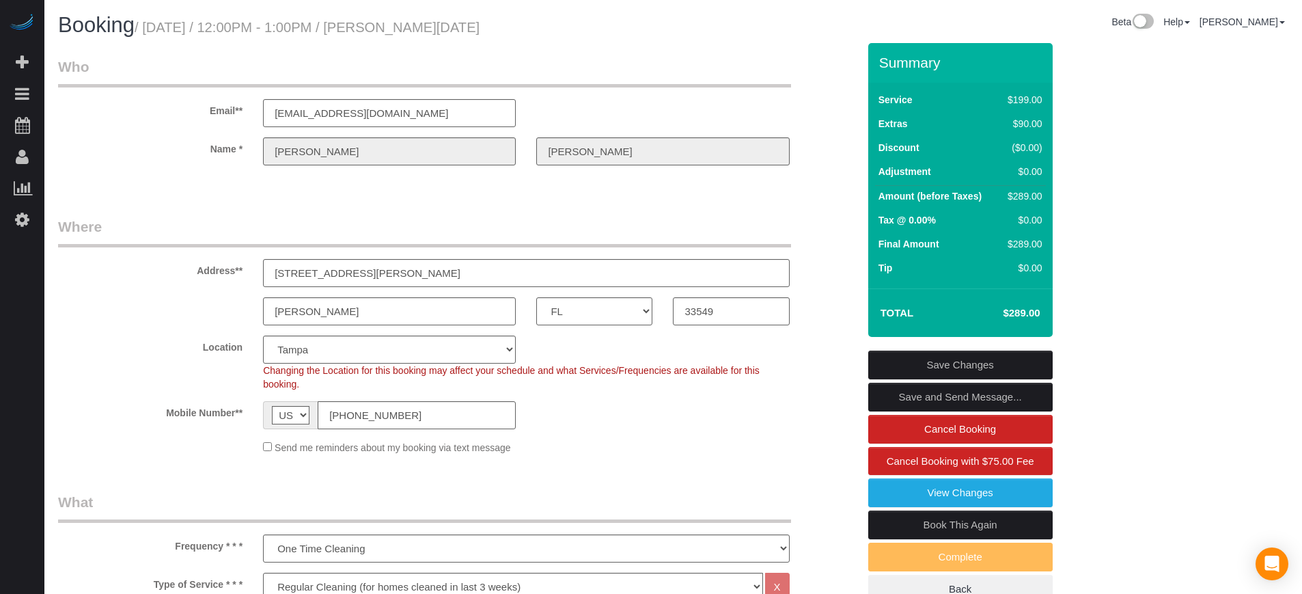
click at [381, 127] on sui-booking-customer "Email** pmlnoel@gmail.com Name * Pamela Noel" at bounding box center [458, 118] width 800 height 122
click at [381, 109] on input "pmlnoel@gmail.com" at bounding box center [389, 113] width 253 height 28
click at [297, 31] on small "/ August 26, 2025 / 12:00PM - 1:00PM / Pamela Noel" at bounding box center [307, 27] width 345 height 15
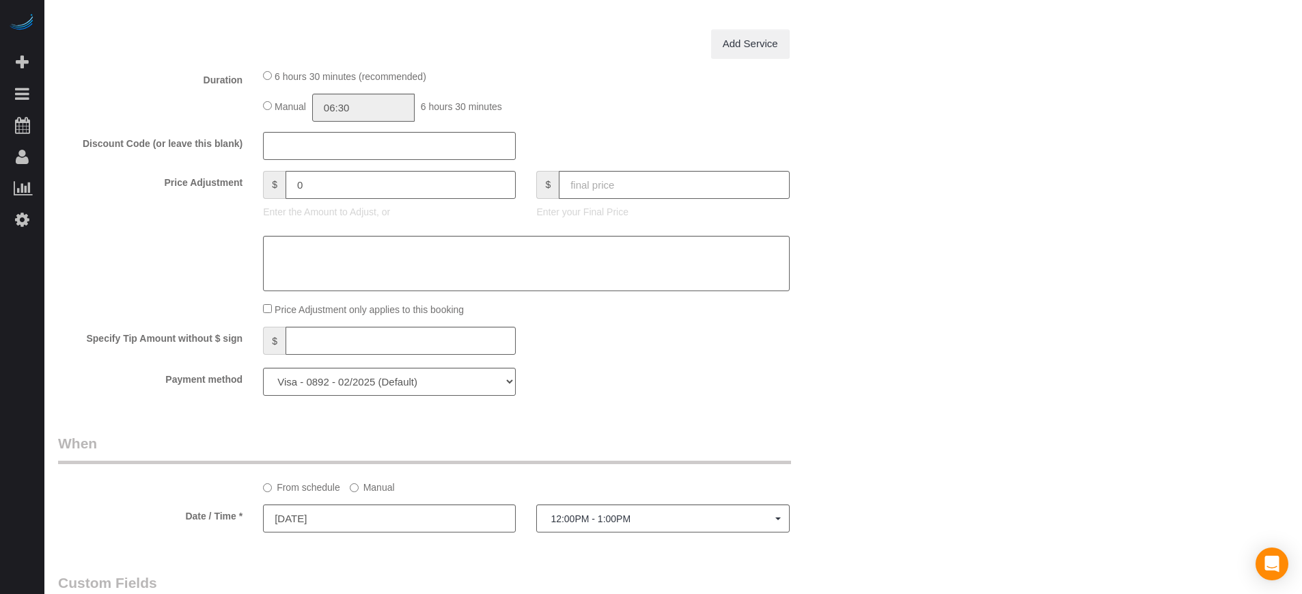
scroll to position [1366, 0]
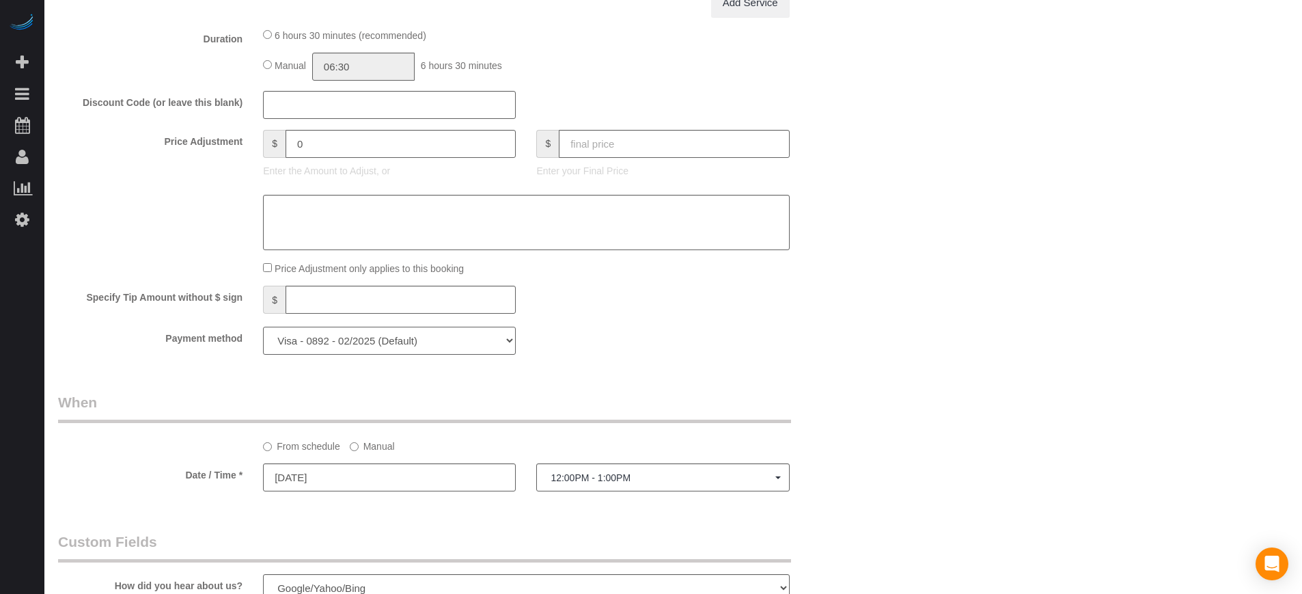
click at [414, 341] on select "Visa - 4258 - 04/2022 Visa - 0892 - 02/2025 (Default) Add Credit Card ─────────…" at bounding box center [389, 341] width 253 height 28
select select "string:fspay"
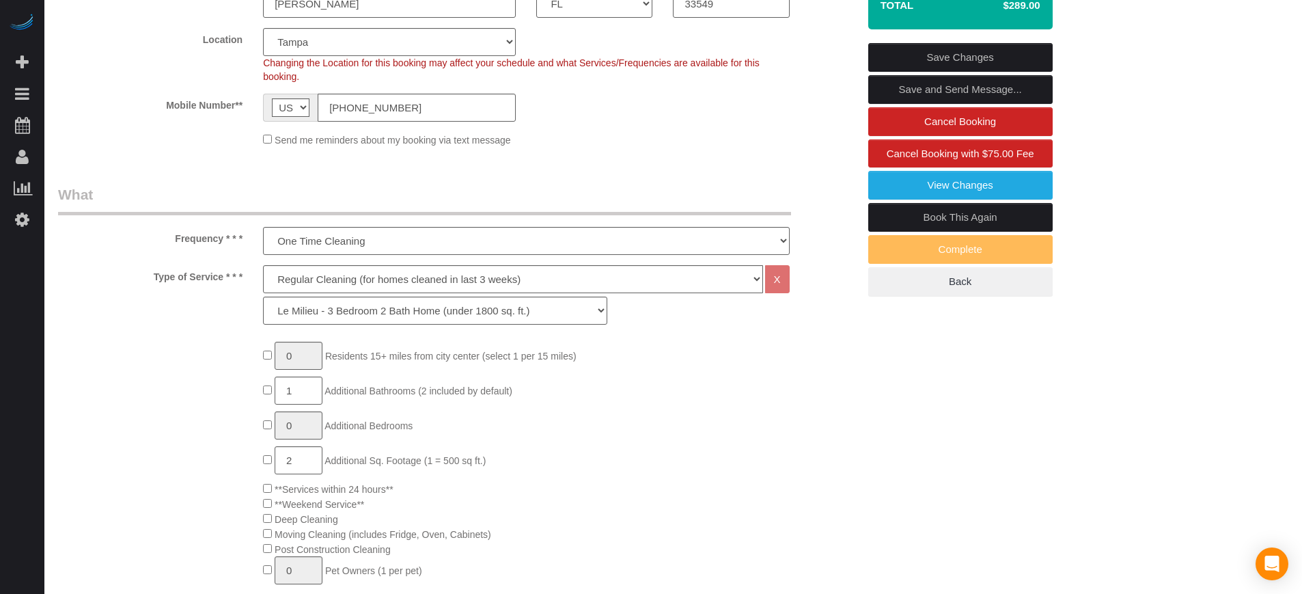
scroll to position [210, 0]
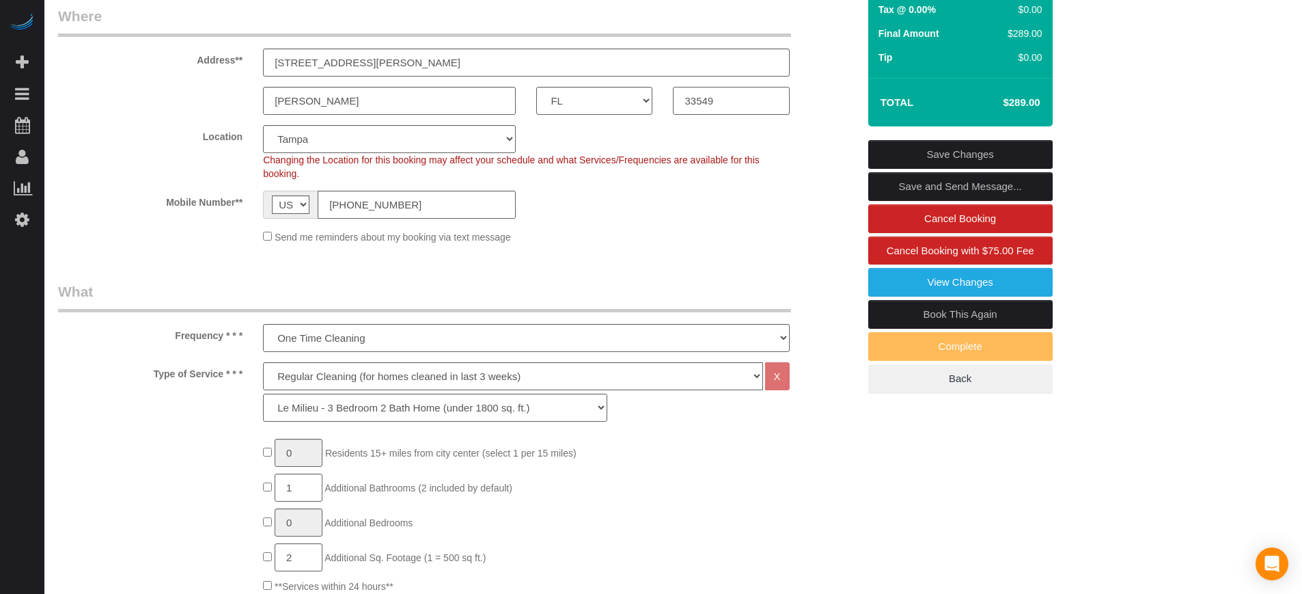
click at [708, 100] on input "33549" at bounding box center [731, 101] width 116 height 28
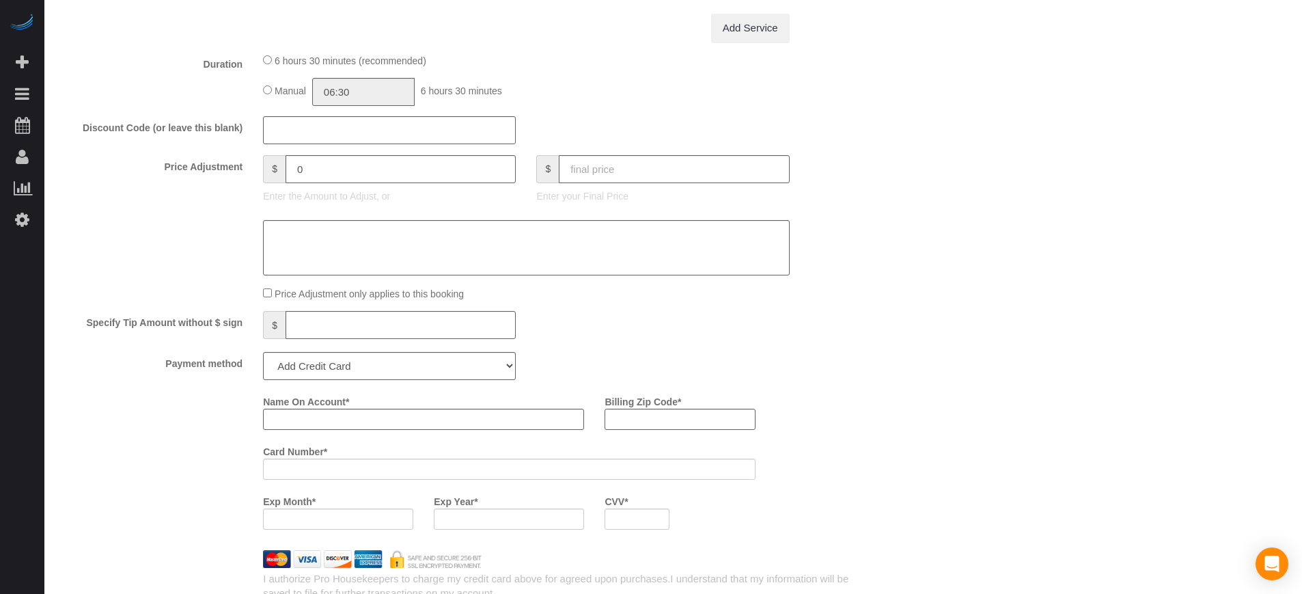
scroll to position [1406, 0]
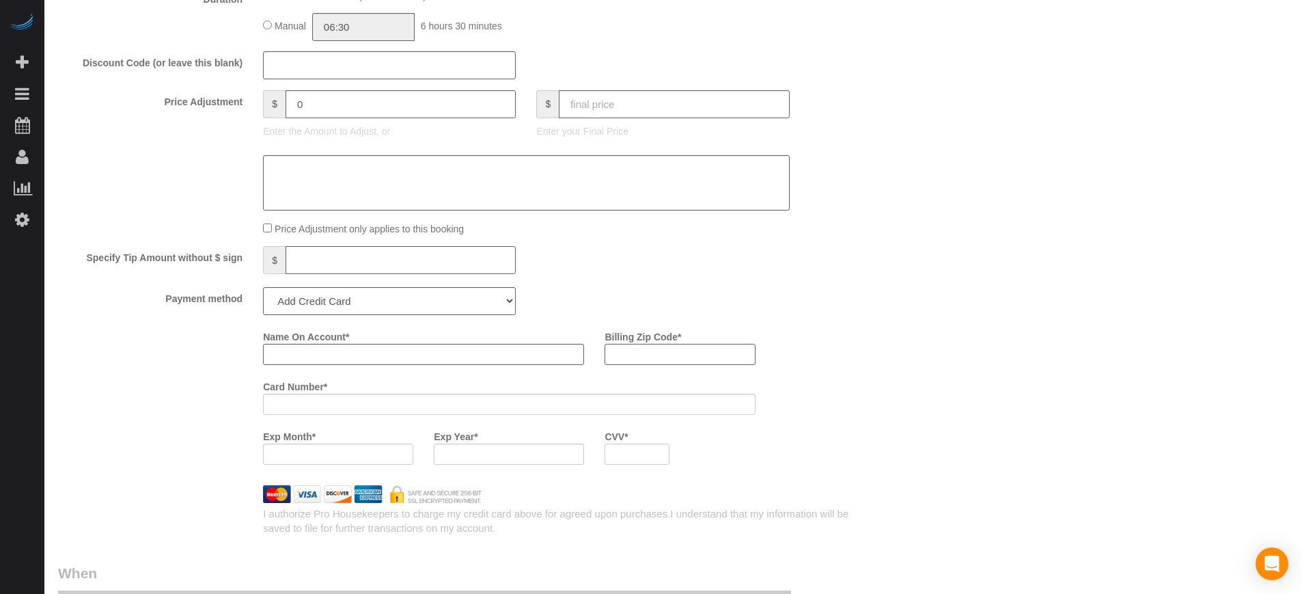
click at [680, 361] on input "Billing Zip Code *" at bounding box center [680, 354] width 150 height 21
paste input "33549"
type input "33549"
click at [51, 372] on div "Name On Account * Billing Zip Code * 33549 Card Number * Exp Month * Exp Year *…" at bounding box center [458, 400] width 820 height 150
click at [304, 359] on input "Name On Account *" at bounding box center [423, 354] width 321 height 21
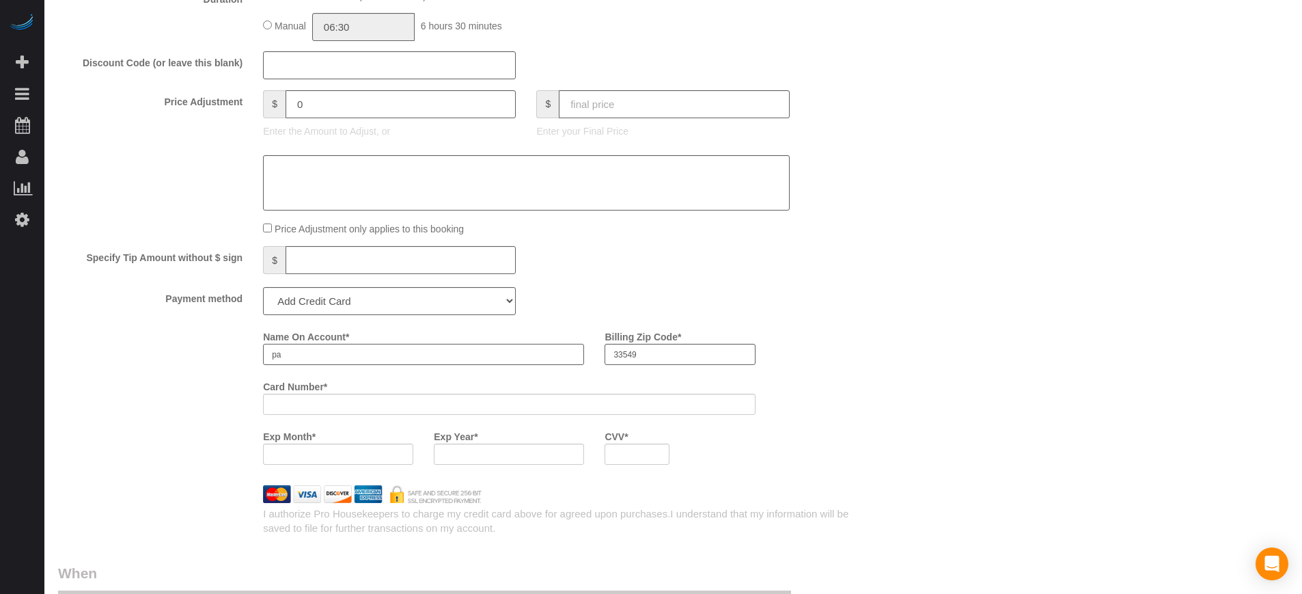
type input "p"
type input "Pamela Rondi Noel"
click at [208, 369] on div "Name On Account * Pamela Rondi Noel Billing Zip Code * 33549 Card Number * Exp …" at bounding box center [458, 400] width 820 height 150
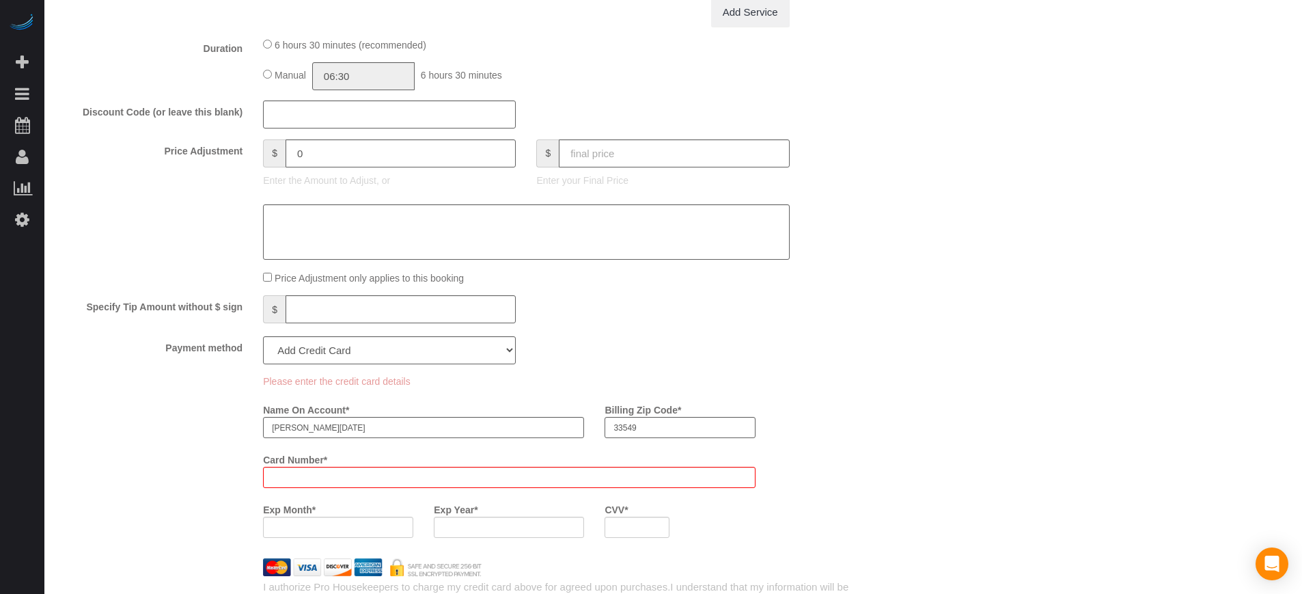
click at [193, 422] on div "Please enter the credit card details Name On Account * Pamela Rondi Noel Billin…" at bounding box center [458, 461] width 820 height 174
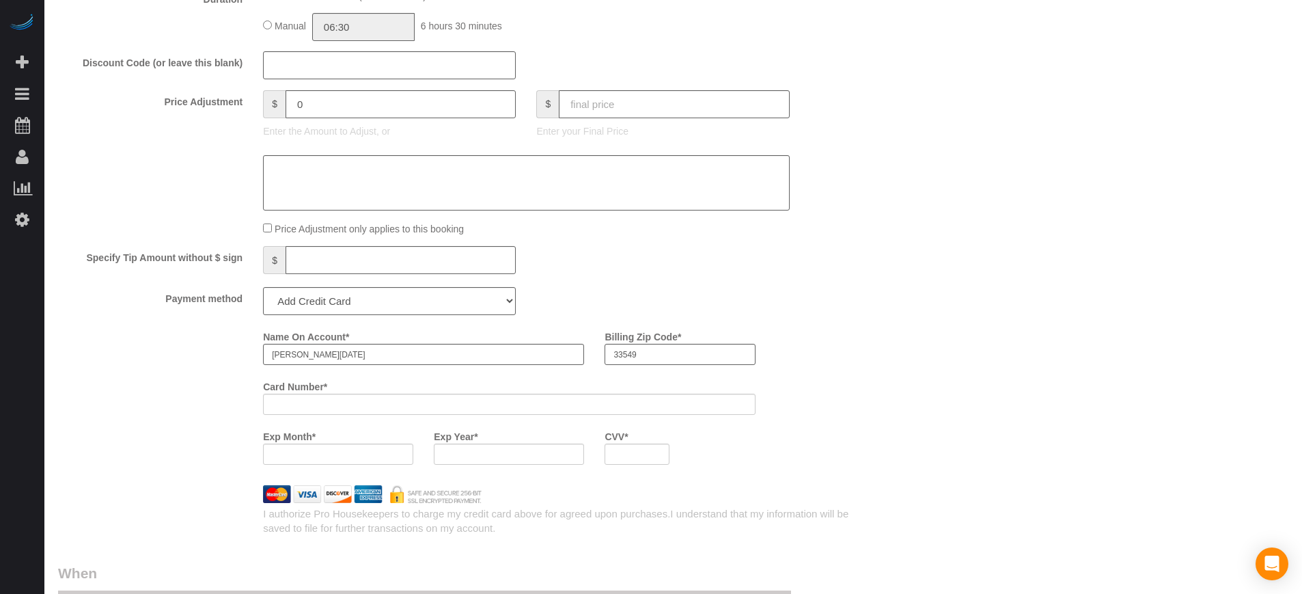
click at [467, 443] on div at bounding box center [509, 453] width 150 height 21
click at [479, 464] on div at bounding box center [509, 453] width 150 height 21
click at [867, 426] on div "Name On Account * Pamela Rondi Noel Billing Zip Code * 33549 Card Number * Exp …" at bounding box center [560, 400] width 615 height 150
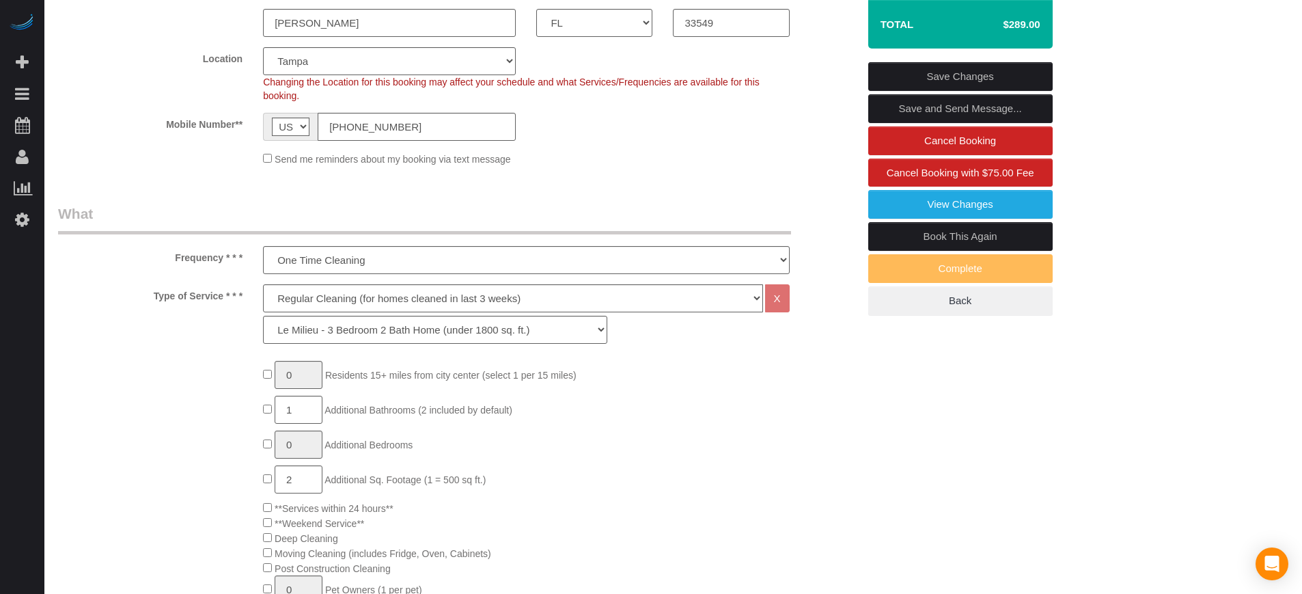
scroll to position [40, 0]
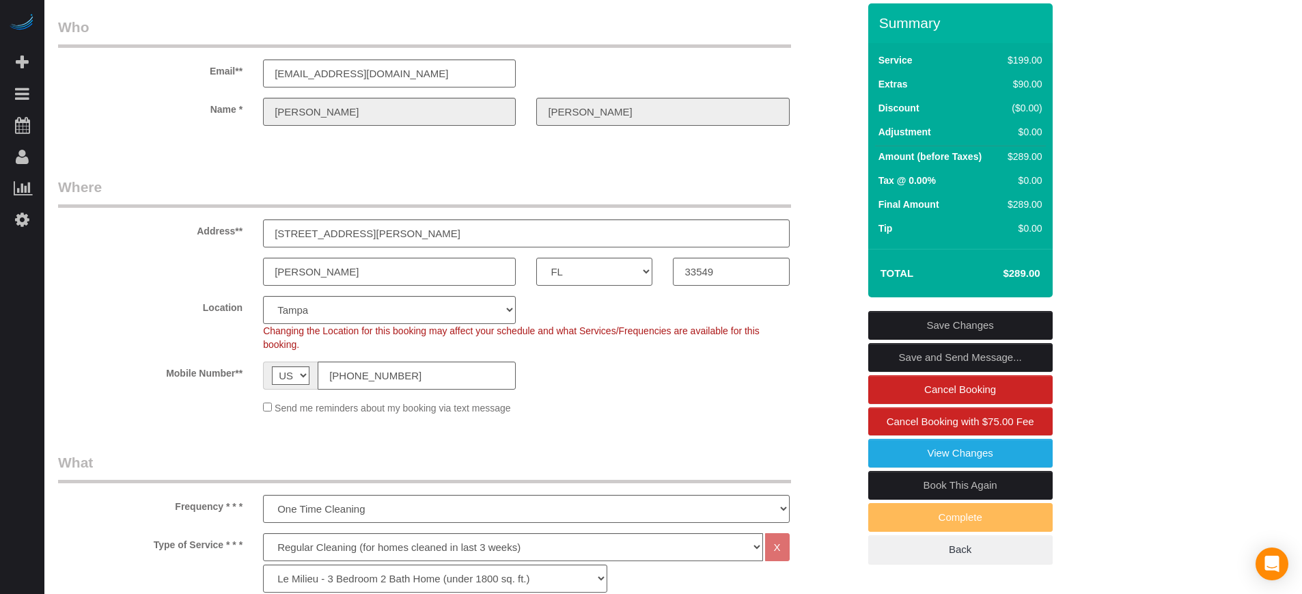
click at [926, 319] on link "Save Changes" at bounding box center [960, 325] width 184 height 29
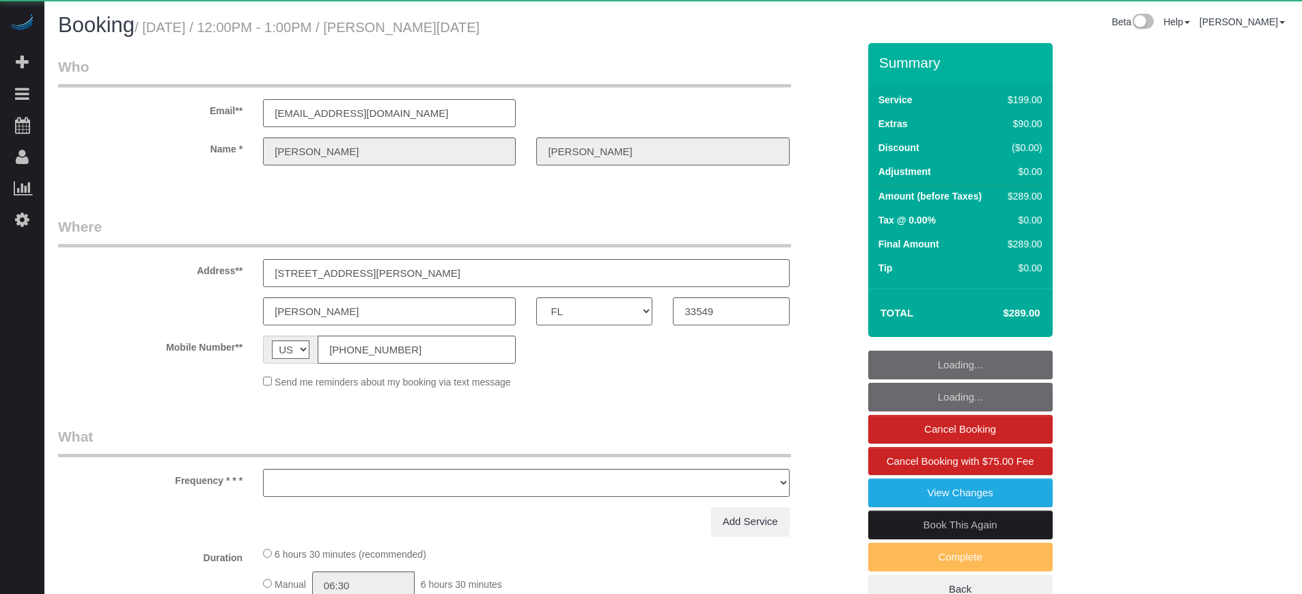
select select "FL"
select select "object:821"
select select "4"
select select "spot1"
select select "number:9"
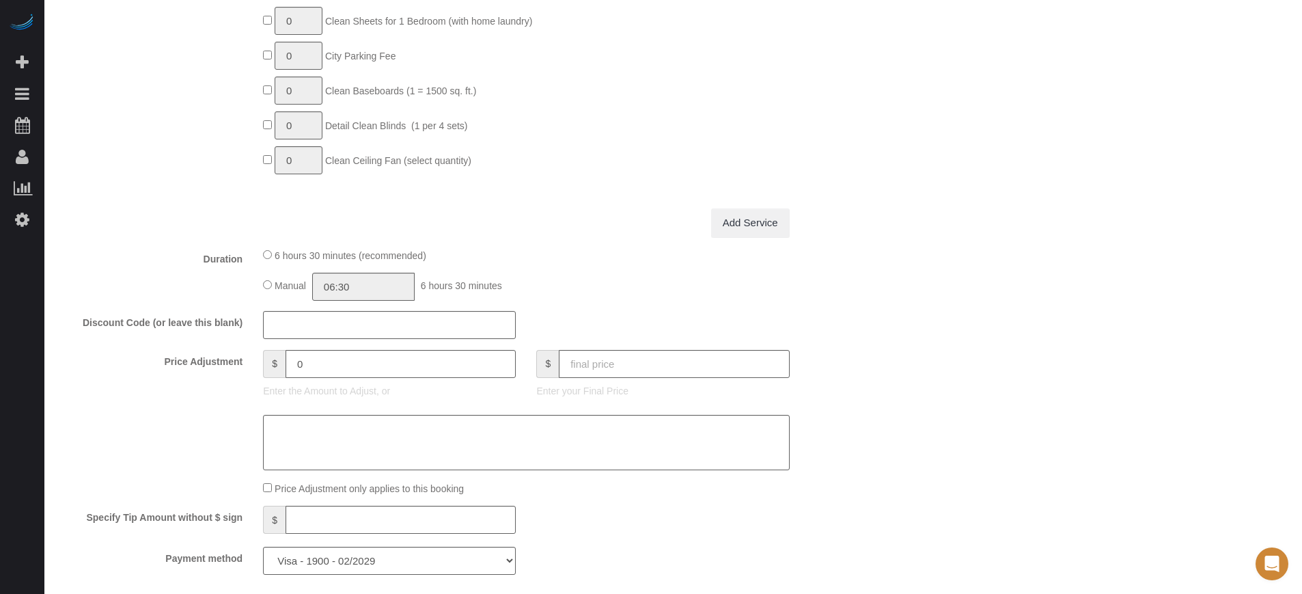
scroll to position [1366, 0]
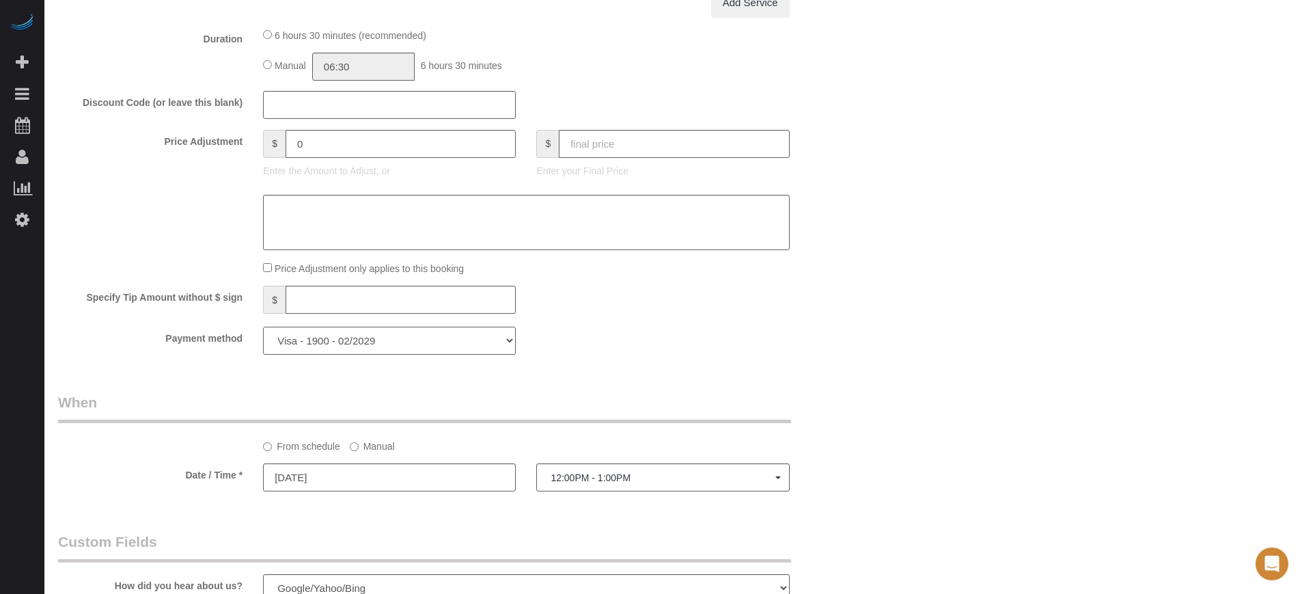
click at [370, 346] on select "Visa - 1900 - 02/2029 Visa - 4258 - 04/2022 Visa - 0892 - 02/2025 (Default) Add…" at bounding box center [389, 341] width 253 height 28
click at [329, 344] on select "Visa - 1900 - 02/2029 Visa - 4258 - 04/2022 Visa - 0892 - 02/2025 (Default) Add…" at bounding box center [389, 341] width 253 height 28
click at [263, 327] on select "Visa - 1900 - 02/2029 Visa - 4258 - 04/2022 Visa - 0892 - 02/2025 (Default) Add…" at bounding box center [389, 341] width 253 height 28
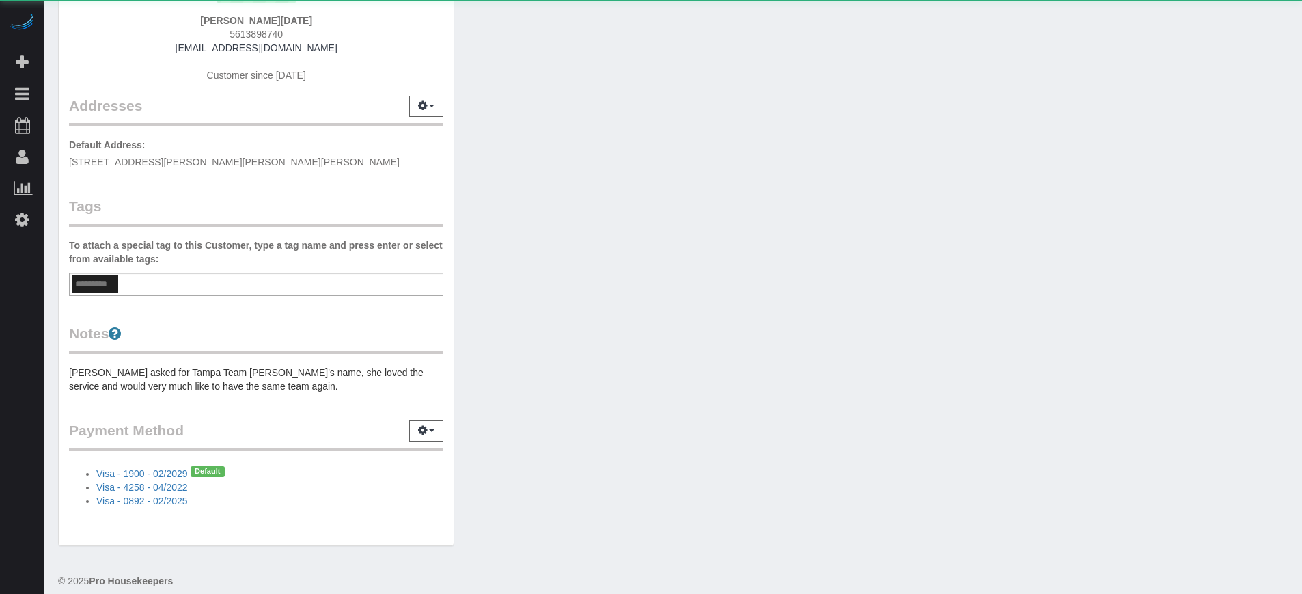
scroll to position [185, 0]
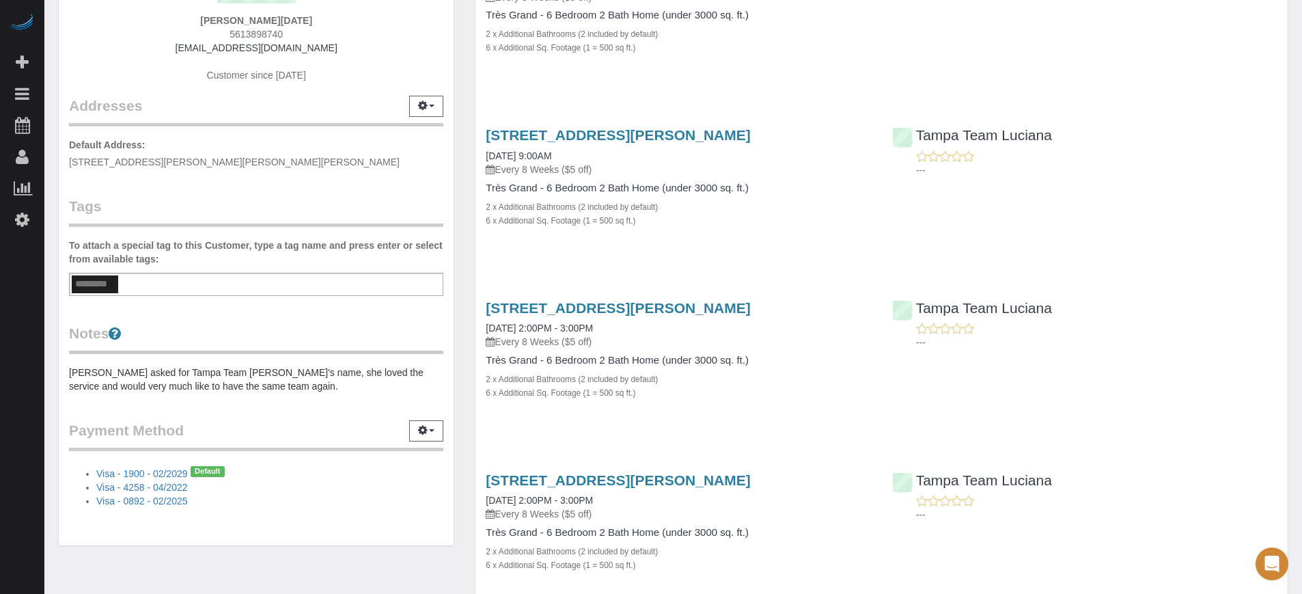
click at [1174, 355] on div "[STREET_ADDRESS][PERSON_NAME] [DATE] 2:00PM - 3:00PM Every 8 Weeks ($5 off) Trè…" at bounding box center [881, 357] width 812 height 138
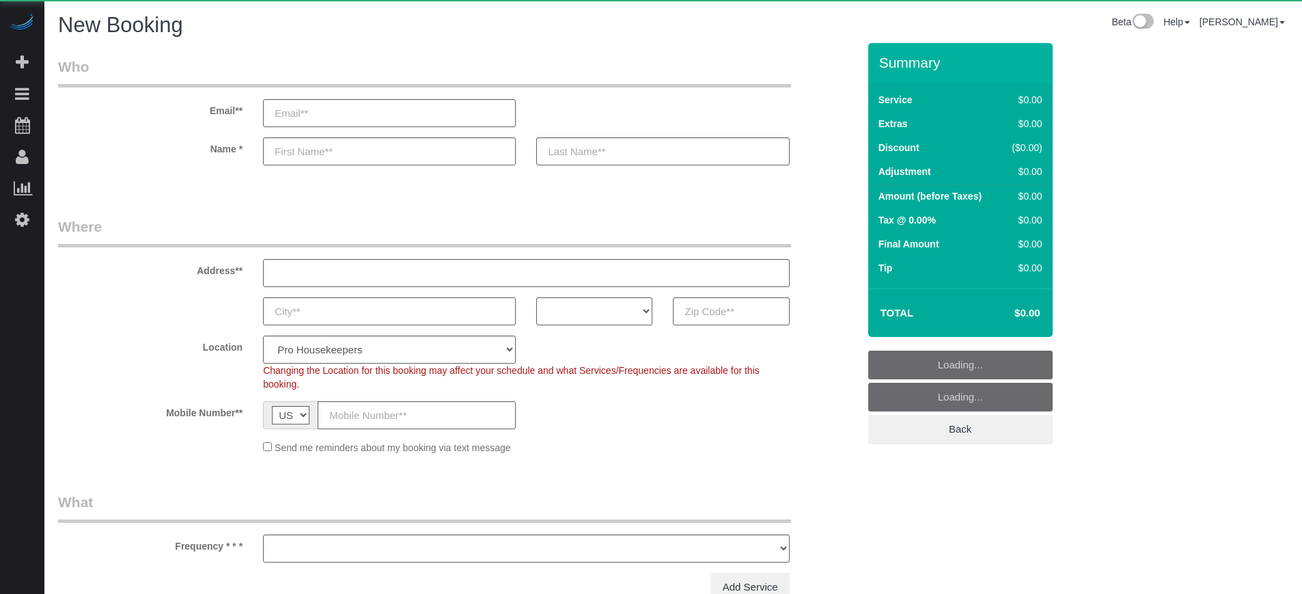
select select "number:9"
select select "object:1077"
select select "4"
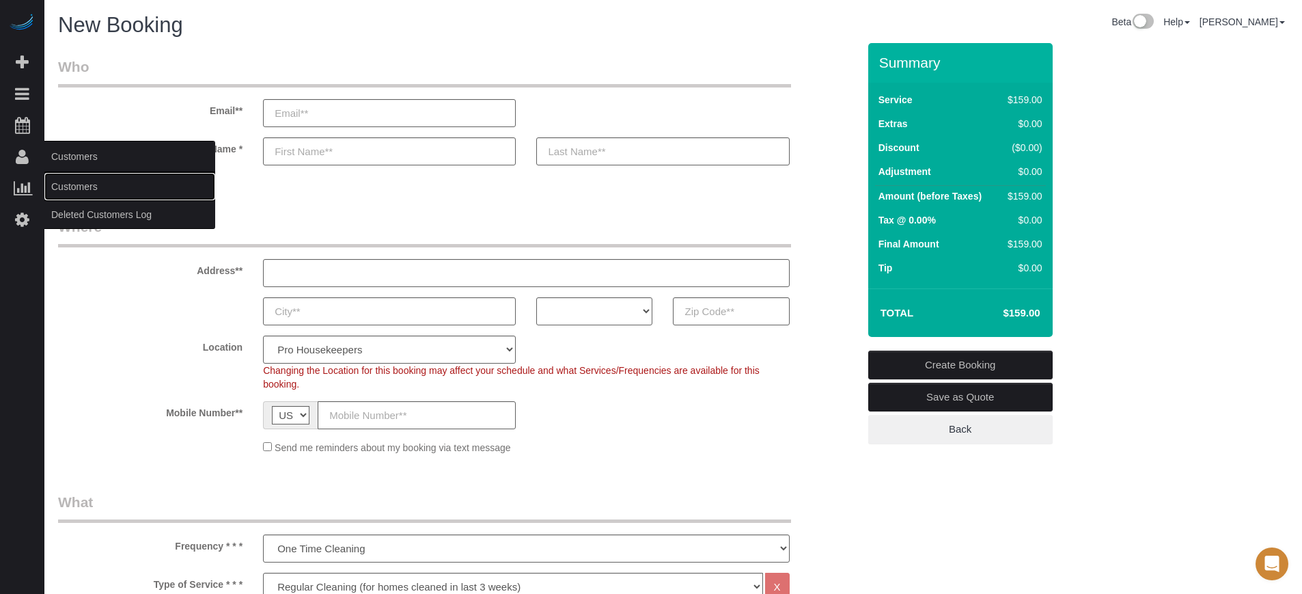
click at [82, 188] on link "Customers" at bounding box center [129, 186] width 171 height 27
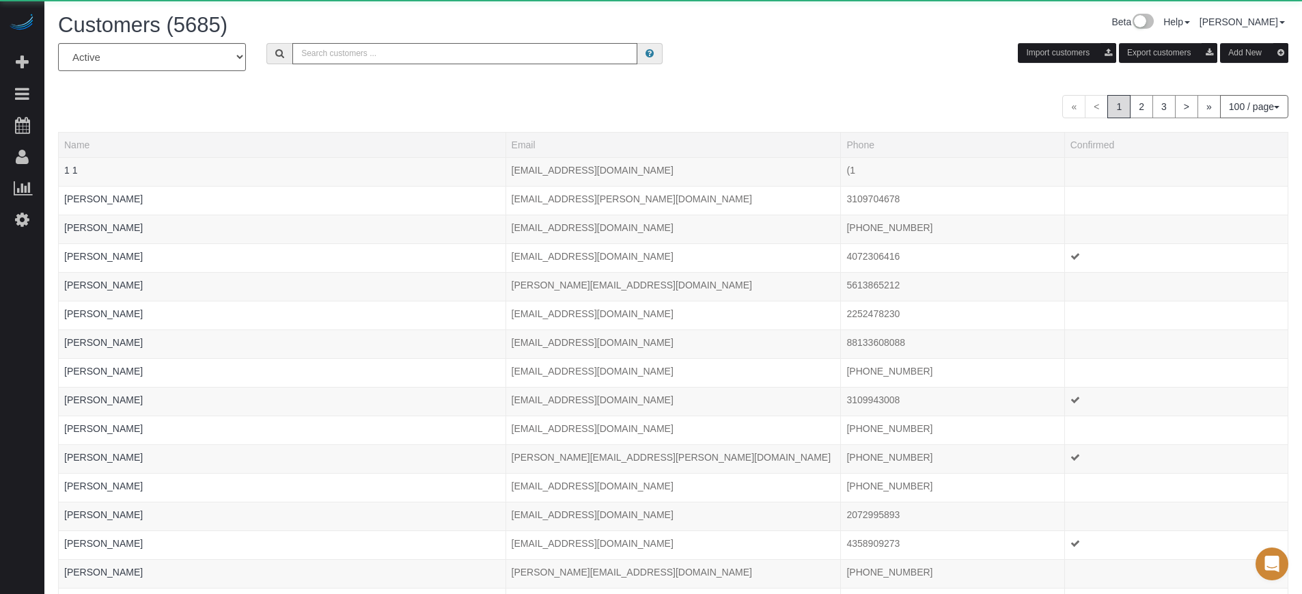
click at [367, 56] on input "text" at bounding box center [464, 53] width 345 height 21
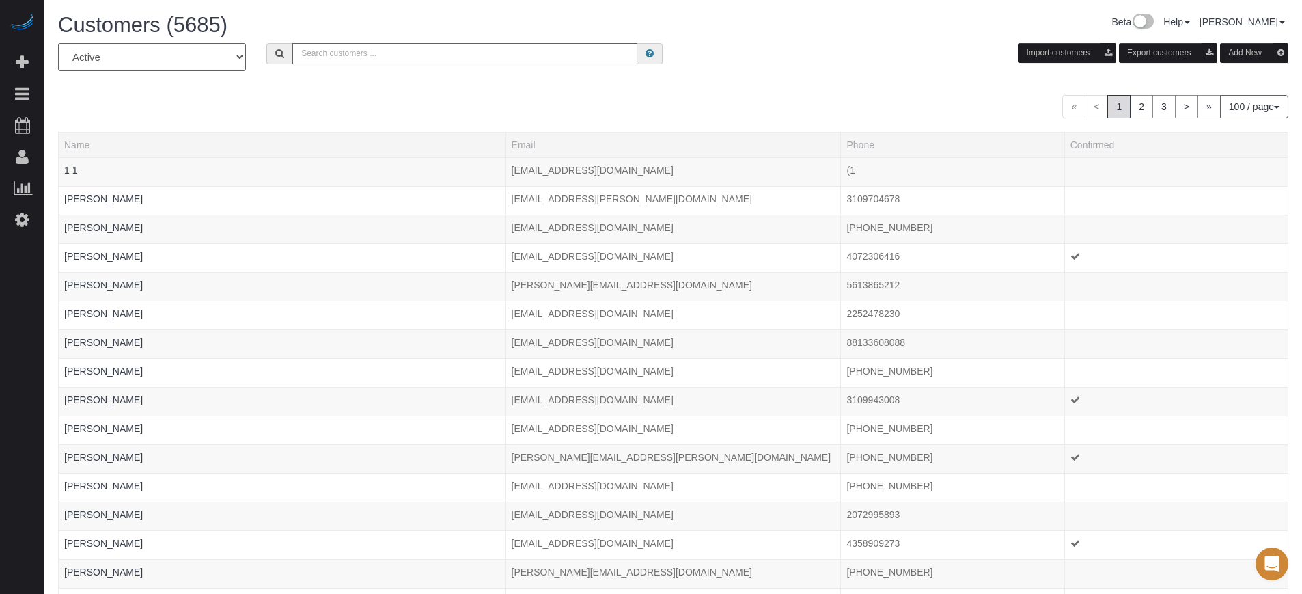
paste input "[EMAIL_ADDRESS][DOMAIN_NAME]"
type input "[EMAIL_ADDRESS][DOMAIN_NAME]"
